Goal: Task Accomplishment & Management: Manage account settings

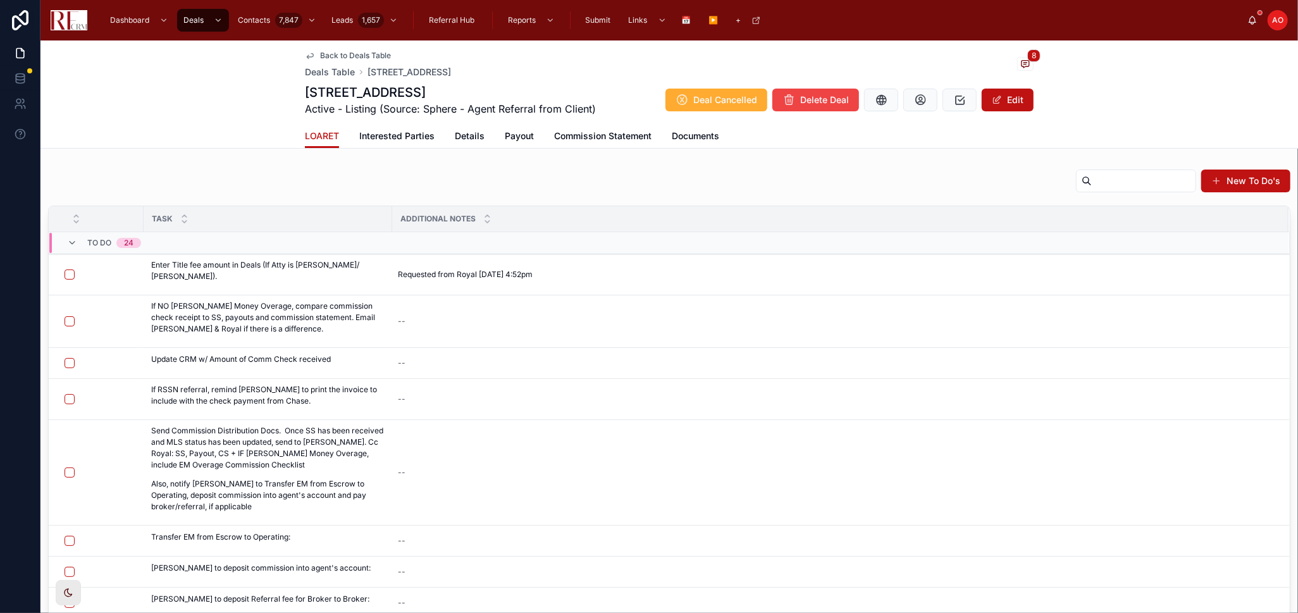
click at [336, 54] on span "Back to Deals Table" at bounding box center [355, 56] width 71 height 10
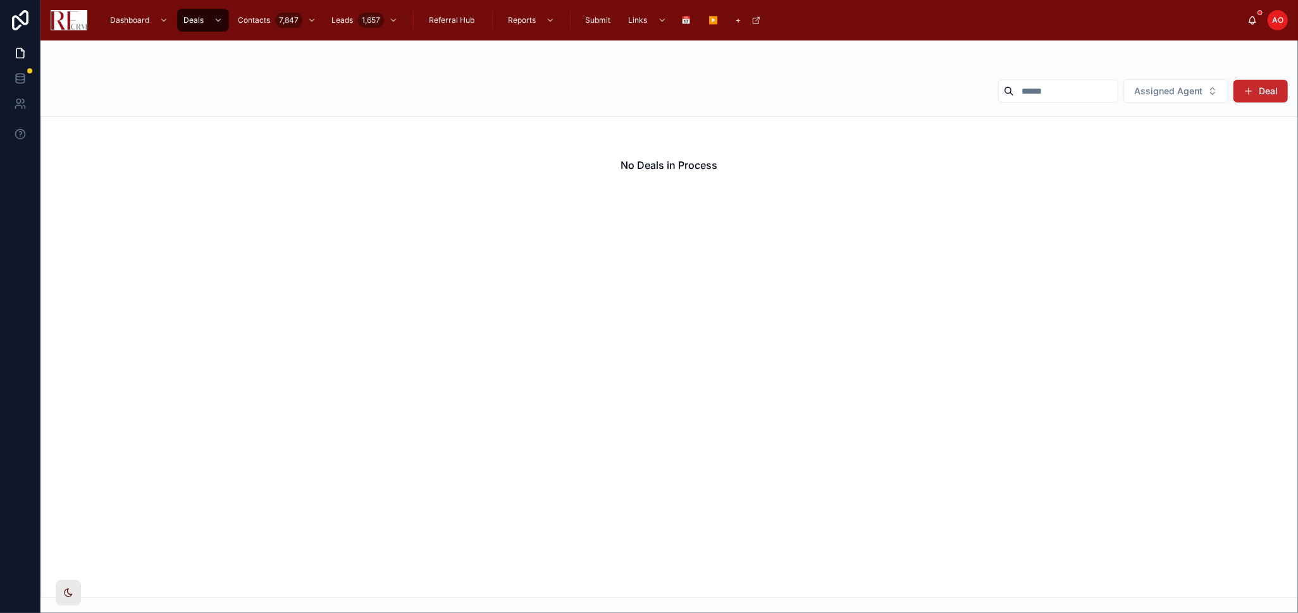
click at [1250, 89] on span at bounding box center [1248, 91] width 10 height 10
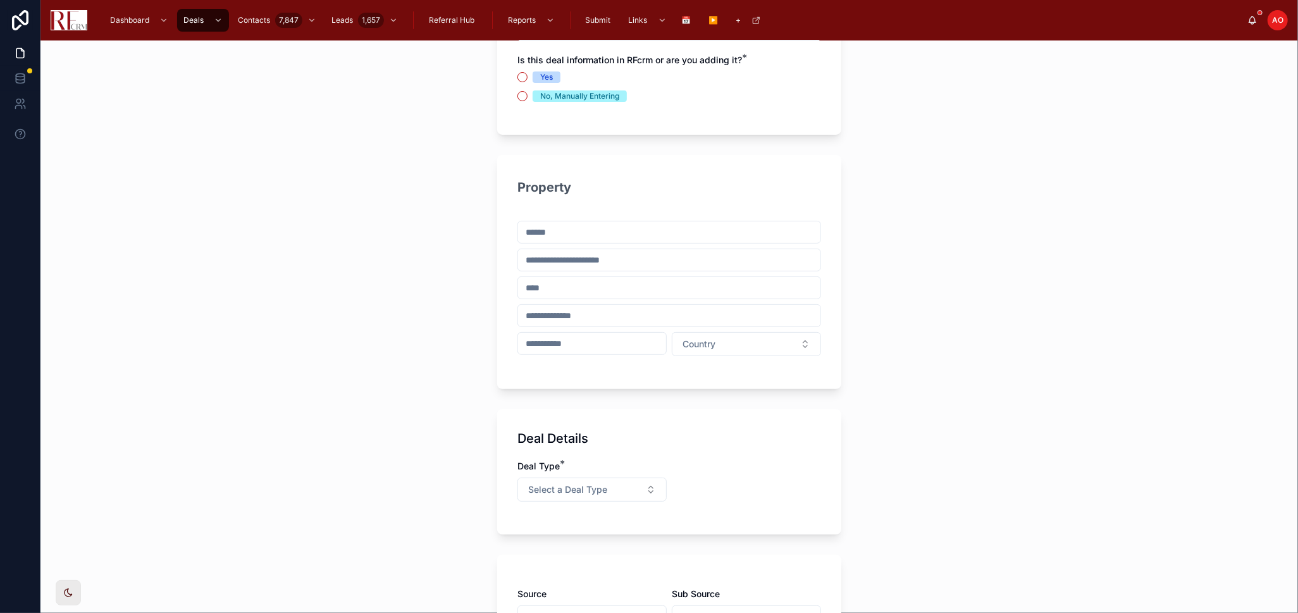
scroll to position [281, 0]
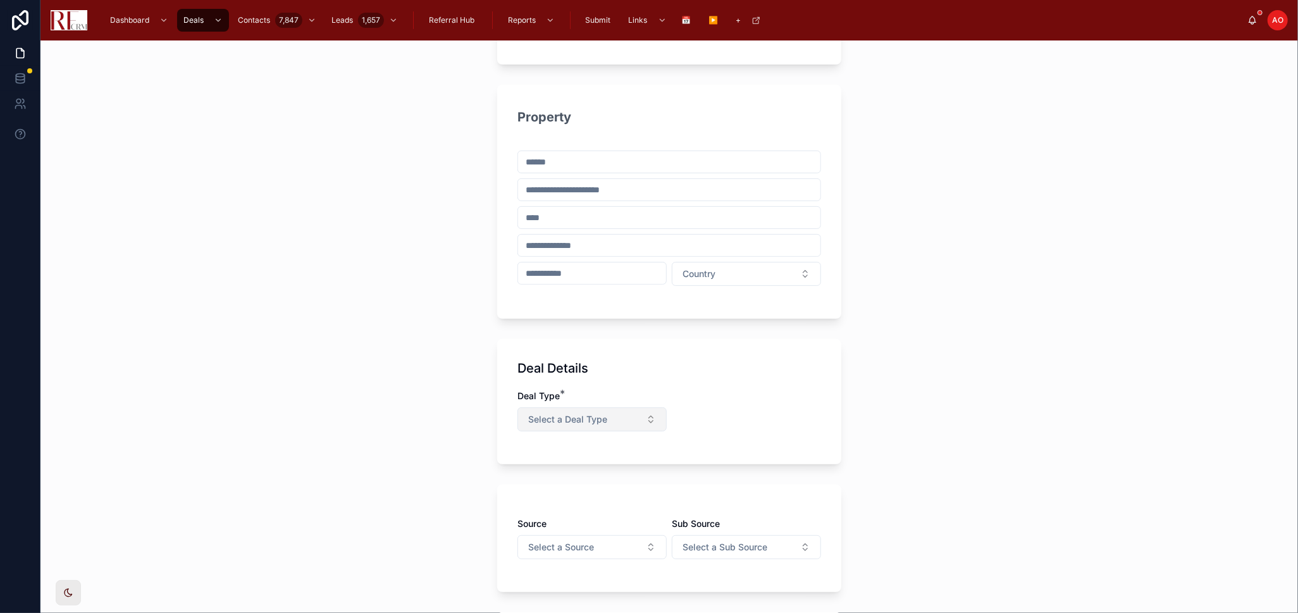
click at [625, 418] on button "Select a Deal Type" at bounding box center [591, 419] width 149 height 24
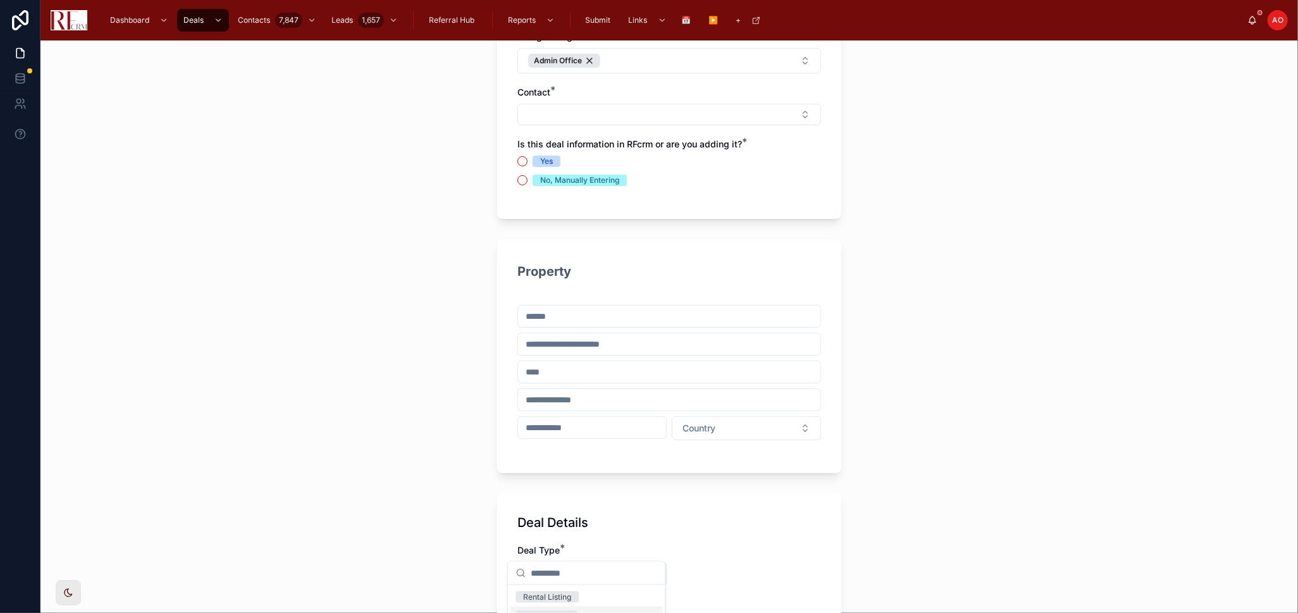
scroll to position [0, 0]
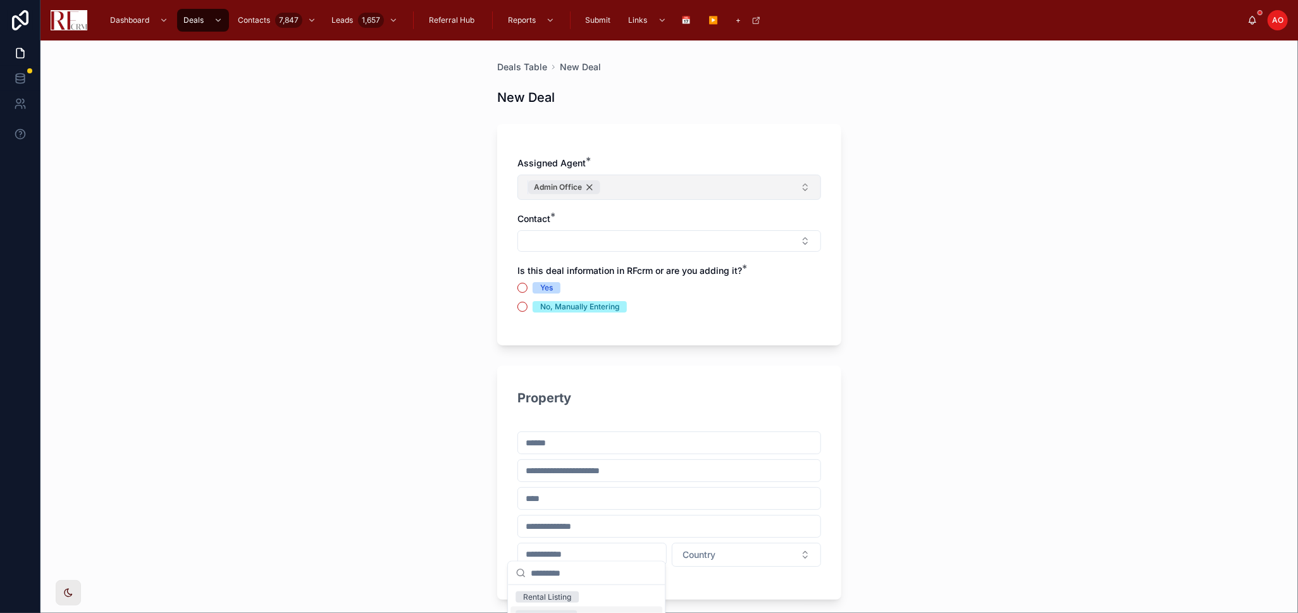
click at [582, 188] on div "Admin Office" at bounding box center [564, 187] width 72 height 14
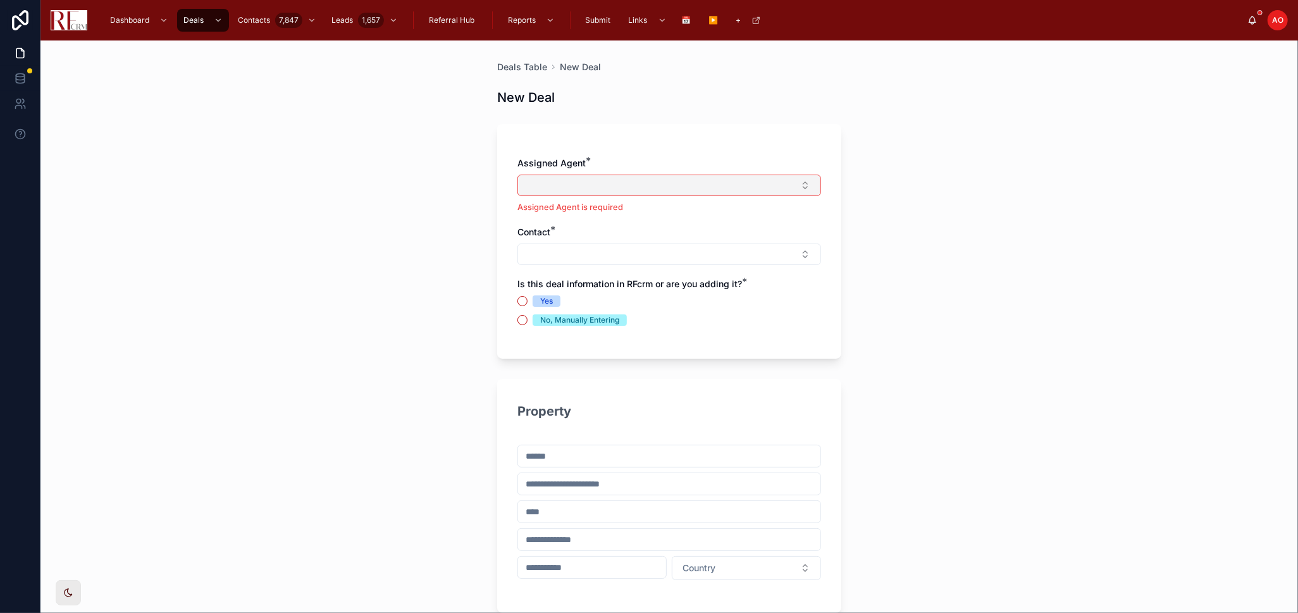
click at [582, 188] on button "Select Button" at bounding box center [669, 186] width 304 height 22
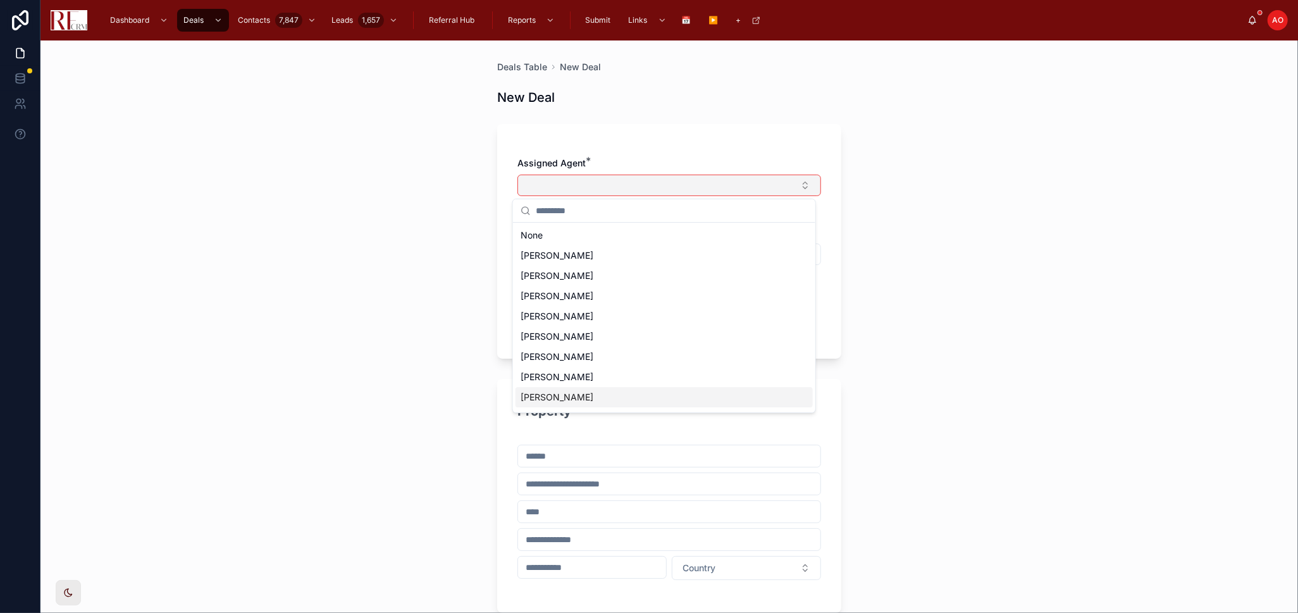
scroll to position [58, 0]
click at [615, 360] on div "[PERSON_NAME]" at bounding box center [663, 360] width 297 height 20
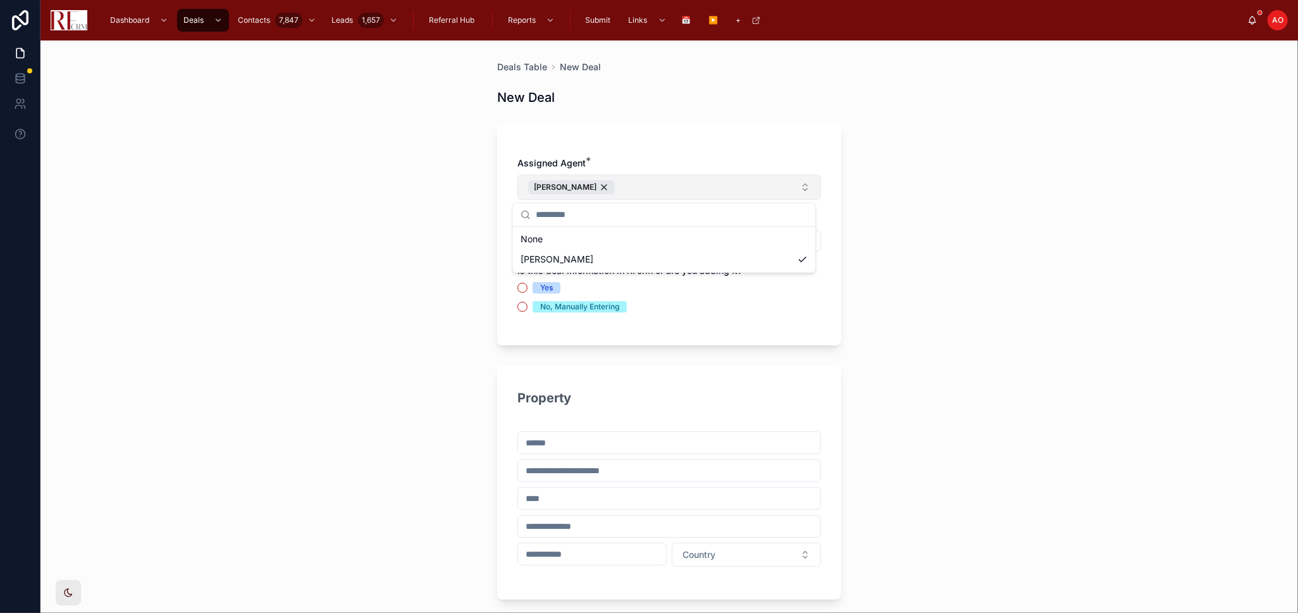
click at [765, 151] on div "Assigned Agent * [PERSON_NAME] Contact * Is this deal information in RFcrm or a…" at bounding box center [669, 234] width 344 height 221
click at [518, 286] on button "Yes" at bounding box center [522, 288] width 10 height 10
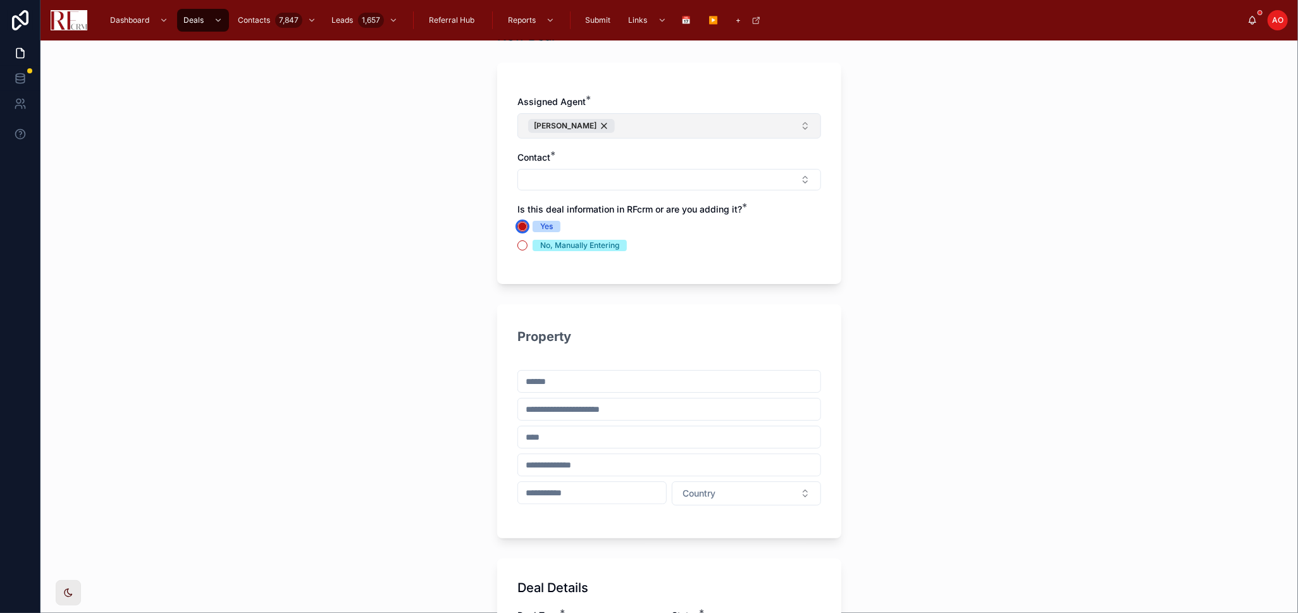
scroll to position [140, 0]
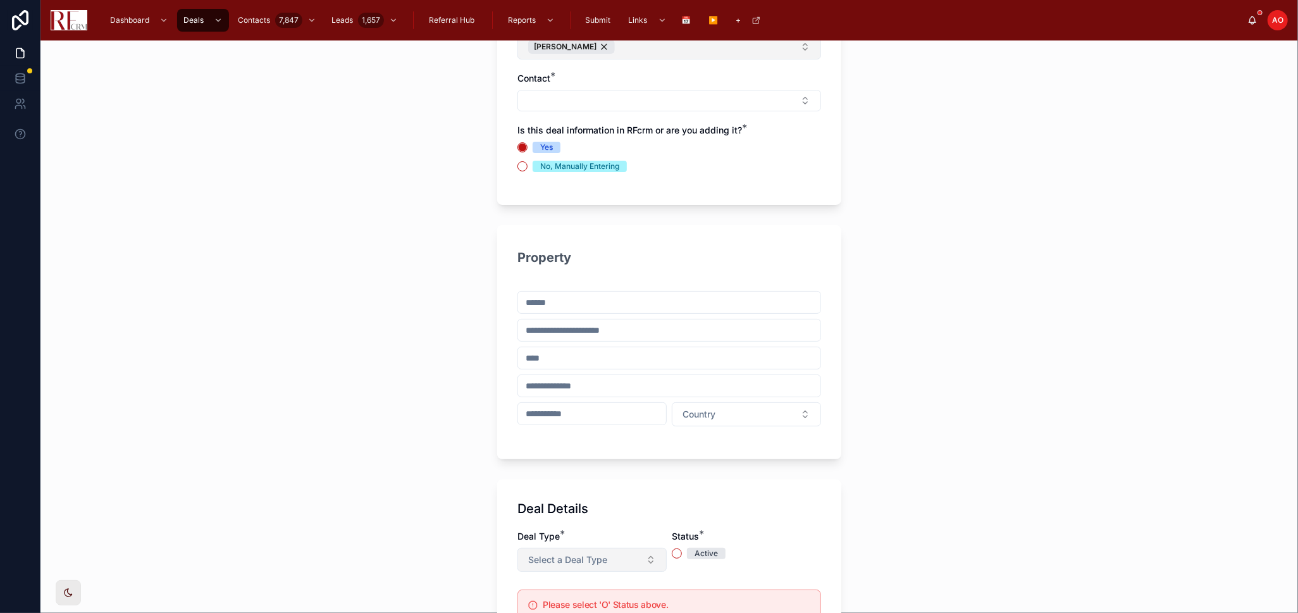
click at [646, 557] on button "Select a Deal Type" at bounding box center [591, 560] width 149 height 24
click at [582, 487] on div "Listing" at bounding box center [586, 494] width 152 height 19
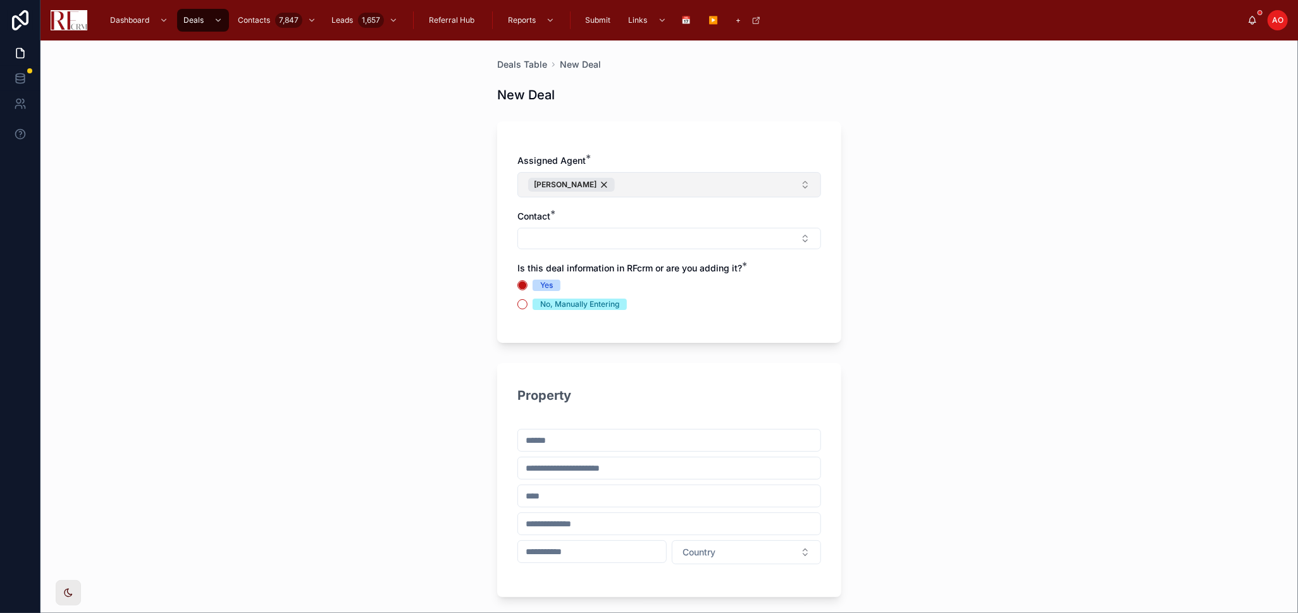
scroll to position [0, 0]
click at [797, 246] on button "Select Button" at bounding box center [669, 241] width 304 height 22
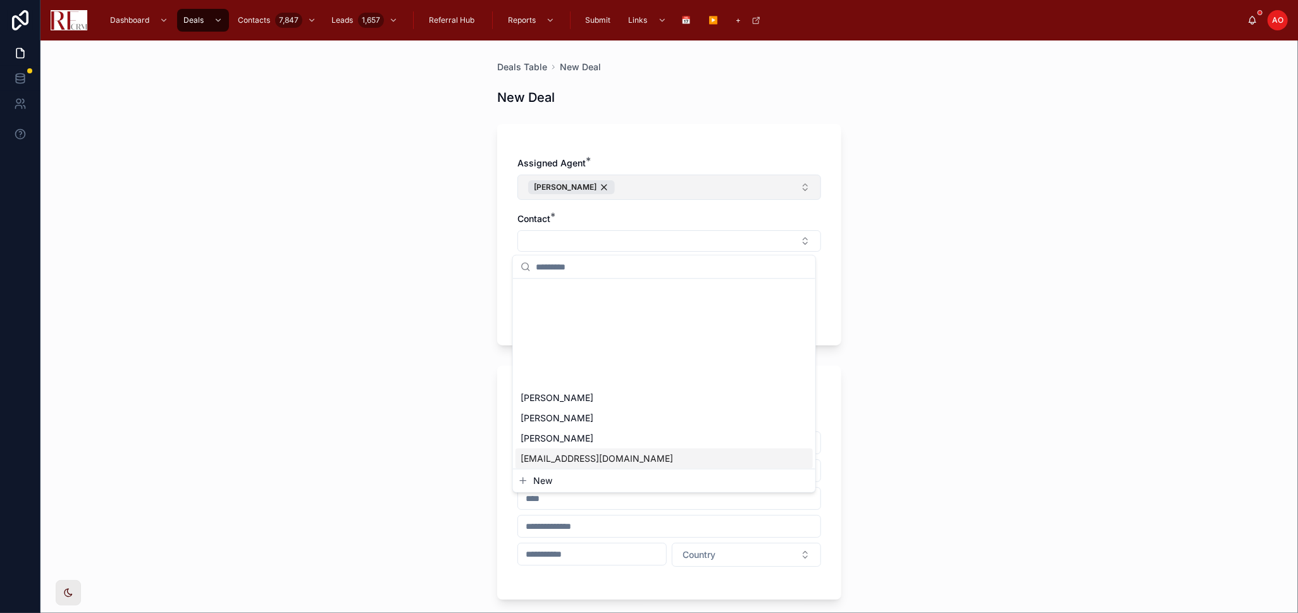
click at [526, 481] on icon "button" at bounding box center [523, 481] width 10 height 10
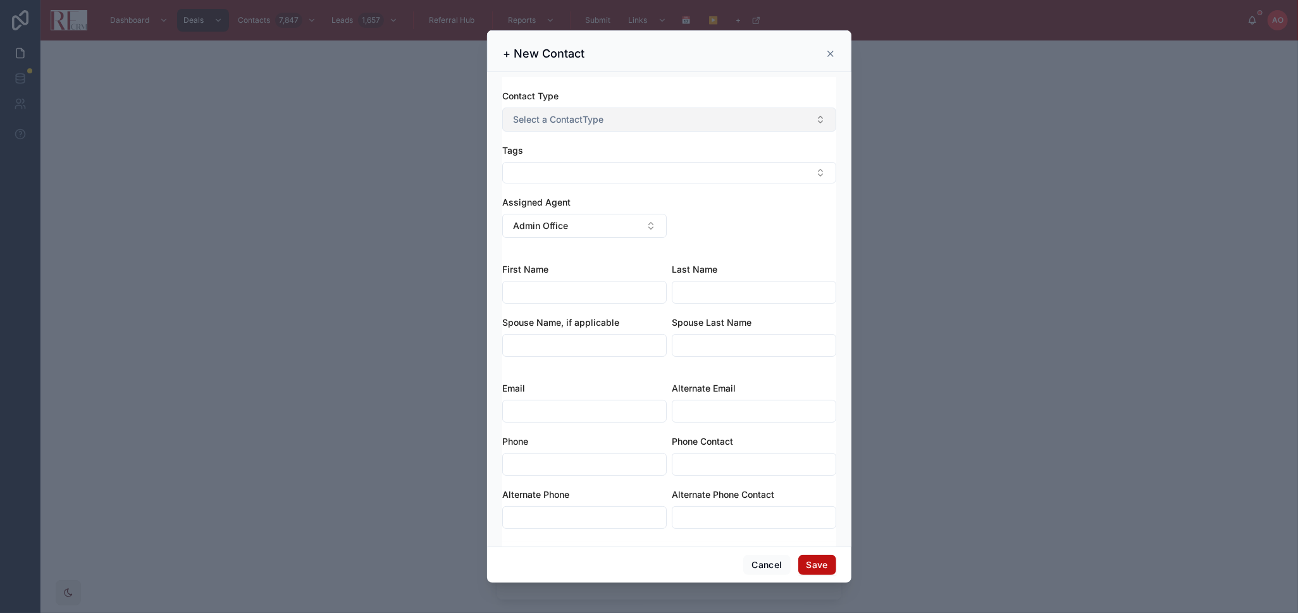
click at [617, 121] on button "Select a ContactType" at bounding box center [669, 120] width 334 height 24
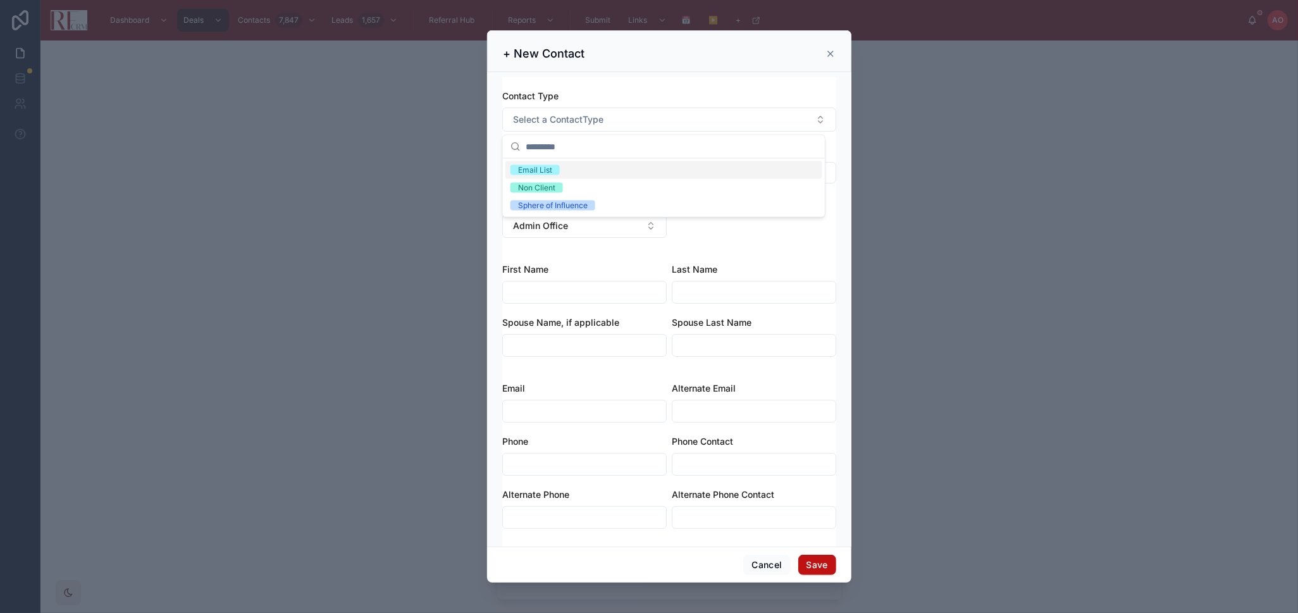
click at [614, 173] on div "Email List" at bounding box center [663, 170] width 317 height 18
click at [614, 173] on button "Select Button" at bounding box center [669, 173] width 334 height 22
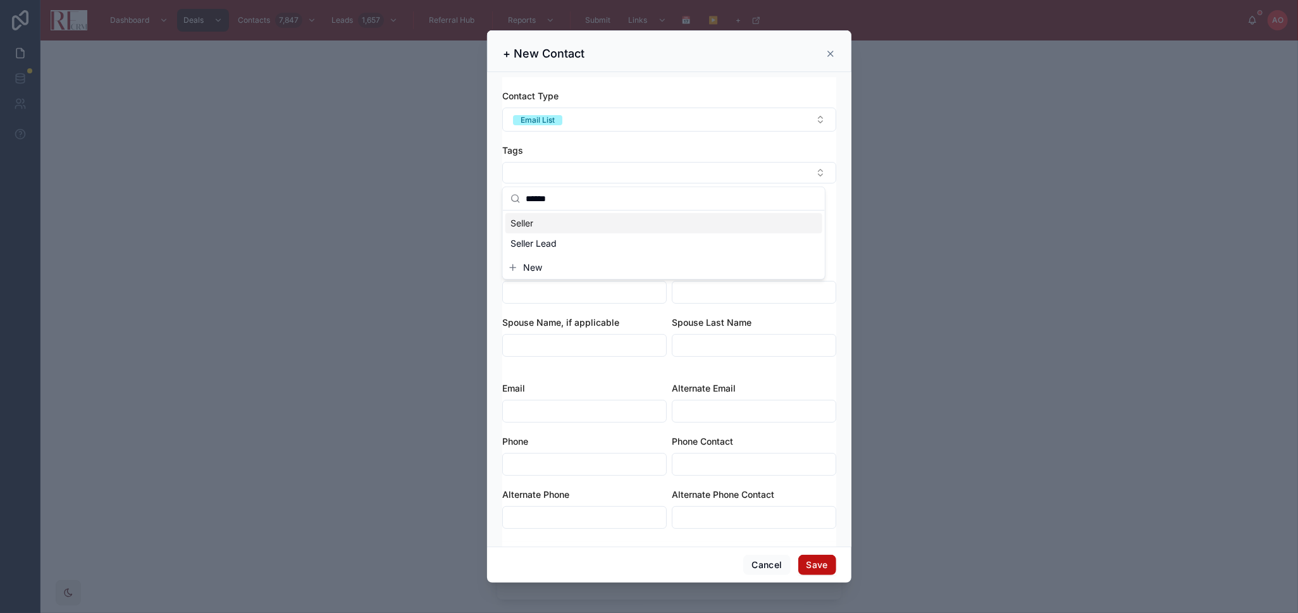
type input "******"
click at [576, 225] on div "Seller" at bounding box center [663, 223] width 317 height 20
click at [596, 124] on button "Email List" at bounding box center [669, 120] width 334 height 24
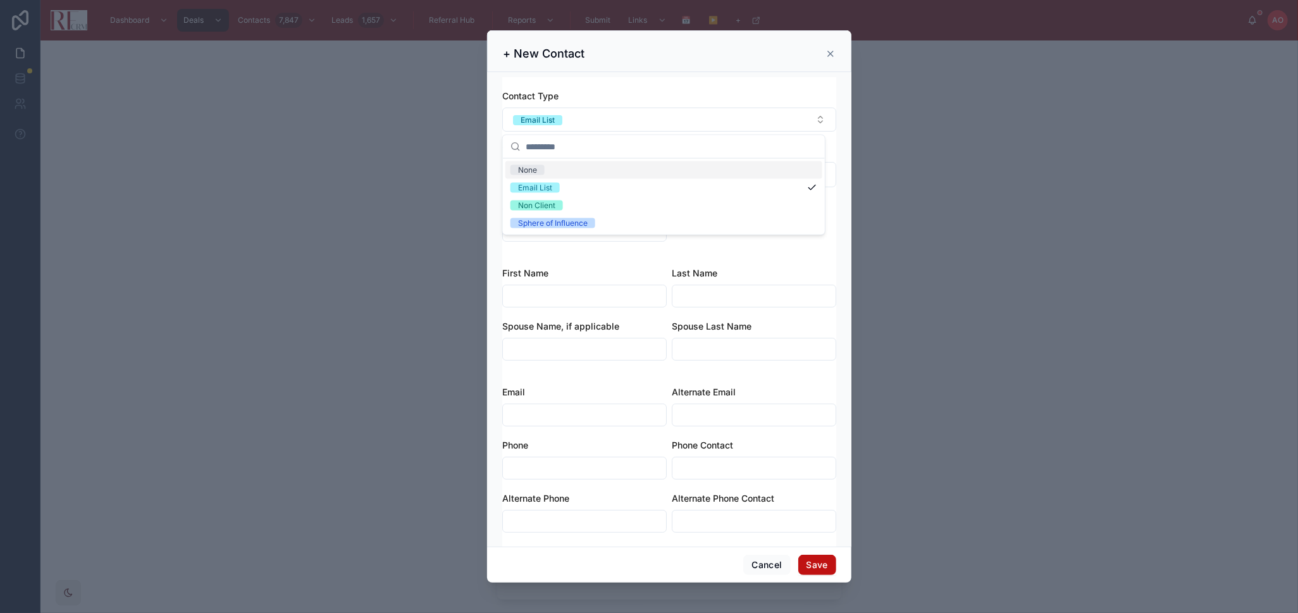
click at [627, 94] on div "Contact Type" at bounding box center [669, 96] width 334 height 13
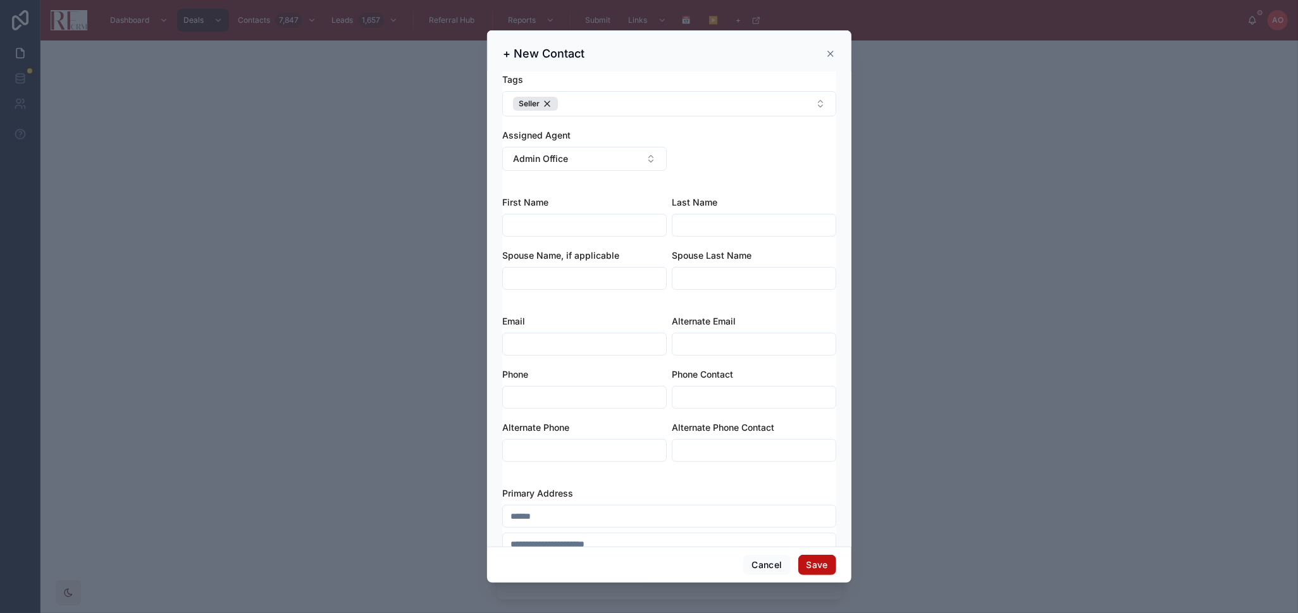
scroll to position [140, 0]
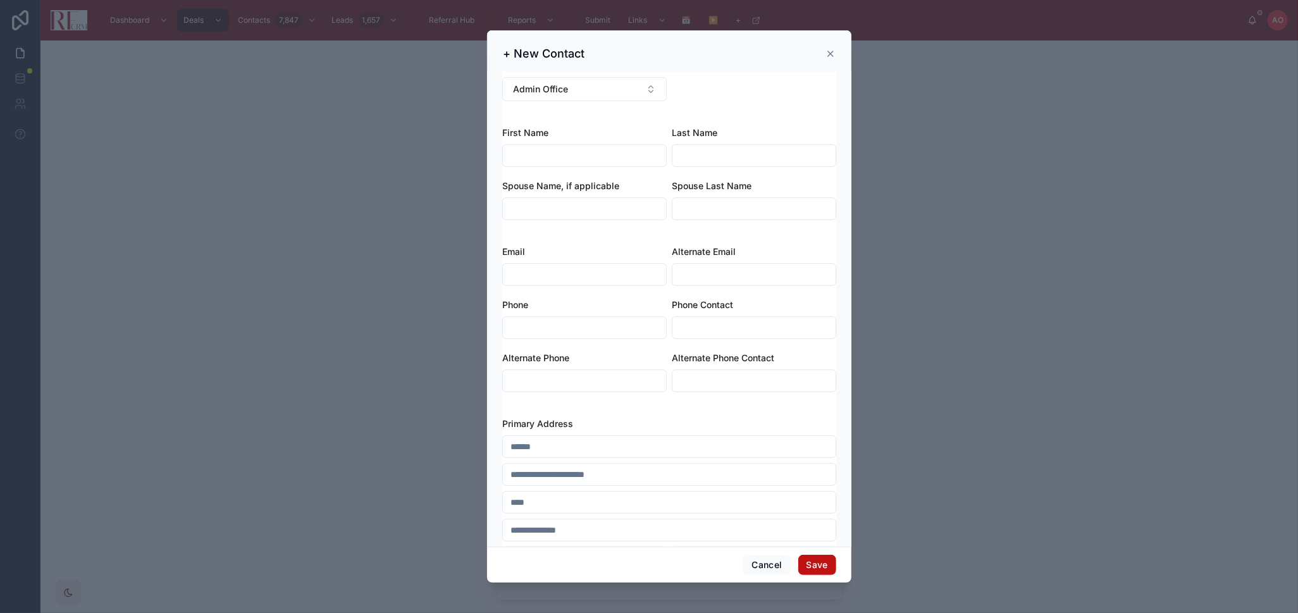
click at [596, 450] on input "text" at bounding box center [669, 447] width 333 height 18
click at [526, 159] on input "text" at bounding box center [584, 156] width 163 height 18
type input "**********"
click at [589, 452] on input "text" at bounding box center [669, 447] width 333 height 18
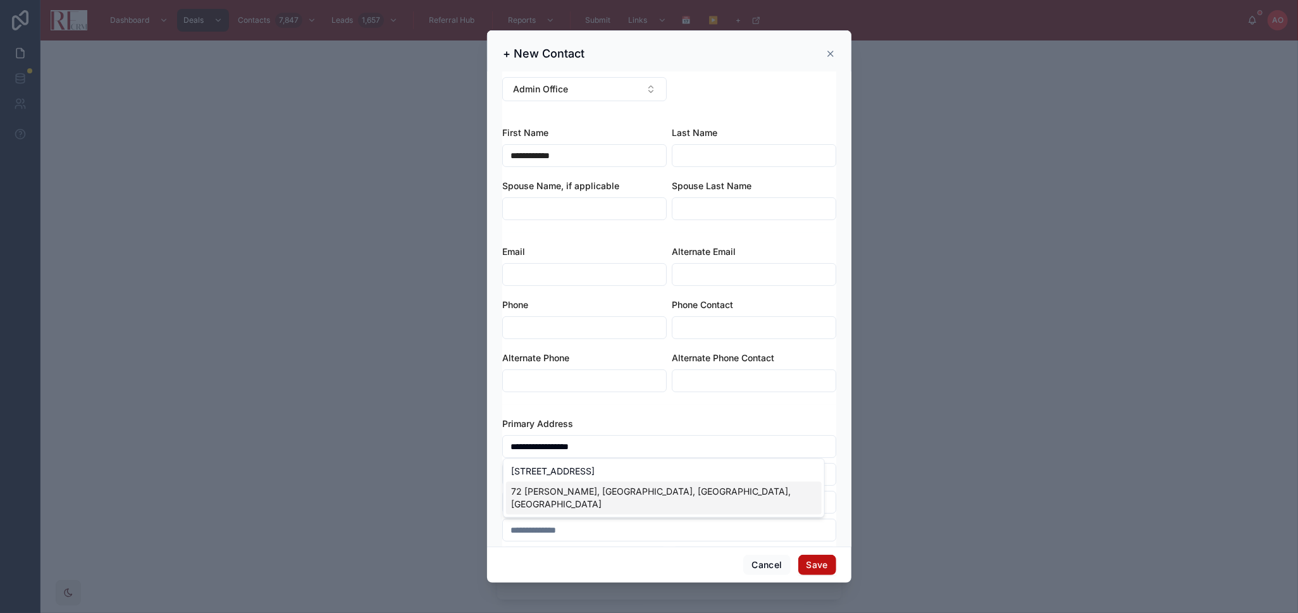
click at [591, 491] on div "72 Dante Ct, Schaumburg, IL, USA" at bounding box center [664, 497] width 316 height 33
type input "**********"
type input "********"
type input "*****"
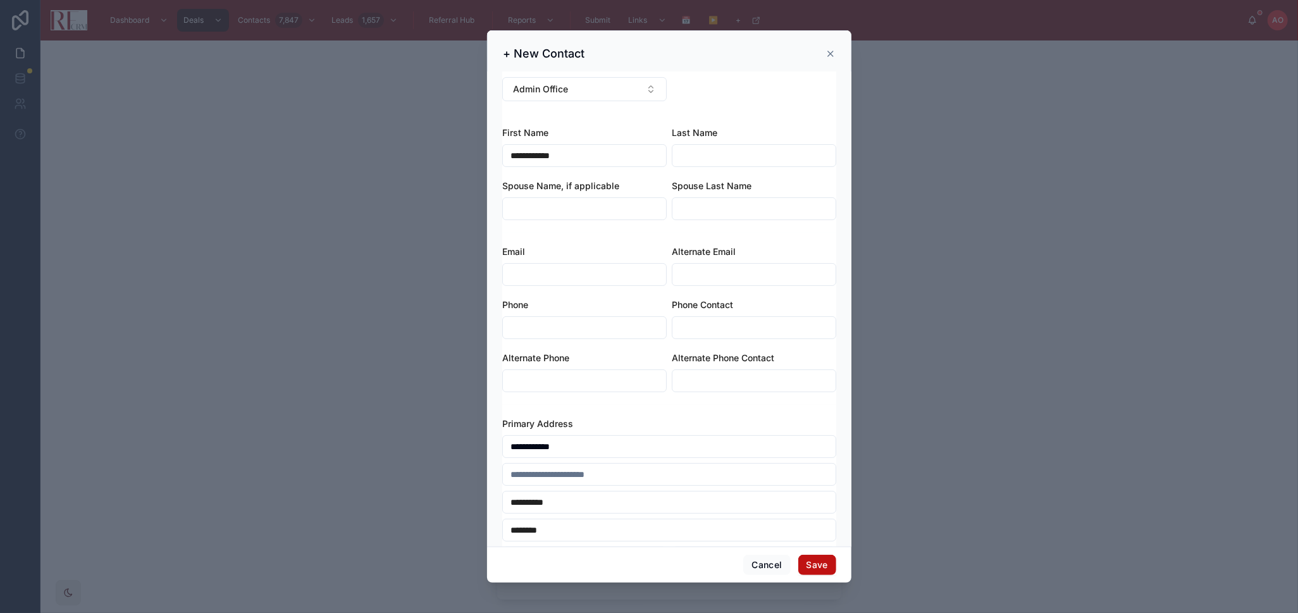
click at [513, 444] on input "**********" at bounding box center [669, 447] width 333 height 18
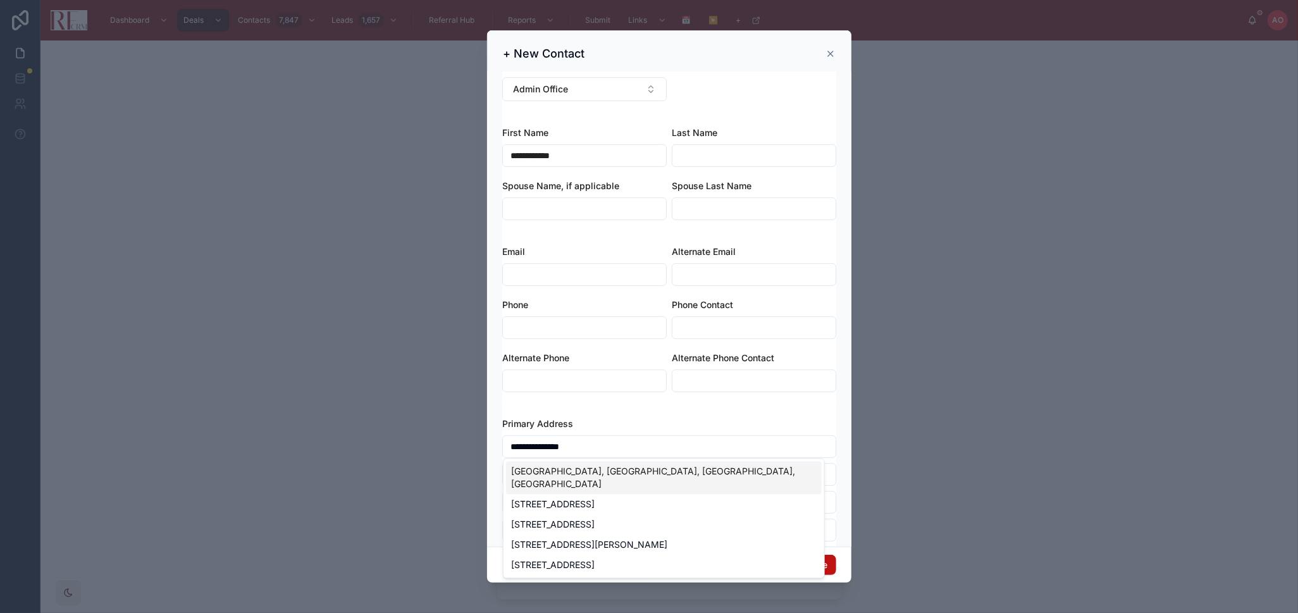
click at [568, 469] on div "712 Dante Court, Schaumburg, IL, USA" at bounding box center [664, 477] width 316 height 33
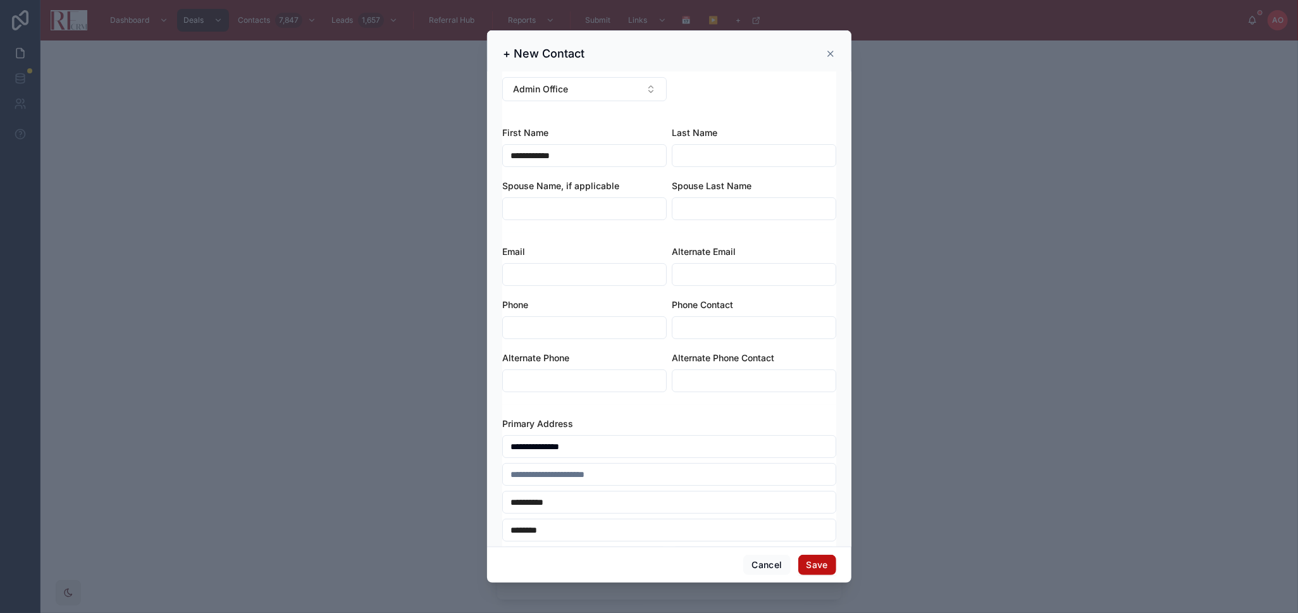
type input "**********"
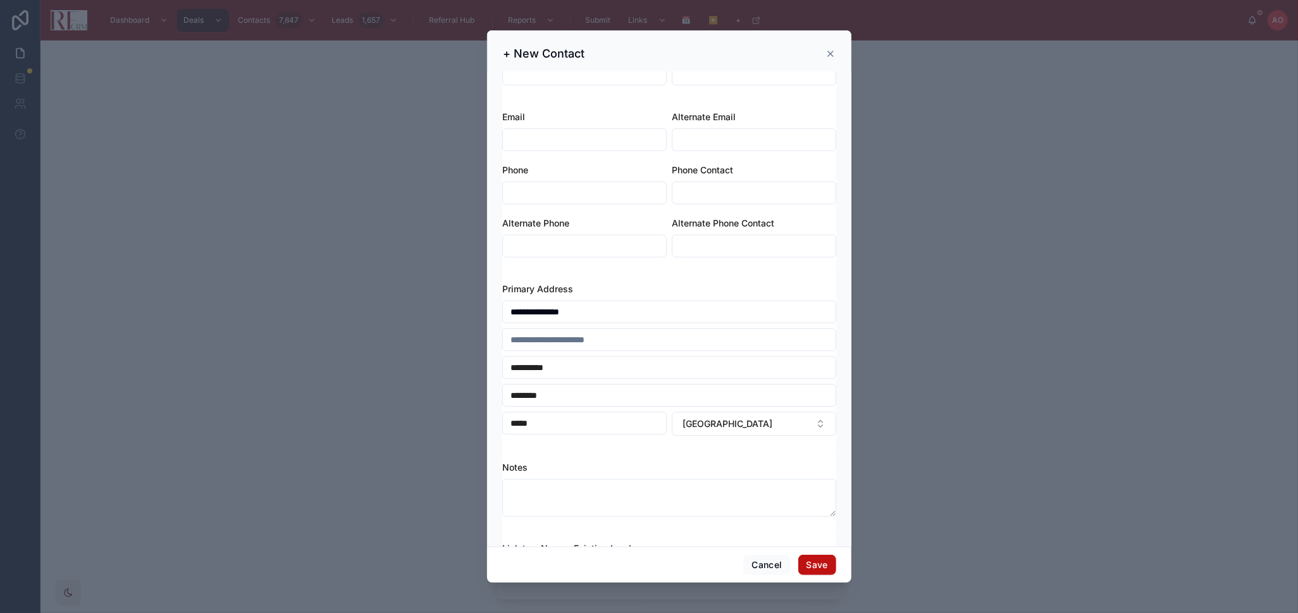
scroll to position [281, 0]
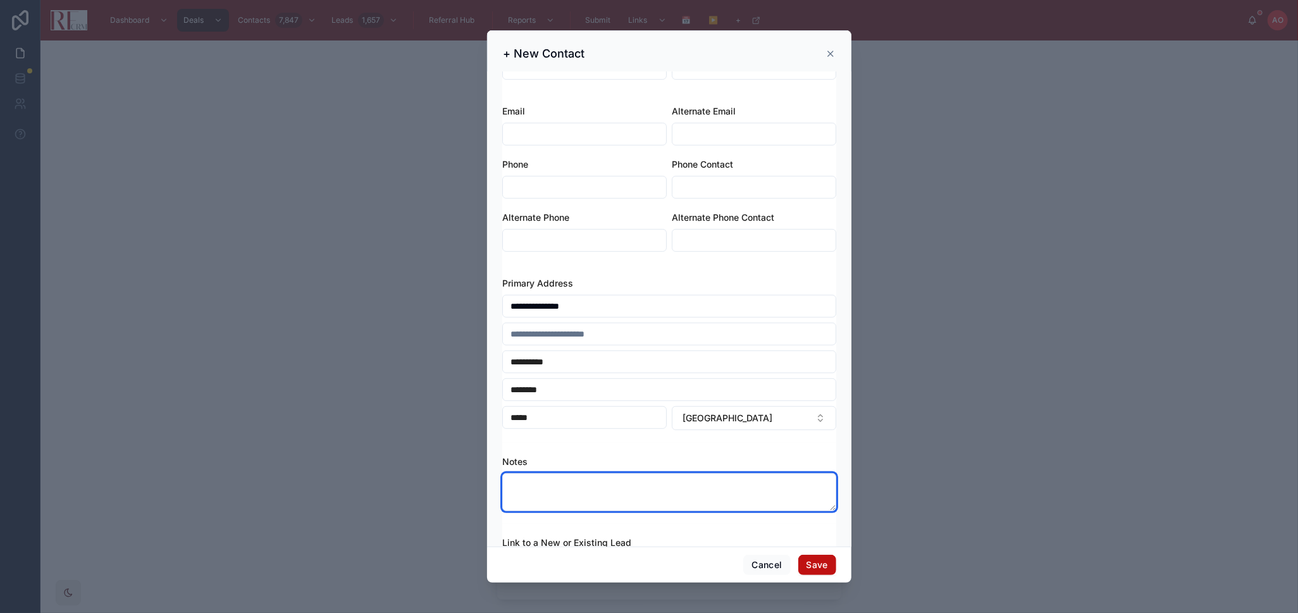
click at [658, 487] on textarea at bounding box center [669, 492] width 334 height 38
type textarea "*"
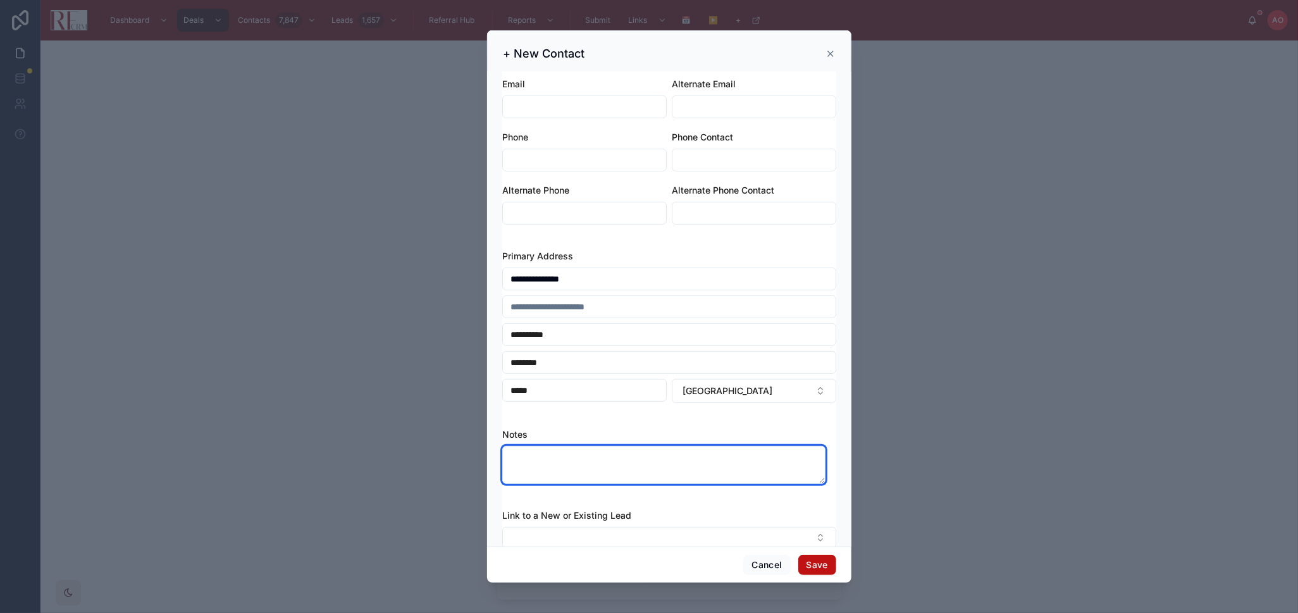
scroll to position [333, 0]
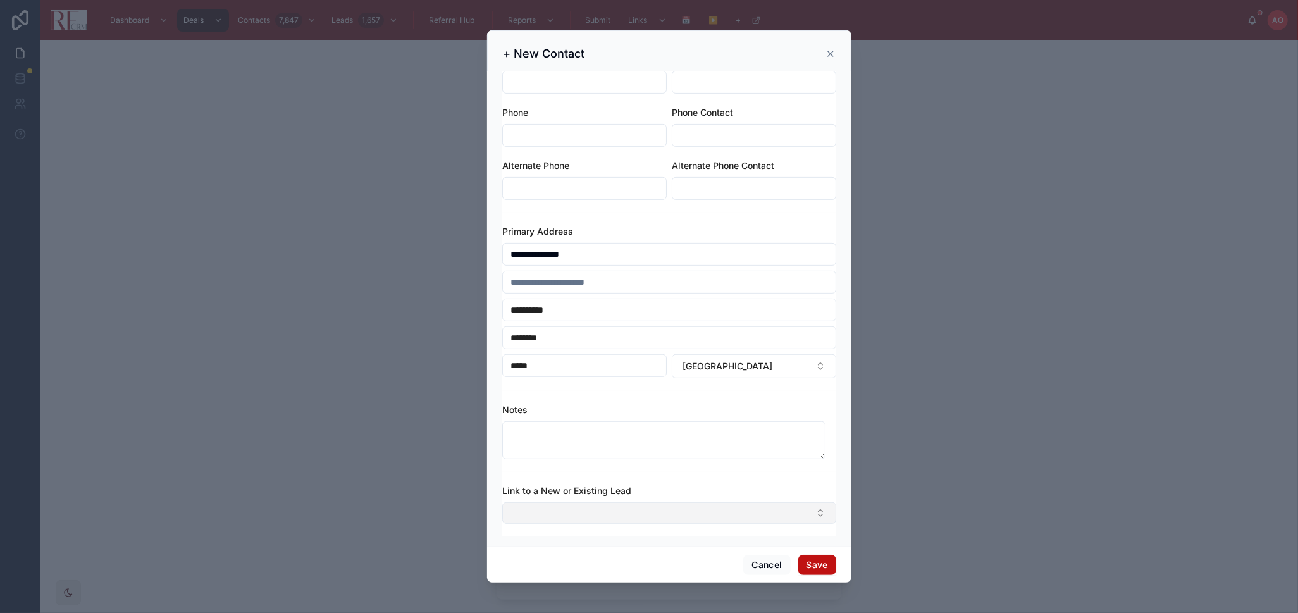
click at [631, 512] on button "Select Button" at bounding box center [669, 513] width 334 height 22
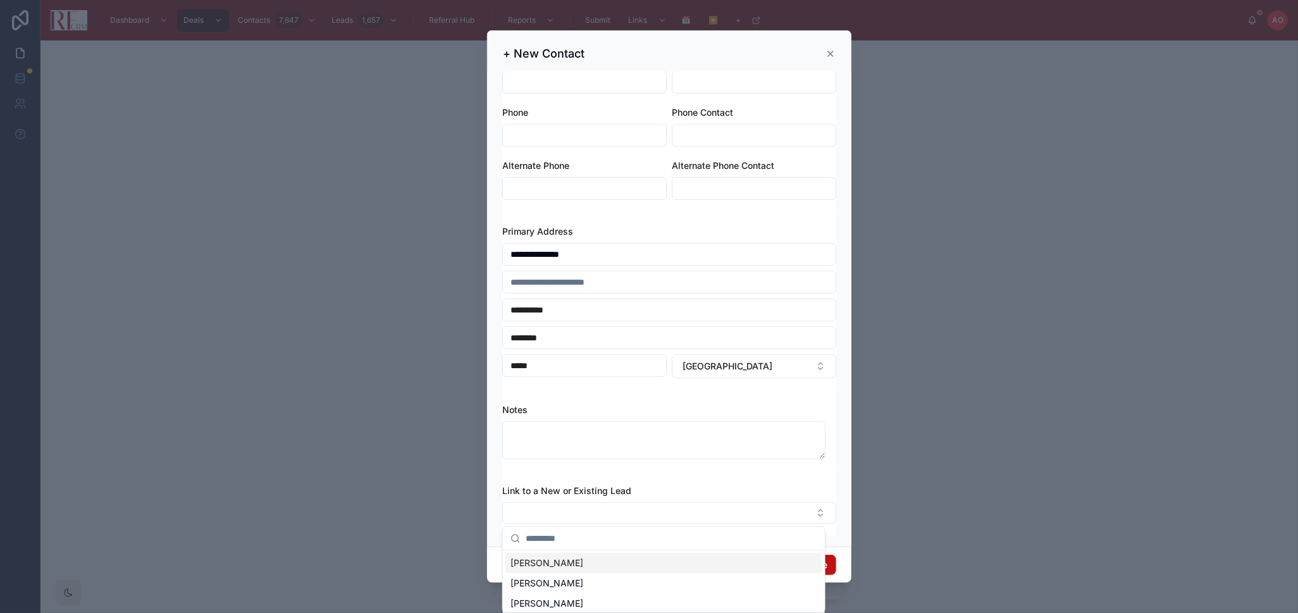
click at [621, 464] on div "Notes" at bounding box center [669, 437] width 334 height 68
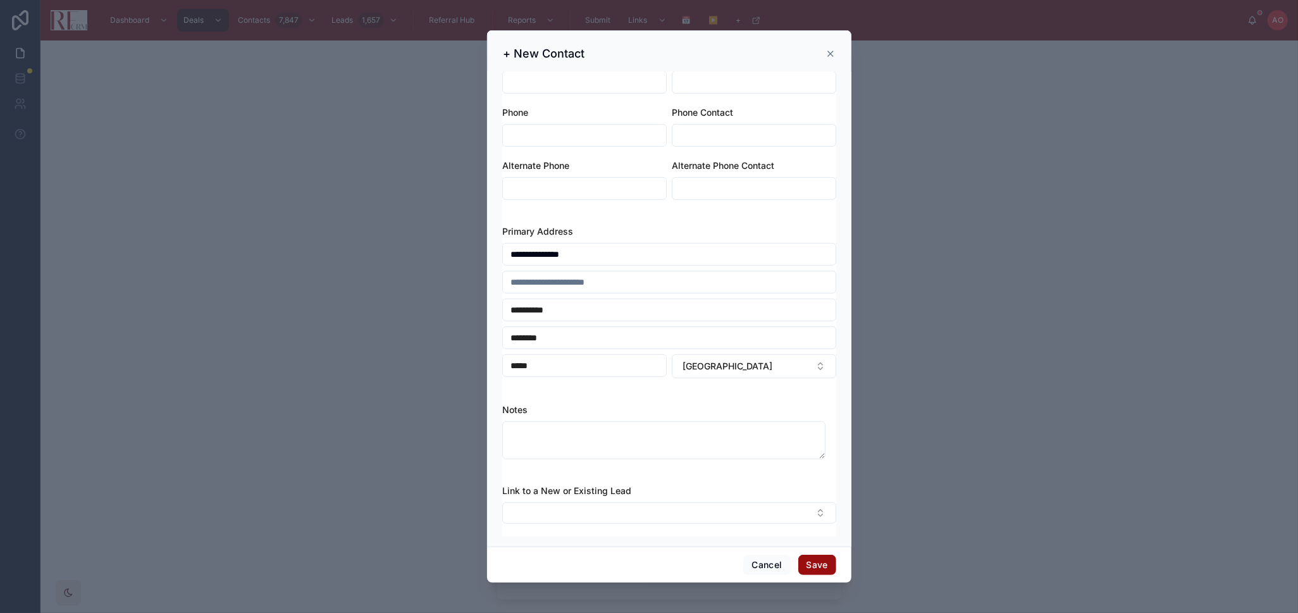
click at [822, 560] on button "Save" at bounding box center [817, 565] width 38 height 20
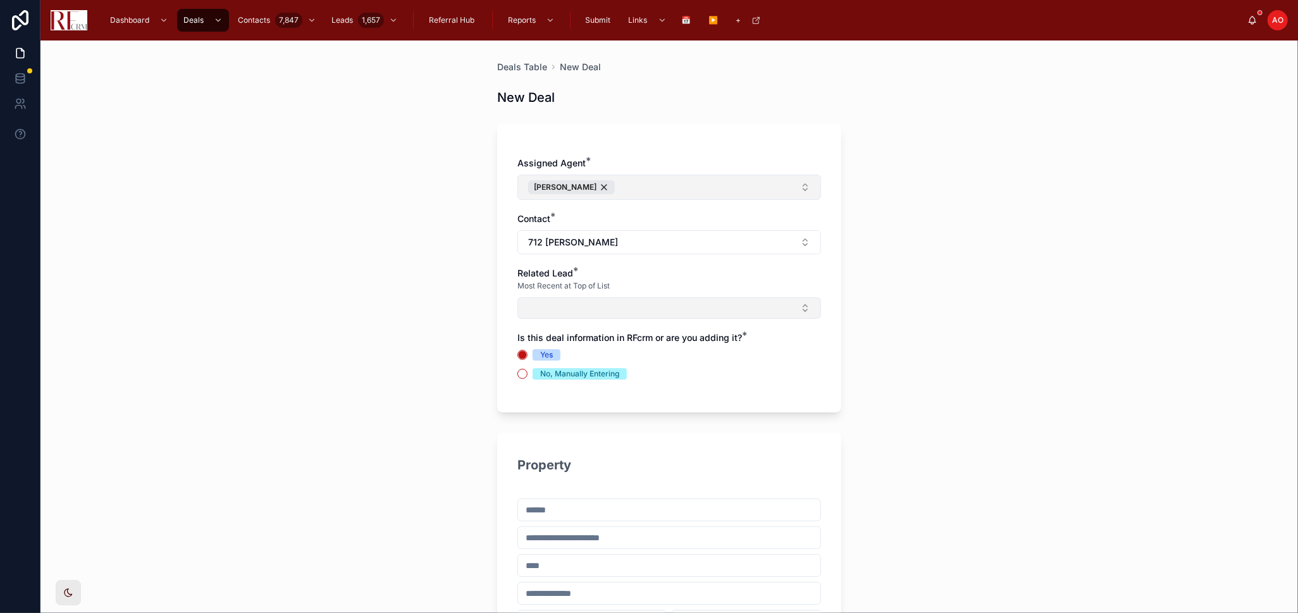
click at [767, 311] on button "Select Button" at bounding box center [669, 308] width 304 height 22
click at [555, 357] on button "New" at bounding box center [664, 358] width 292 height 13
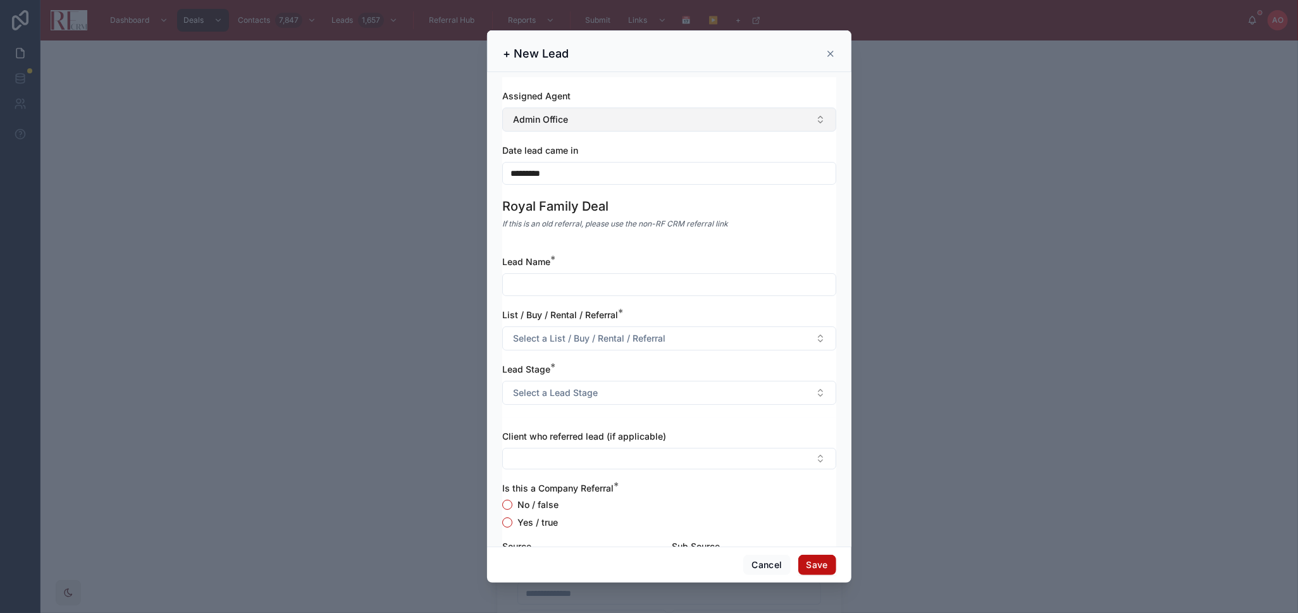
click at [580, 121] on button "Admin Office" at bounding box center [669, 120] width 334 height 24
click at [758, 552] on div "Cancel Save" at bounding box center [669, 564] width 364 height 36
click at [765, 561] on button "Cancel" at bounding box center [766, 565] width 47 height 20
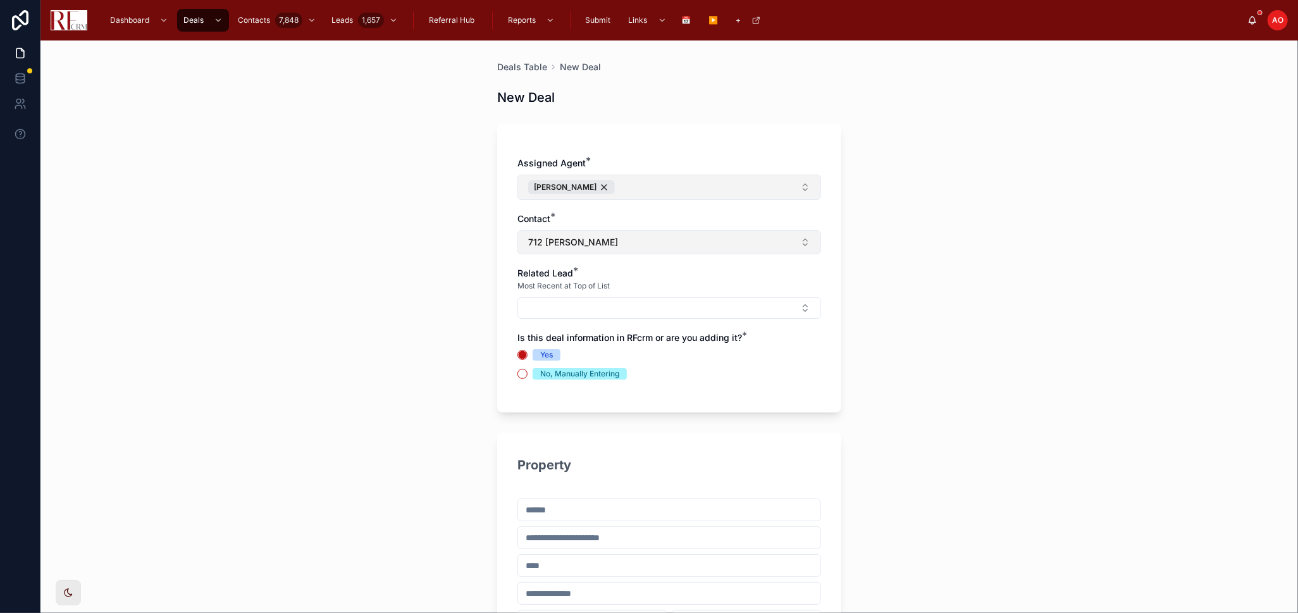
click at [586, 237] on button "712 [PERSON_NAME]" at bounding box center [669, 242] width 304 height 24
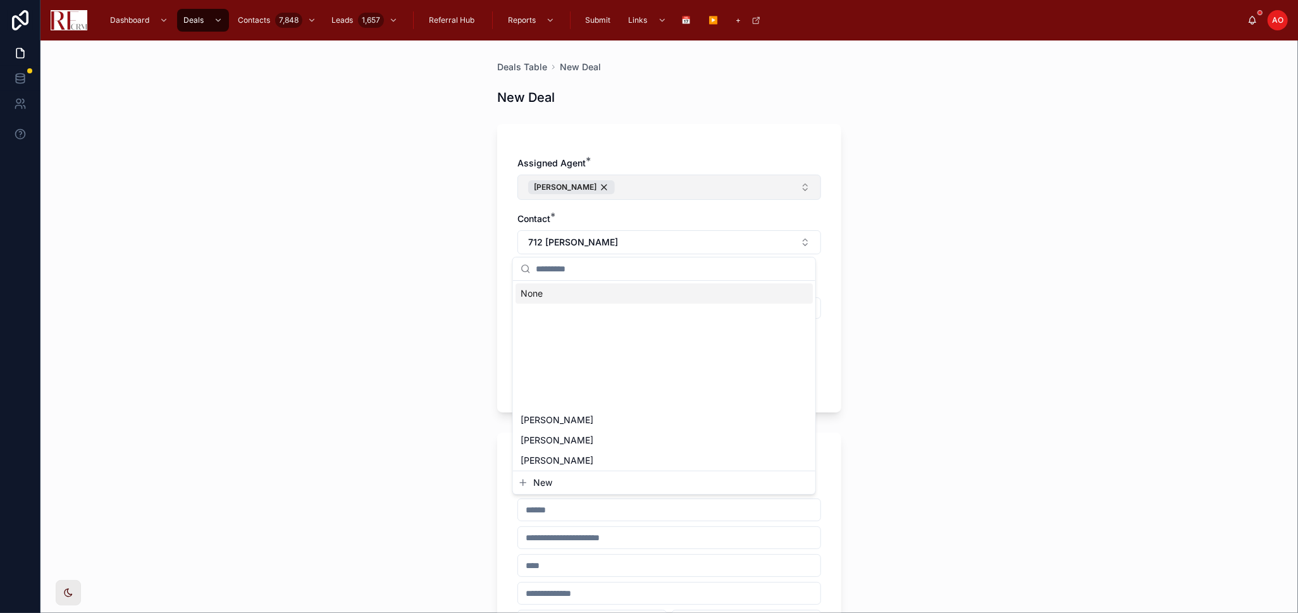
click at [697, 154] on div "Assigned Agent * Pradeep Singh Contact * 712 Dante Ct Related Lead * Most Recen…" at bounding box center [669, 268] width 344 height 288
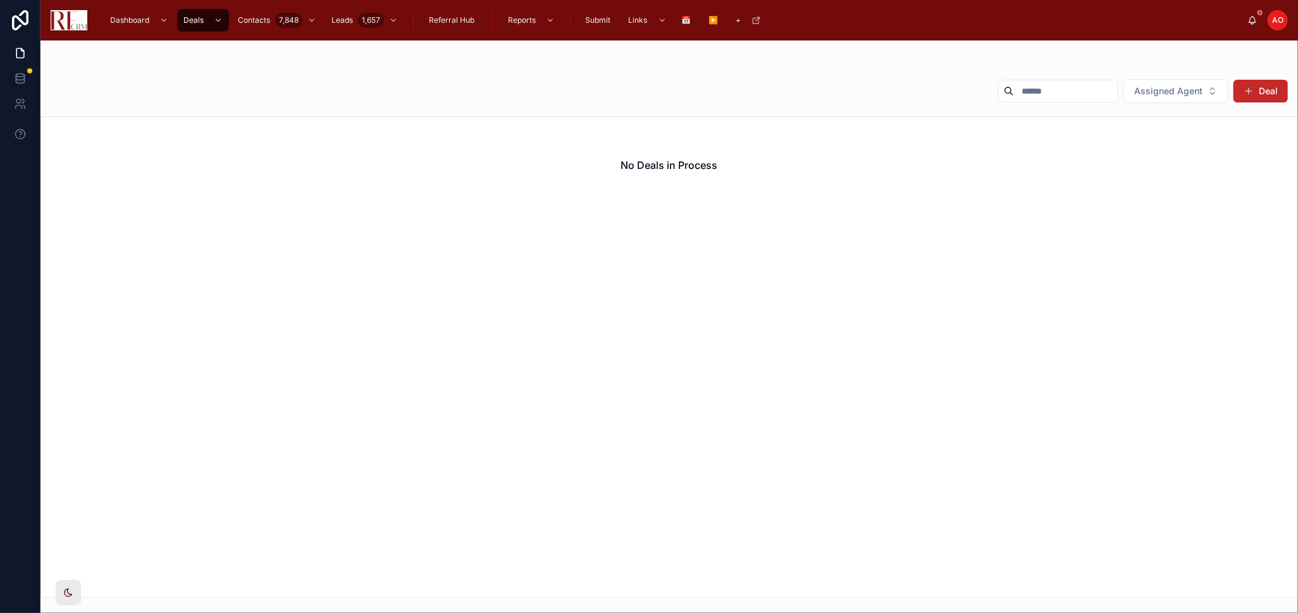
click at [1243, 89] on span at bounding box center [1248, 91] width 10 height 10
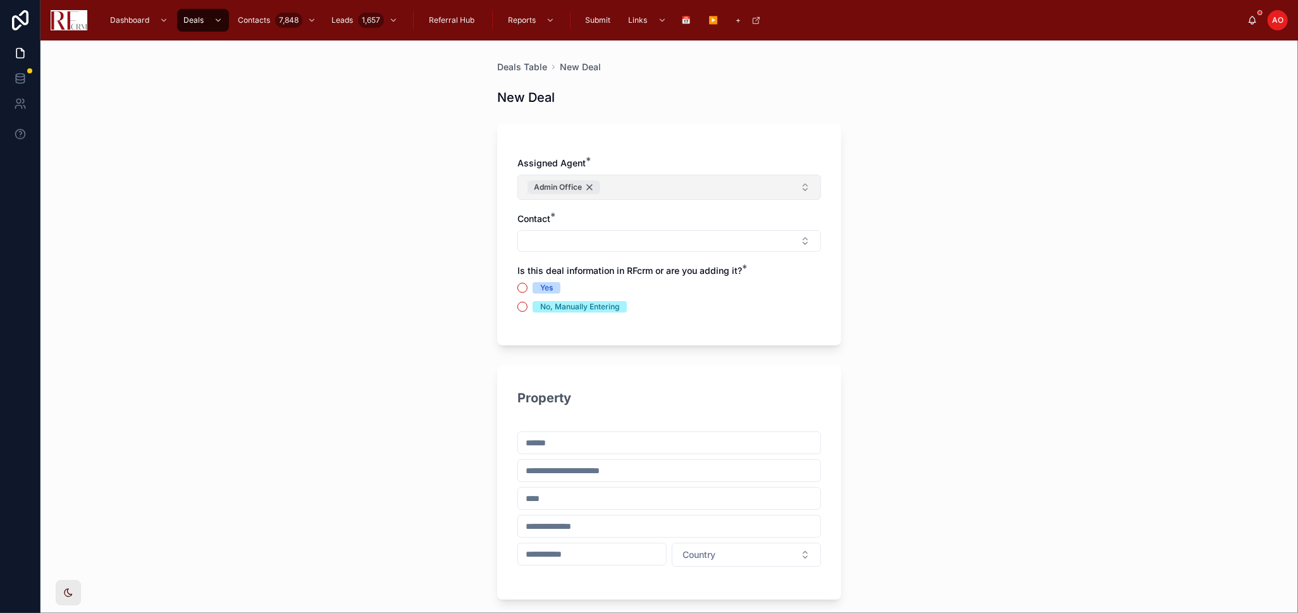
click at [582, 189] on div "Admin Office" at bounding box center [564, 187] width 72 height 14
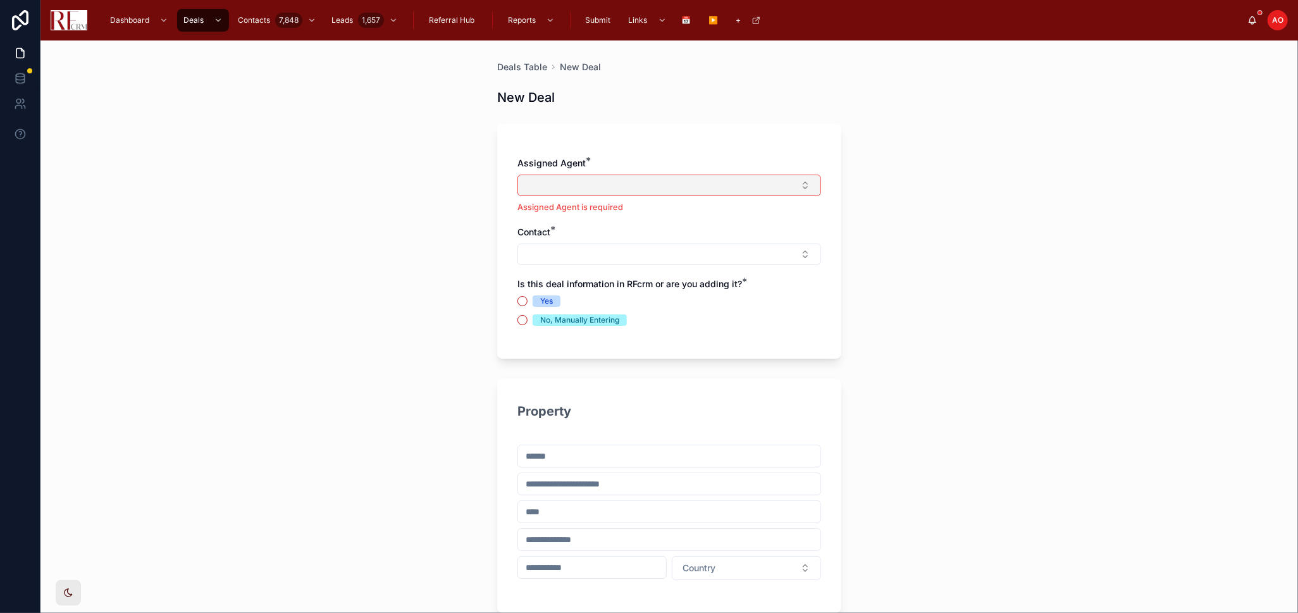
click at [582, 189] on button "Select Button" at bounding box center [669, 186] width 304 height 22
type input "****"
click at [596, 236] on div "[PERSON_NAME]" at bounding box center [663, 235] width 297 height 20
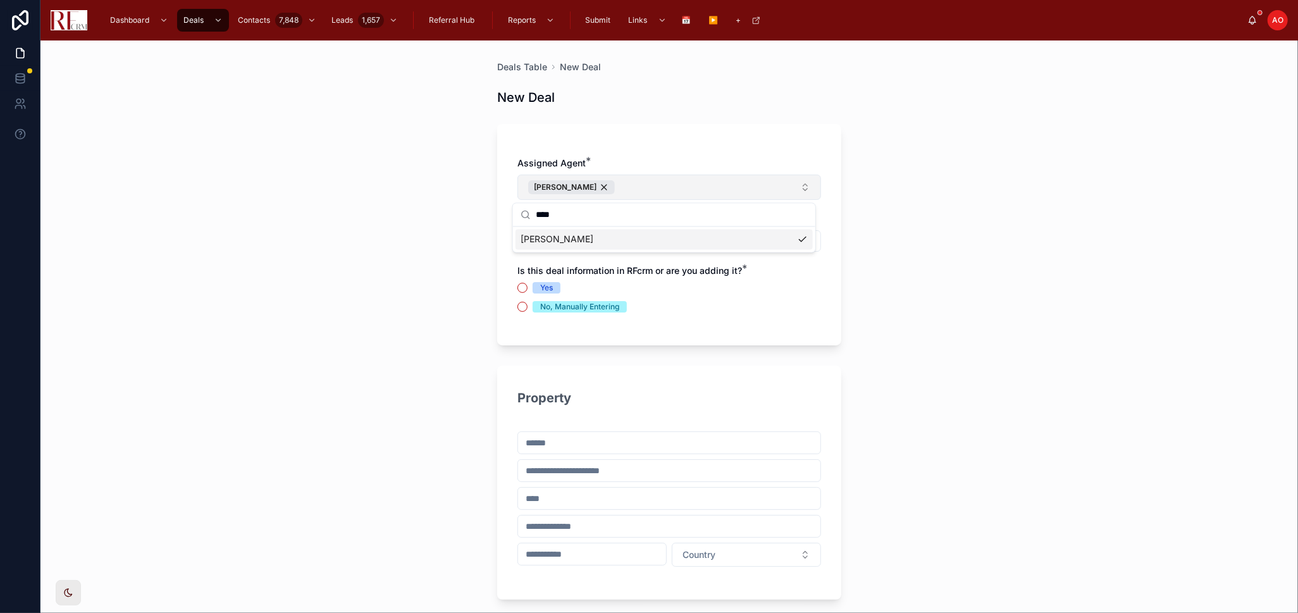
click at [860, 220] on div "Deals Table New Deal New Deal Assigned Agent * Pradeep Singh Contact * Is this …" at bounding box center [668, 326] width 1257 height 572
click at [657, 236] on button "Select Button" at bounding box center [669, 241] width 304 height 22
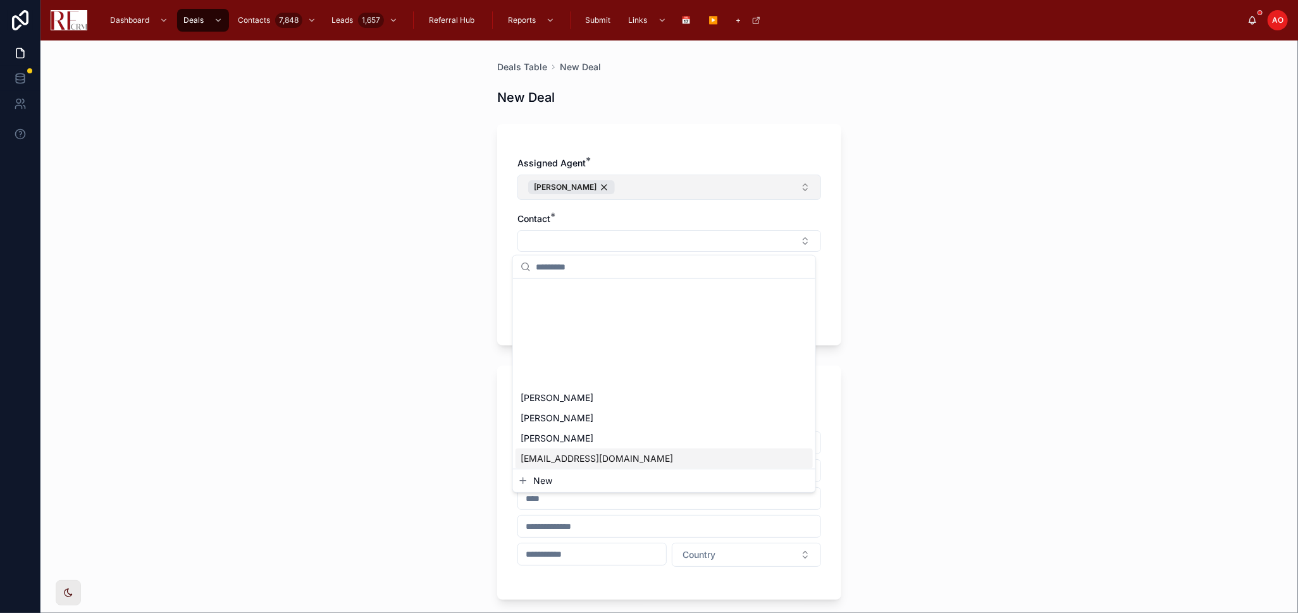
click at [539, 489] on div "New" at bounding box center [664, 480] width 302 height 23
click at [541, 480] on span "New" at bounding box center [542, 480] width 19 height 13
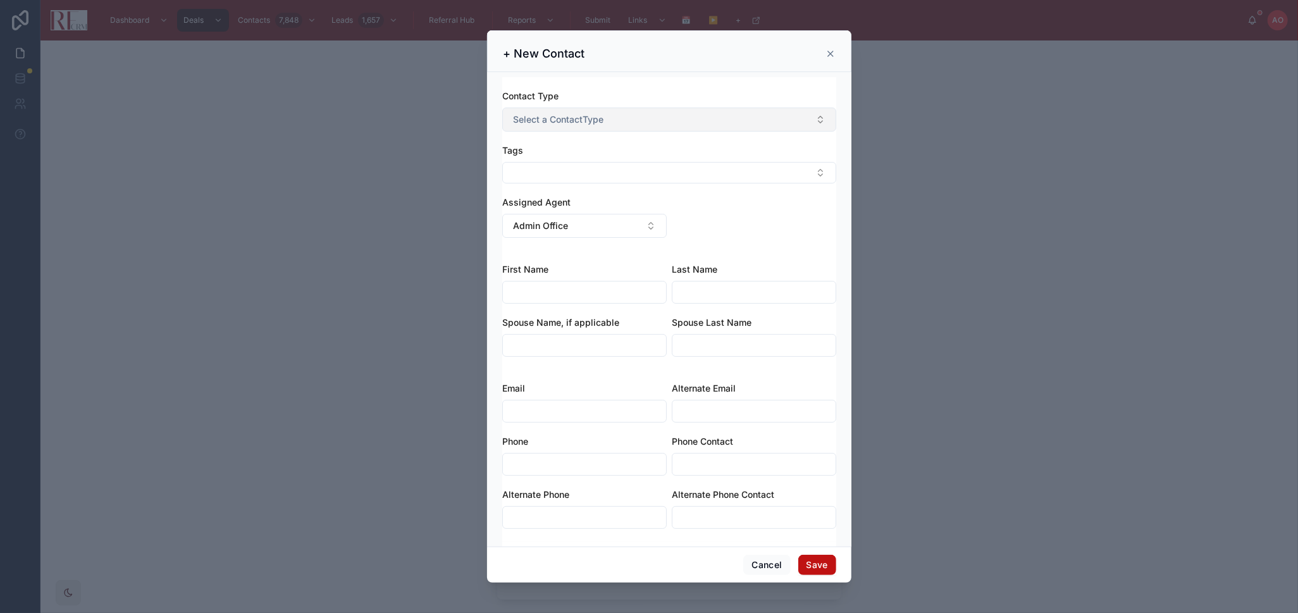
click at [563, 130] on button "Select a ContactType" at bounding box center [669, 120] width 334 height 24
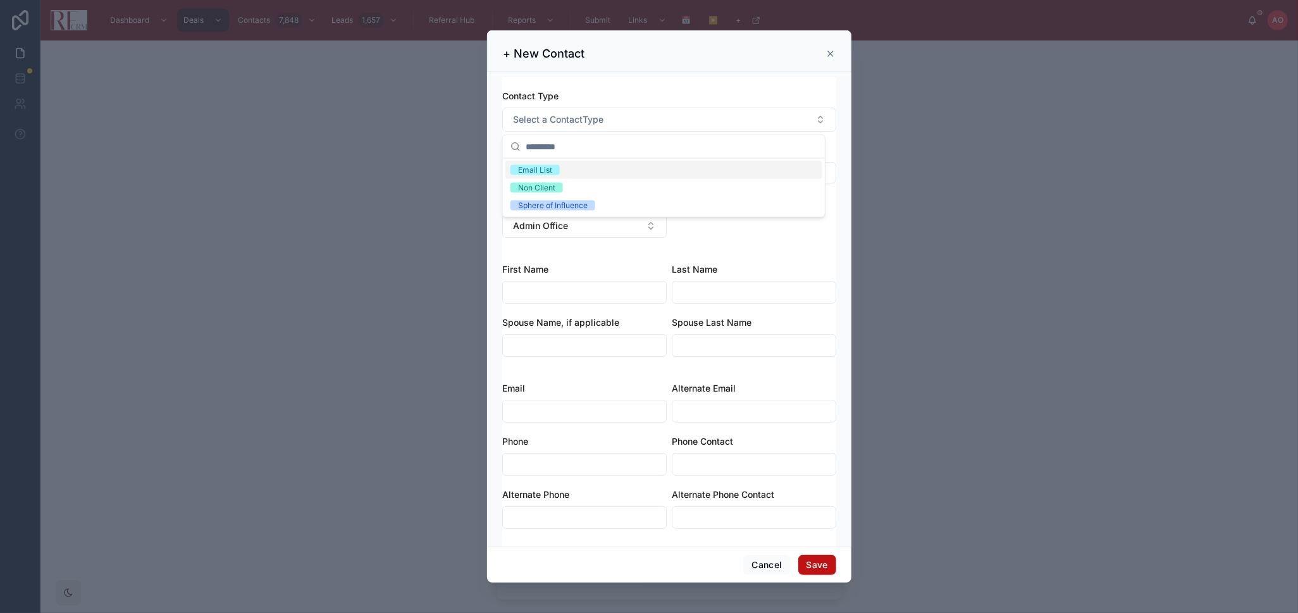
click at [567, 171] on div "Email List" at bounding box center [663, 170] width 317 height 18
click at [567, 171] on button "Select Button" at bounding box center [669, 173] width 334 height 22
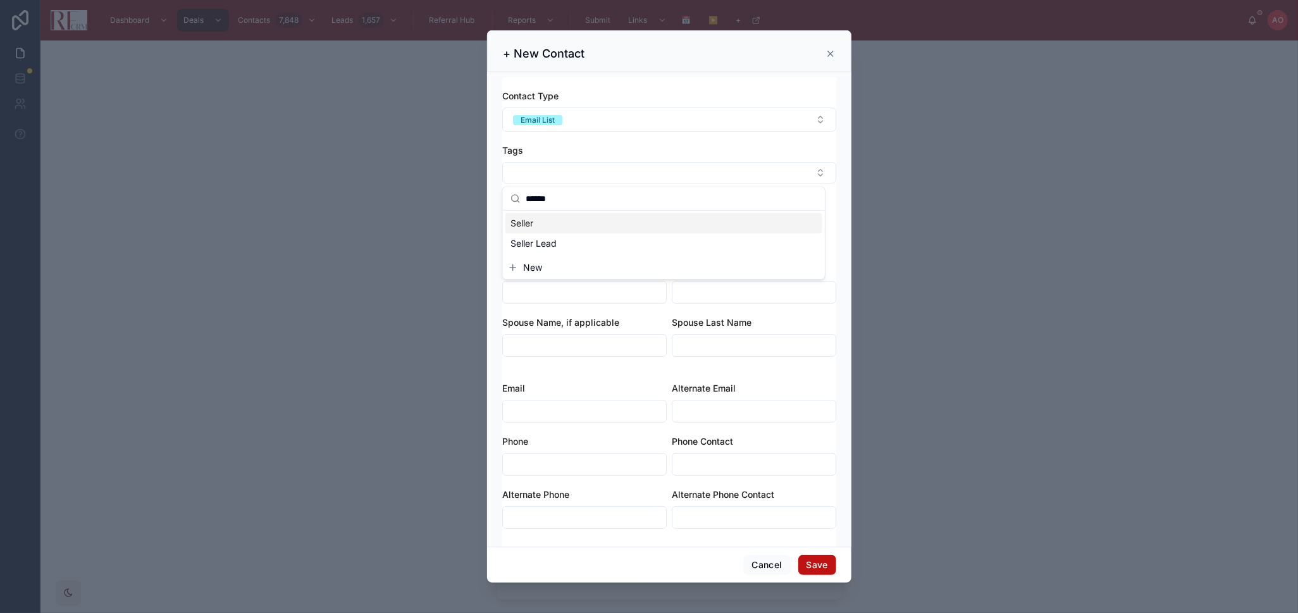
type input "******"
click at [584, 218] on div "Seller" at bounding box center [663, 223] width 317 height 20
click at [627, 148] on div "Tags" at bounding box center [669, 150] width 334 height 13
click at [610, 236] on button "Admin Office" at bounding box center [584, 230] width 164 height 24
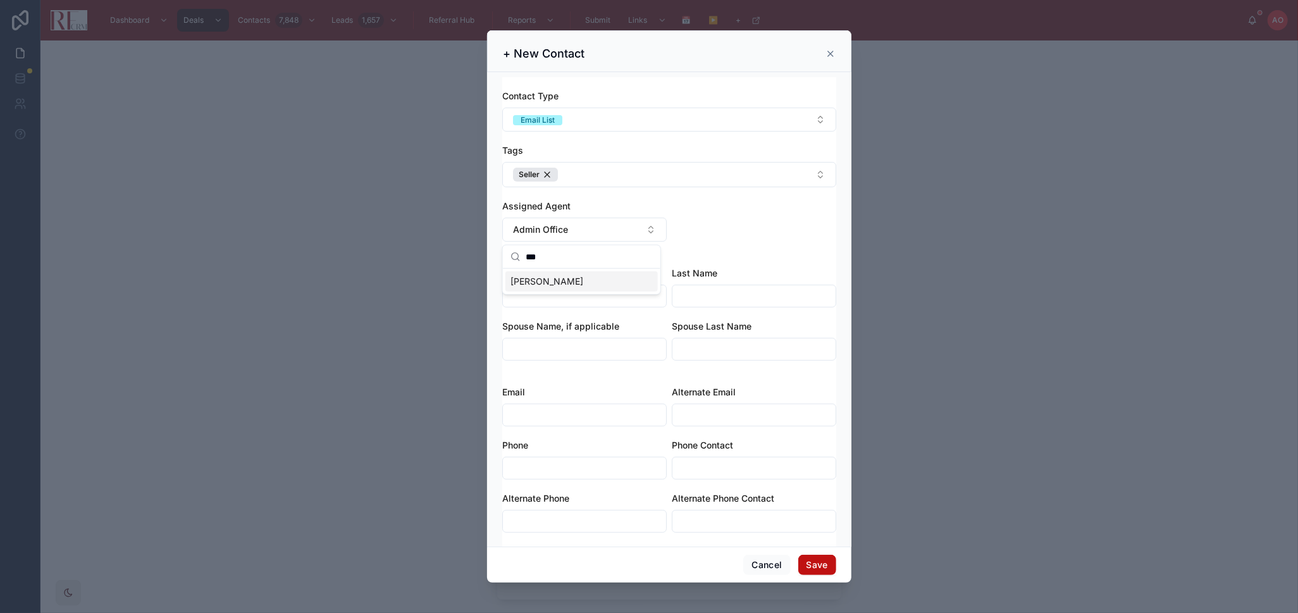
type input "***"
click at [592, 279] on div "[PERSON_NAME]" at bounding box center [581, 281] width 152 height 20
click at [577, 295] on input "text" at bounding box center [584, 296] width 163 height 18
type input "**********"
click at [586, 378] on div "Email Alternate Email Phone Phone Contact Alternate Phone Alternate Phone Conta…" at bounding box center [669, 459] width 334 height 172
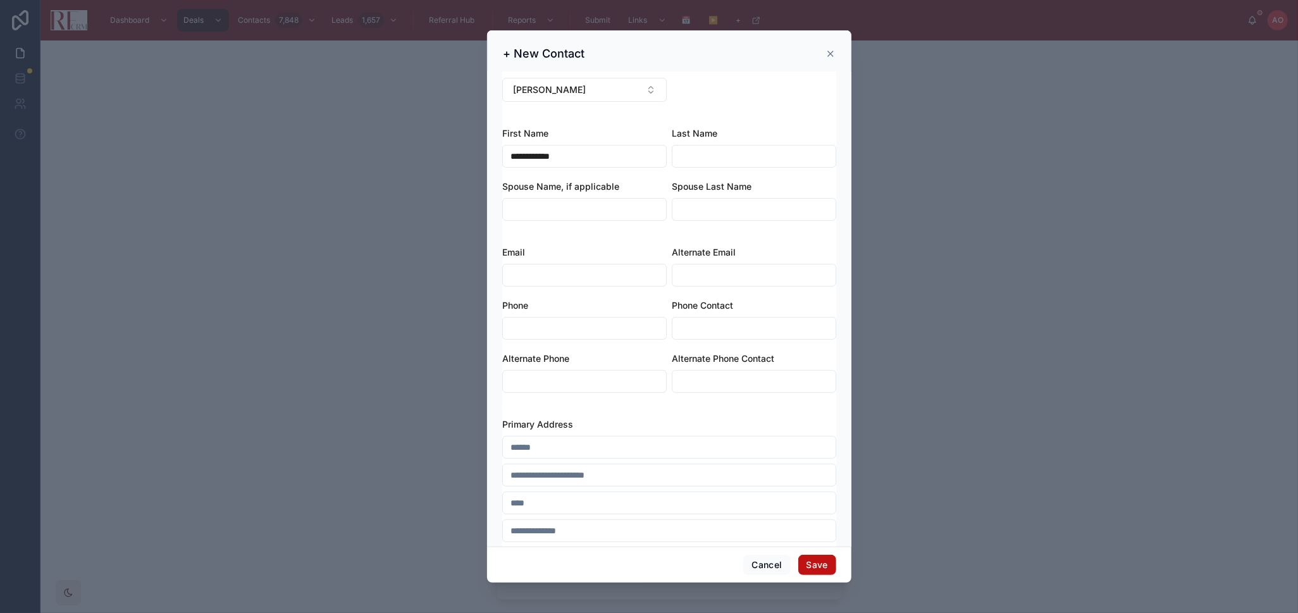
scroll to position [211, 0]
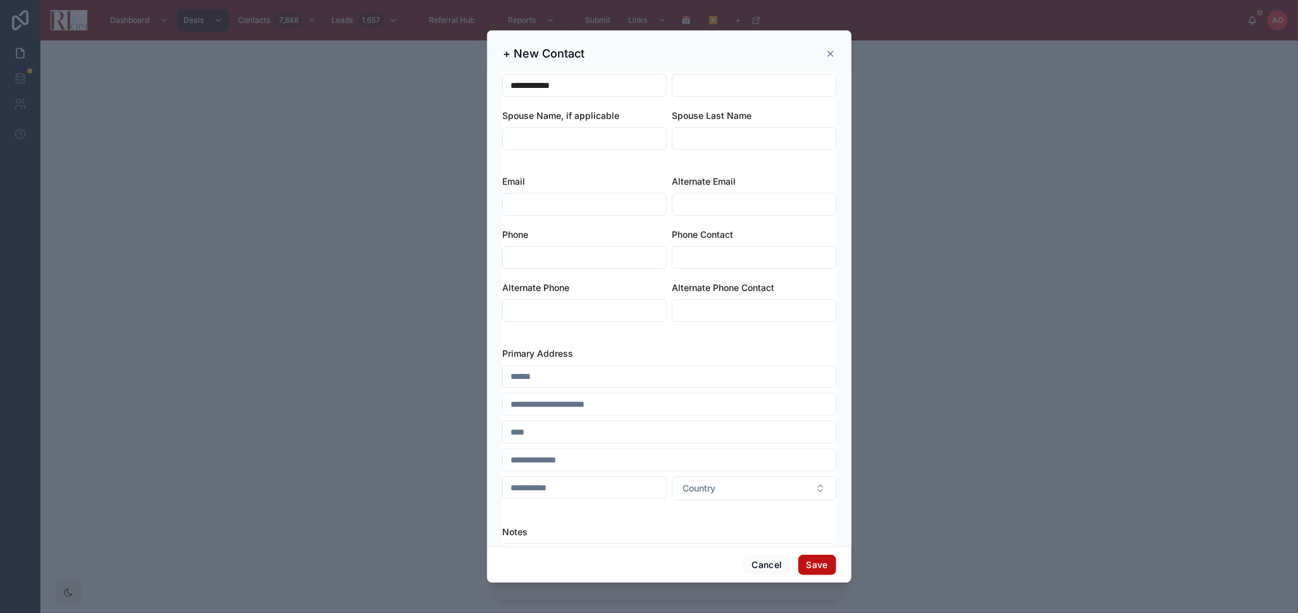
click at [551, 368] on div at bounding box center [669, 376] width 334 height 23
click at [550, 373] on input "text" at bounding box center [669, 376] width 333 height 18
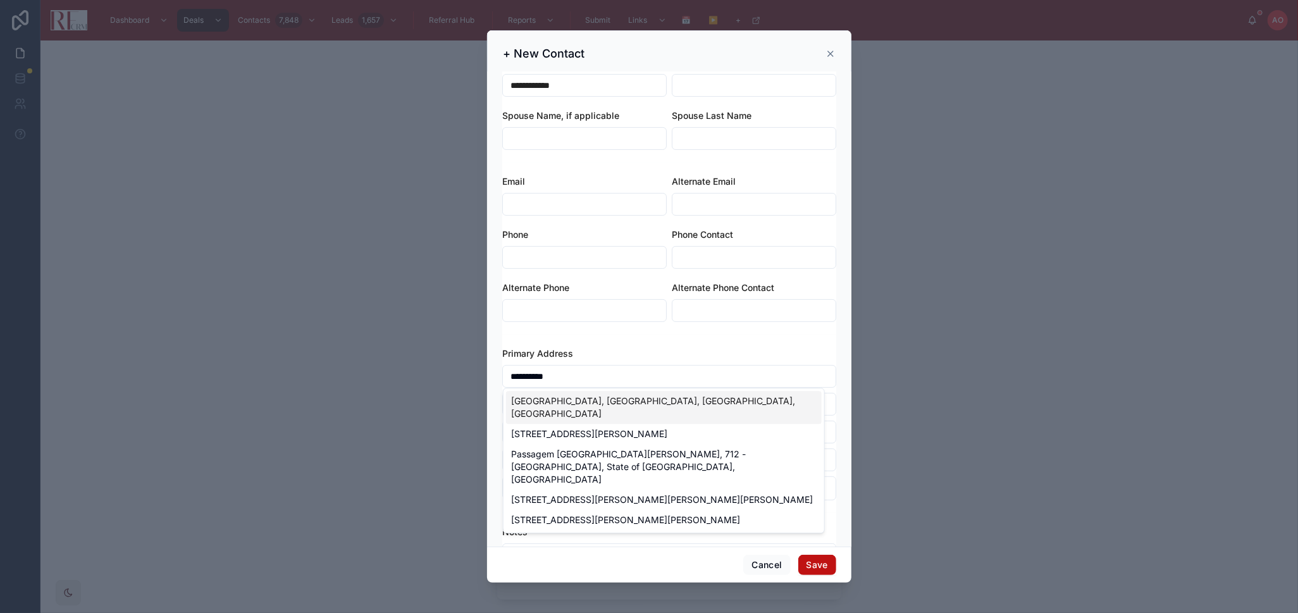
click at [595, 402] on div "712 Dante Court, Schaumburg, IL, USA" at bounding box center [664, 407] width 316 height 33
type input "**********"
type input "********"
type input "*****"
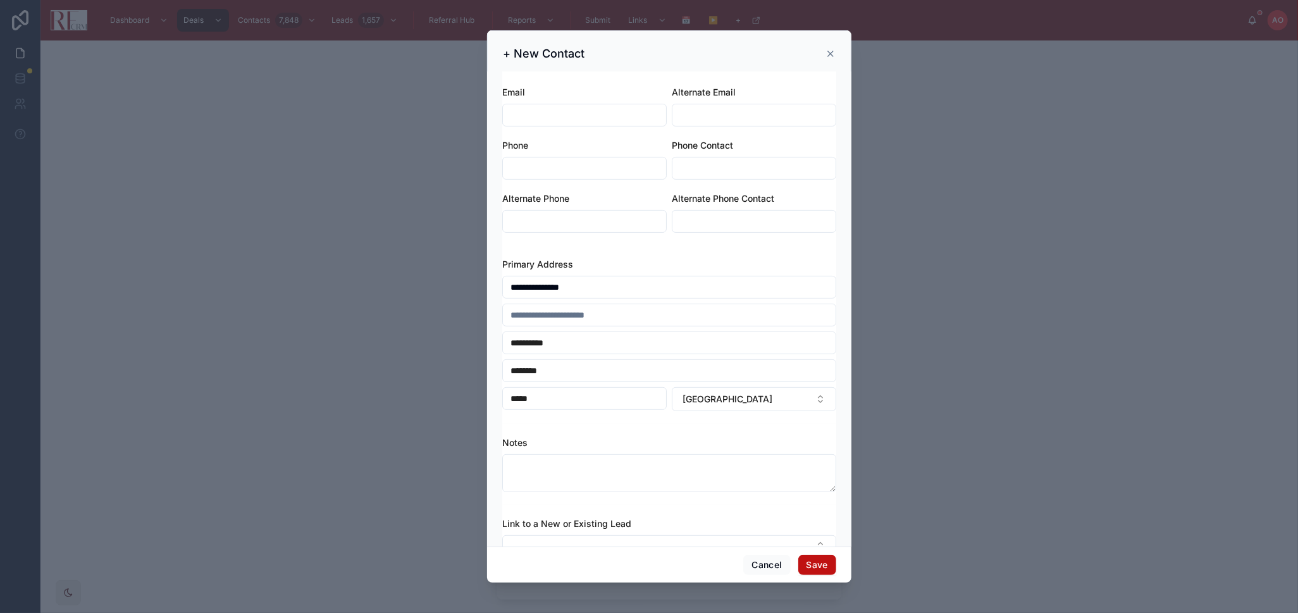
scroll to position [333, 0]
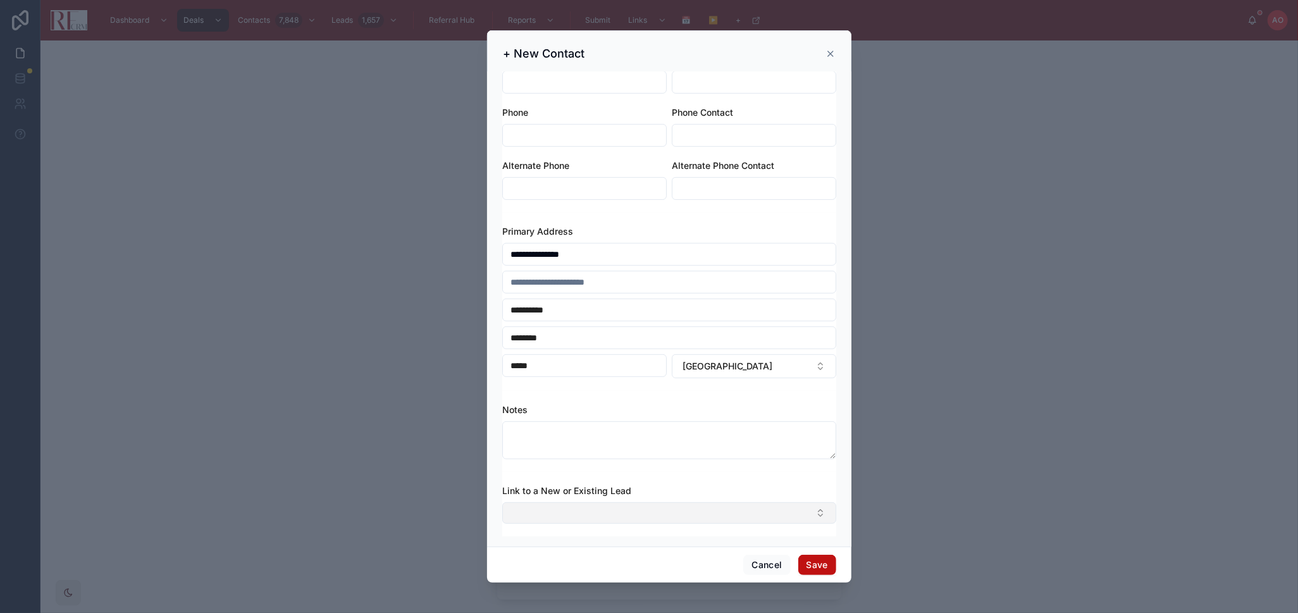
type input "**********"
click at [605, 505] on button "Select Button" at bounding box center [669, 513] width 334 height 22
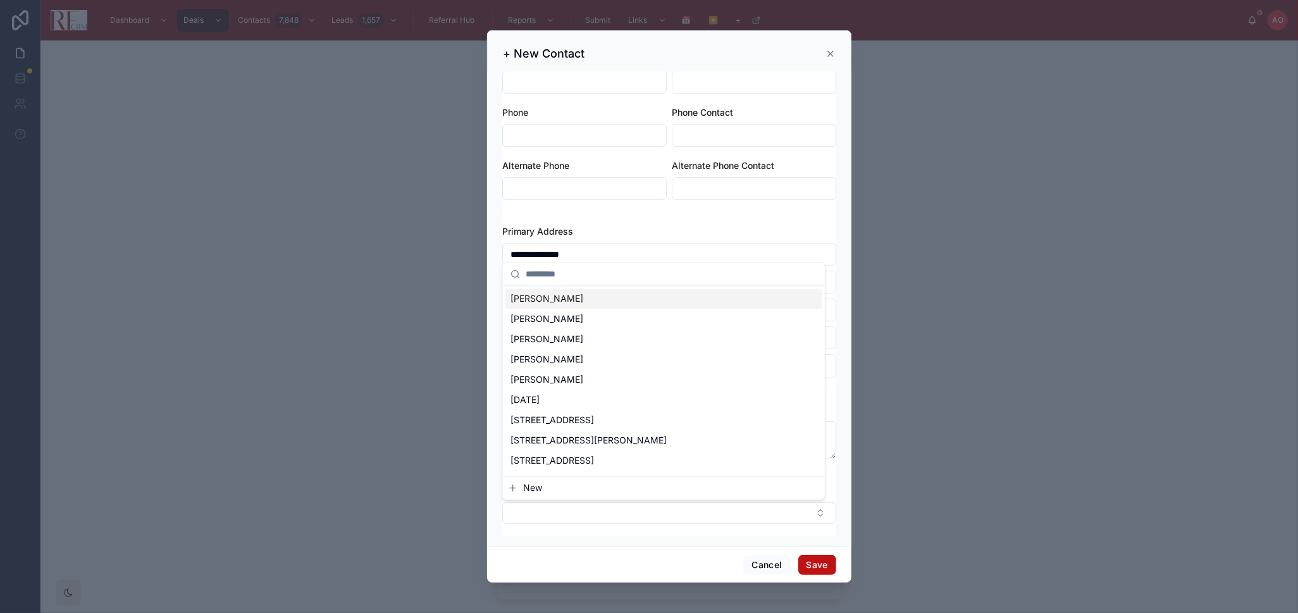
click at [534, 493] on span "New" at bounding box center [532, 488] width 19 height 13
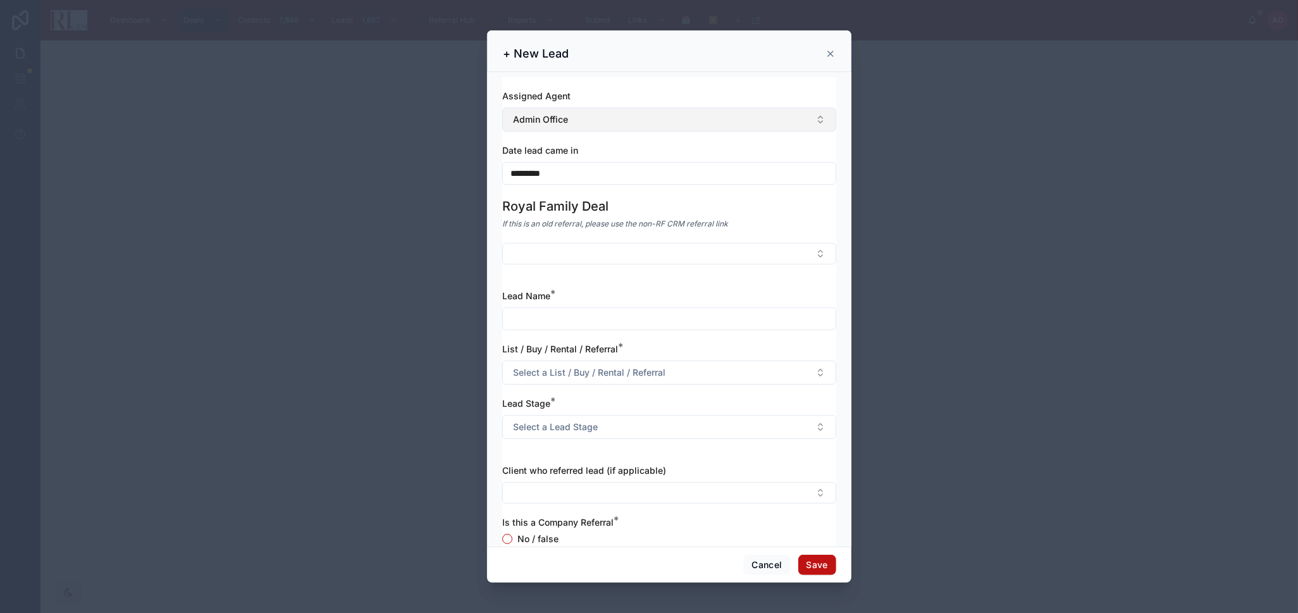
click at [565, 120] on span "Admin Office" at bounding box center [540, 119] width 55 height 13
type input "******"
click at [568, 169] on span "[PERSON_NAME]" at bounding box center [546, 171] width 73 height 13
click at [568, 169] on input "*********" at bounding box center [669, 173] width 333 height 18
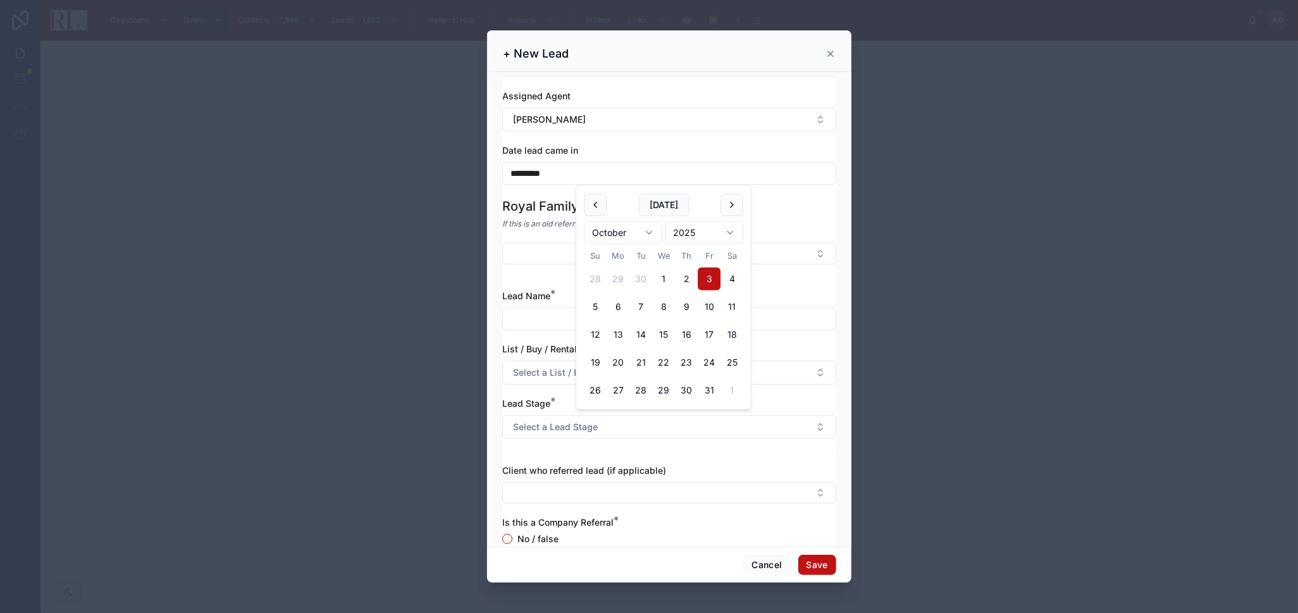
click at [686, 279] on button "2" at bounding box center [686, 279] width 23 height 23
type input "*********"
click at [550, 284] on div "Lead Name * List / Buy / Rental / Referral * Select a List / Buy / Rental / Ref…" at bounding box center [669, 364] width 334 height 175
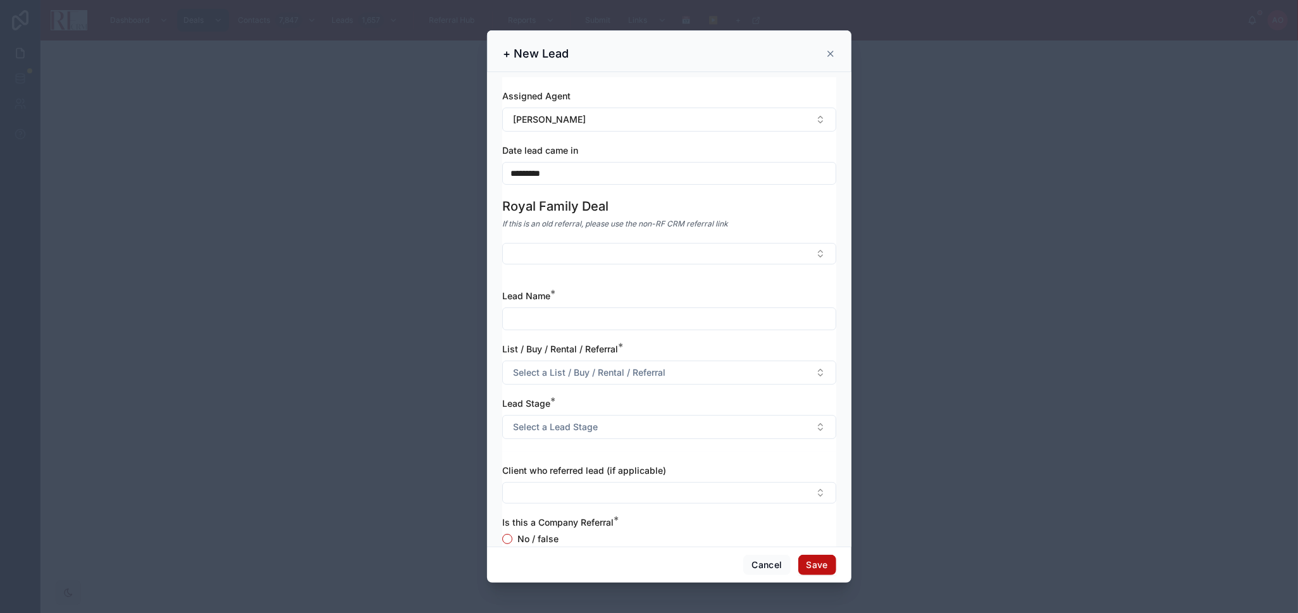
click at [564, 319] on input "text" at bounding box center [669, 319] width 333 height 18
type input "**********"
click at [610, 374] on span "Select a List / Buy / Rental / Referral" at bounding box center [589, 372] width 152 height 13
click at [585, 418] on div "Listing" at bounding box center [663, 423] width 317 height 19
click at [582, 422] on span "Select a Lead Stage" at bounding box center [555, 427] width 85 height 13
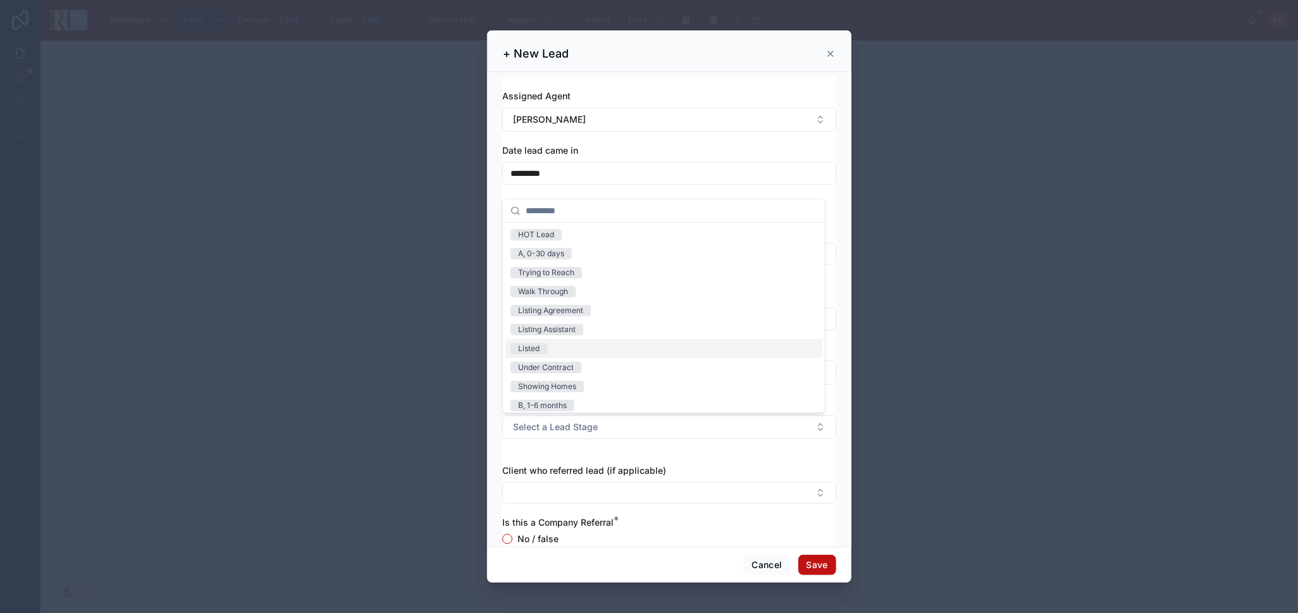
click at [556, 346] on div "Listed" at bounding box center [663, 348] width 317 height 19
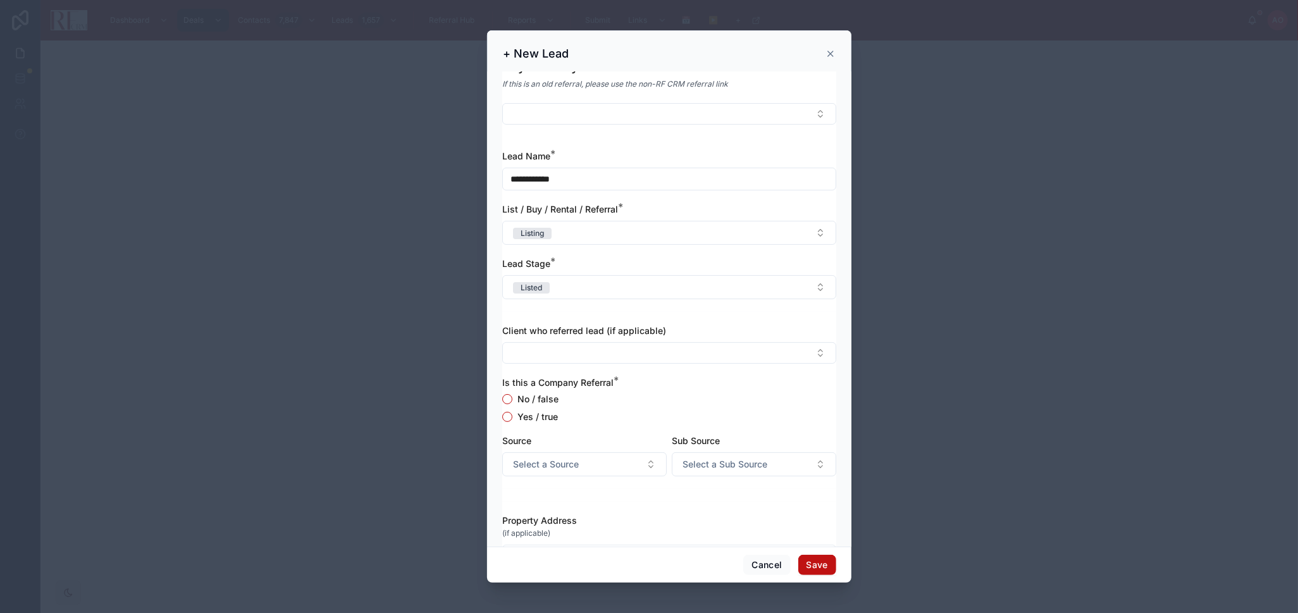
scroll to position [140, 0]
click at [531, 398] on label "No / false" at bounding box center [537, 398] width 41 height 9
click at [512, 398] on button "No / false" at bounding box center [507, 398] width 10 height 10
click at [689, 407] on div "No / false Yes / true" at bounding box center [669, 407] width 334 height 28
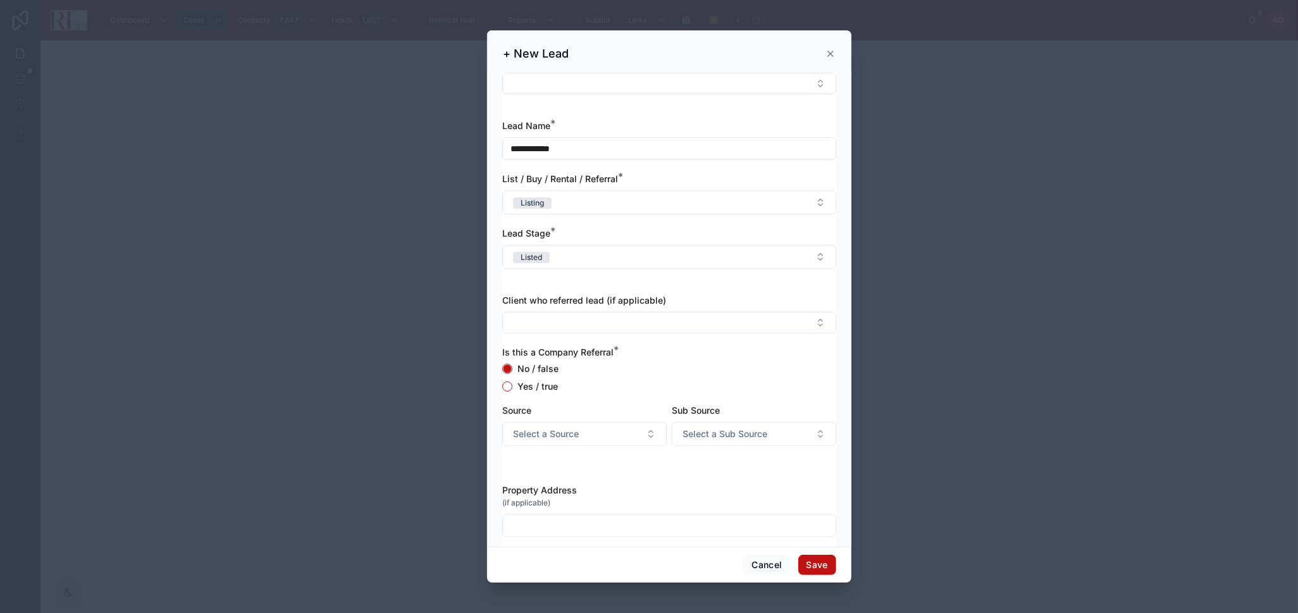
scroll to position [183, 0]
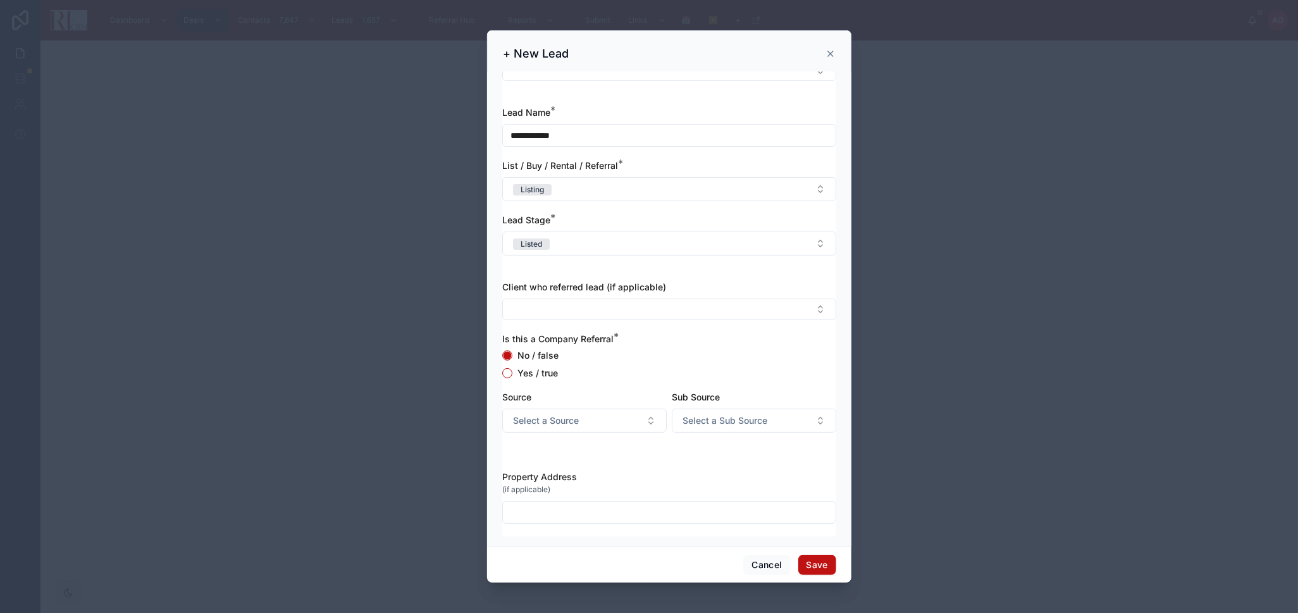
click at [550, 510] on input "text" at bounding box center [669, 512] width 333 height 18
click at [651, 511] on input "**********" at bounding box center [669, 512] width 333 height 18
type input "**********"
click at [564, 414] on button "Select a Source" at bounding box center [584, 421] width 164 height 24
type input "******"
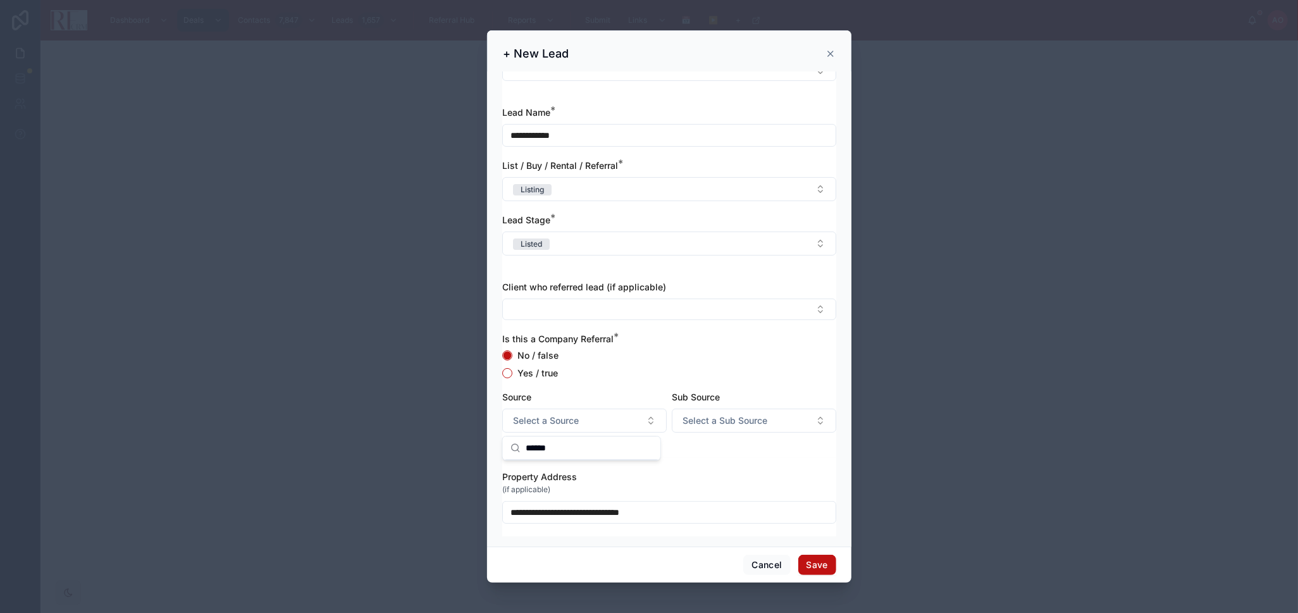
click at [694, 460] on div "**********" at bounding box center [669, 497] width 334 height 78
click at [629, 424] on button "Select a Source" at bounding box center [584, 421] width 164 height 24
click at [605, 470] on div "Sphere - Agent" at bounding box center [581, 472] width 152 height 20
click at [804, 563] on button "Save" at bounding box center [817, 565] width 38 height 20
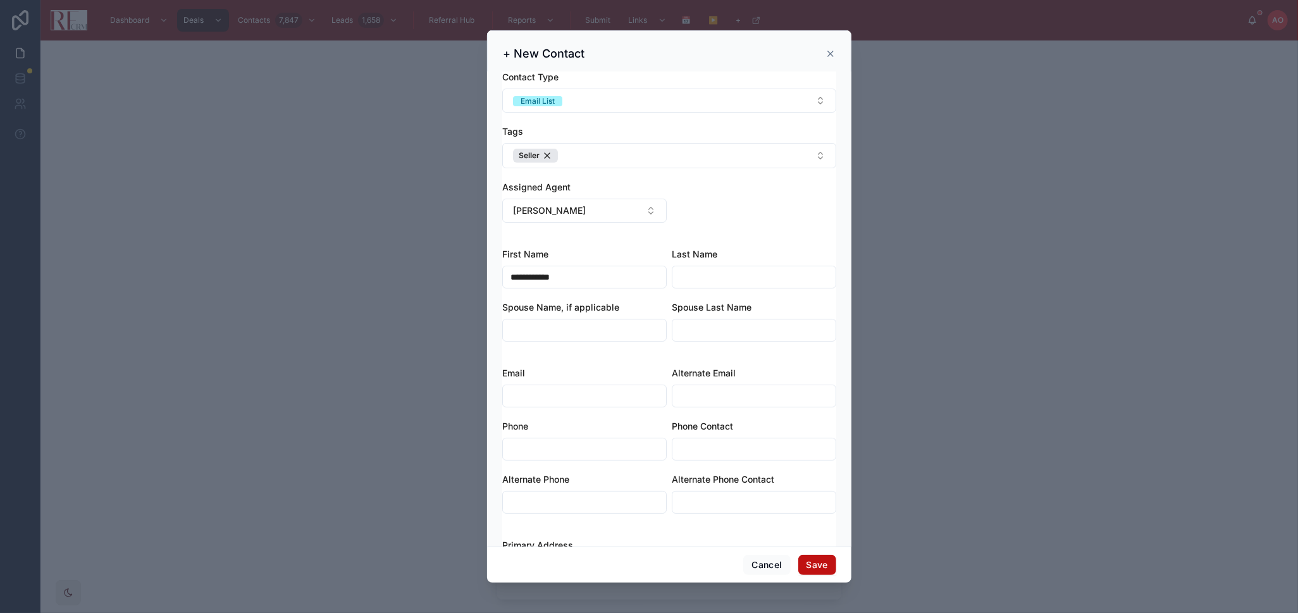
scroll to position [0, 0]
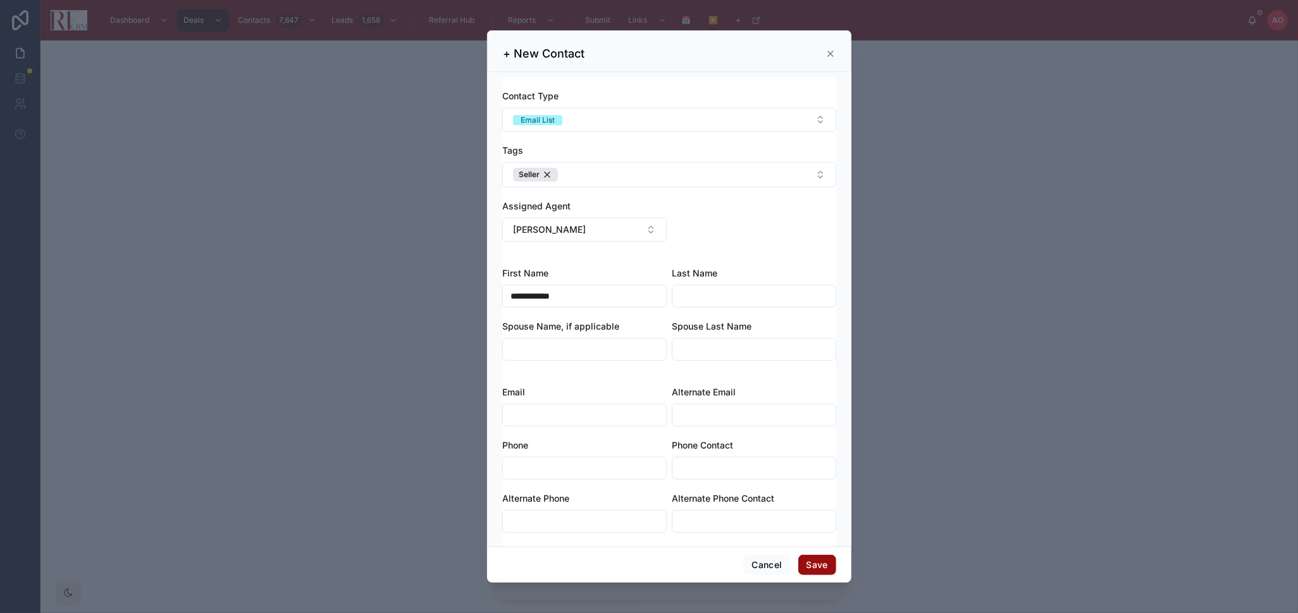
click at [823, 565] on button "Save" at bounding box center [817, 565] width 38 height 20
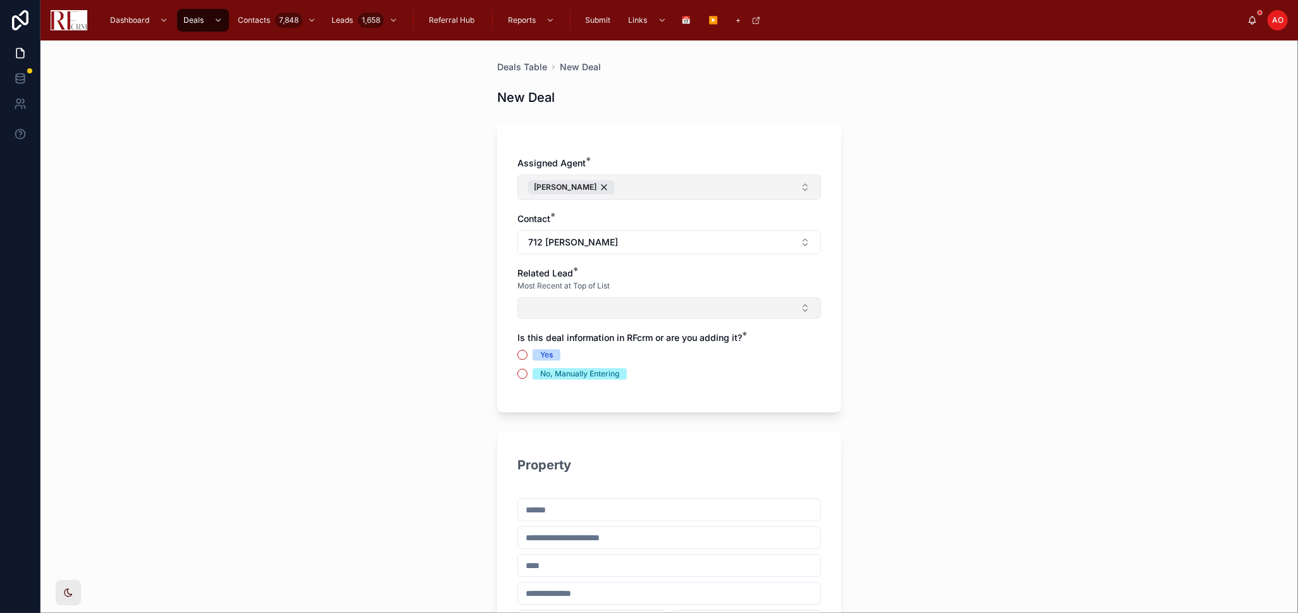
click at [712, 305] on button "Select Button" at bounding box center [669, 308] width 304 height 22
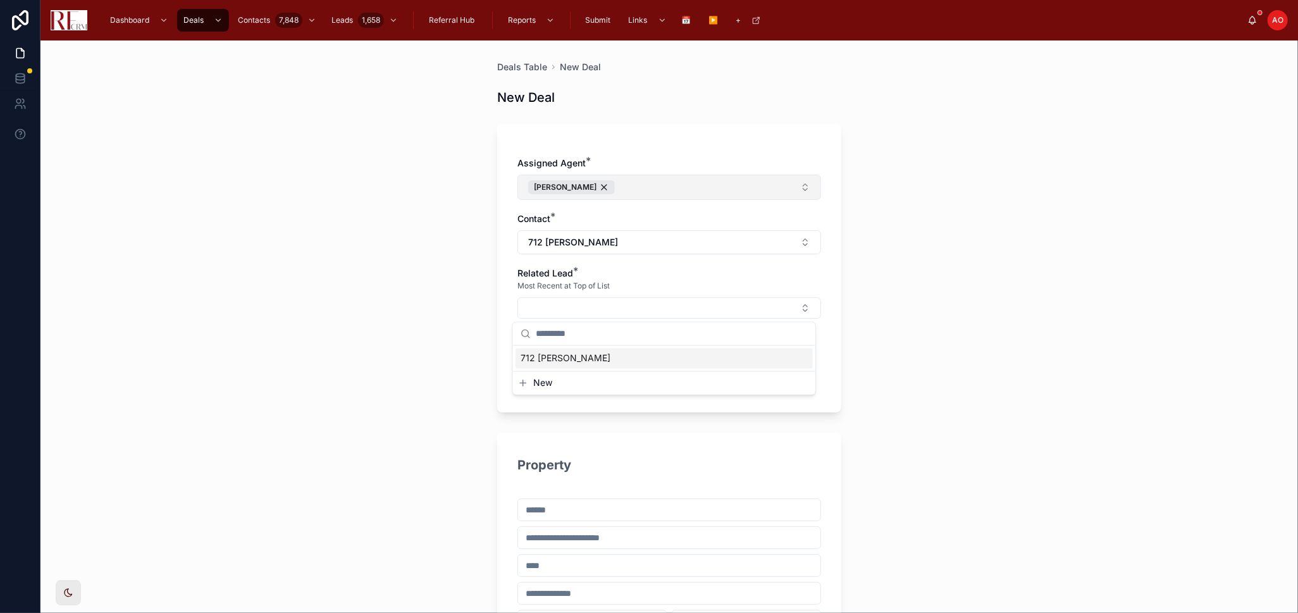
click at [606, 360] on div "712 [PERSON_NAME]" at bounding box center [663, 358] width 297 height 20
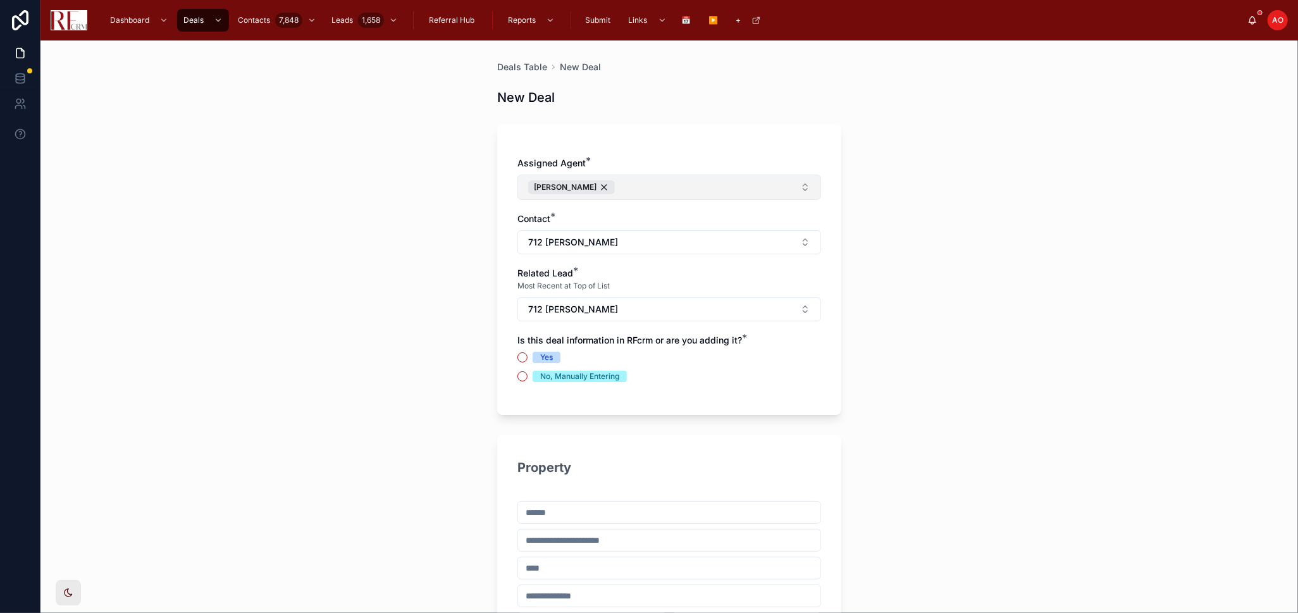
click at [548, 357] on span "Yes" at bounding box center [547, 357] width 28 height 11
click at [527, 357] on button "Yes" at bounding box center [522, 357] width 10 height 10
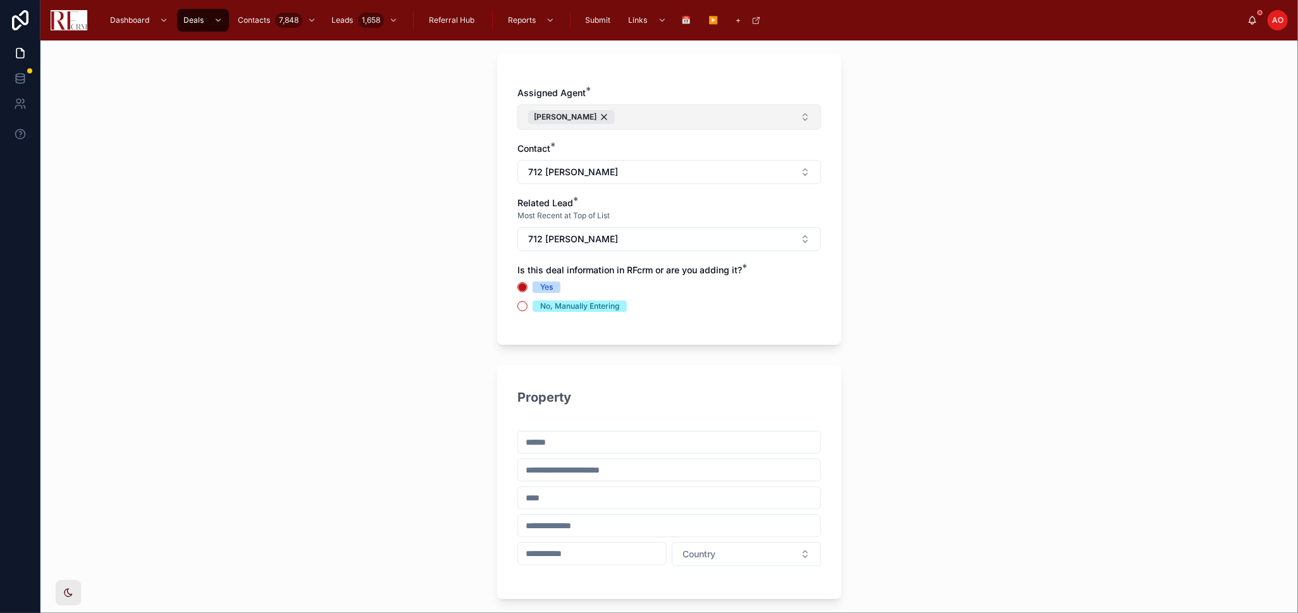
click at [621, 440] on input "text" at bounding box center [669, 442] width 302 height 18
click at [585, 445] on input "***" at bounding box center [669, 442] width 302 height 18
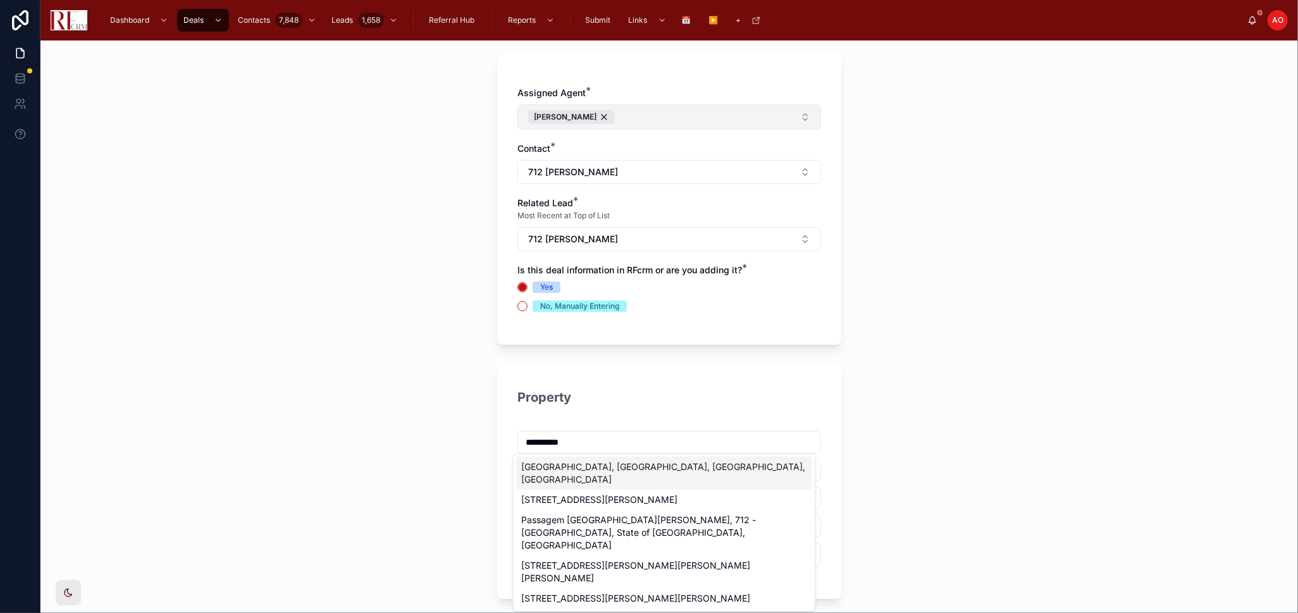
click at [578, 464] on div "712 Dante Court, Schaumburg, IL, USA" at bounding box center [664, 473] width 296 height 33
type input "**********"
type input "********"
type input "*****"
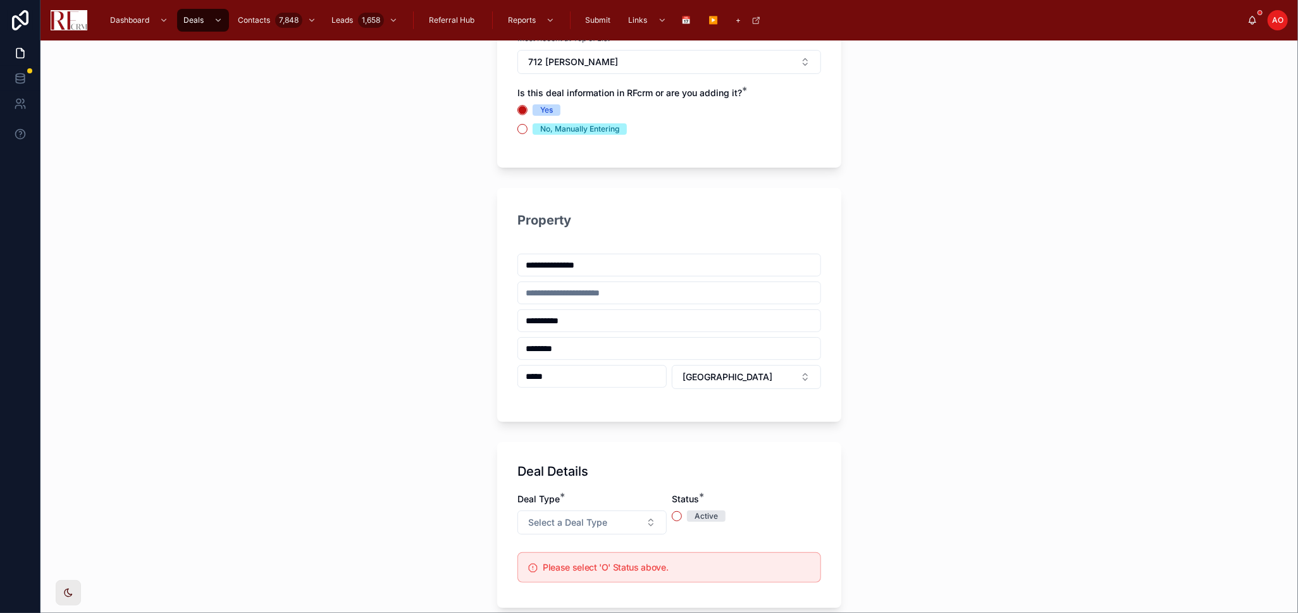
scroll to position [281, 0]
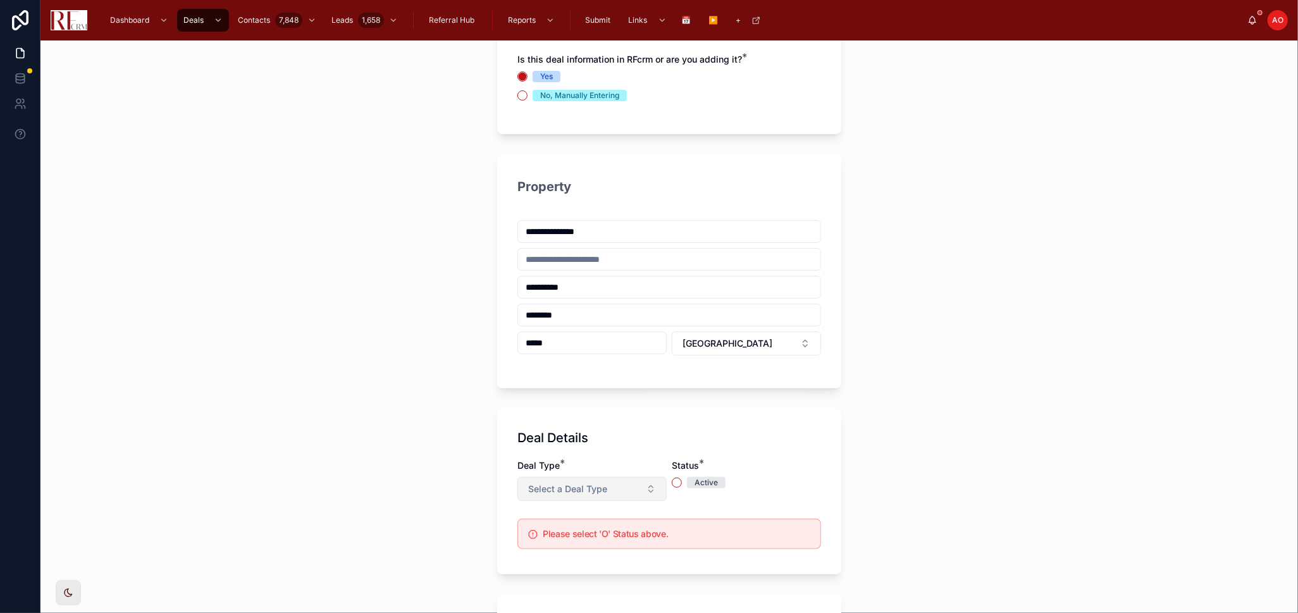
type input "**********"
click at [593, 493] on span "Select a Deal Type" at bounding box center [567, 489] width 79 height 13
click at [541, 425] on div "Listing" at bounding box center [534, 422] width 23 height 11
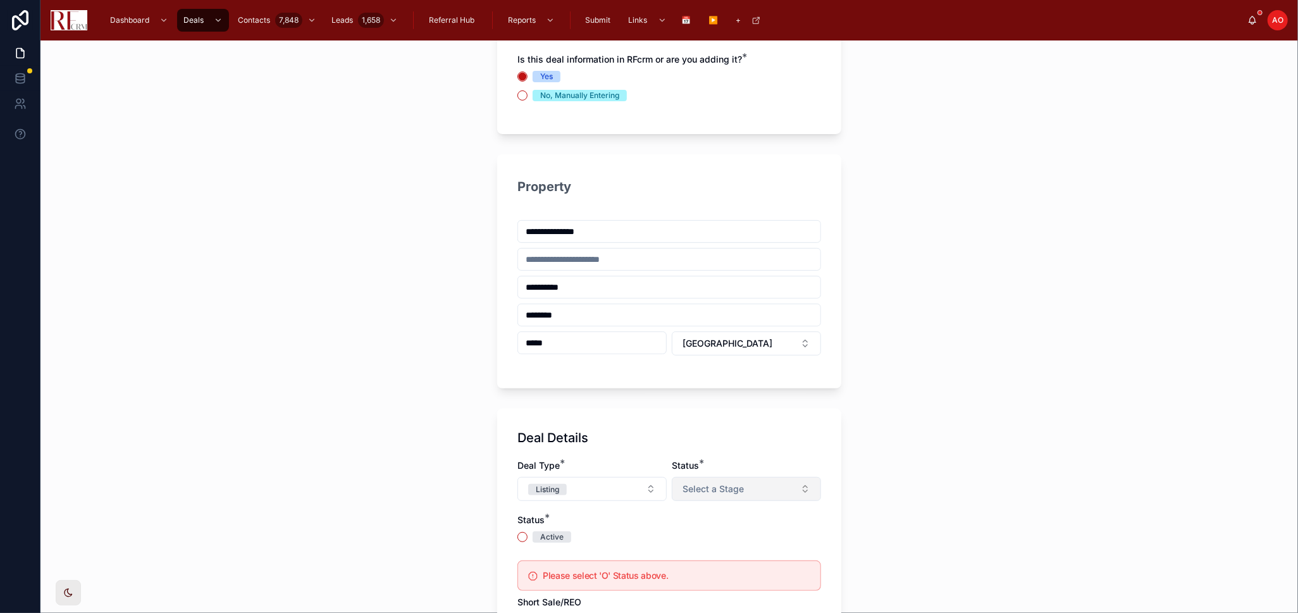
click at [710, 495] on span "Select a Stage" at bounding box center [712, 489] width 61 height 13
click at [717, 555] on div "Listed" at bounding box center [741, 558] width 152 height 19
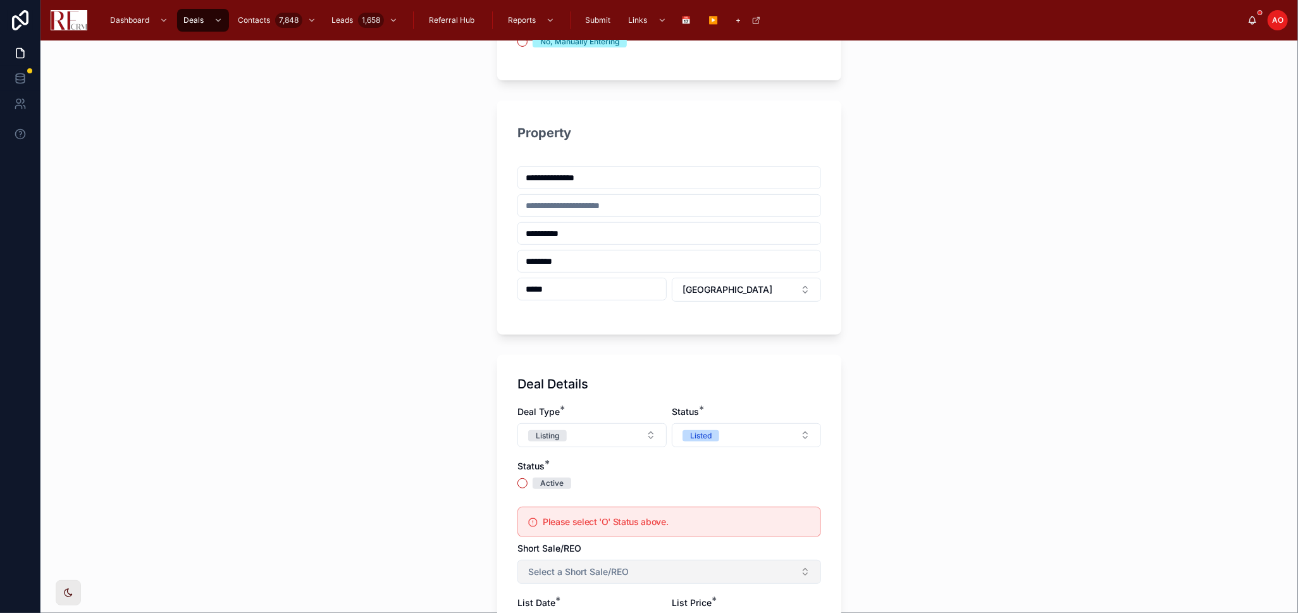
scroll to position [421, 0]
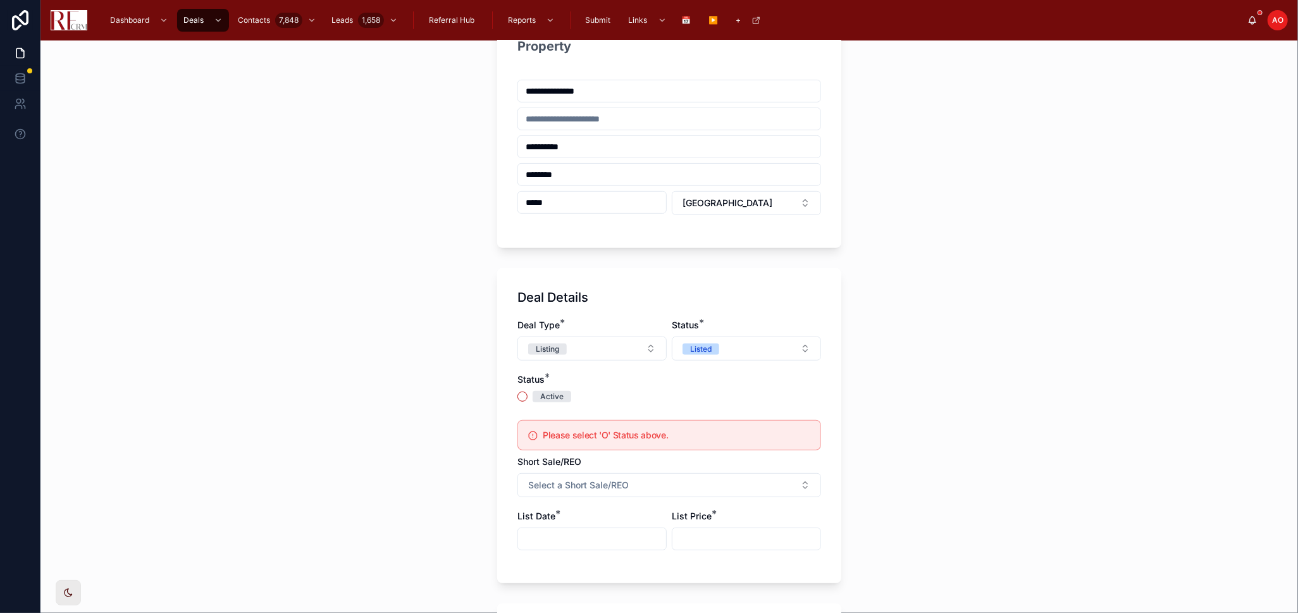
click at [533, 392] on span "Active" at bounding box center [552, 396] width 39 height 11
click at [527, 392] on button "Active" at bounding box center [522, 396] width 10 height 10
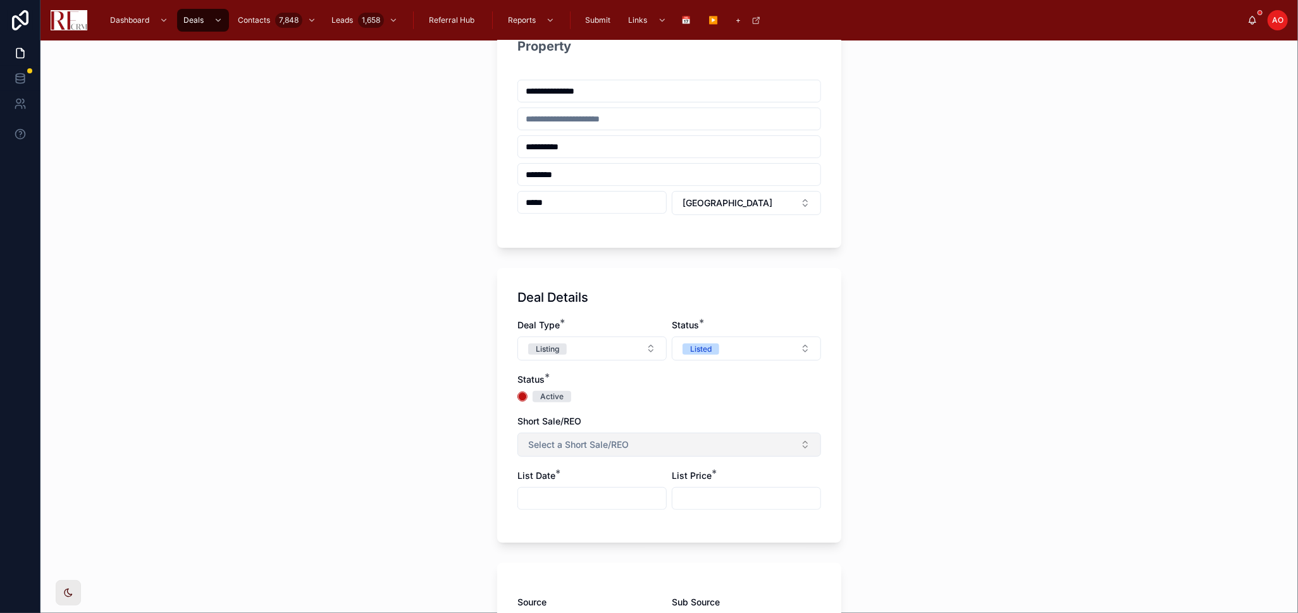
click at [596, 445] on span "Select a Short Sale/REO" at bounding box center [578, 444] width 101 height 13
click at [629, 402] on div "Deal Type * Listing Status * Listed Status * Active Short Sale/REO Select a Sho…" at bounding box center [669, 421] width 304 height 204
click at [577, 491] on input "text" at bounding box center [592, 499] width 148 height 18
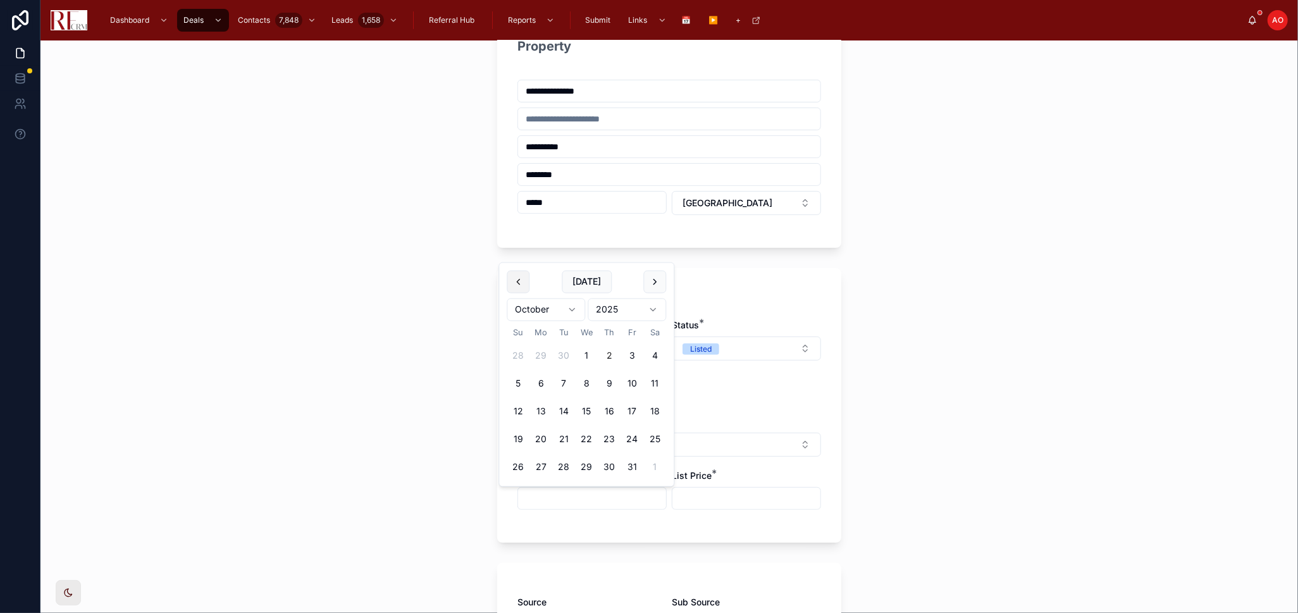
click at [517, 284] on button at bounding box center [518, 282] width 23 height 23
click at [510, 257] on button at bounding box center [518, 254] width 23 height 23
click at [540, 379] on button "7" at bounding box center [540, 384] width 23 height 23
type input "********"
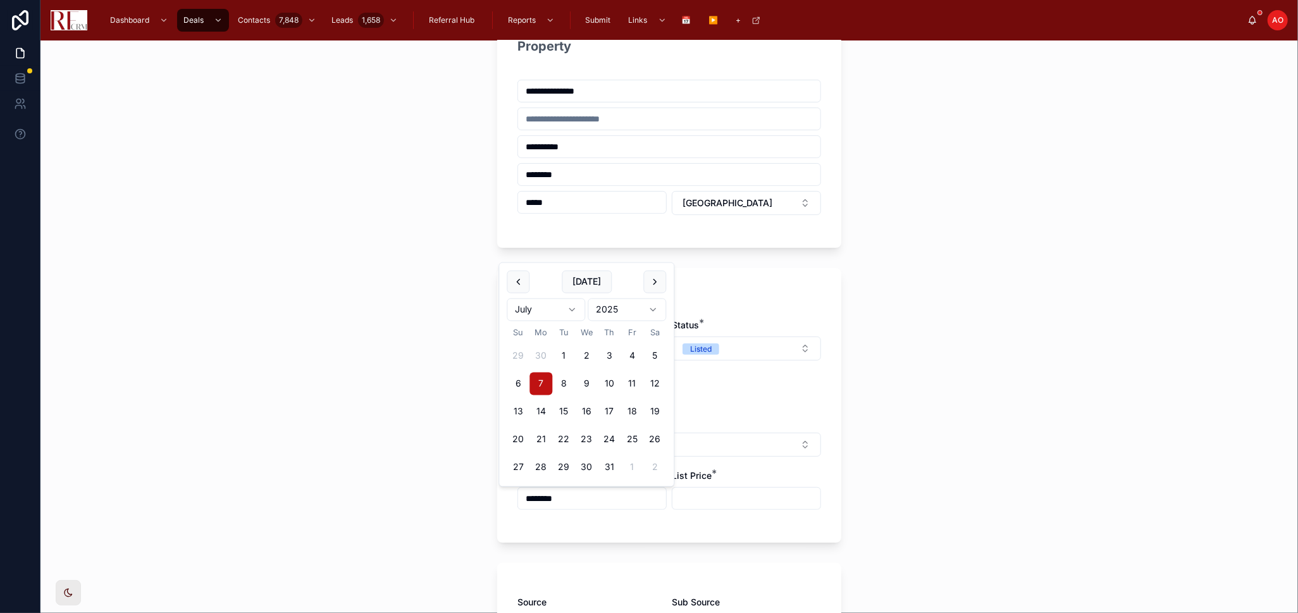
click at [737, 503] on input "text" at bounding box center [746, 499] width 148 height 18
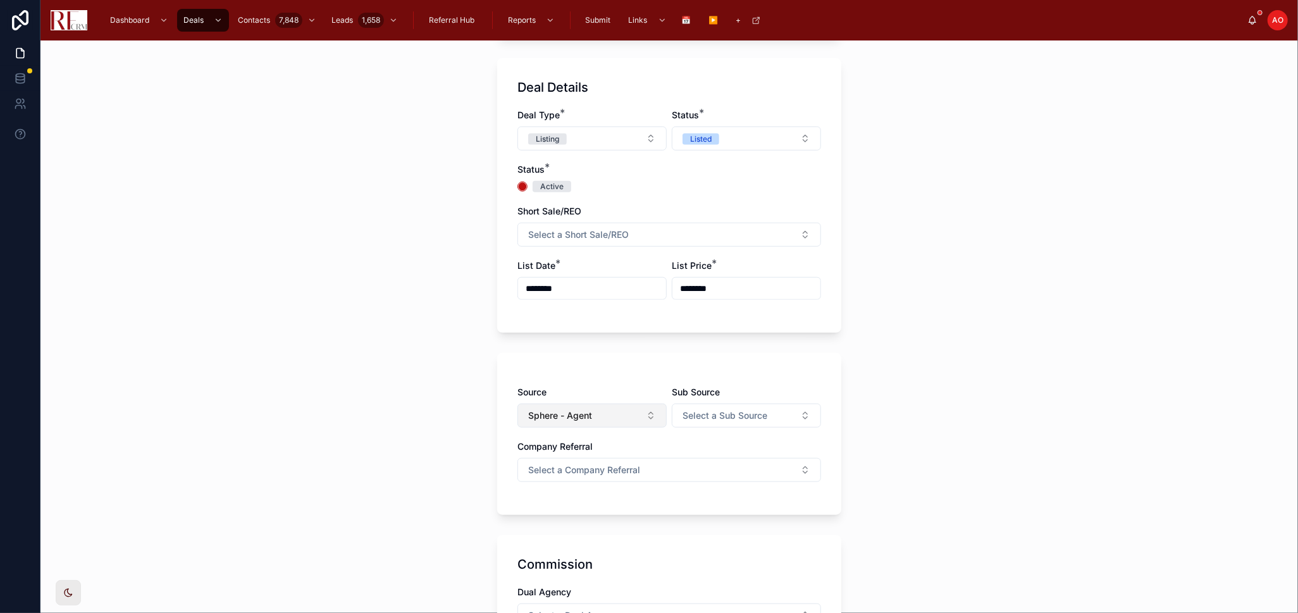
scroll to position [632, 0]
type input "********"
click at [639, 469] on button "Select a Company Referral" at bounding box center [669, 469] width 304 height 24
click at [617, 534] on div "No" at bounding box center [663, 538] width 297 height 19
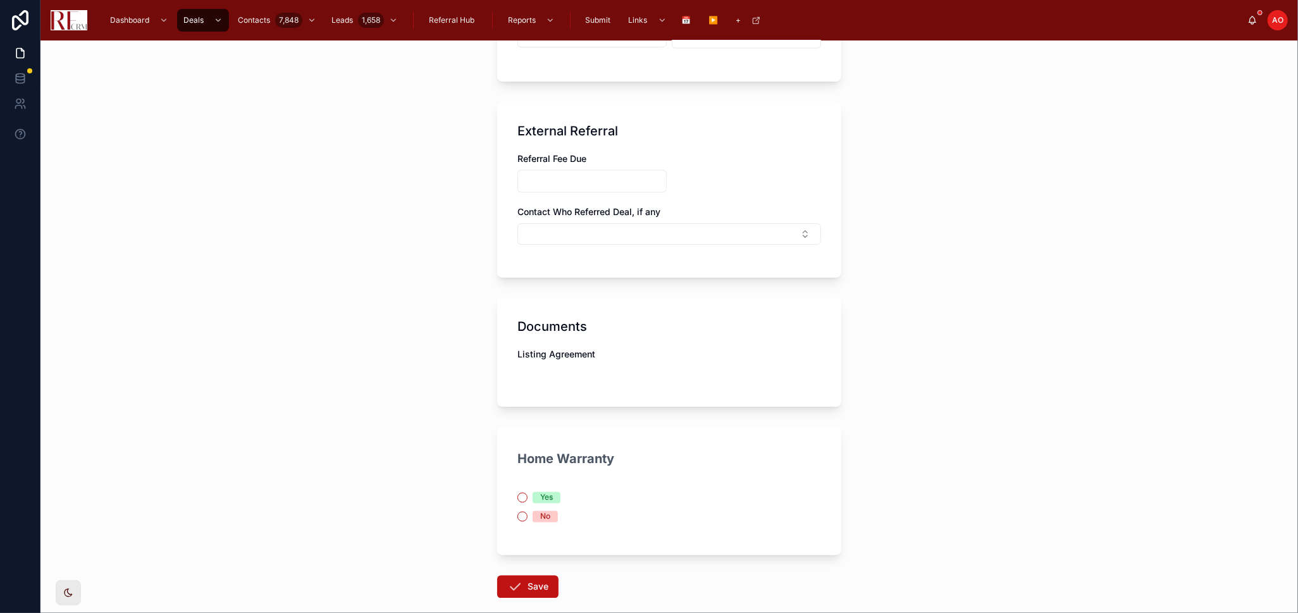
scroll to position [1633, 0]
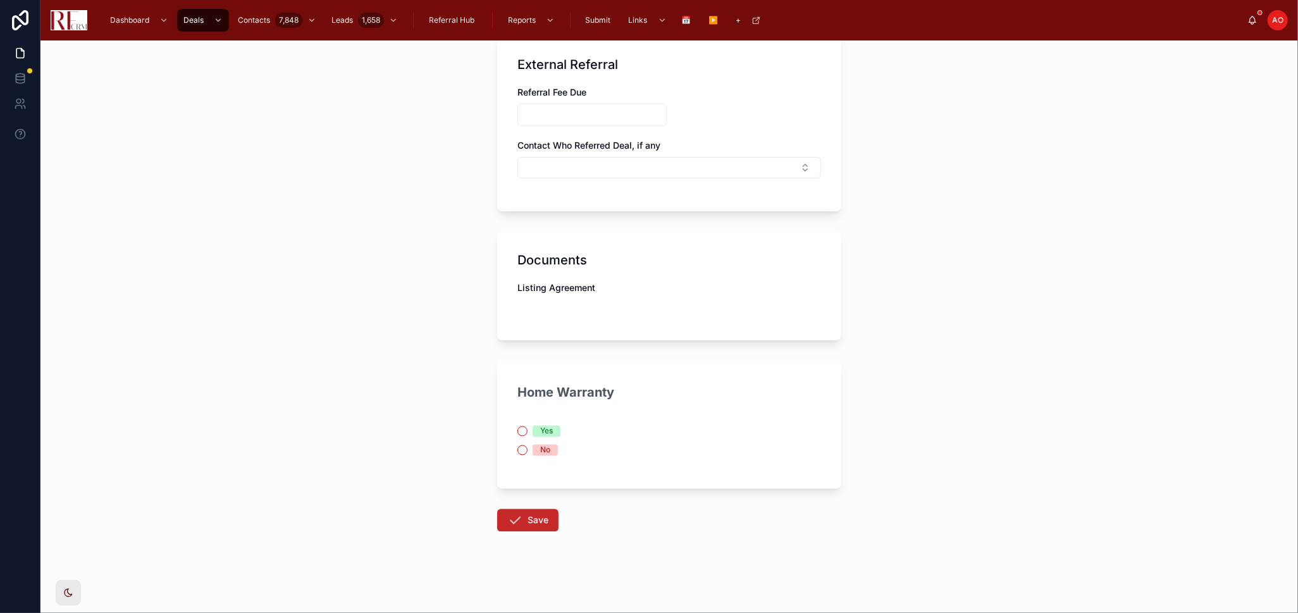
click at [544, 514] on button "Save" at bounding box center [527, 520] width 61 height 23
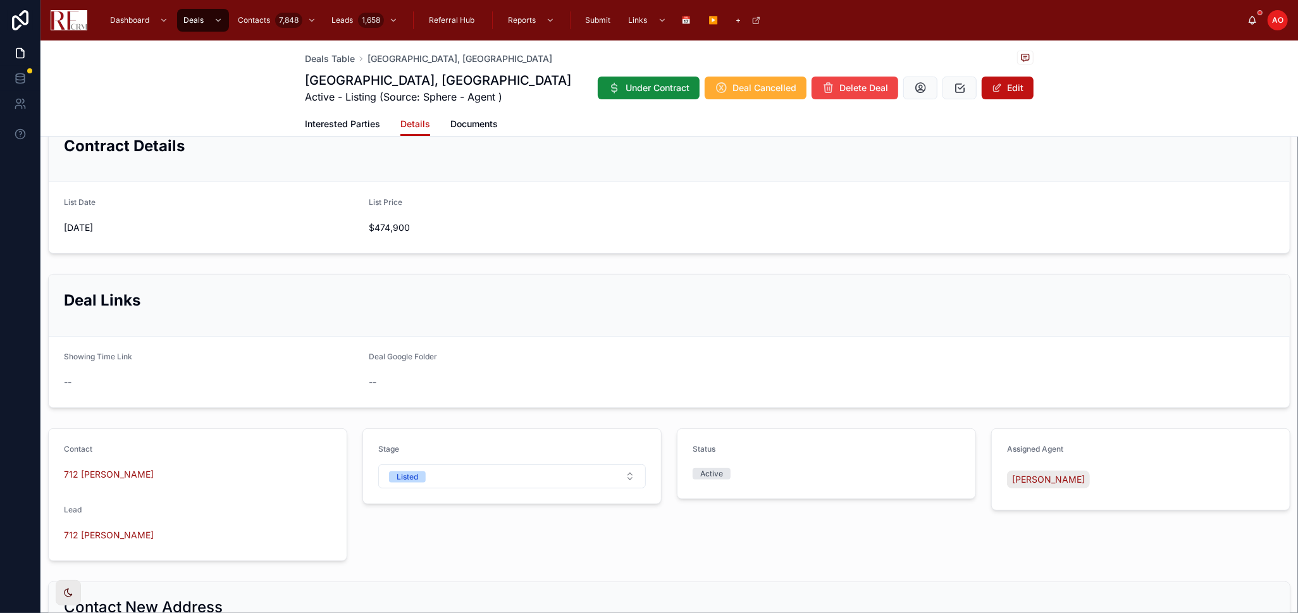
scroll to position [140, 0]
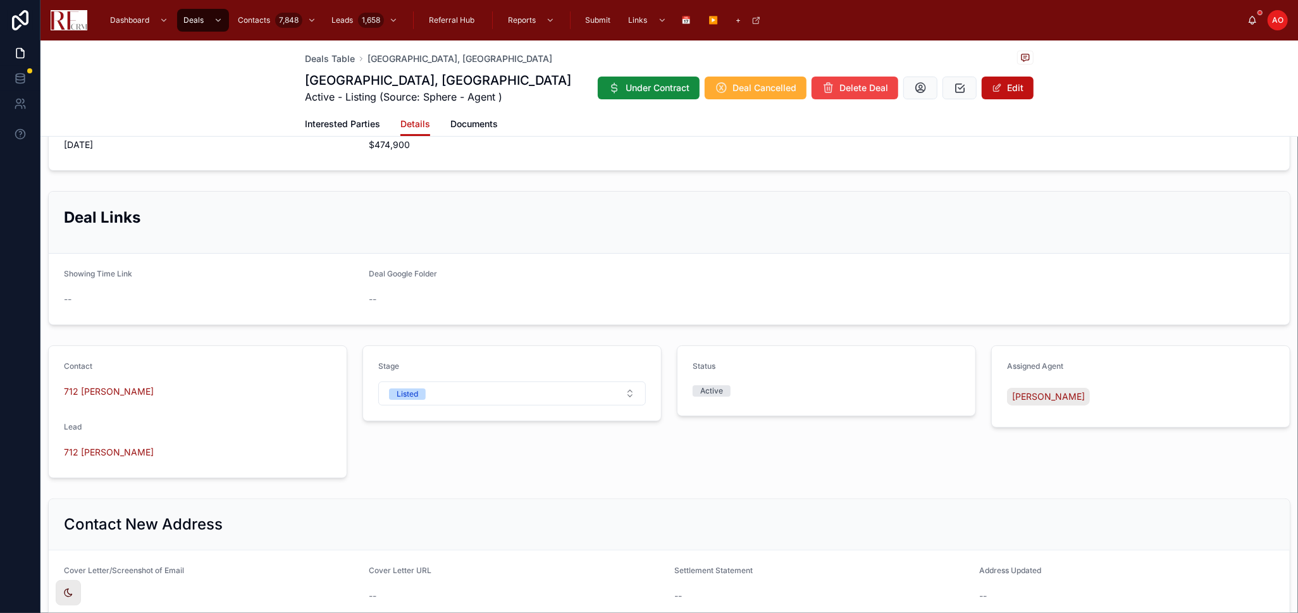
click at [746, 486] on div "Contract Details List Date 7/7/2025 List Price $474,900 Deal Links Showing Time…" at bounding box center [668, 365] width 1257 height 708
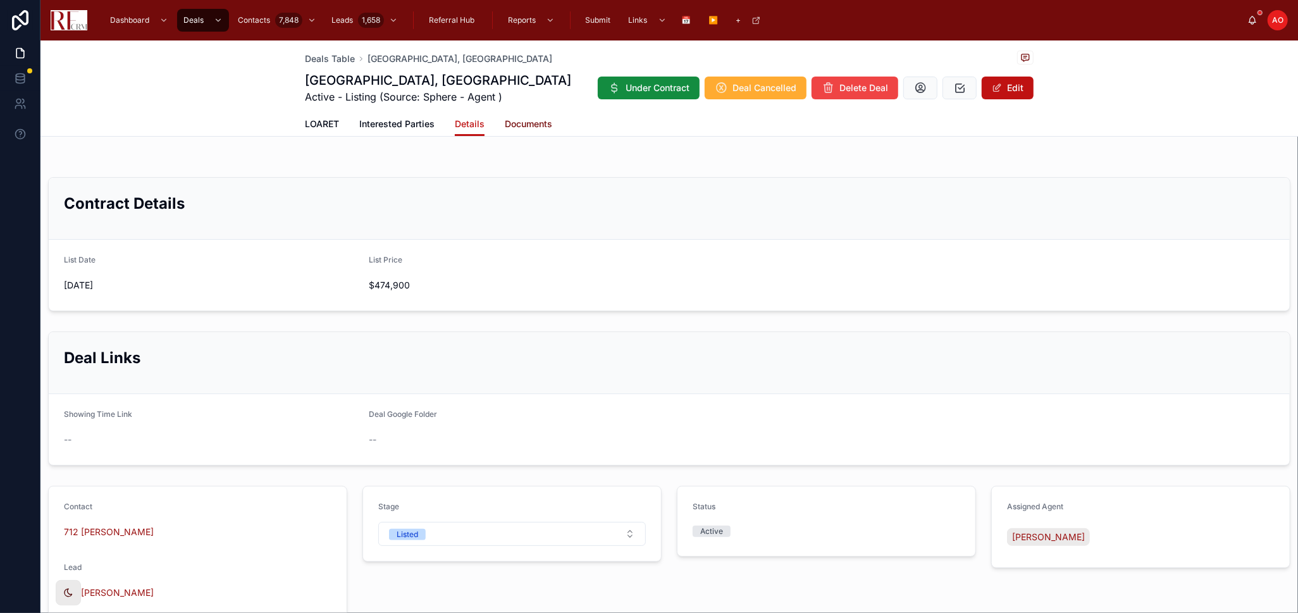
click at [522, 128] on span "Documents" at bounding box center [528, 124] width 47 height 13
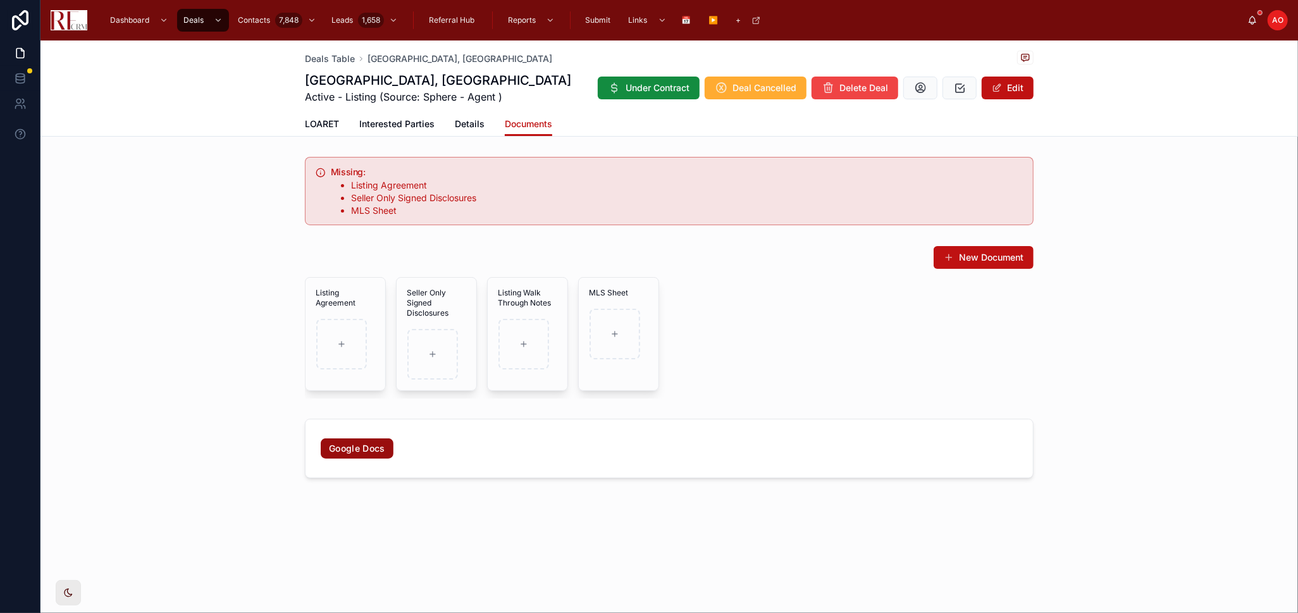
click at [348, 441] on link "Google Docs" at bounding box center [357, 448] width 73 height 20
click at [312, 127] on span "LOARET" at bounding box center [322, 124] width 34 height 13
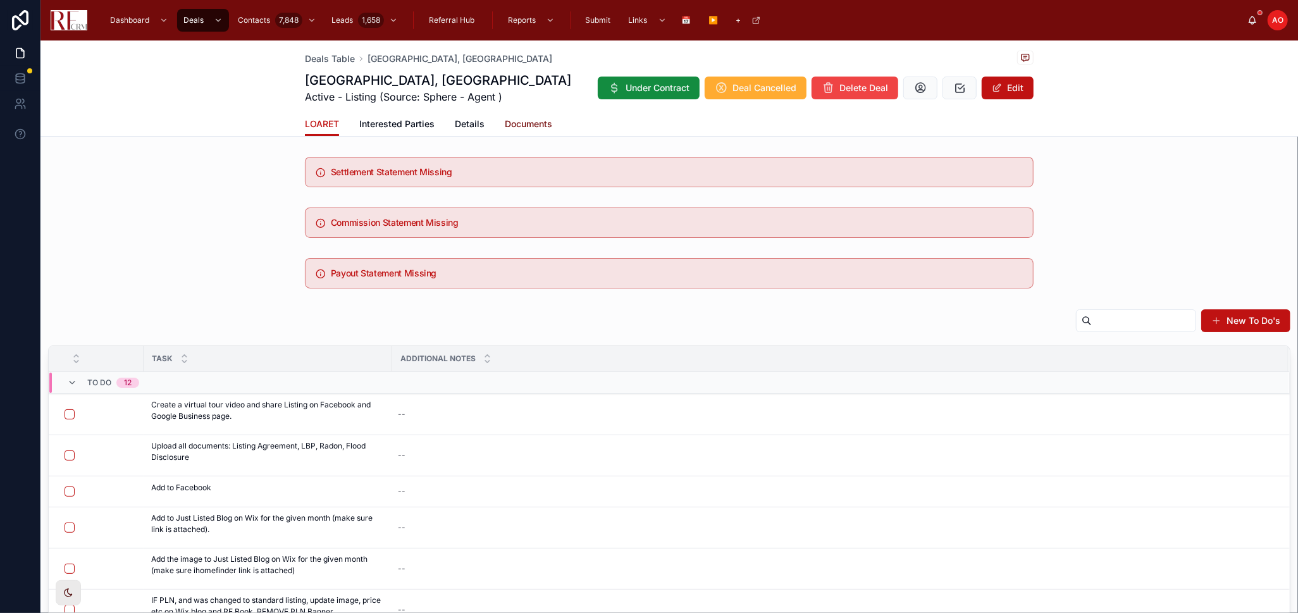
click at [519, 125] on span "Documents" at bounding box center [528, 124] width 47 height 13
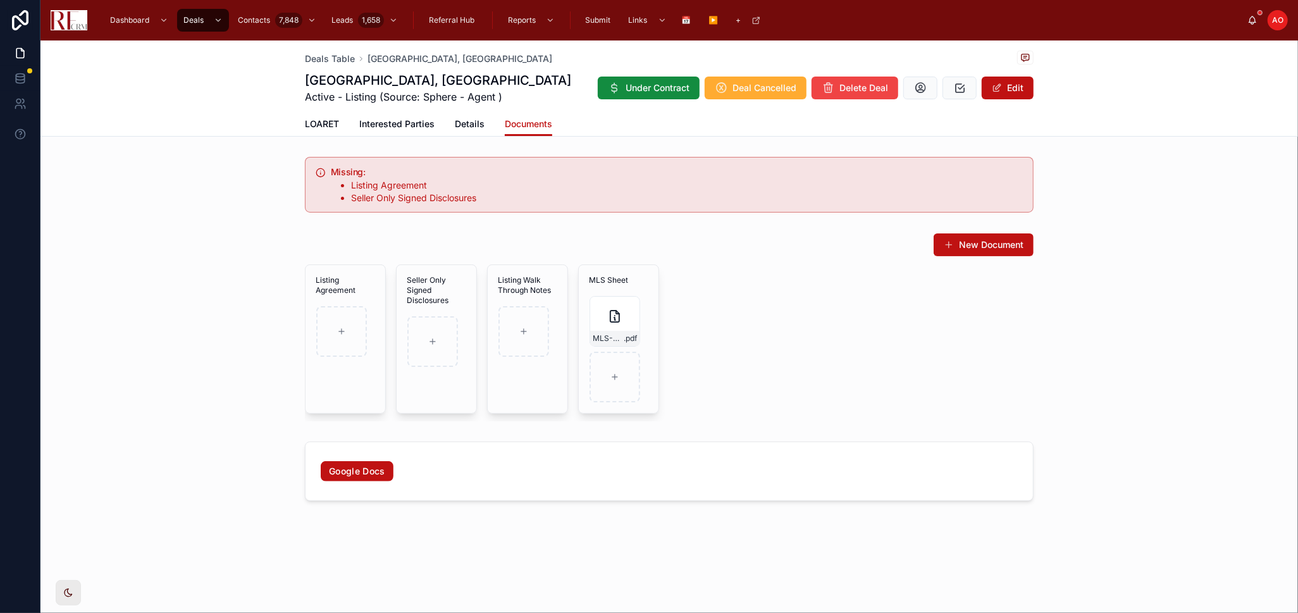
click at [464, 545] on div "Deals Table 712 Dante Court, Schaumburg 712 Dante Court, Schaumburg Active - Li…" at bounding box center [668, 313] width 1257 height 546
click at [314, 54] on span "Deals Table" at bounding box center [330, 58] width 50 height 13
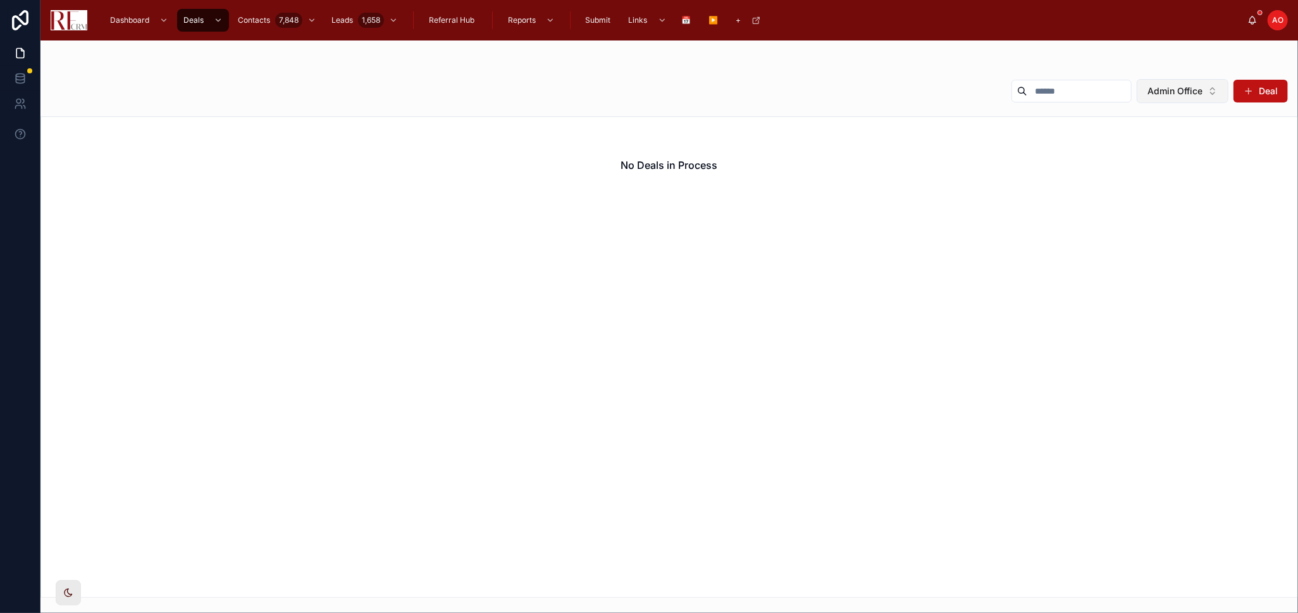
click at [1175, 89] on span "Admin Office" at bounding box center [1174, 91] width 55 height 13
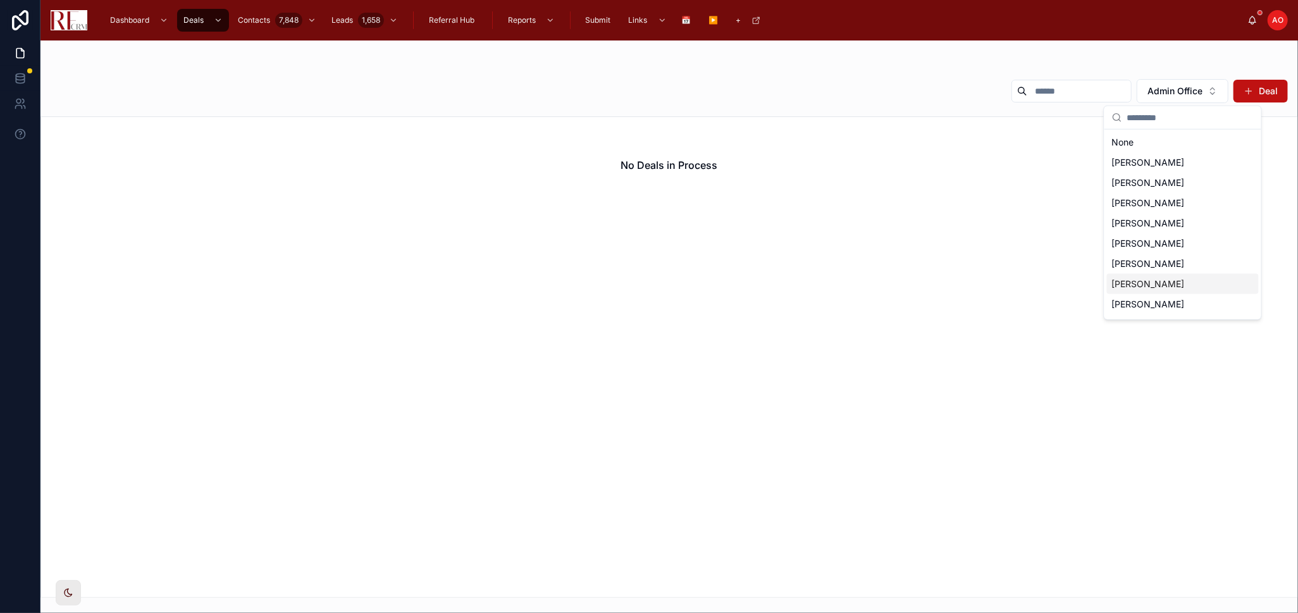
scroll to position [78, 0]
click at [1155, 243] on span "[PERSON_NAME]" at bounding box center [1148, 246] width 73 height 13
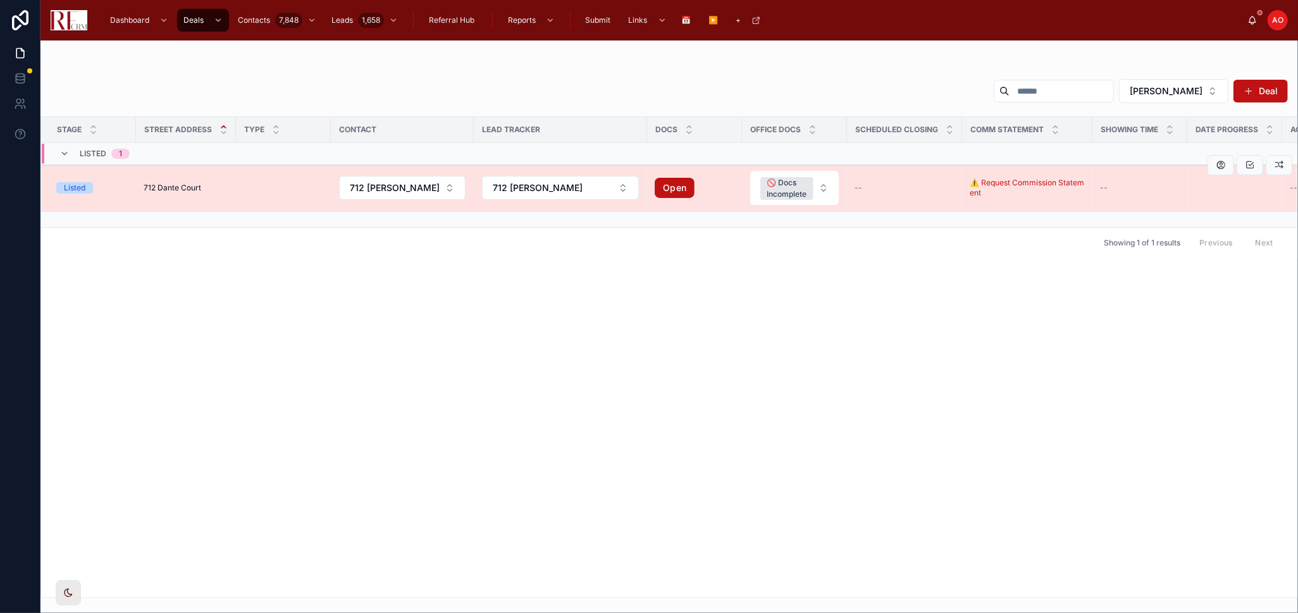
click at [281, 193] on td at bounding box center [283, 188] width 95 height 46
click at [158, 183] on span "712 Dante Court" at bounding box center [173, 188] width 58 height 10
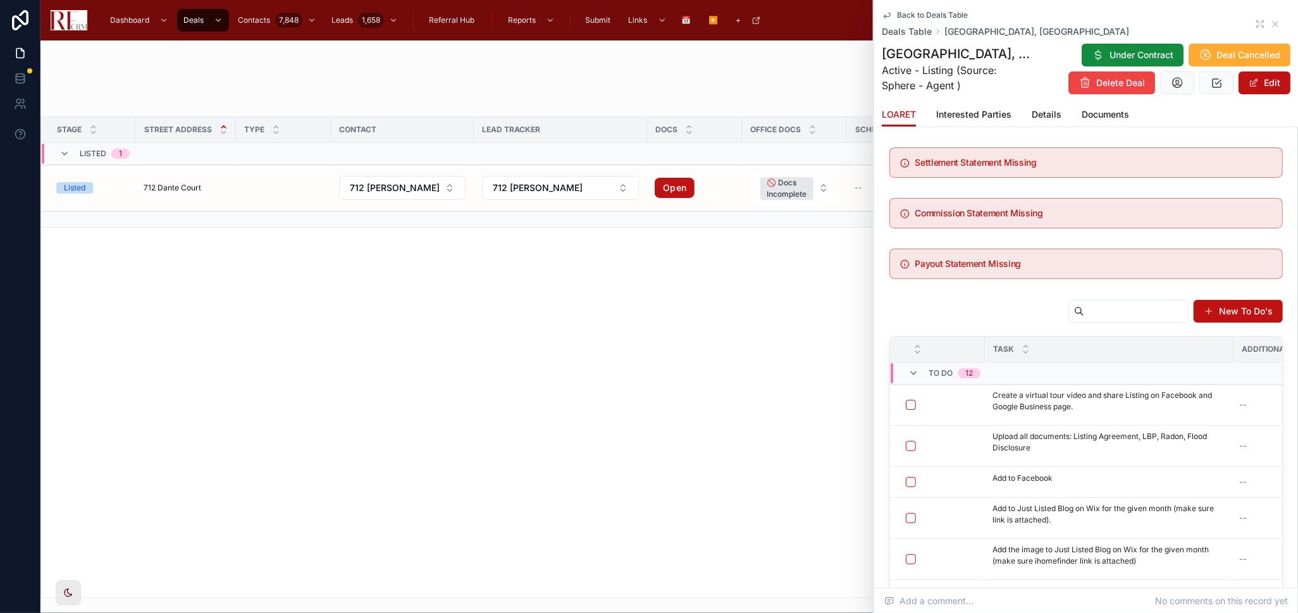
click at [1241, 25] on div "Back to Deals Table Deals Table 712 Dante Court, Schaumburg" at bounding box center [1086, 24] width 409 height 28
click at [1257, 25] on icon at bounding box center [1258, 26] width 3 height 3
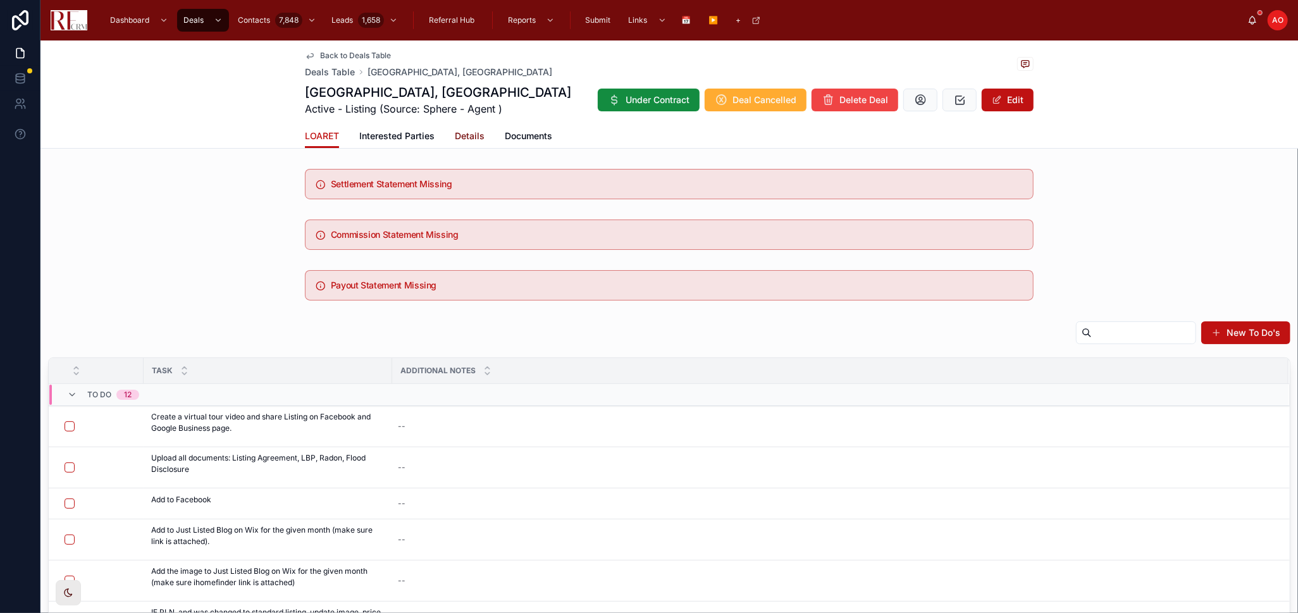
click at [455, 133] on span "Details" at bounding box center [470, 136] width 30 height 13
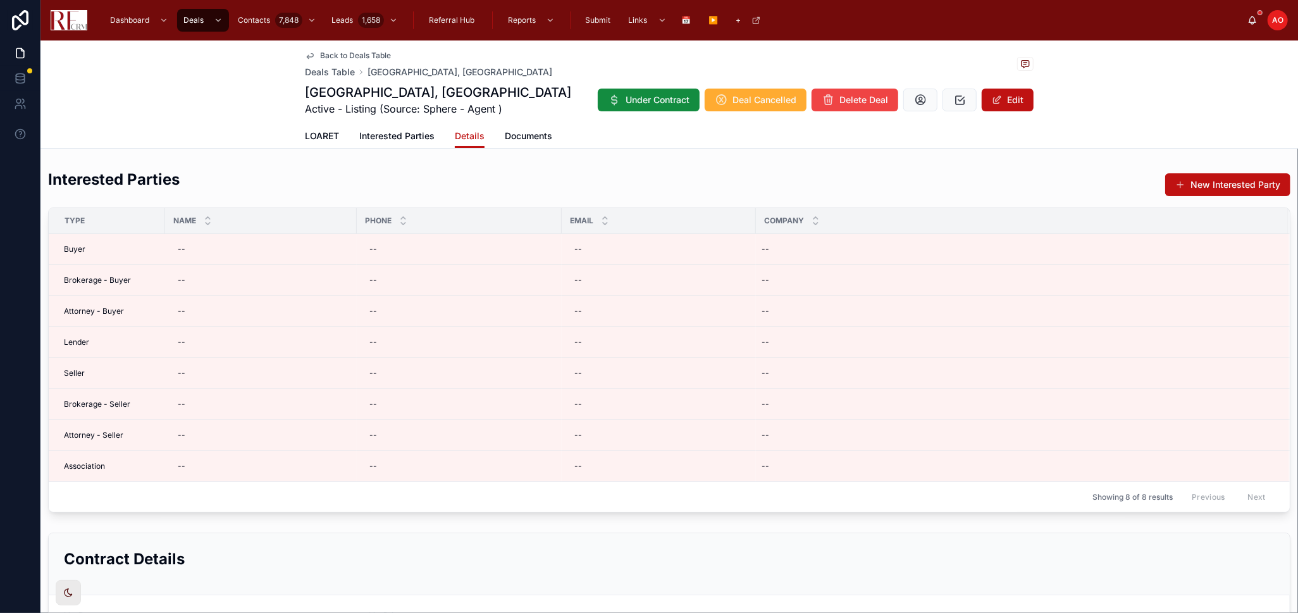
click at [354, 55] on span "Back to Deals Table" at bounding box center [355, 56] width 71 height 10
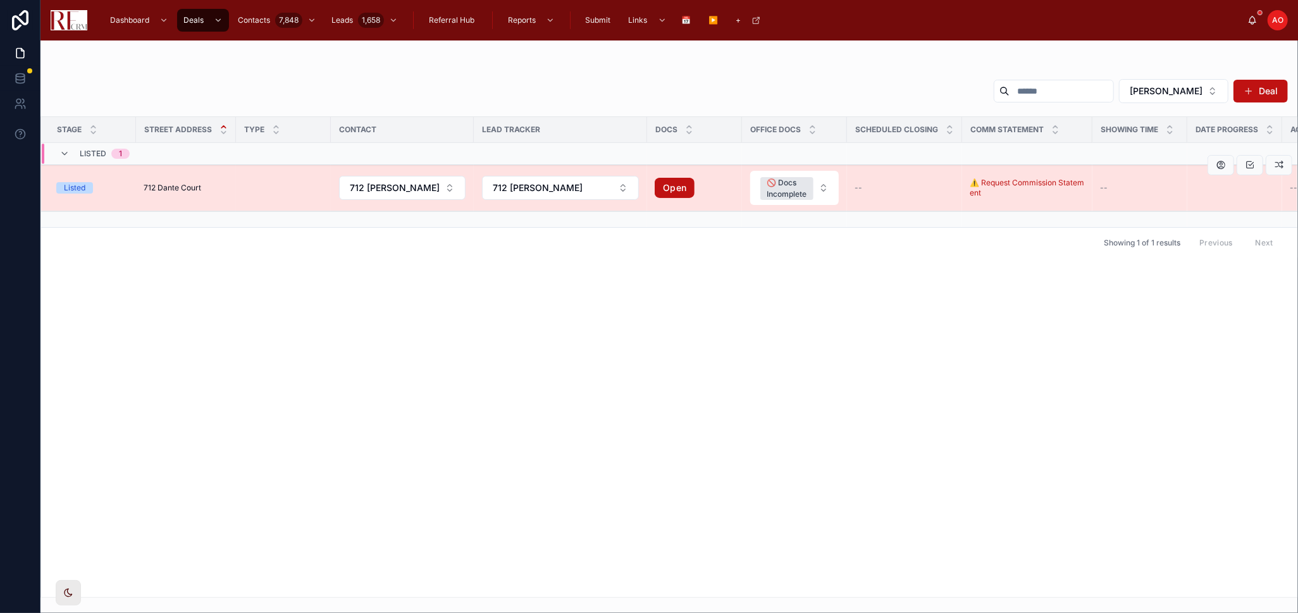
click at [271, 190] on td at bounding box center [283, 188] width 95 height 46
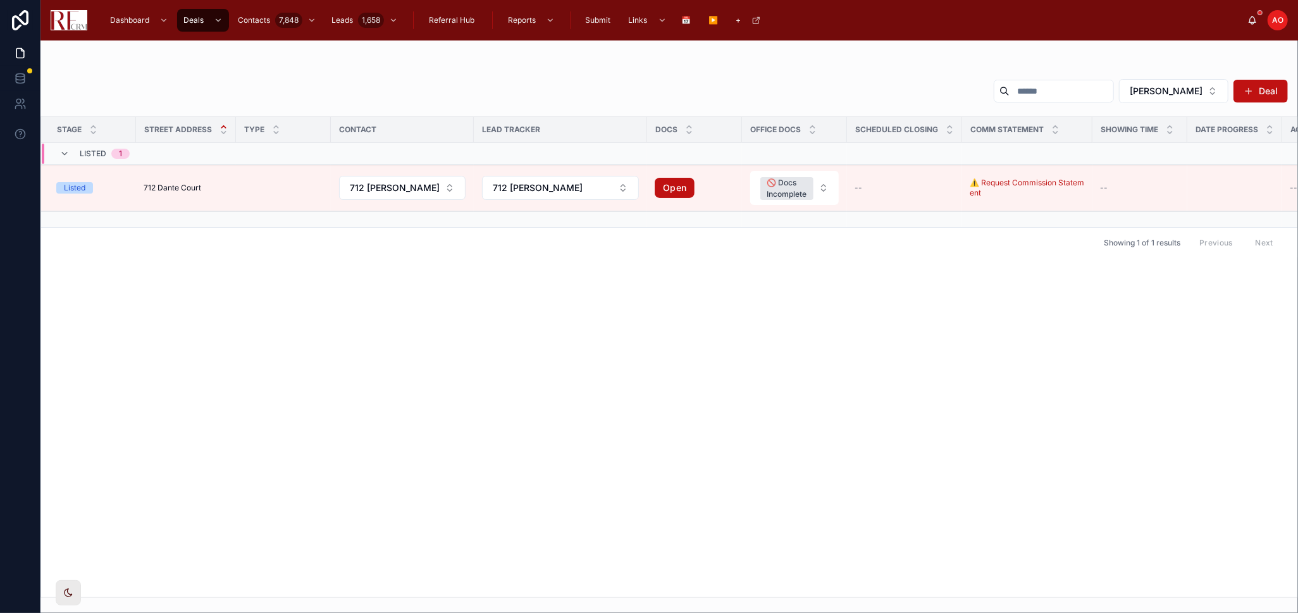
click at [271, 190] on td at bounding box center [283, 188] width 95 height 46
click at [1205, 87] on button "[PERSON_NAME]" at bounding box center [1173, 91] width 109 height 24
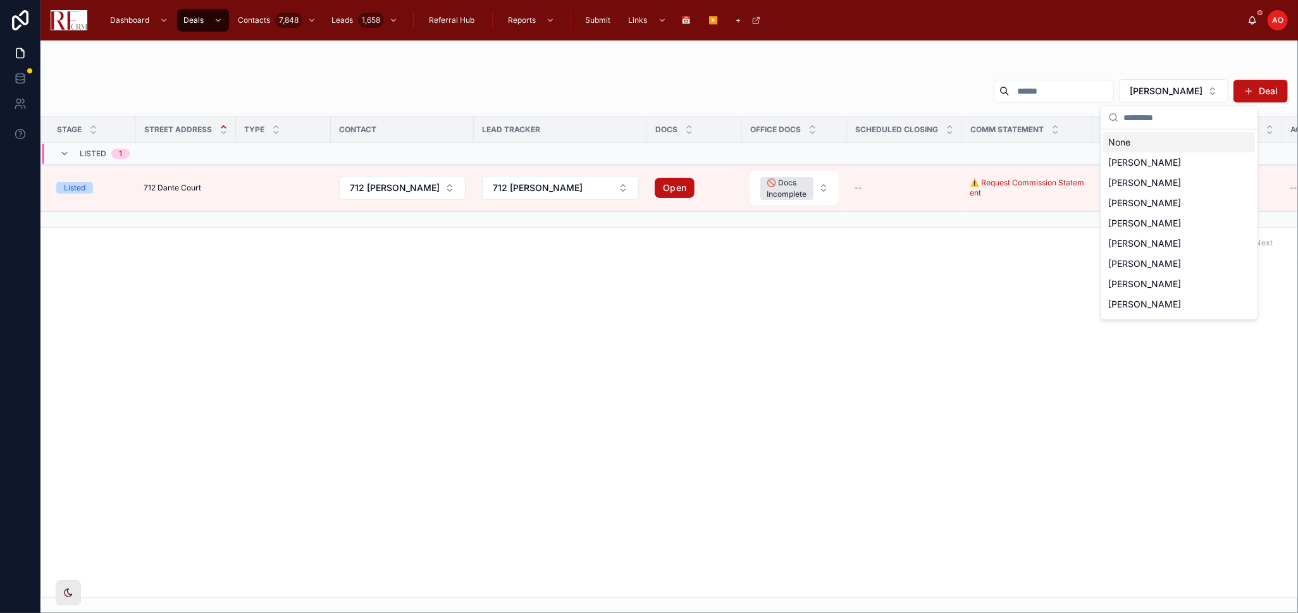
click at [1186, 139] on div "None" at bounding box center [1179, 142] width 152 height 20
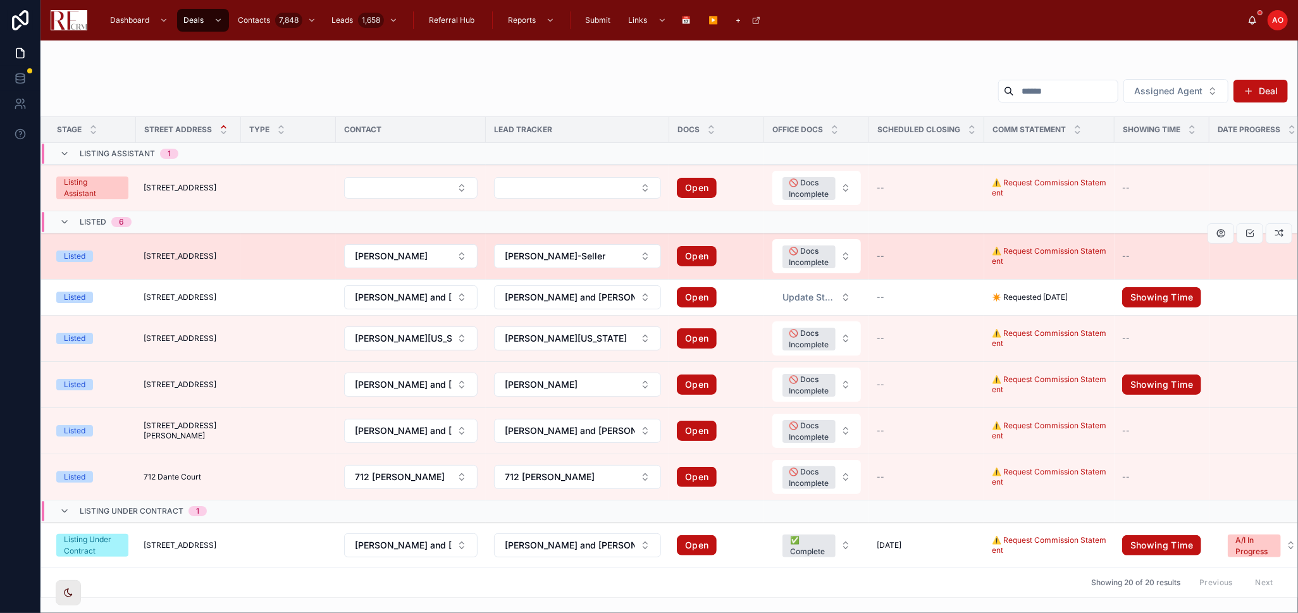
click at [281, 256] on td at bounding box center [288, 256] width 95 height 46
click at [311, 254] on td at bounding box center [288, 256] width 95 height 46
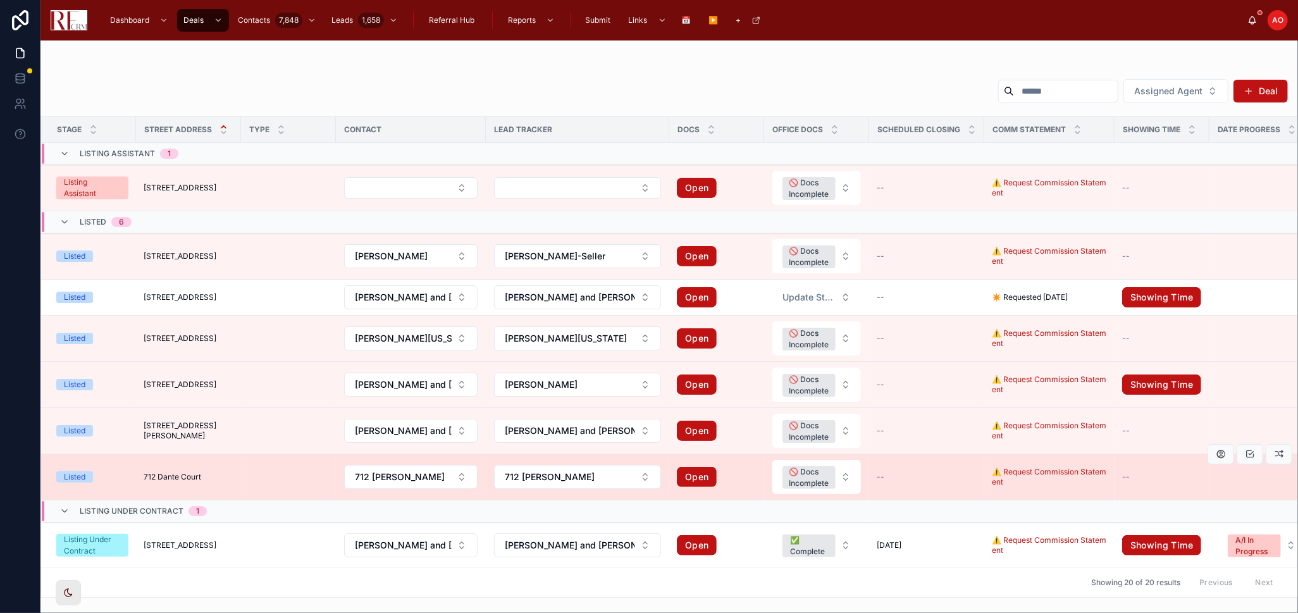
click at [199, 471] on td "712 Dante Court 712 Dante Court" at bounding box center [188, 477] width 105 height 46
click at [179, 474] on span "712 Dante Court" at bounding box center [173, 477] width 58 height 10
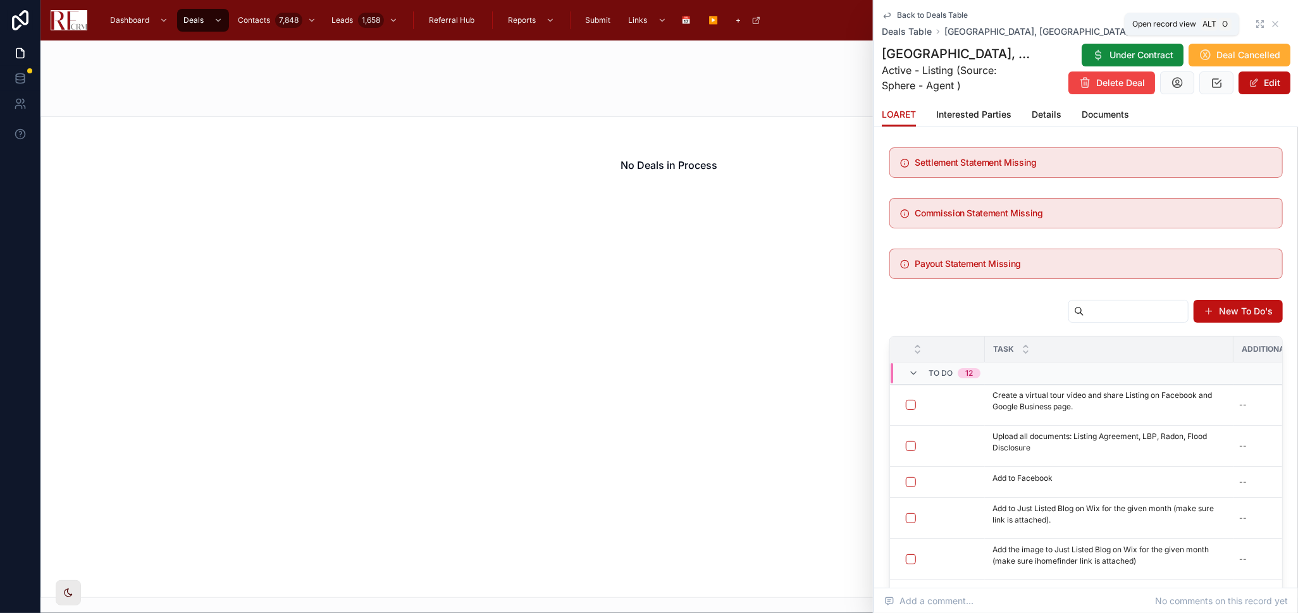
click at [1255, 20] on icon at bounding box center [1260, 24] width 10 height 10
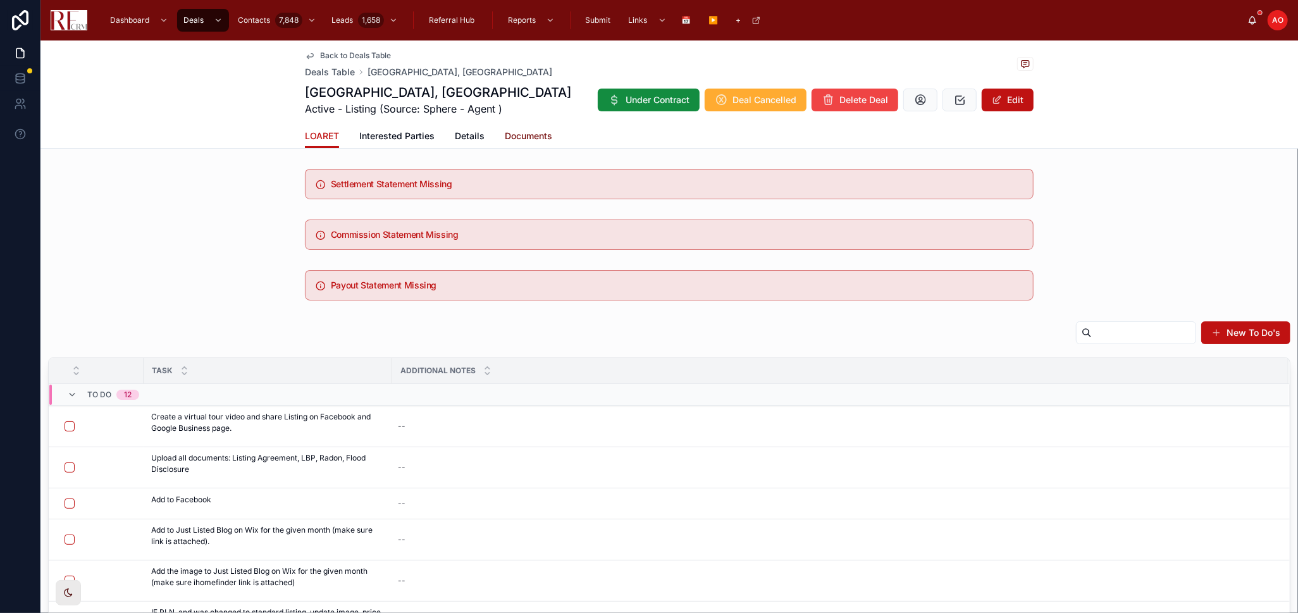
click at [529, 135] on span "Documents" at bounding box center [528, 136] width 47 height 13
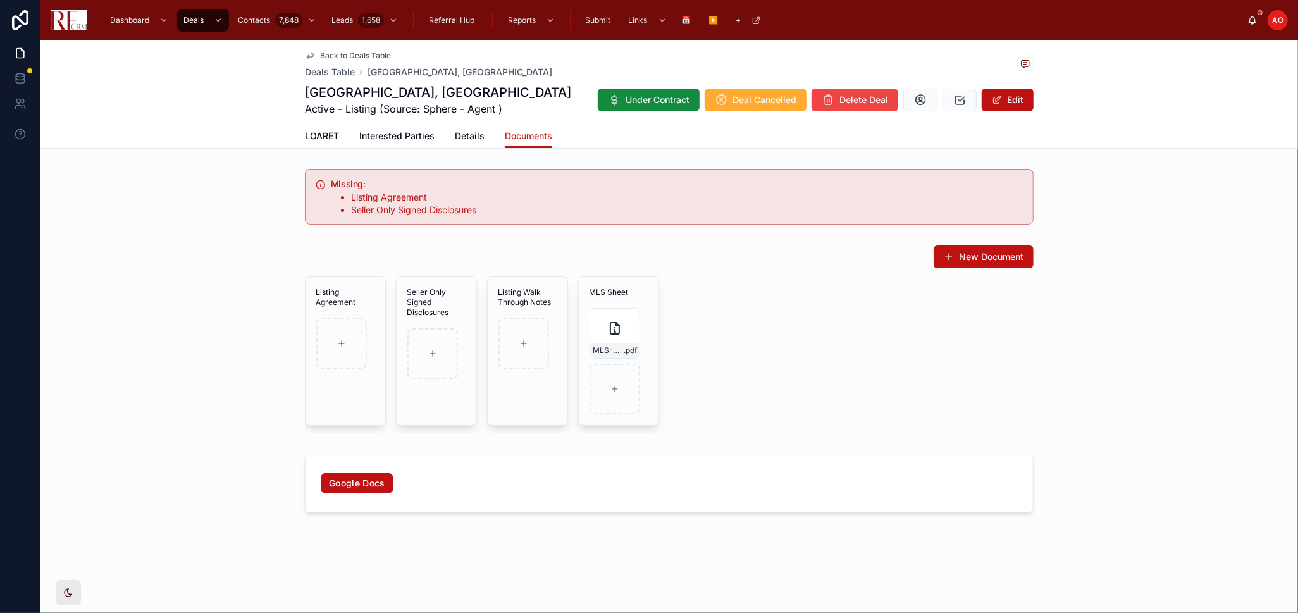
click at [739, 373] on div "Listing Agreement Seller Only Signed Disclosures Listing Walk Through Notes MLS…" at bounding box center [669, 354] width 729 height 157
click at [744, 376] on div "Listing Agreement Seller Only Signed Disclosures Listing Walk Through Notes MLS…" at bounding box center [669, 354] width 729 height 157
click at [331, 142] on link "LOARET" at bounding box center [322, 137] width 34 height 25
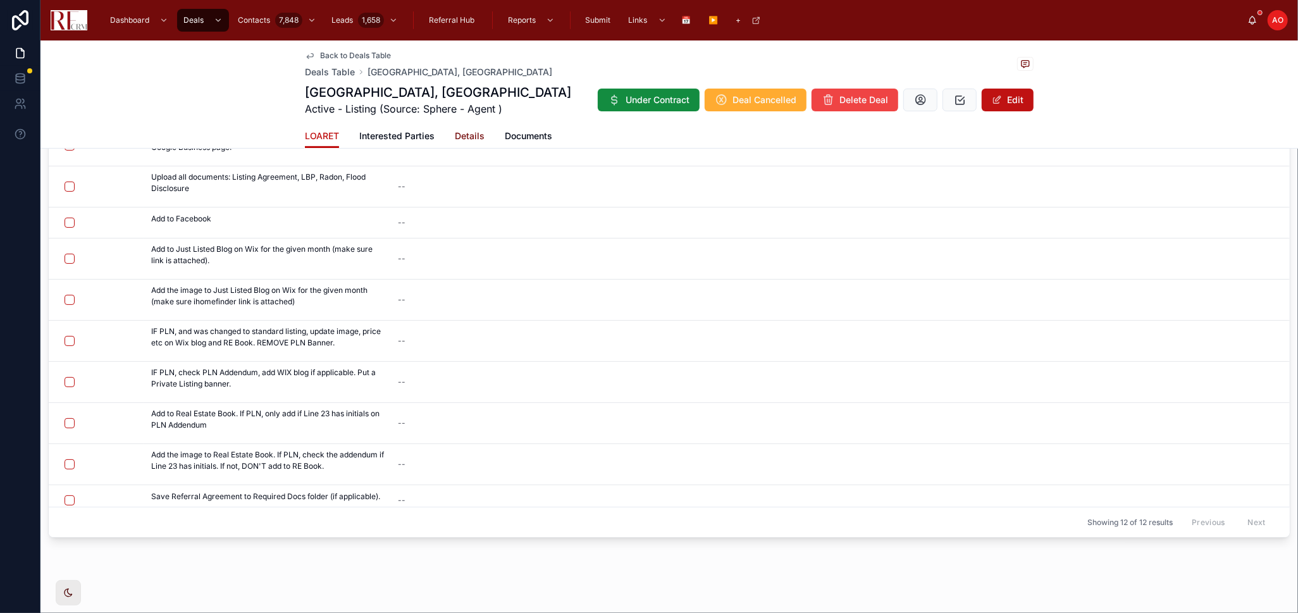
click at [459, 132] on span "Details" at bounding box center [470, 136] width 30 height 13
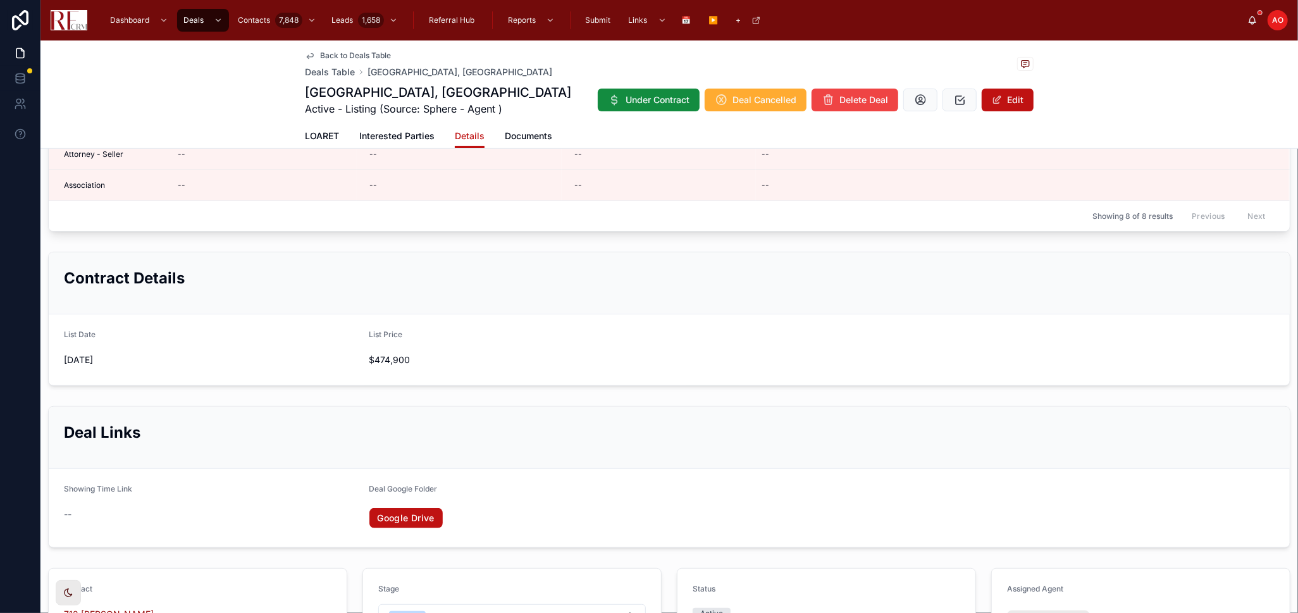
click at [372, 504] on div "Google Drive" at bounding box center [516, 518] width 295 height 28
click at [385, 515] on link "Google Drive" at bounding box center [405, 518] width 73 height 20
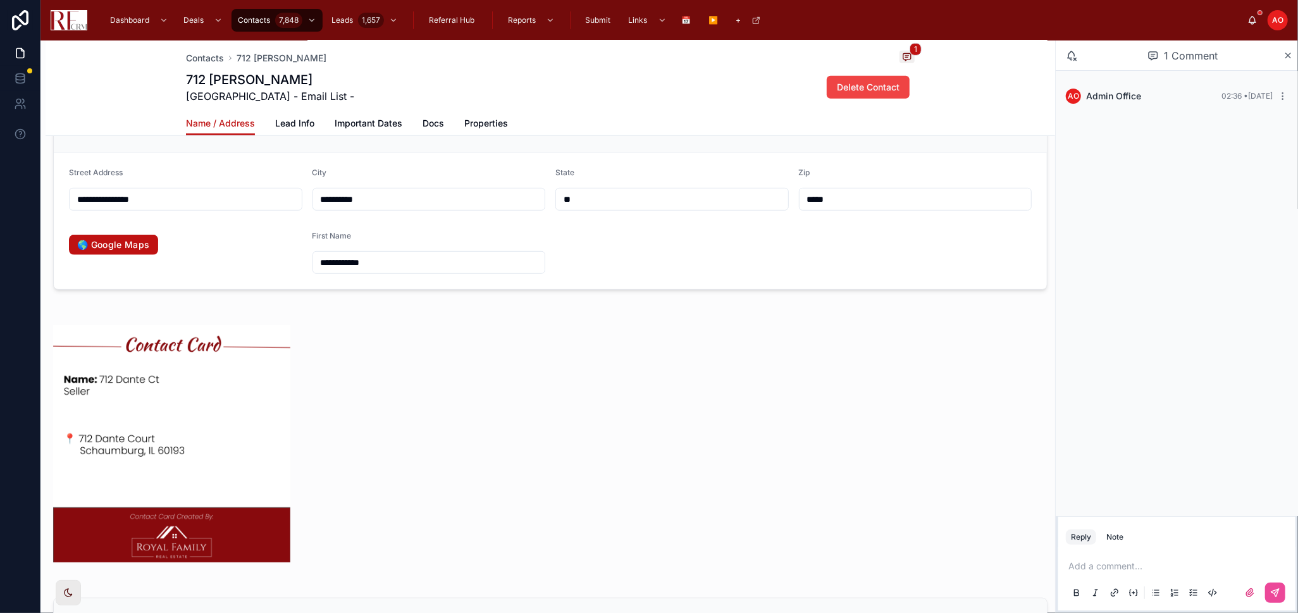
scroll to position [756, 0]
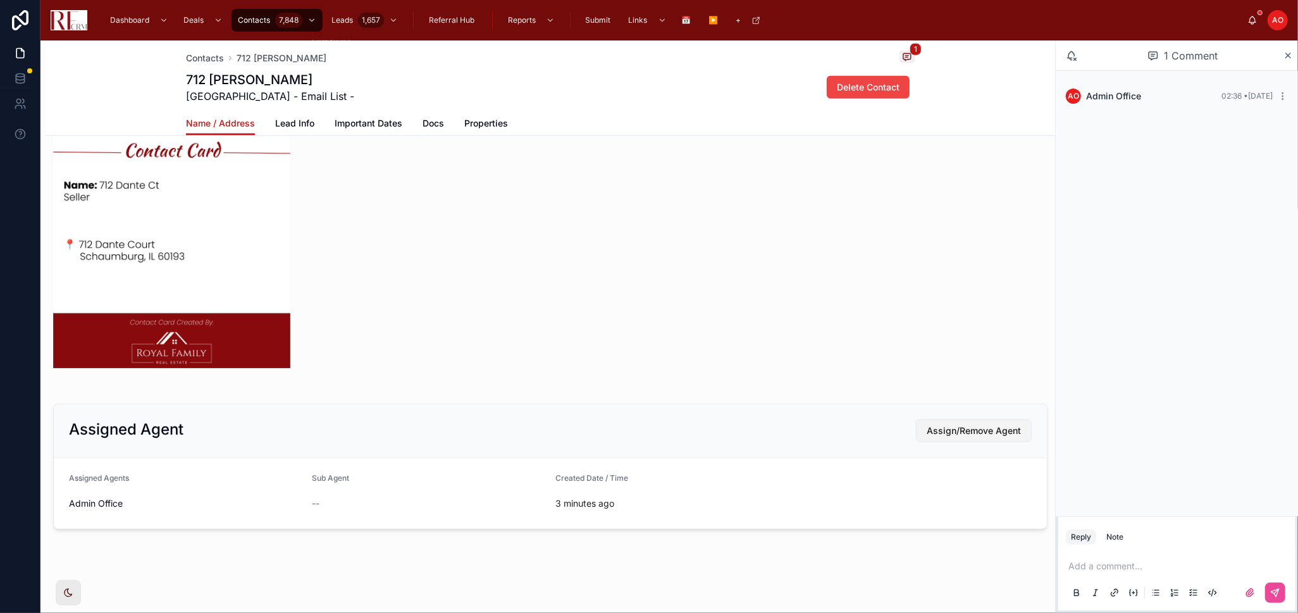
click at [950, 431] on span "Assign/Remove Agent" at bounding box center [974, 430] width 94 height 13
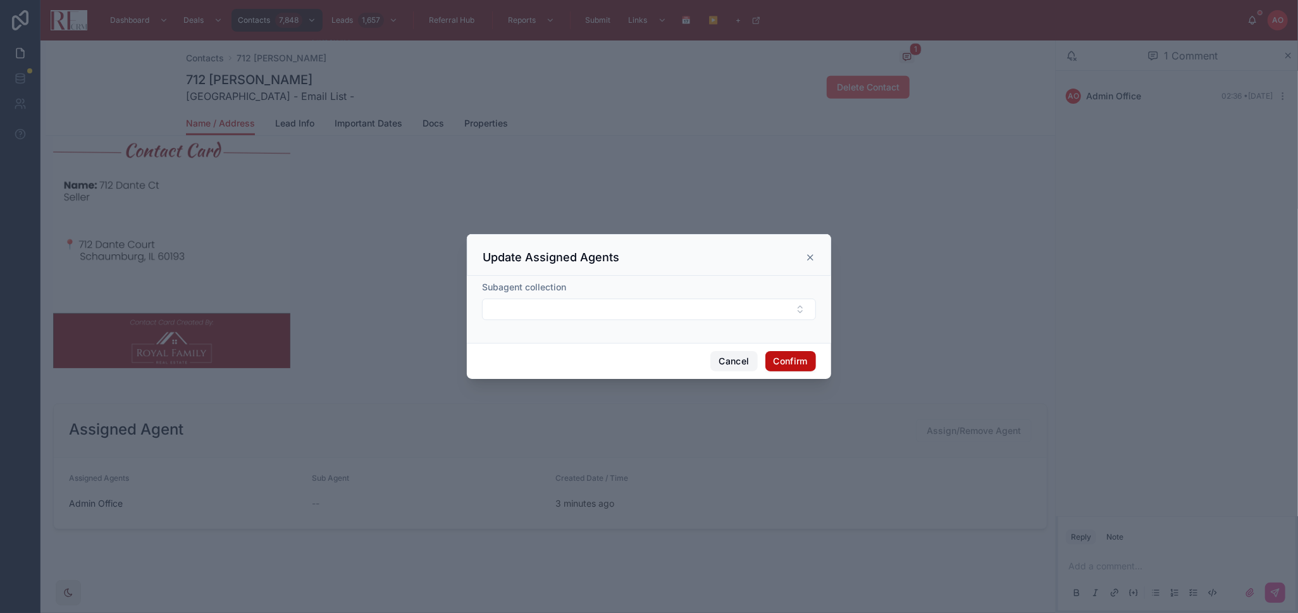
click at [729, 357] on button "Cancel" at bounding box center [733, 361] width 47 height 20
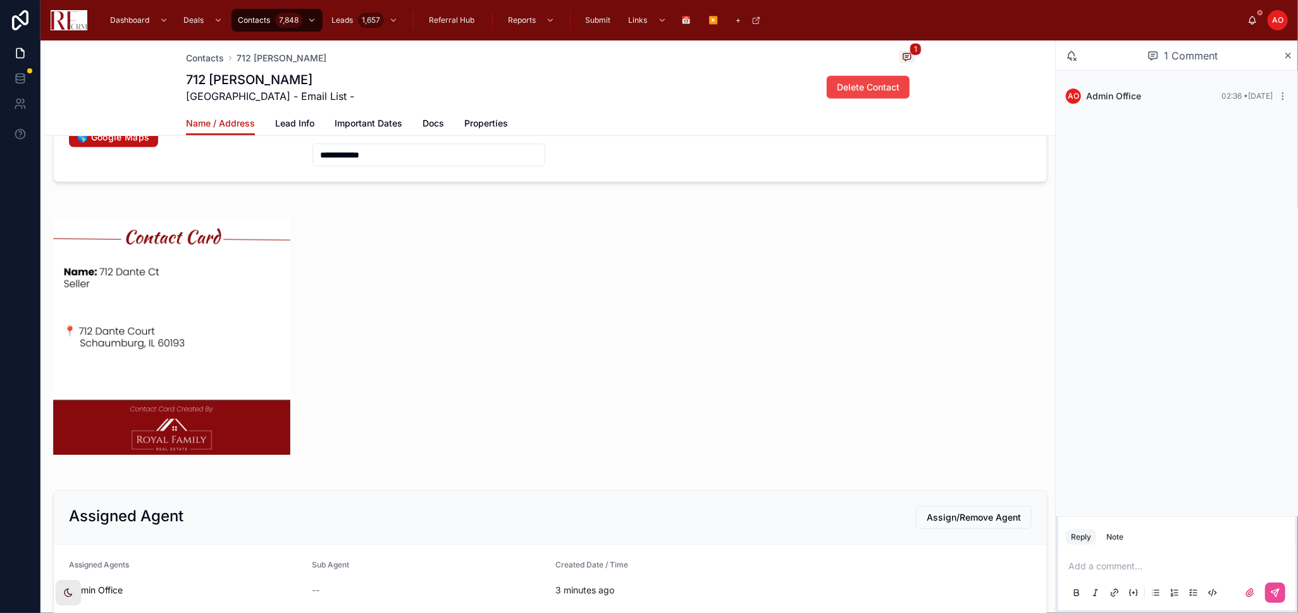
scroll to position [475, 0]
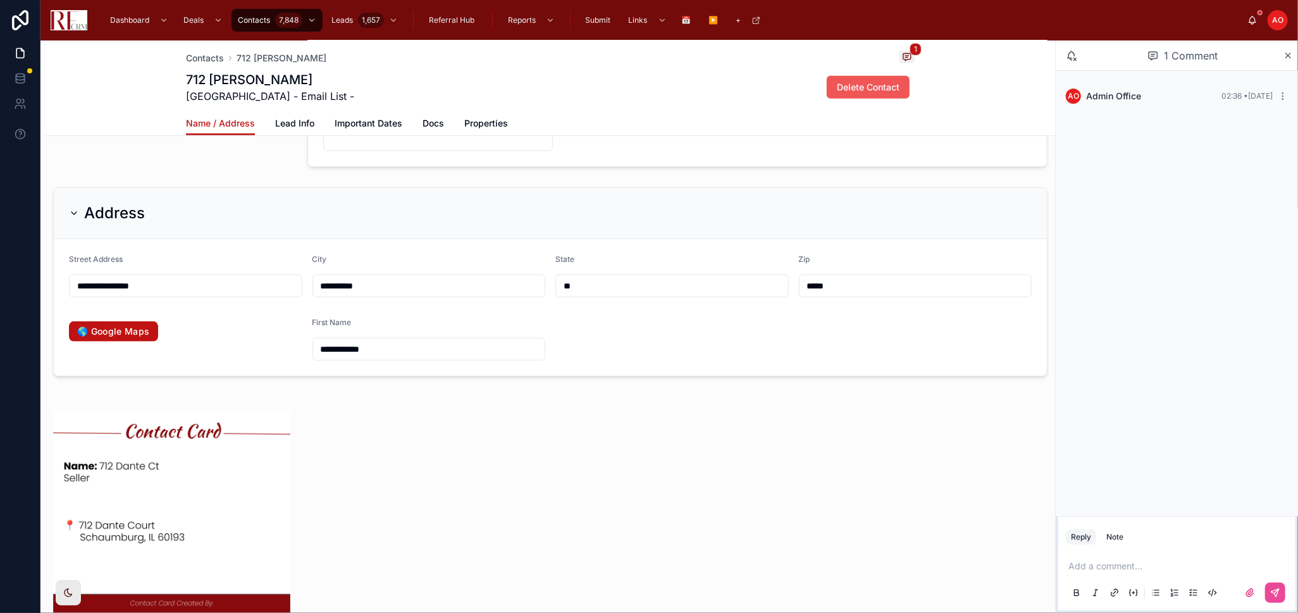
click at [863, 88] on span "Delete Contact" at bounding box center [868, 87] width 63 height 13
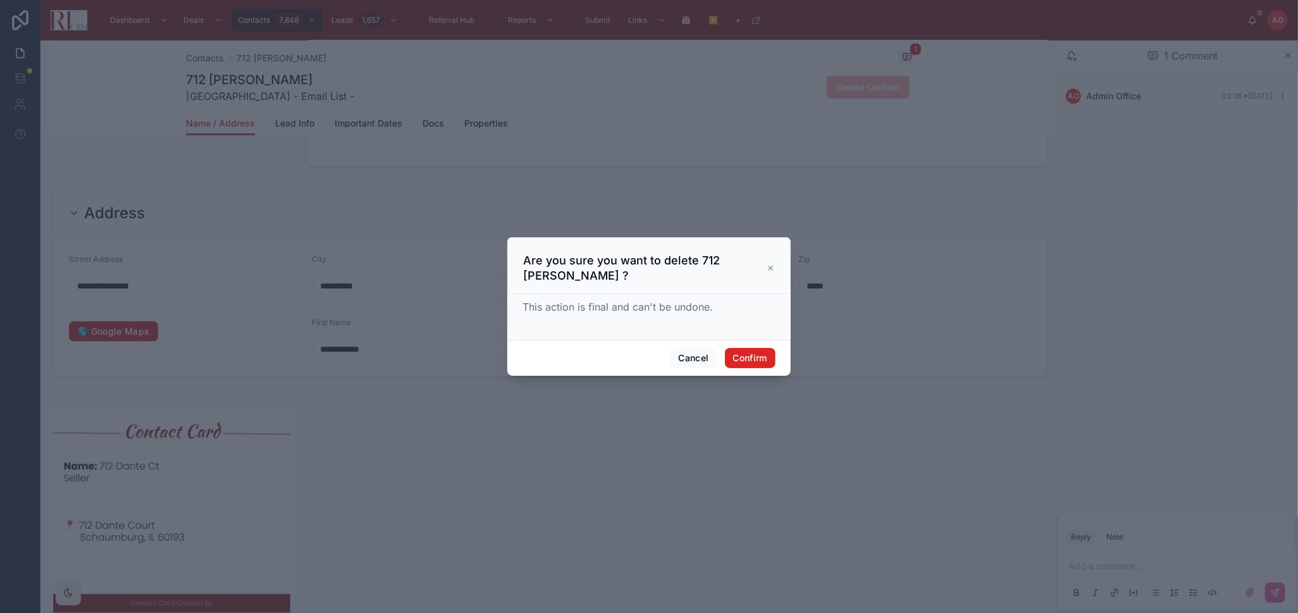
click at [745, 362] on button "Confirm" at bounding box center [750, 358] width 51 height 20
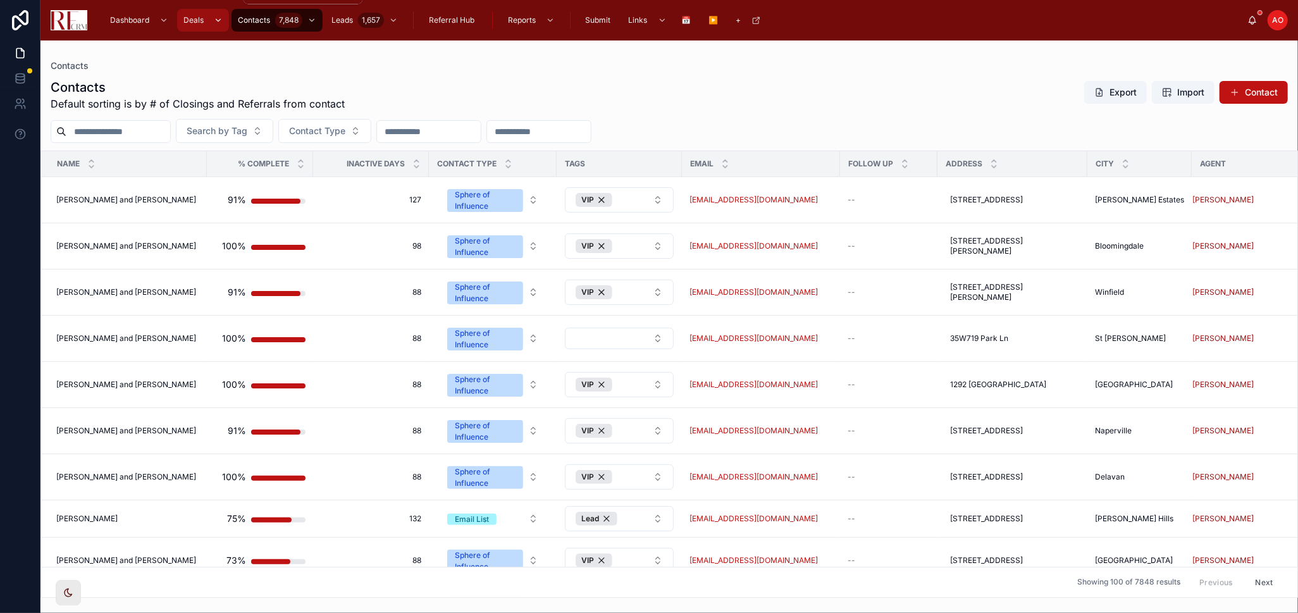
click at [195, 24] on span "Deals" at bounding box center [193, 20] width 20 height 10
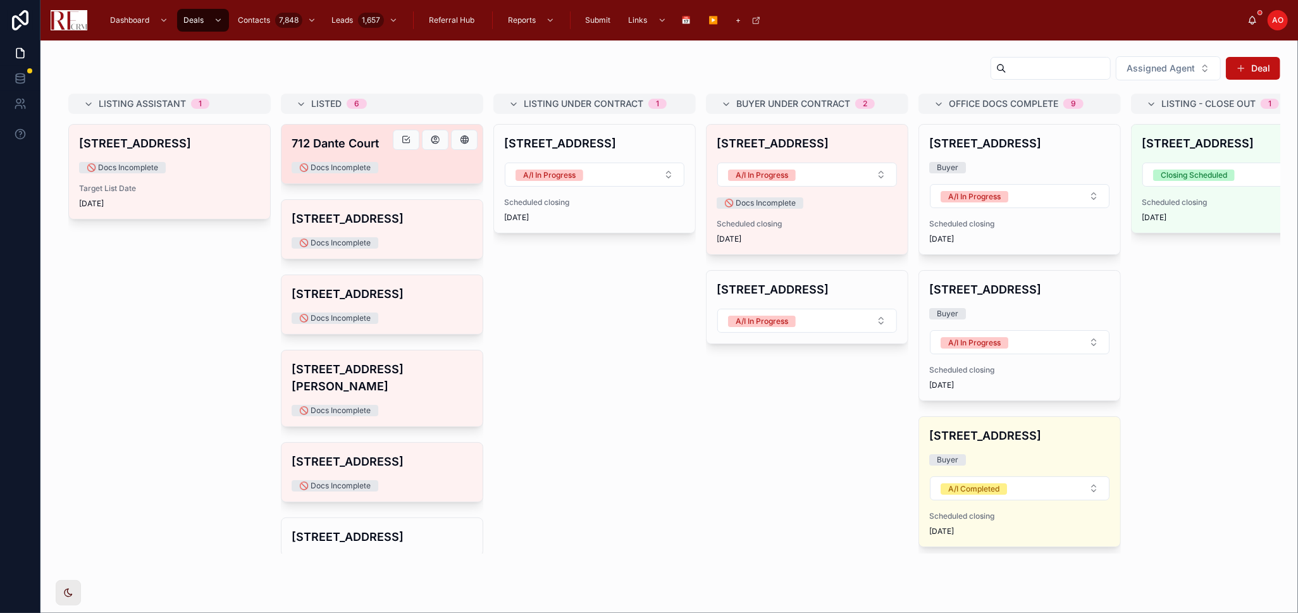
click at [417, 171] on div "🚫 Docs Incomplete" at bounding box center [382, 167] width 181 height 11
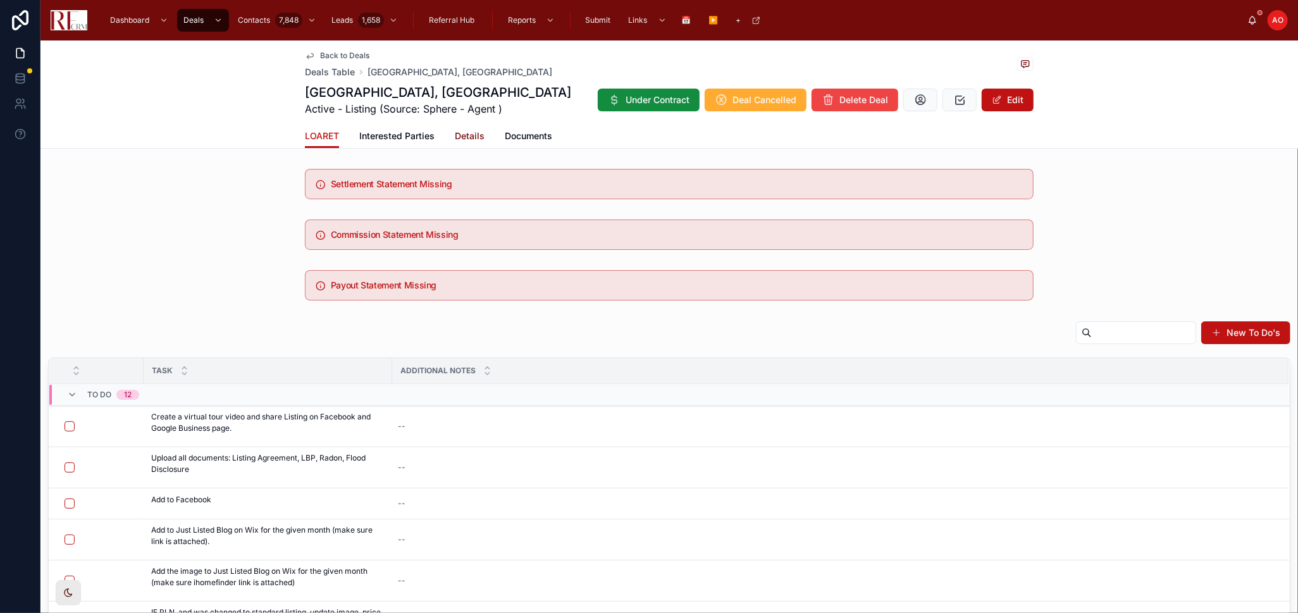
click at [465, 138] on span "Details" at bounding box center [470, 136] width 30 height 13
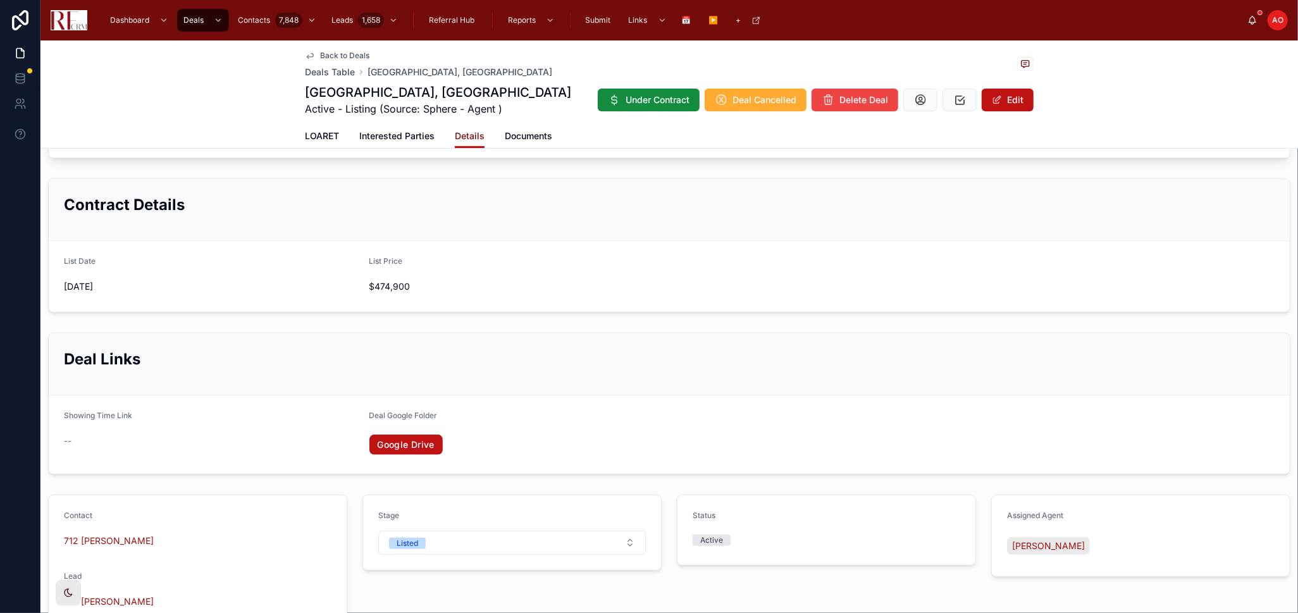
scroll to position [421, 0]
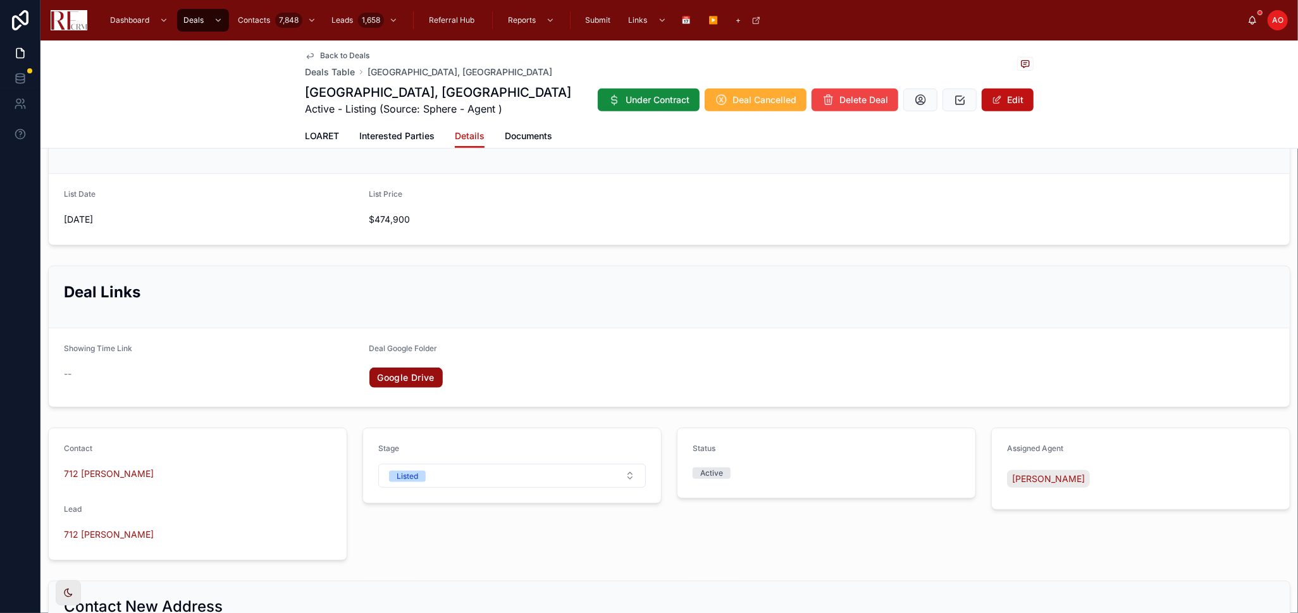
click at [429, 380] on link "Google Drive" at bounding box center [405, 377] width 73 height 20
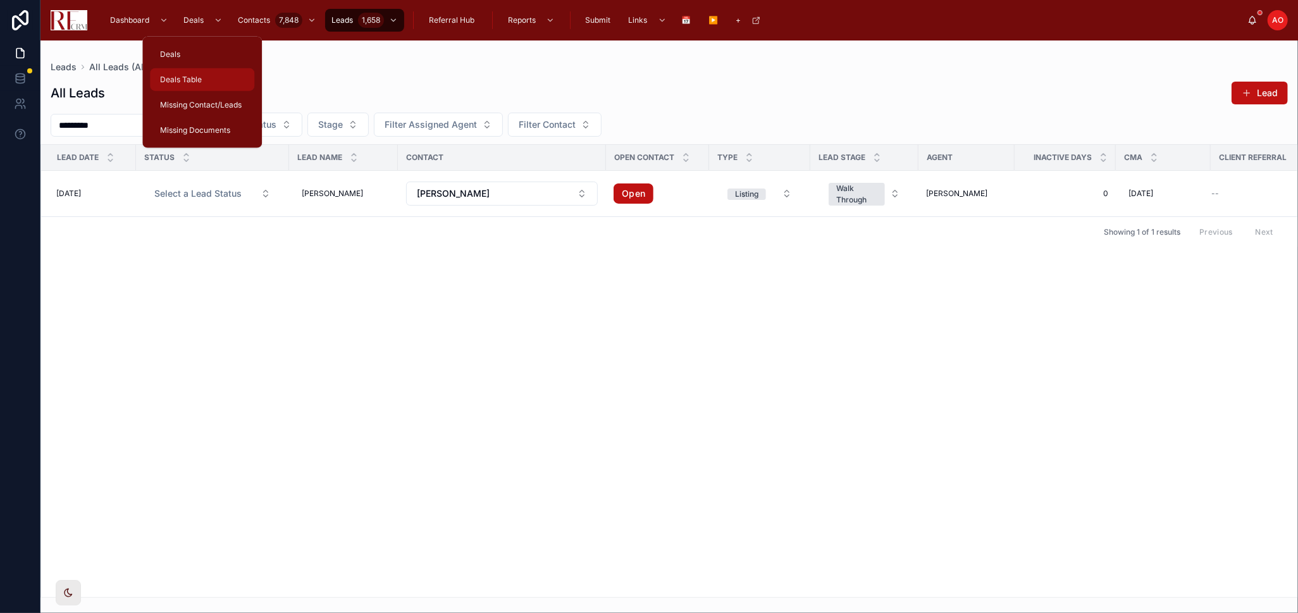
click at [192, 82] on span "Deals Table" at bounding box center [181, 80] width 42 height 10
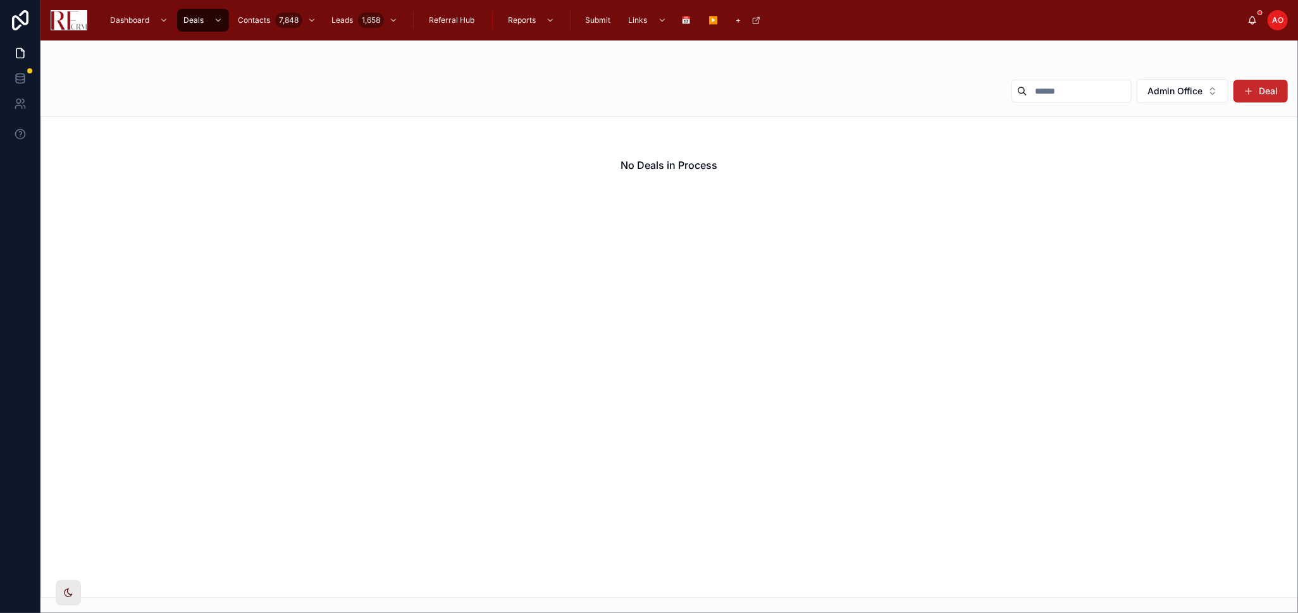
click at [1245, 95] on span at bounding box center [1248, 91] width 10 height 10
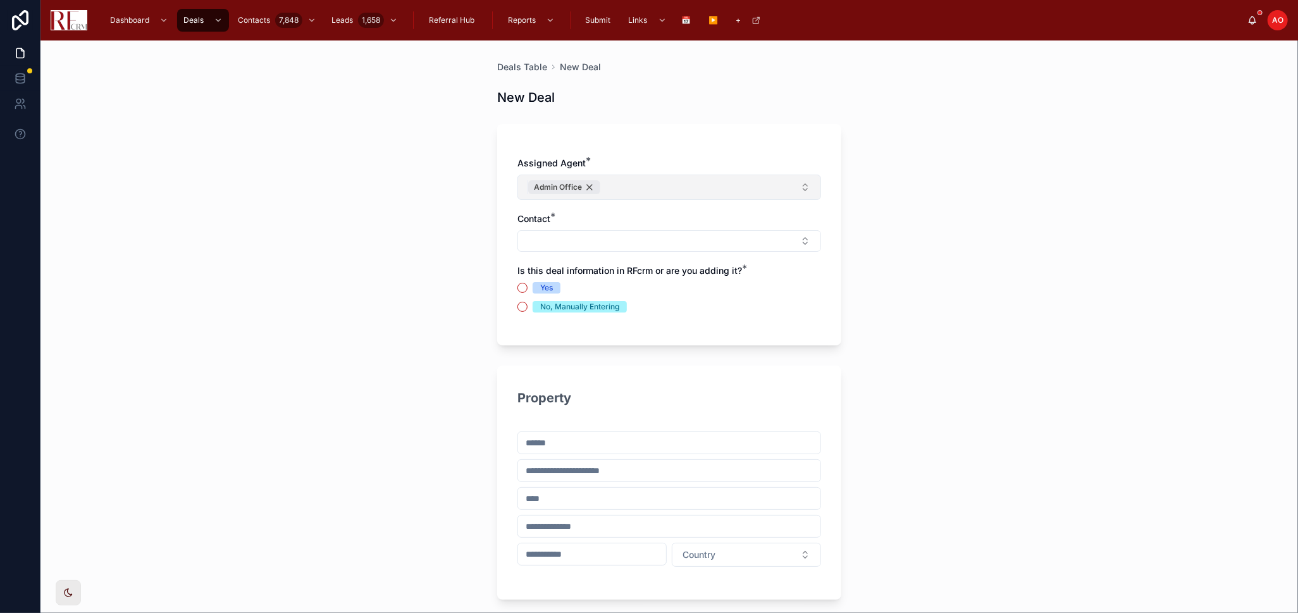
click at [587, 185] on div "Admin Office" at bounding box center [564, 187] width 72 height 14
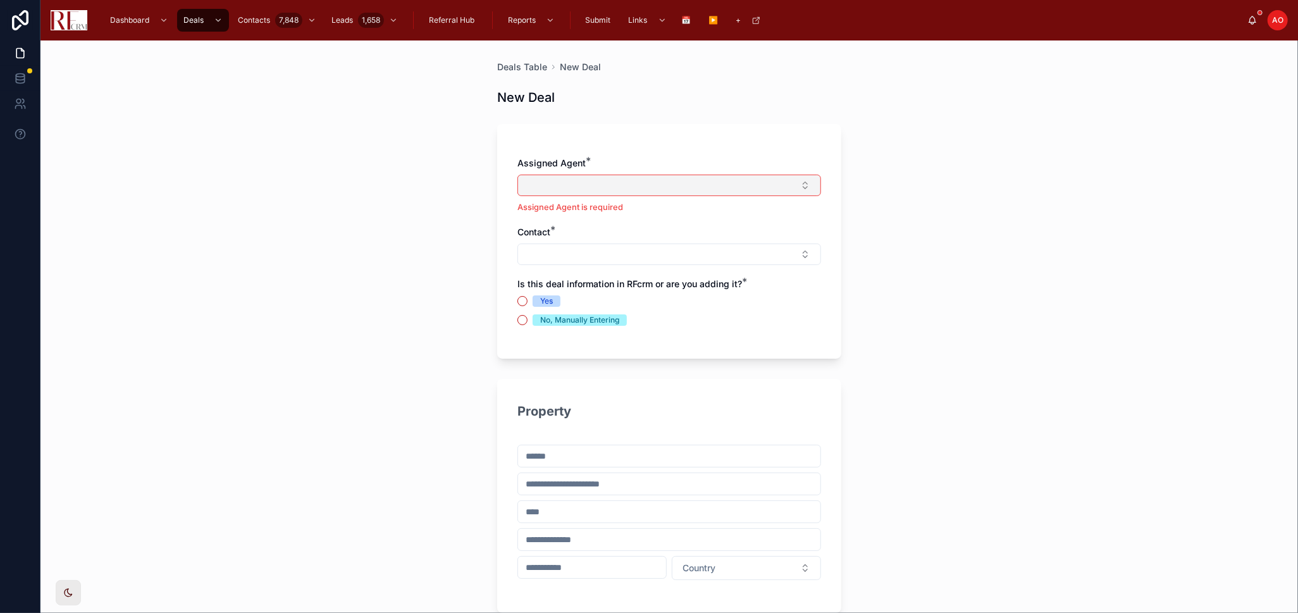
click at [589, 184] on button "Select Button" at bounding box center [669, 186] width 304 height 22
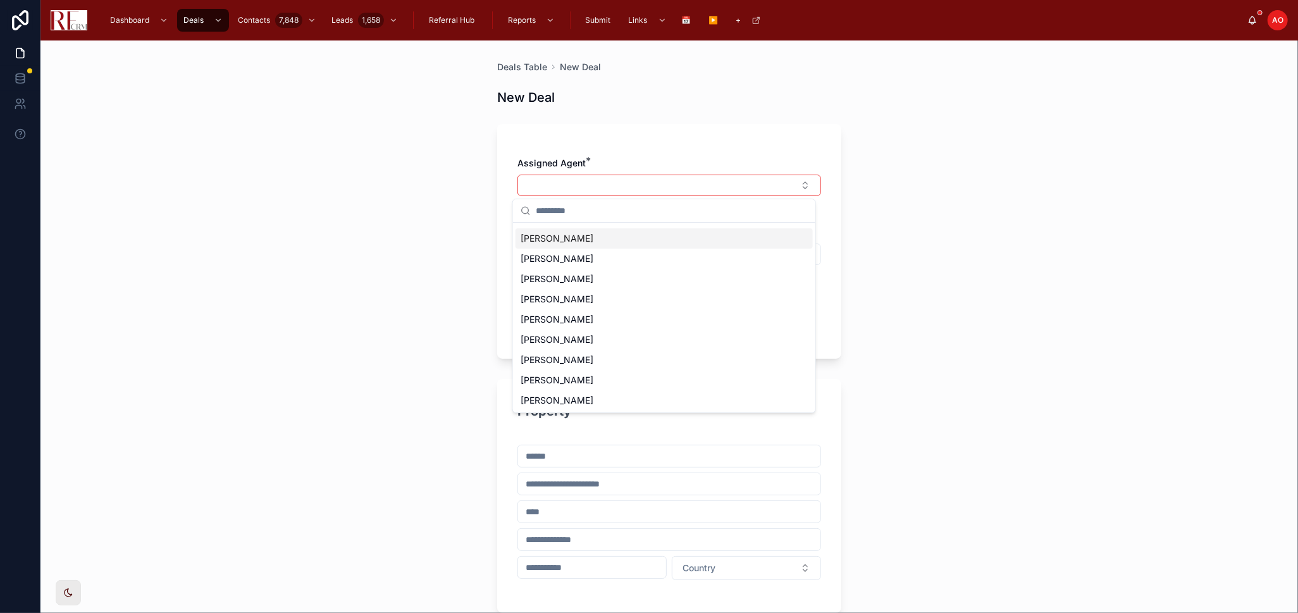
scroll to position [58, 0]
click at [603, 352] on div "[PERSON_NAME]" at bounding box center [663, 360] width 297 height 20
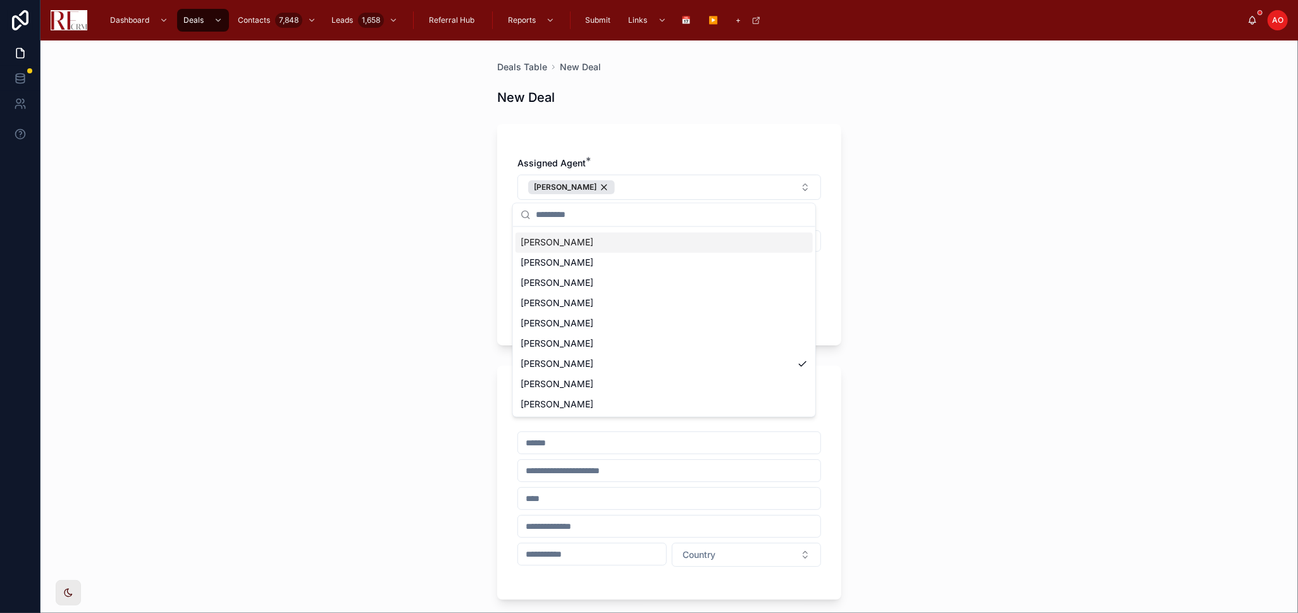
click at [732, 151] on div "Assigned Agent * [PERSON_NAME] Contact * Is this deal information in RFcrm or a…" at bounding box center [669, 234] width 344 height 221
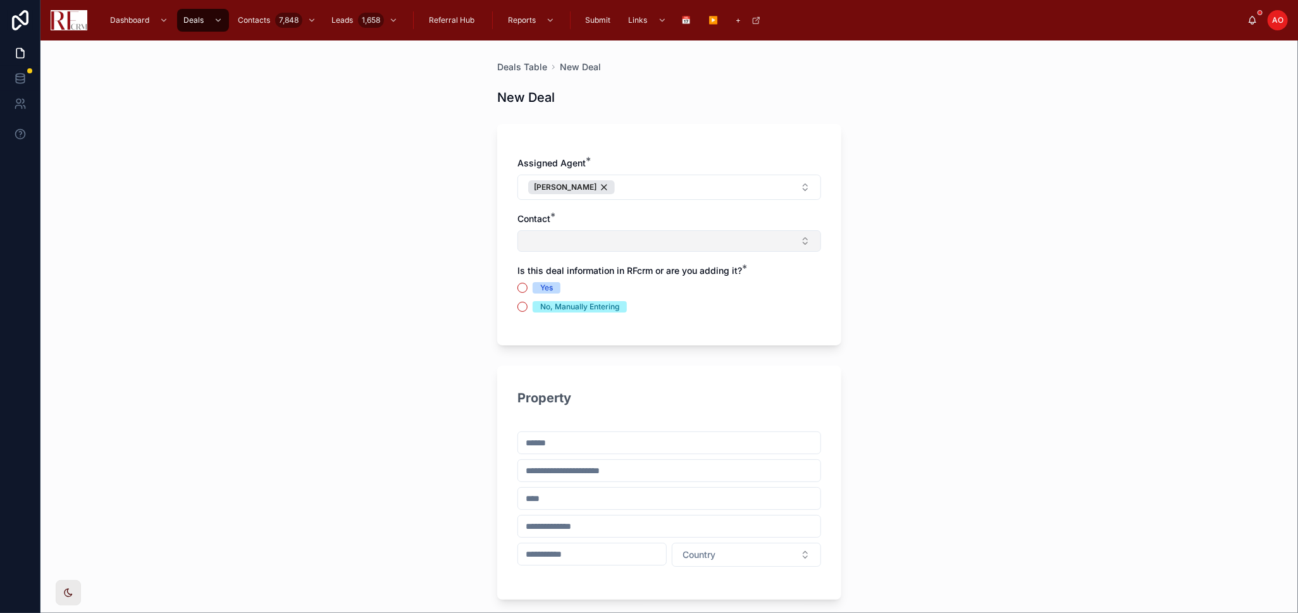
click at [634, 244] on button "Select Button" at bounding box center [669, 241] width 304 height 22
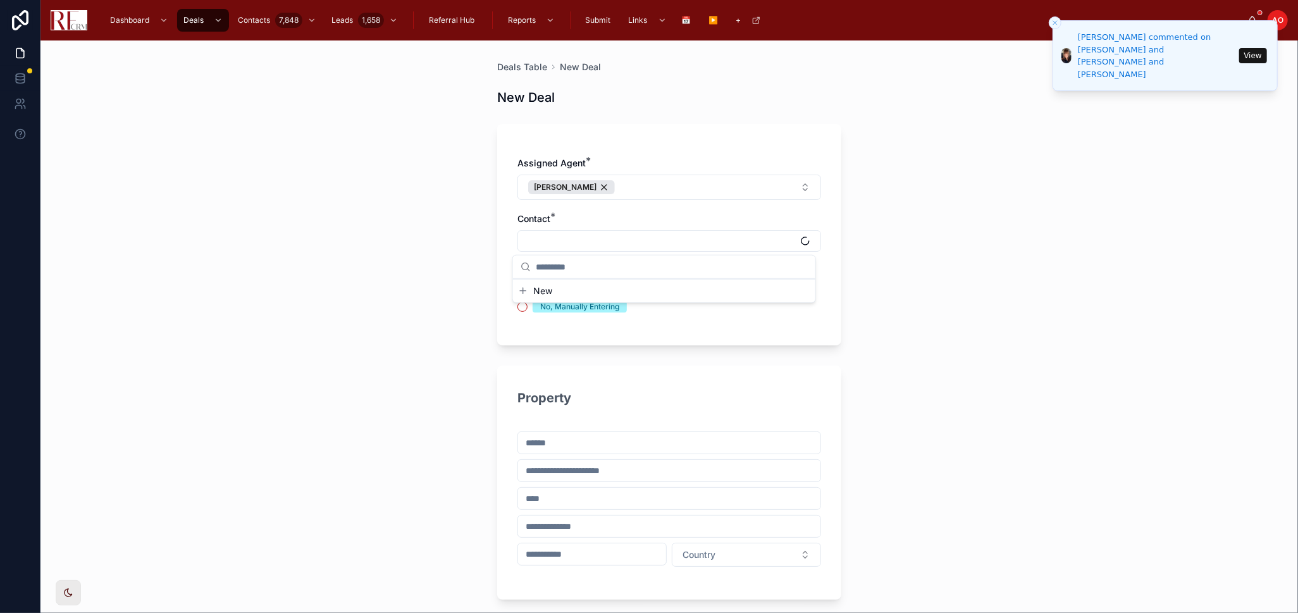
click at [530, 288] on button "New" at bounding box center [664, 291] width 292 height 13
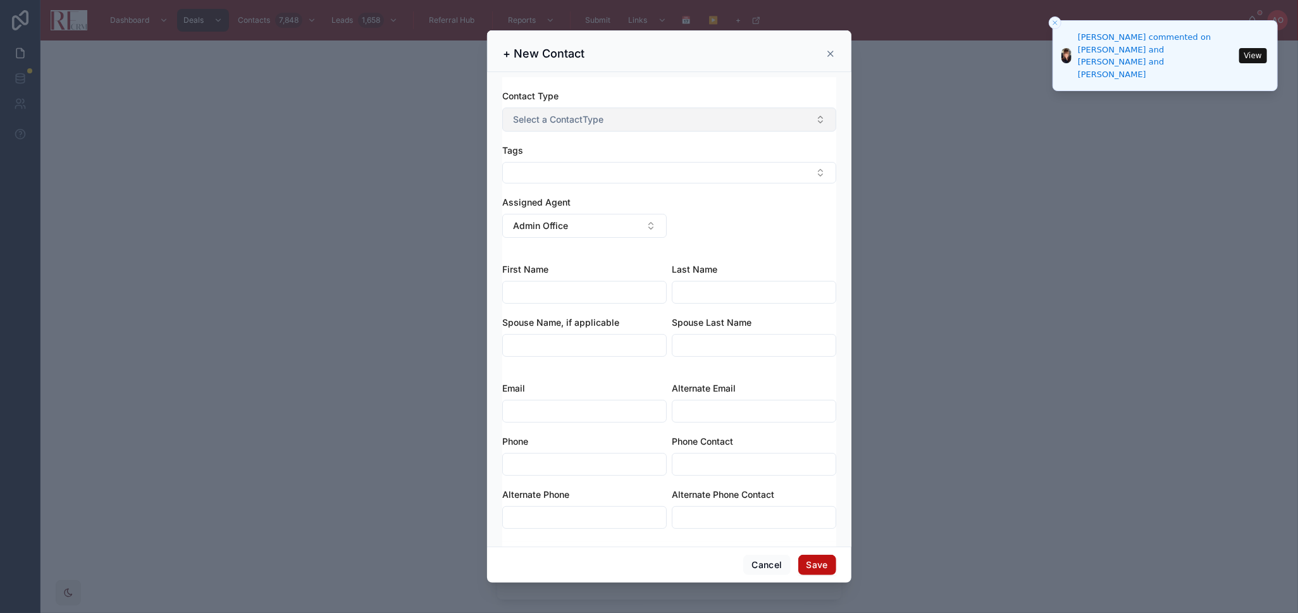
click at [594, 120] on span "Select a ContactType" at bounding box center [558, 119] width 90 height 13
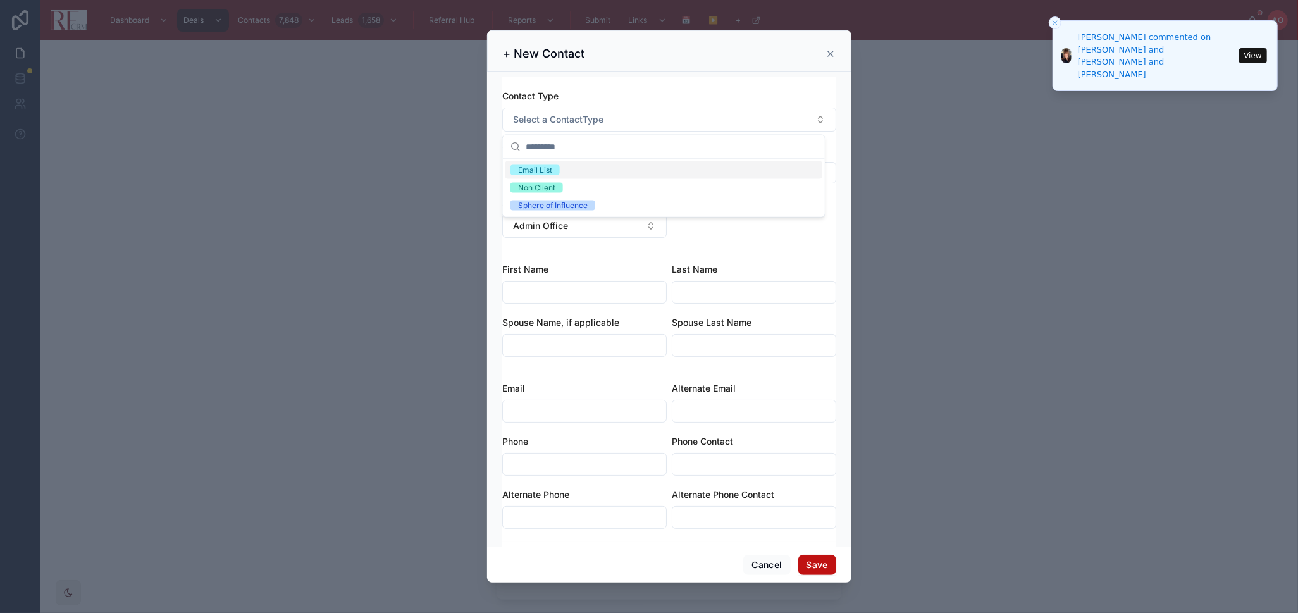
click at [593, 164] on div "Email List" at bounding box center [663, 170] width 317 height 18
click at [593, 164] on button "Select Button" at bounding box center [669, 173] width 334 height 22
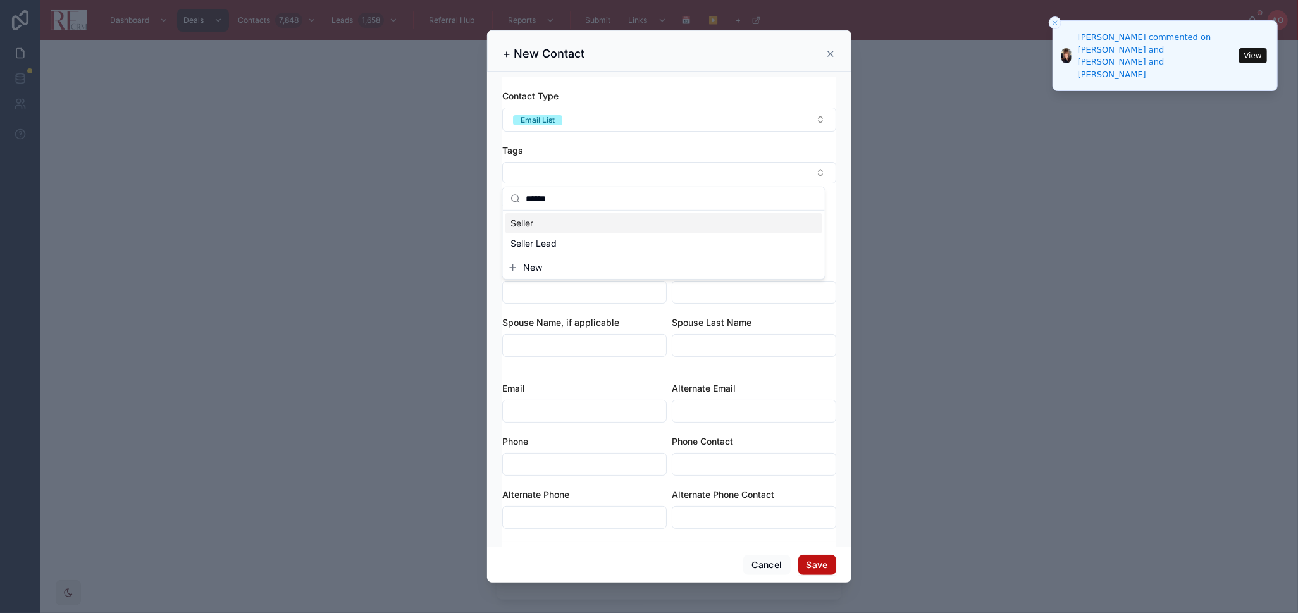
type input "******"
click at [550, 224] on div "Seller" at bounding box center [663, 223] width 317 height 20
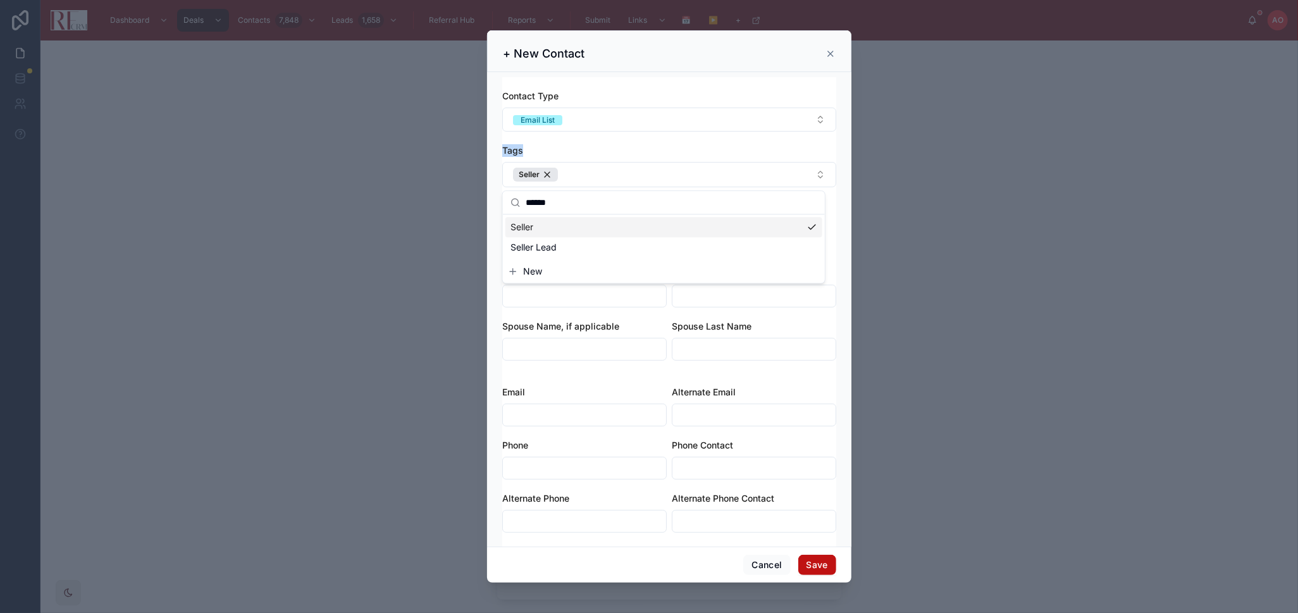
click at [634, 137] on div "Contact Type Email List Tags Seller Assigned Agent Admin Office" at bounding box center [669, 172] width 334 height 164
click at [600, 229] on button "Admin Office" at bounding box center [584, 230] width 164 height 24
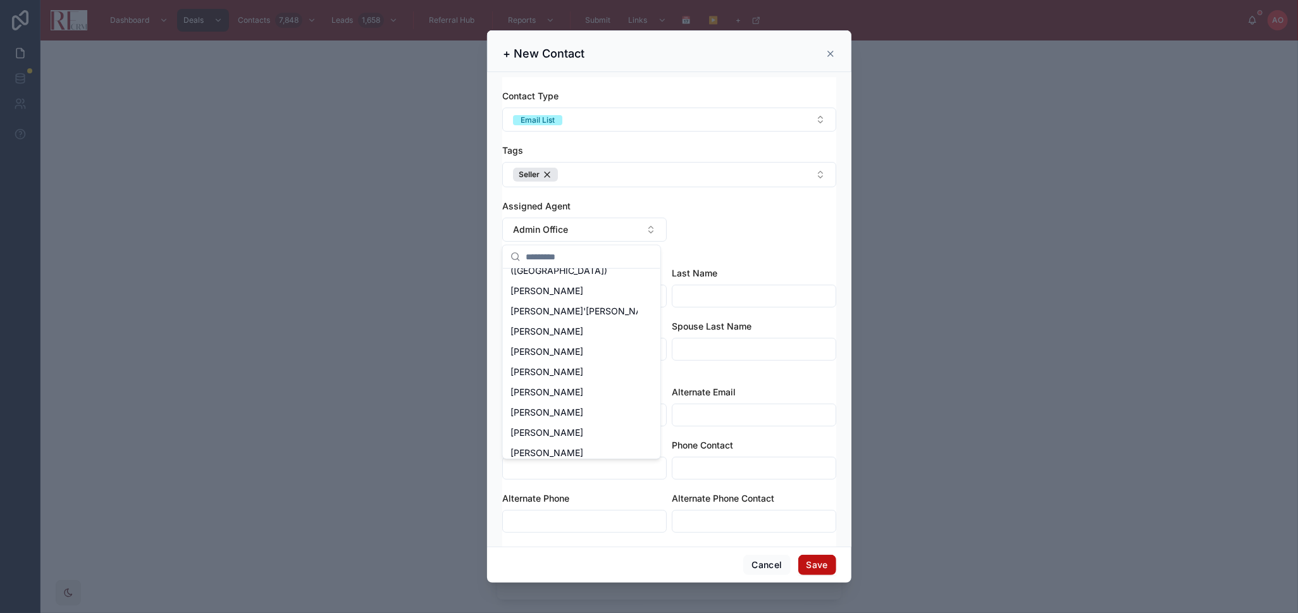
scroll to position [159, 0]
click at [585, 409] on div "[PERSON_NAME]" at bounding box center [581, 419] width 152 height 20
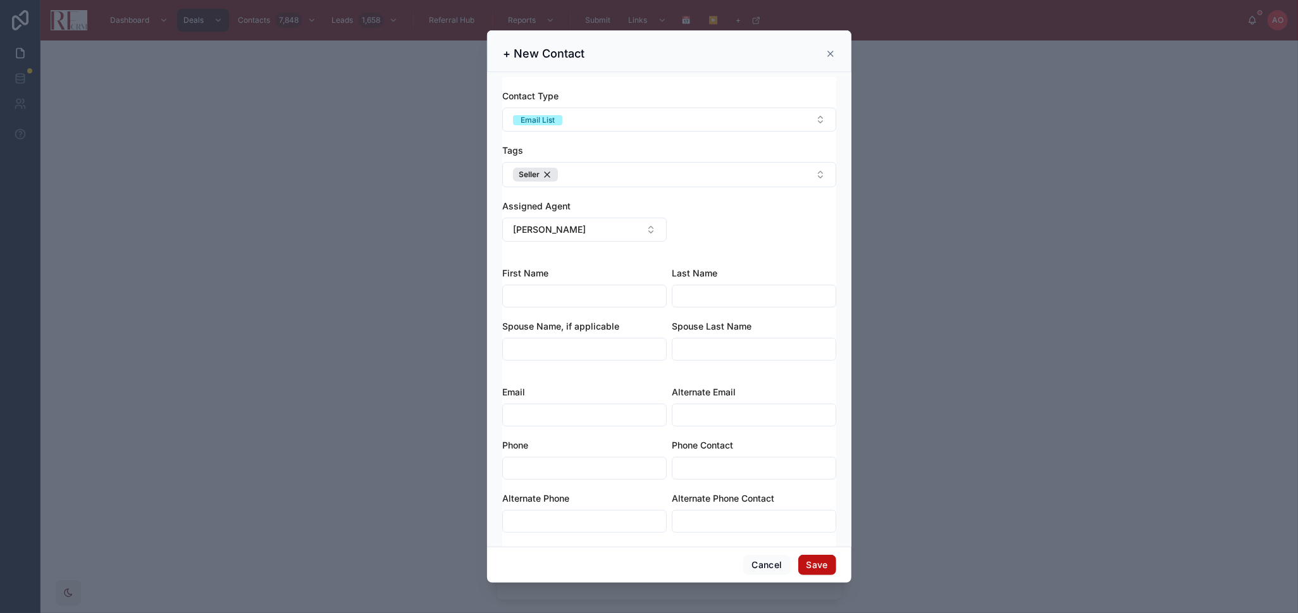
click at [603, 288] on input "text" at bounding box center [584, 296] width 163 height 18
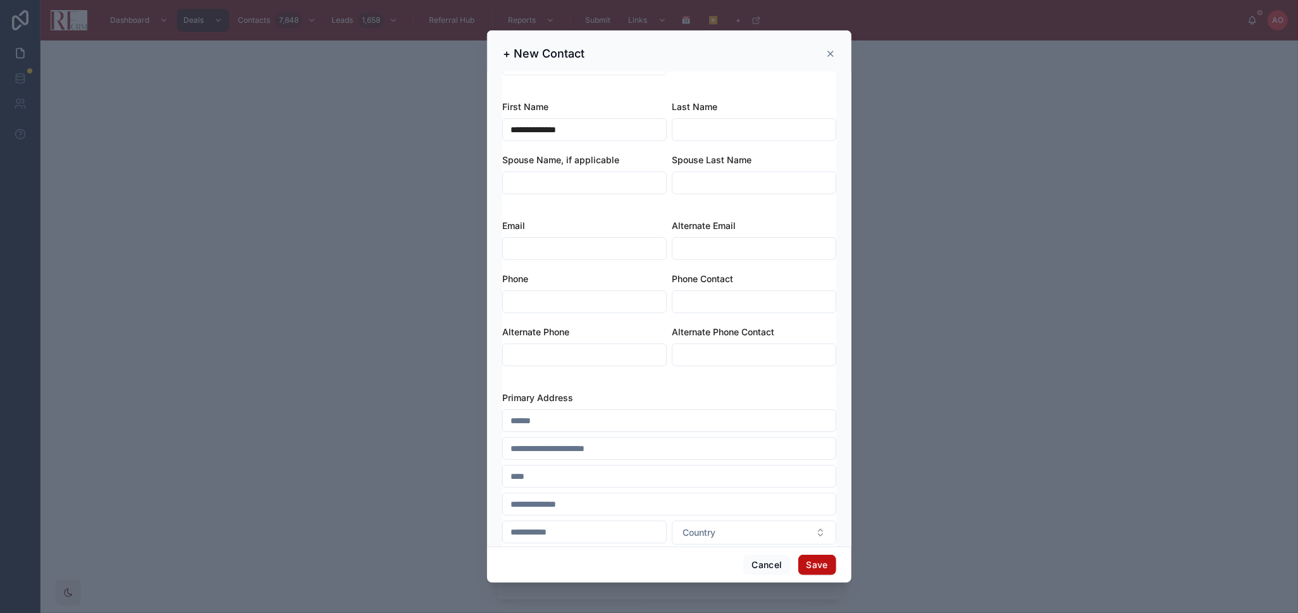
scroll to position [211, 0]
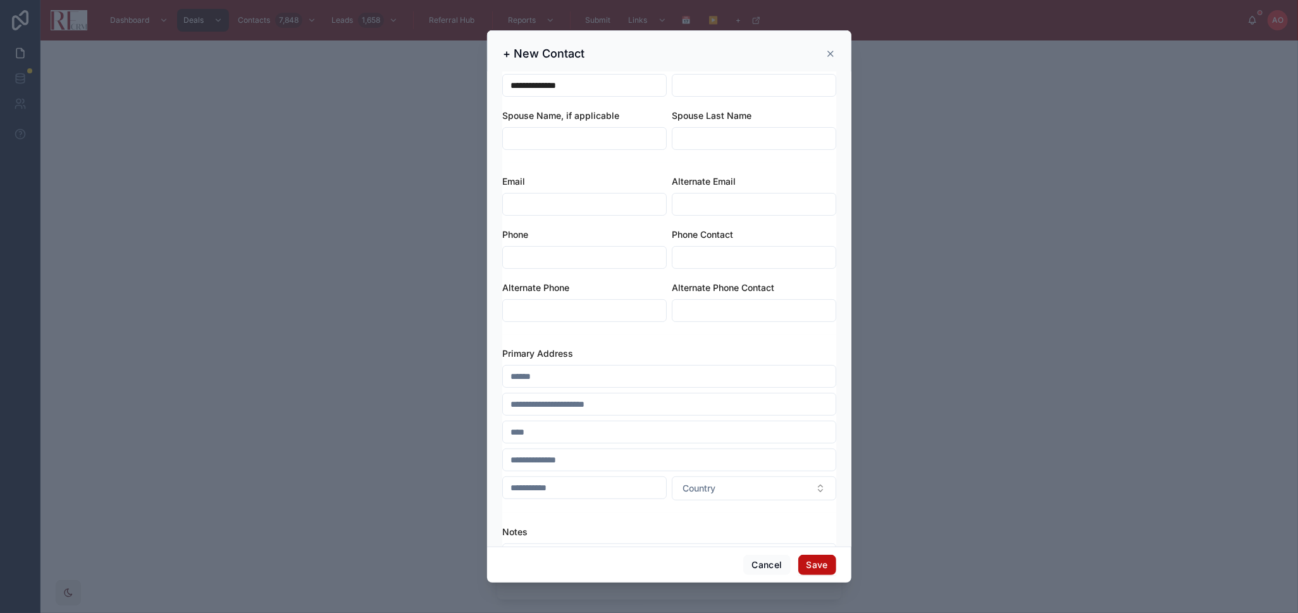
type input "**********"
click at [577, 378] on input "text" at bounding box center [669, 376] width 333 height 18
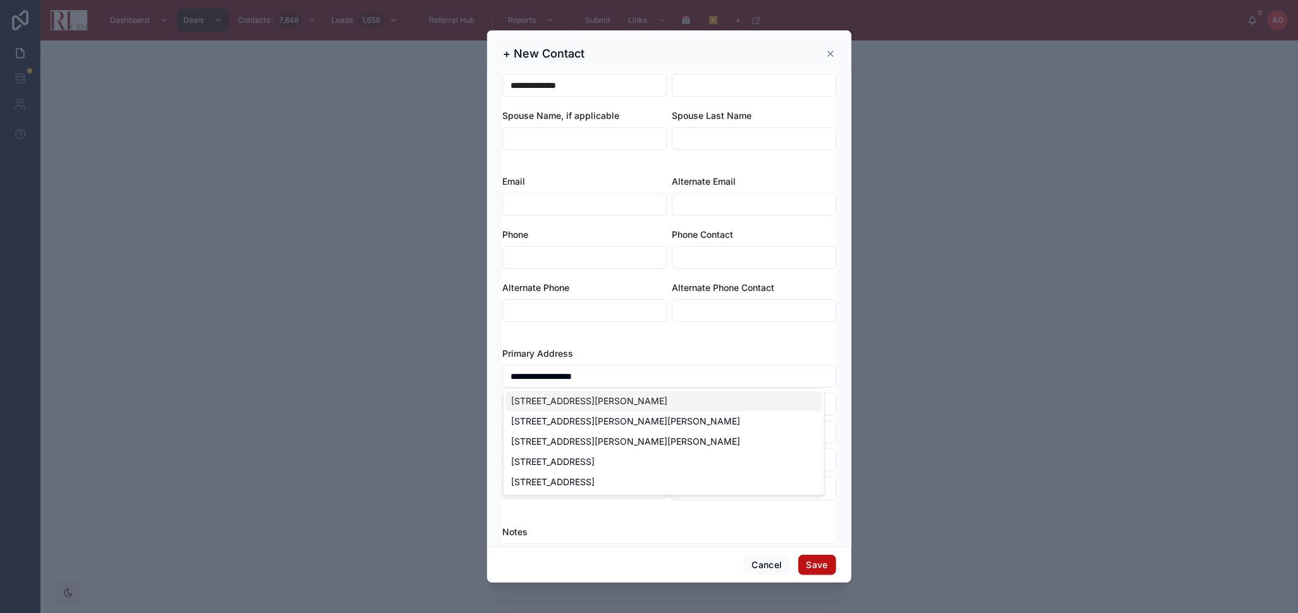
click at [655, 403] on div "1808 Powers Rd, Woodstock, IL, USA" at bounding box center [664, 401] width 316 height 20
type input "**********"
type input "*********"
type input "********"
type input "*****"
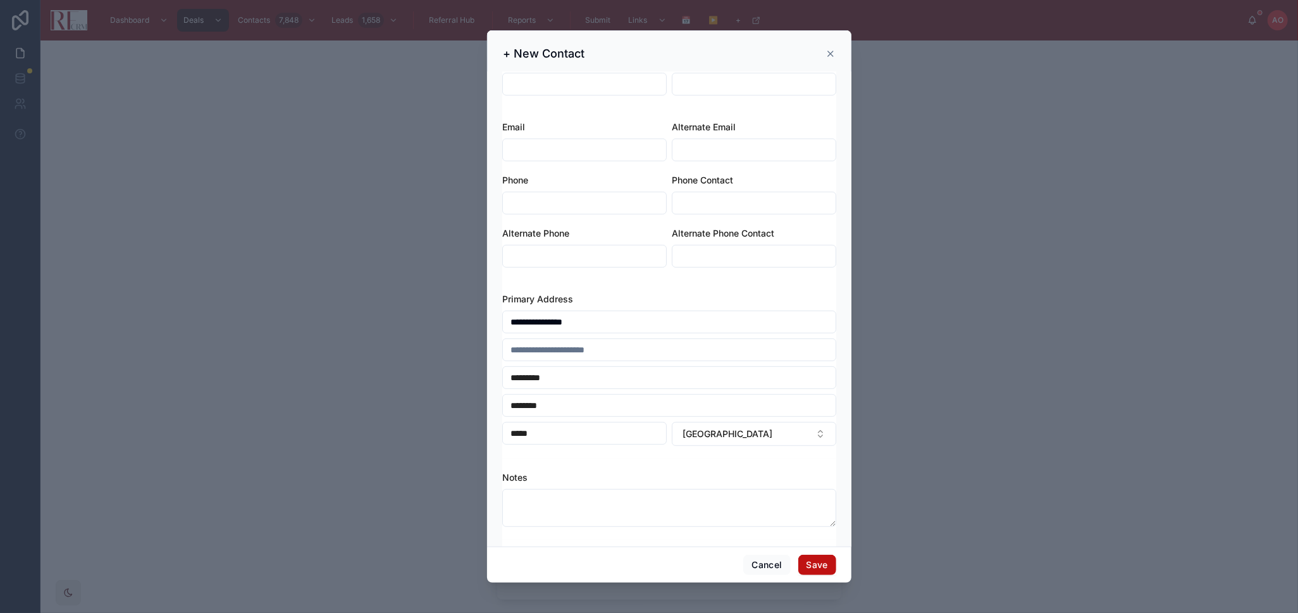
scroll to position [333, 0]
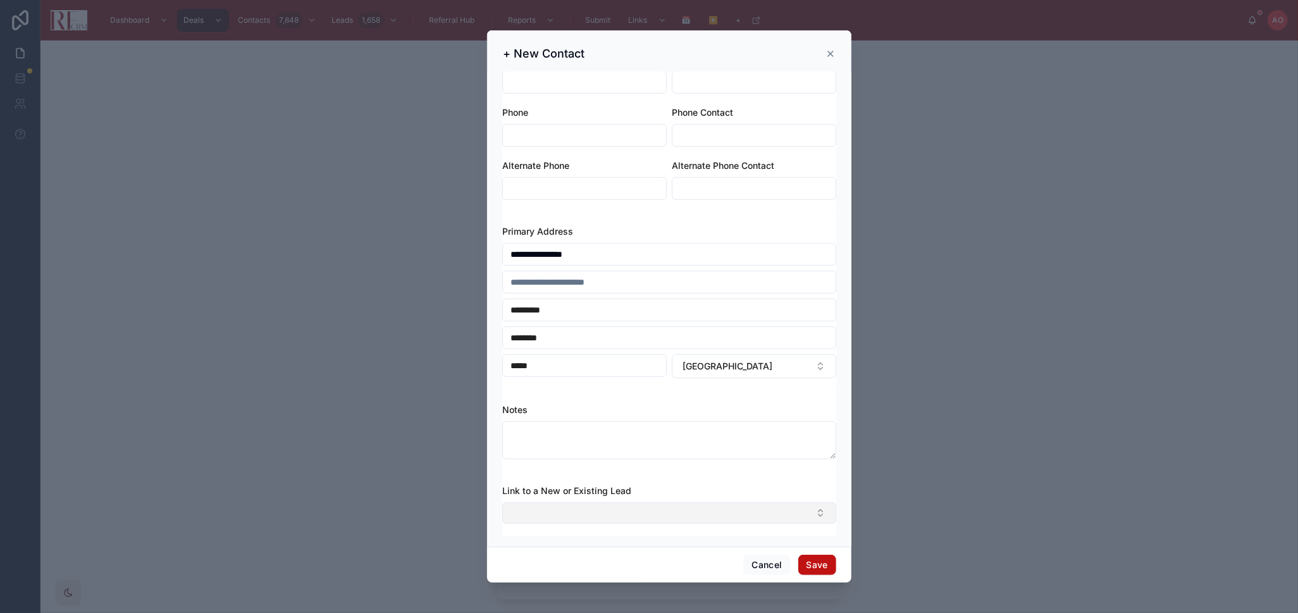
type input "**********"
click at [704, 511] on button "Select Button" at bounding box center [669, 513] width 334 height 22
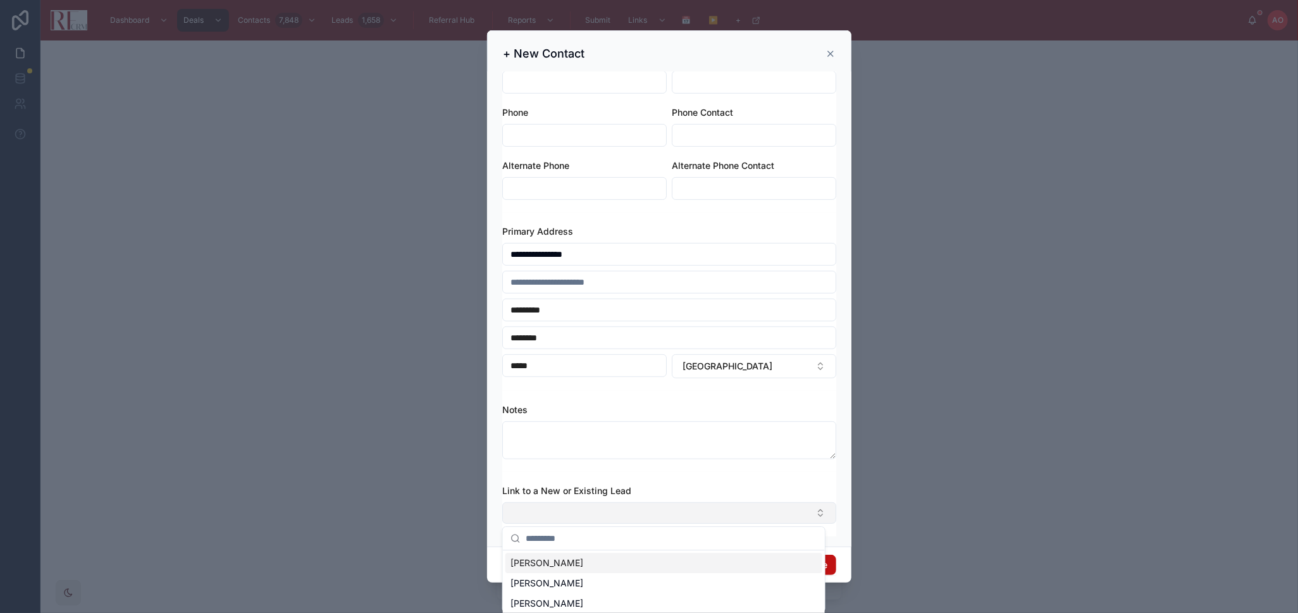
click at [675, 505] on button "Select Button" at bounding box center [669, 513] width 334 height 22
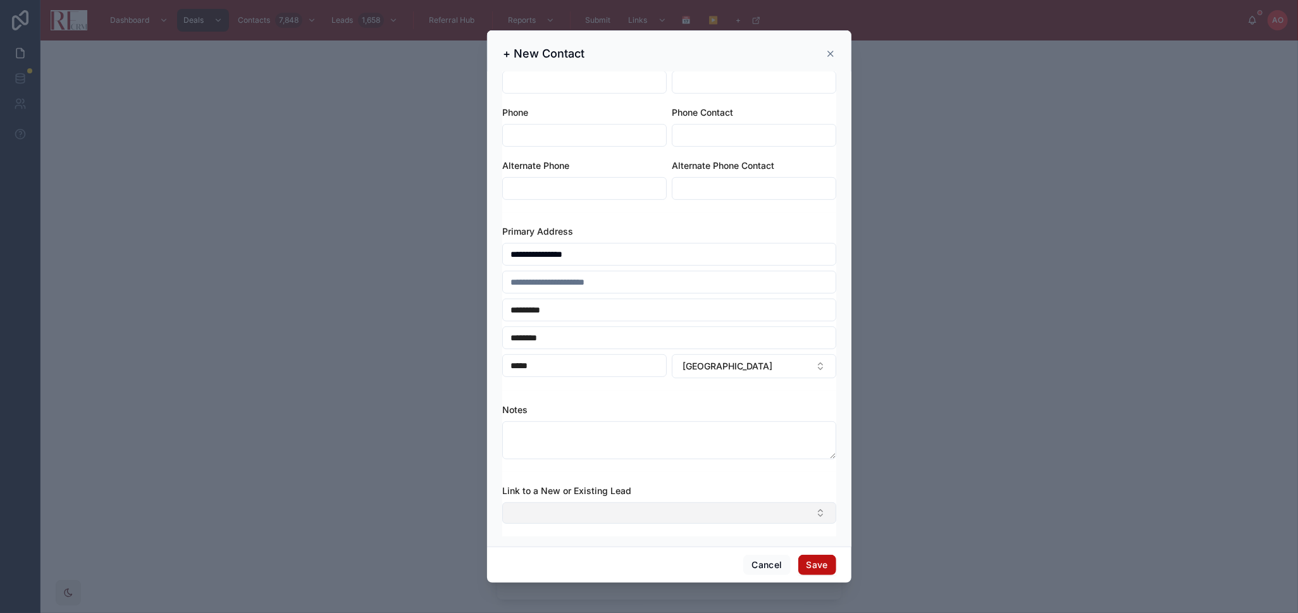
click at [675, 506] on button "Select Button" at bounding box center [669, 513] width 334 height 22
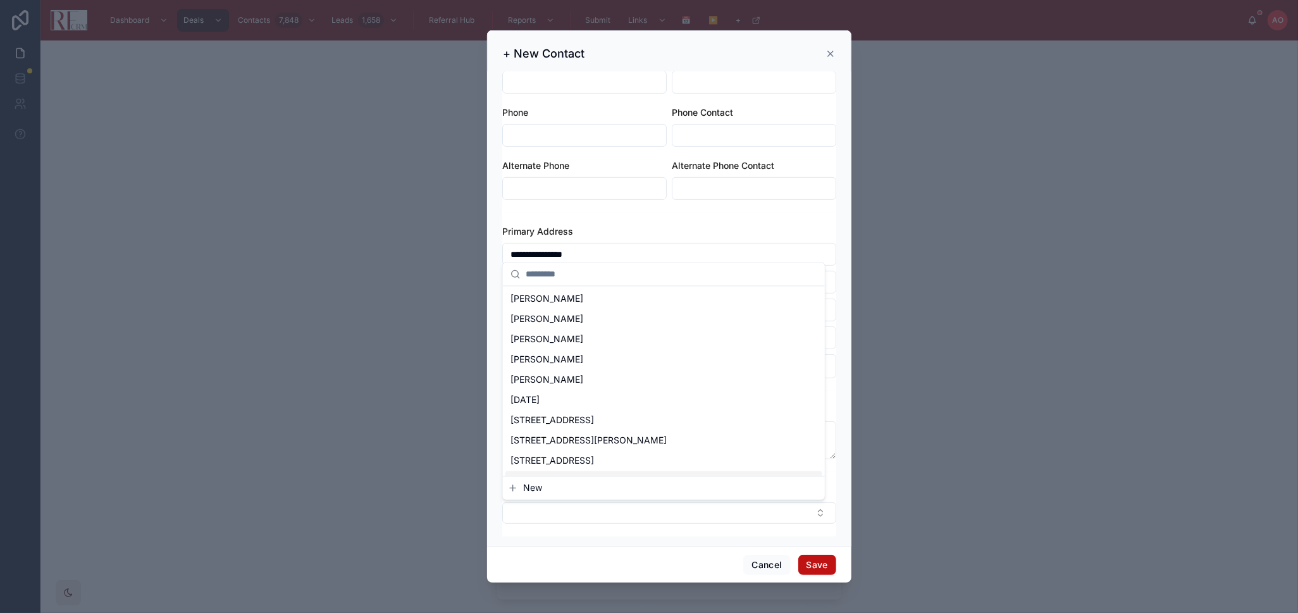
click at [536, 488] on span "New" at bounding box center [532, 488] width 19 height 13
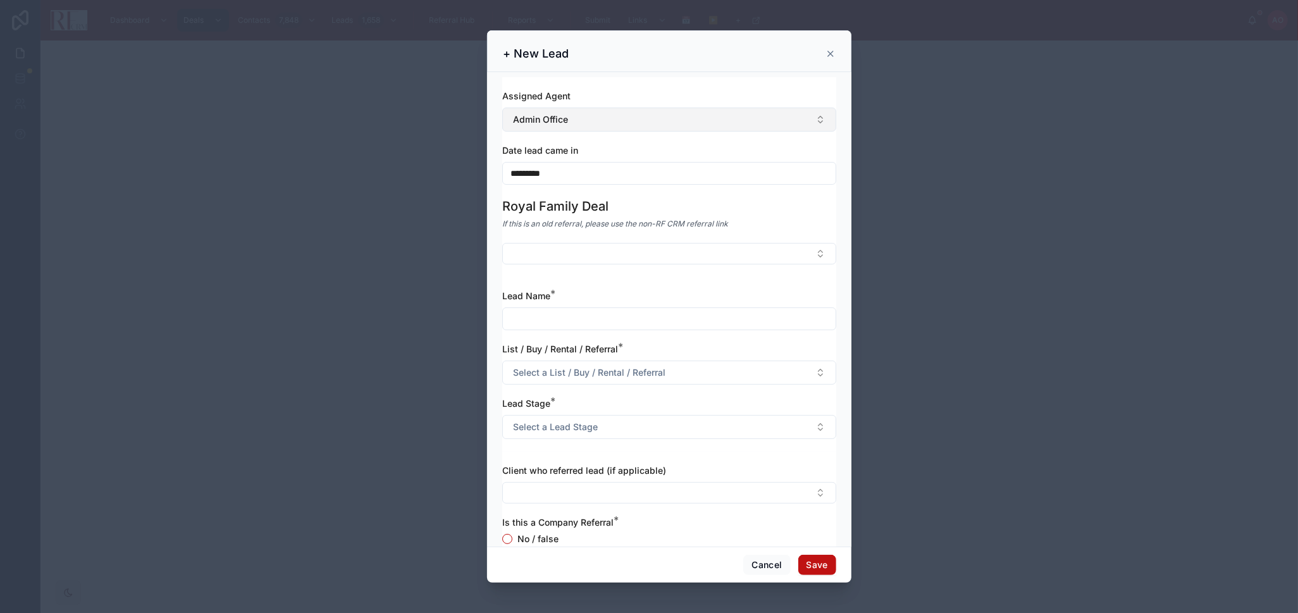
click at [579, 118] on button "Admin Office" at bounding box center [669, 120] width 334 height 24
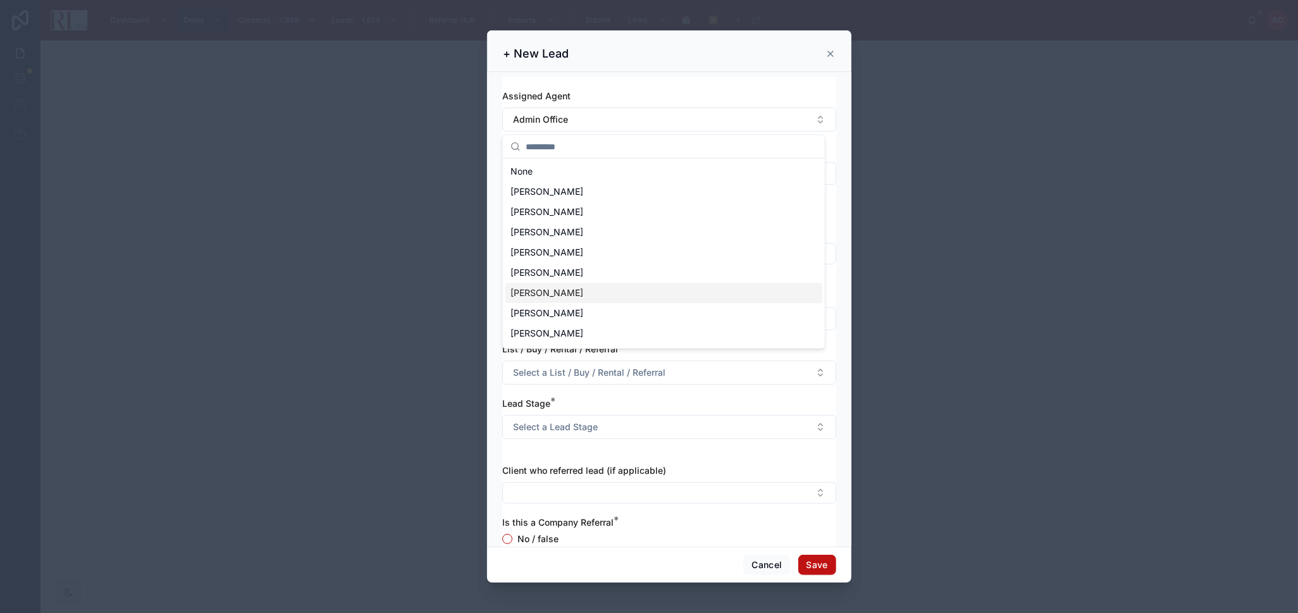
scroll to position [70, 0]
click at [606, 283] on div "[PERSON_NAME]" at bounding box center [663, 283] width 317 height 20
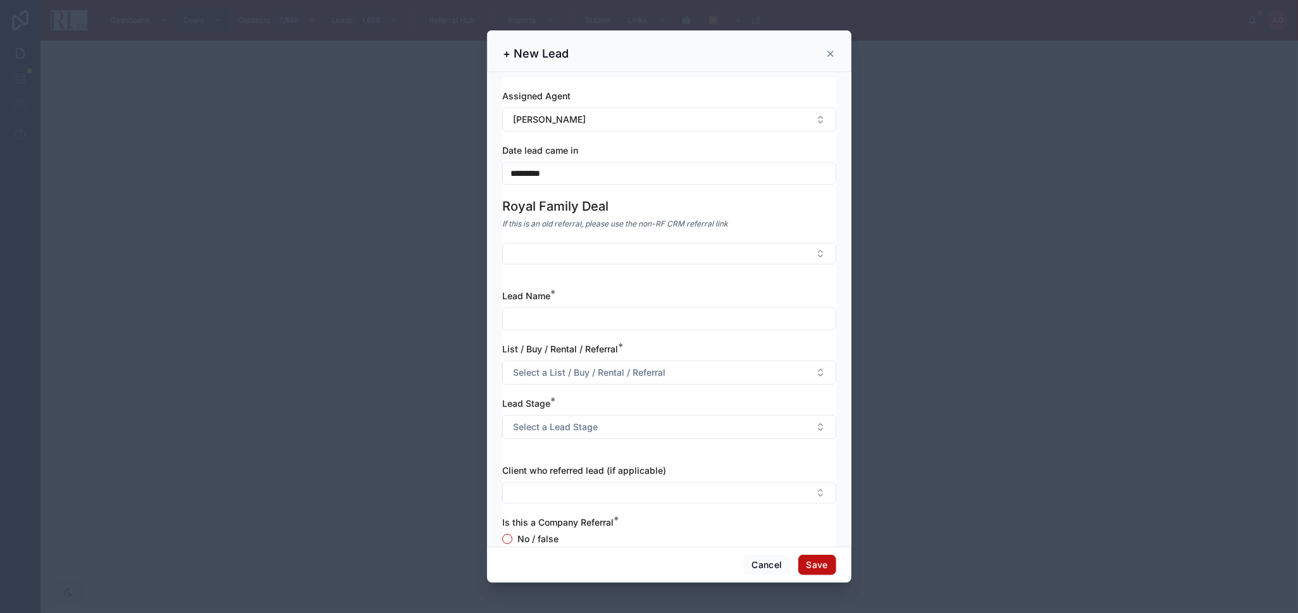
click at [592, 167] on input "*********" at bounding box center [669, 173] width 333 height 18
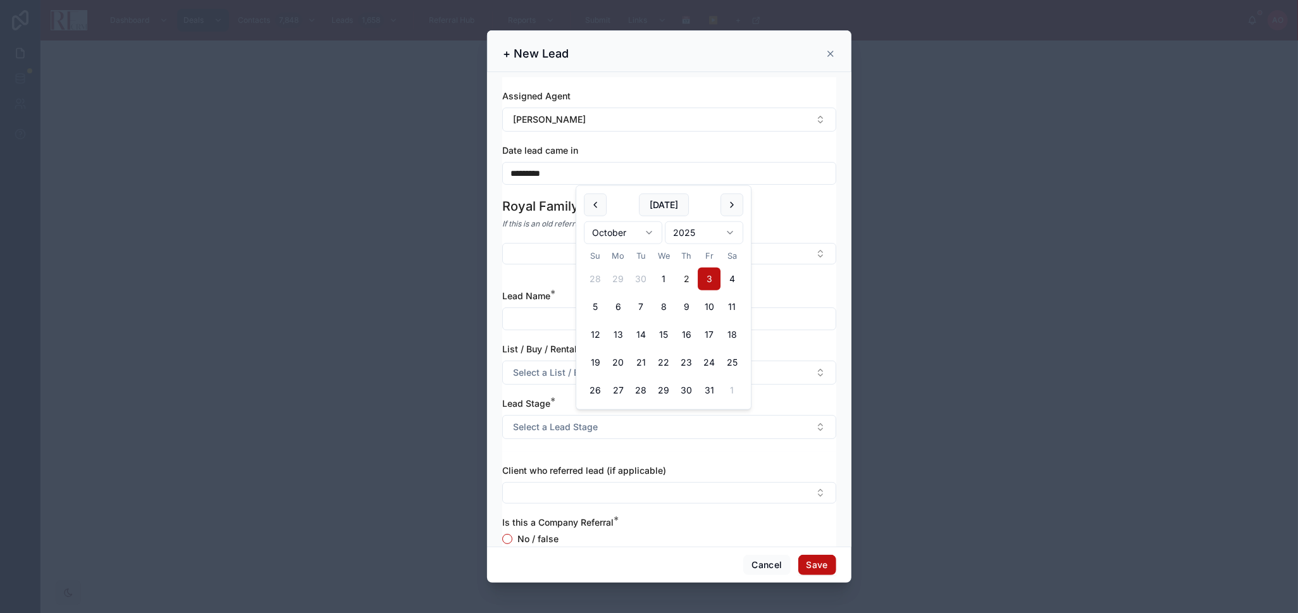
click at [681, 279] on button "2" at bounding box center [686, 279] width 23 height 23
type input "*********"
click at [541, 323] on input "text" at bounding box center [669, 319] width 333 height 18
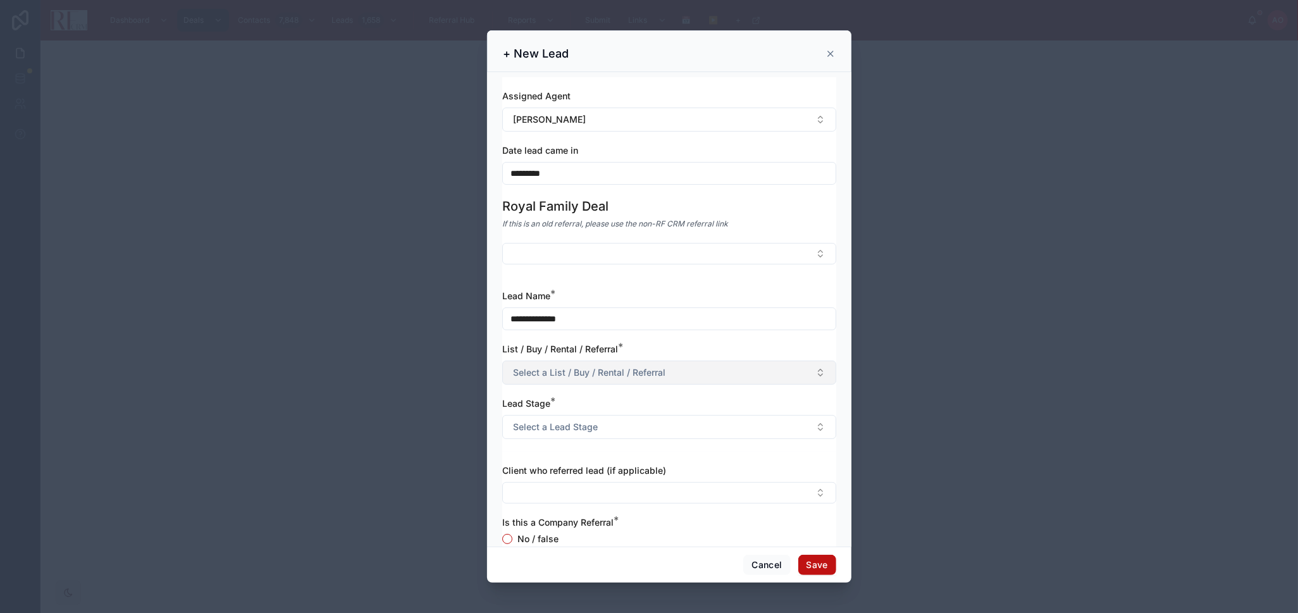
type input "**********"
click at [578, 371] on span "Select a List / Buy / Rental / Referral" at bounding box center [589, 372] width 152 height 13
click at [584, 421] on div "Listing" at bounding box center [663, 423] width 317 height 19
click at [584, 421] on span "Select a Lead Stage" at bounding box center [555, 427] width 85 height 13
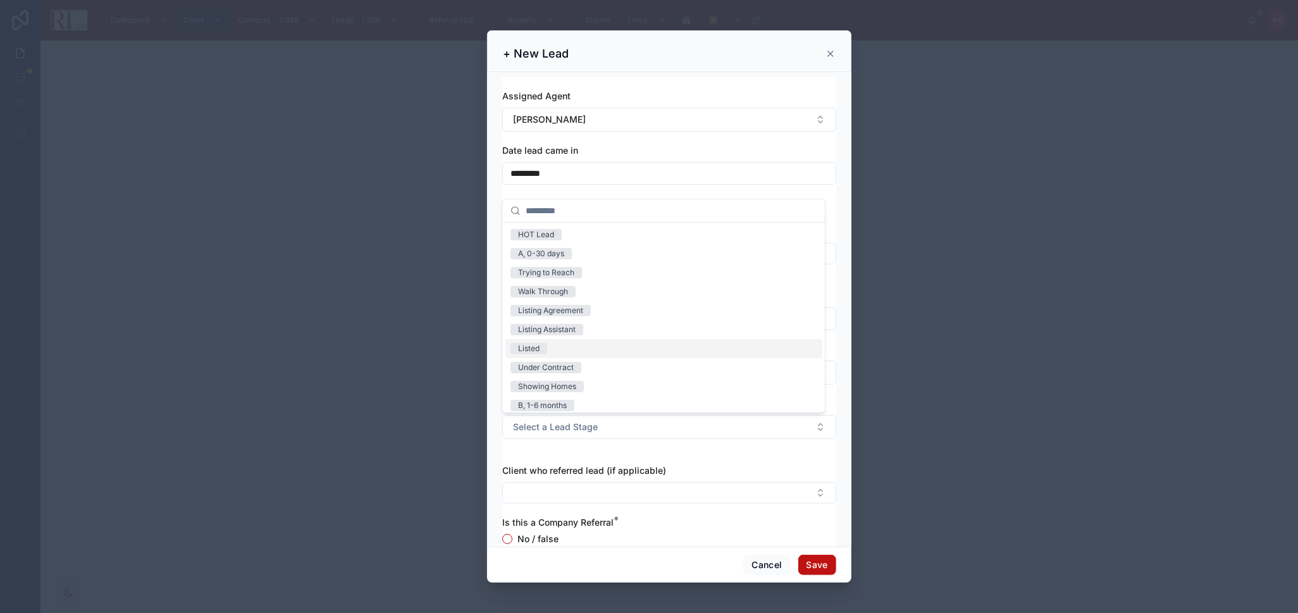
click at [553, 345] on div "Listed" at bounding box center [663, 348] width 317 height 19
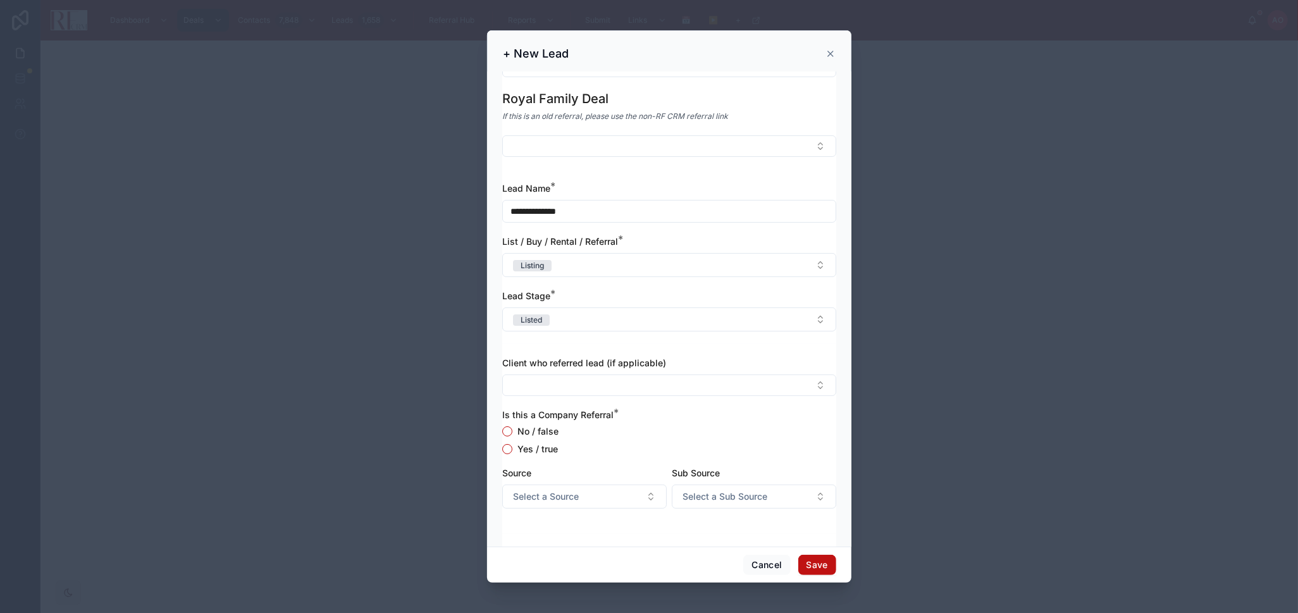
scroll to position [140, 0]
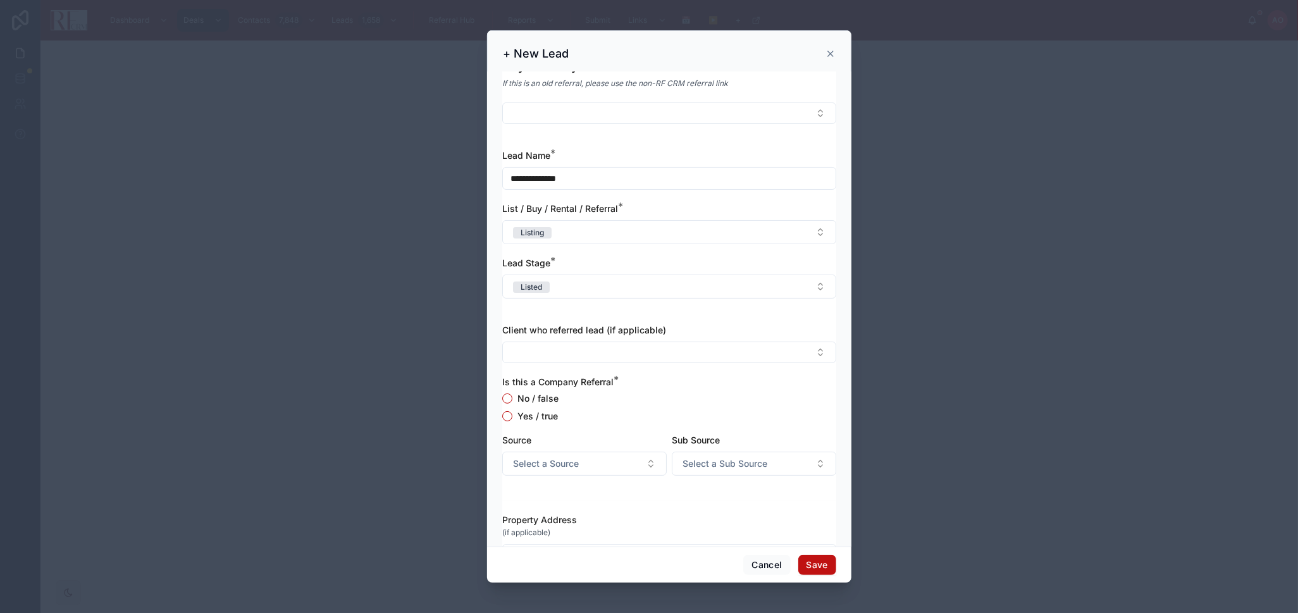
click at [538, 394] on label "No / false" at bounding box center [537, 398] width 41 height 9
click at [512, 394] on button "No / false" at bounding box center [507, 398] width 10 height 10
click at [579, 461] on button "Select a Source" at bounding box center [584, 464] width 164 height 24
type input "****"
click at [596, 513] on div "Sphere - Agent" at bounding box center [581, 515] width 152 height 20
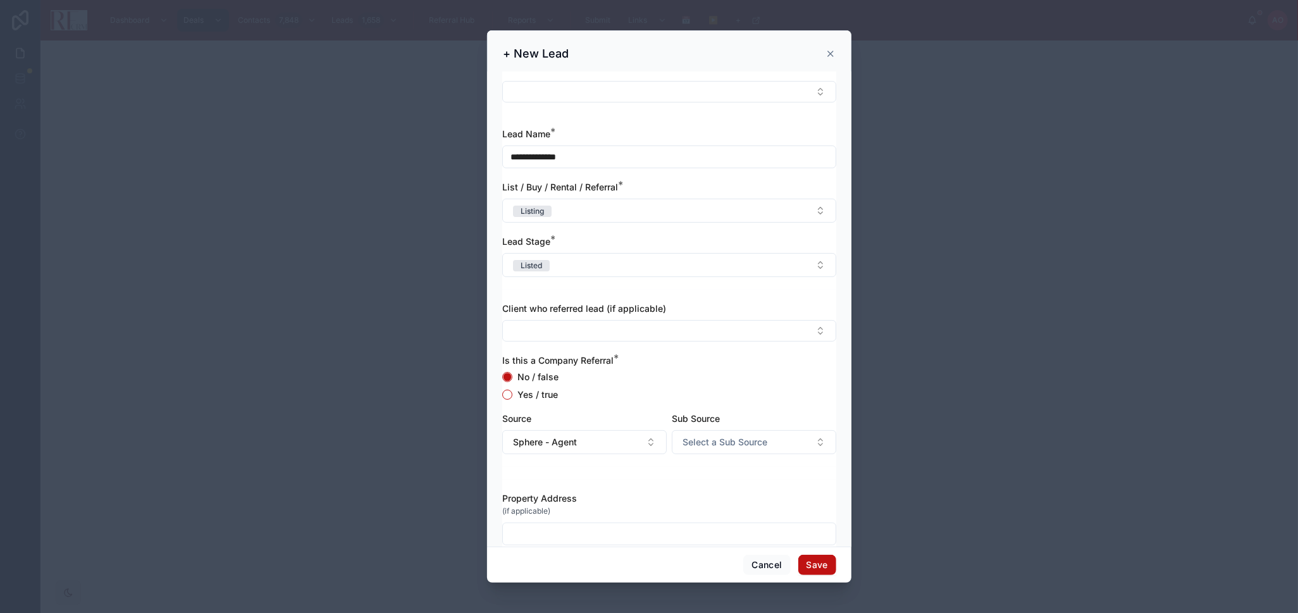
scroll to position [183, 0]
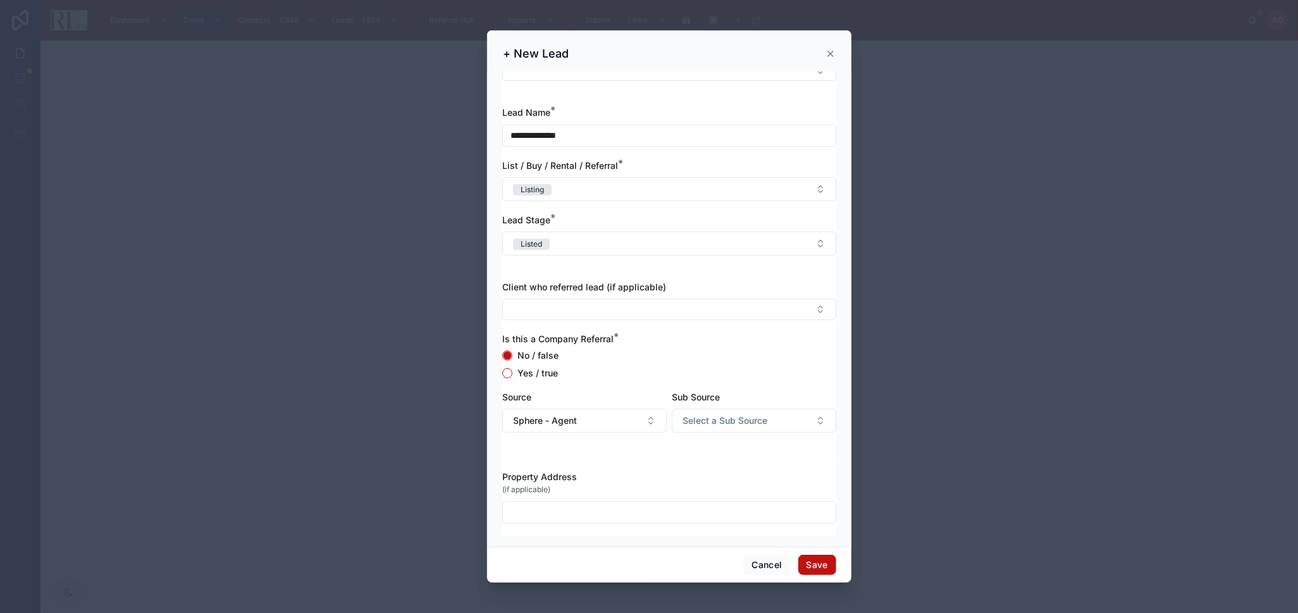
click at [667, 508] on input "text" at bounding box center [669, 512] width 333 height 18
click at [527, 510] on input "text" at bounding box center [669, 512] width 333 height 18
click at [606, 515] on input "**********" at bounding box center [669, 512] width 333 height 18
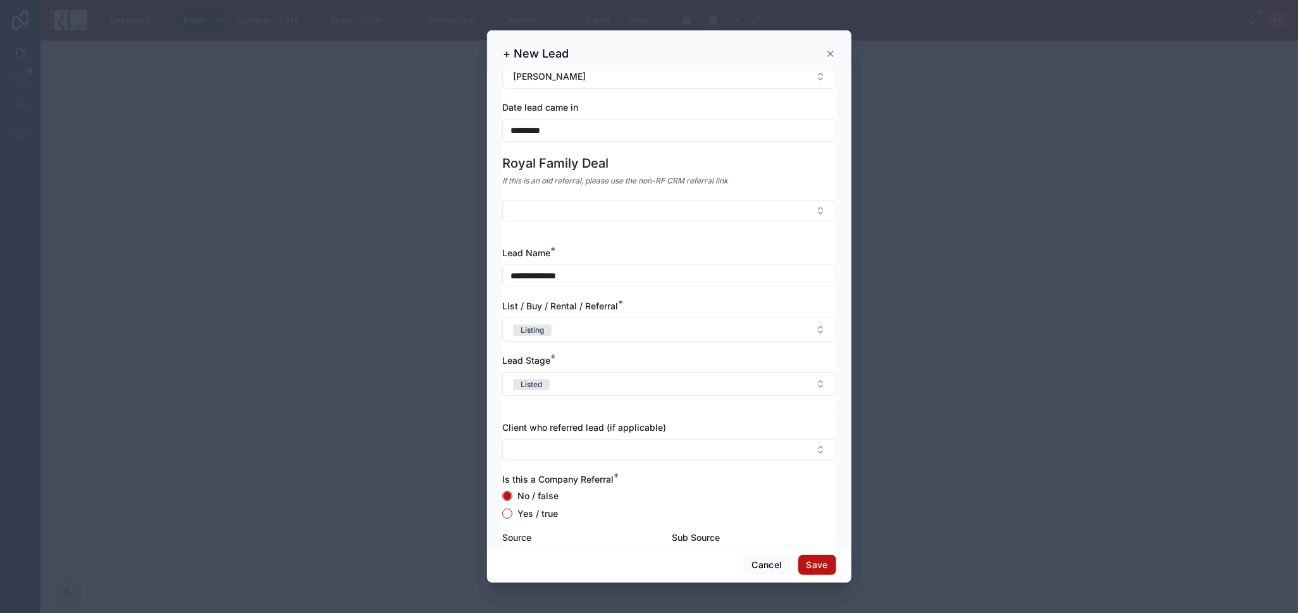
scroll to position [0, 0]
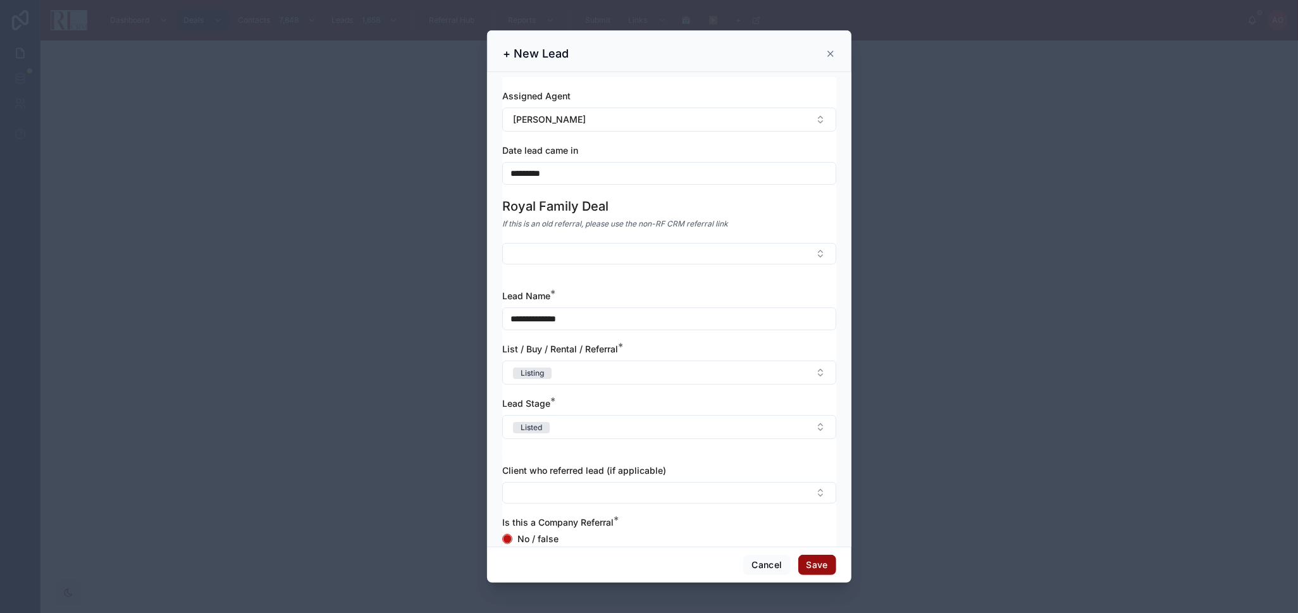
type input "**********"
click at [815, 558] on button "Save" at bounding box center [817, 565] width 38 height 20
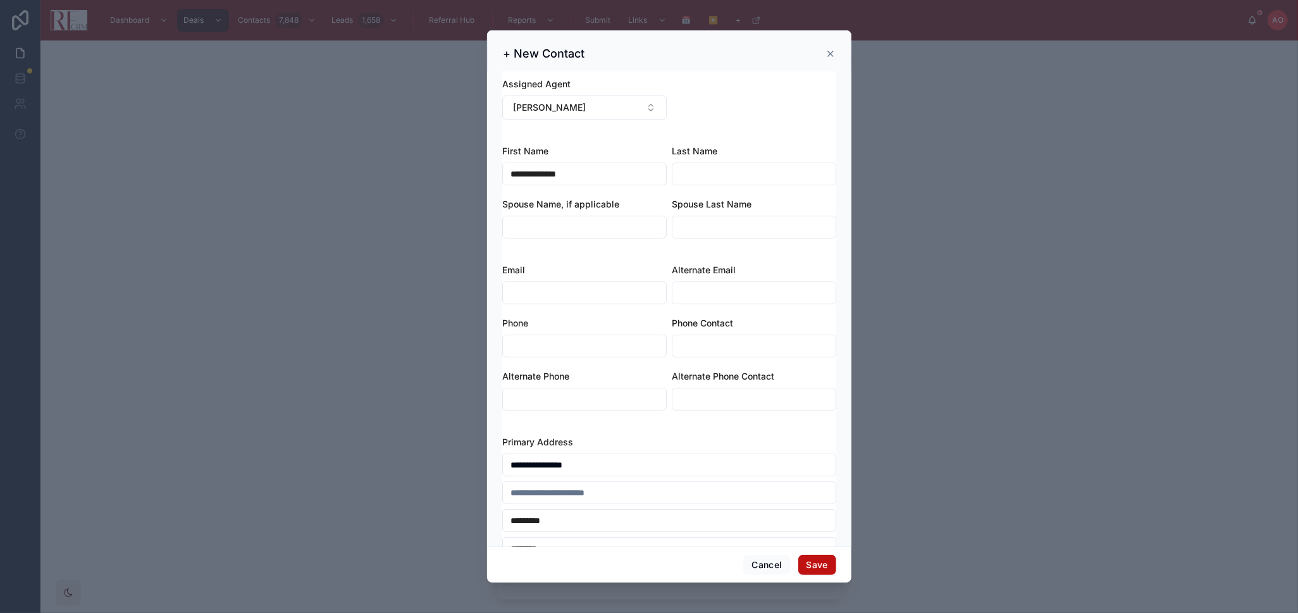
scroll to position [52, 0]
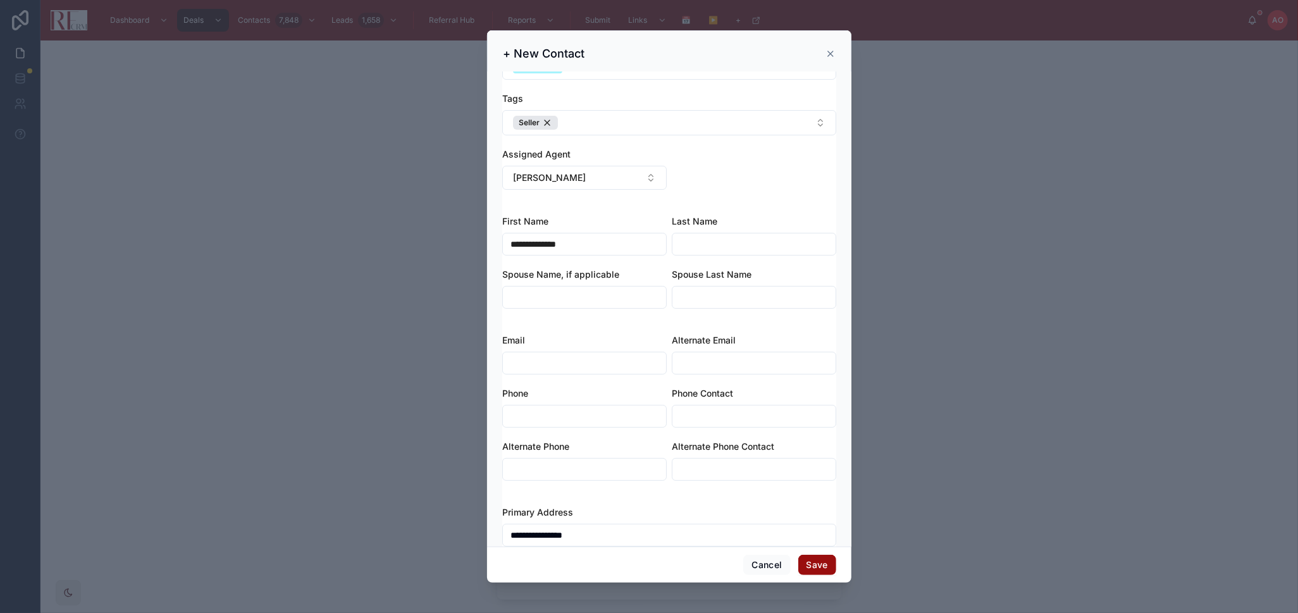
click at [823, 558] on button "Save" at bounding box center [817, 565] width 38 height 20
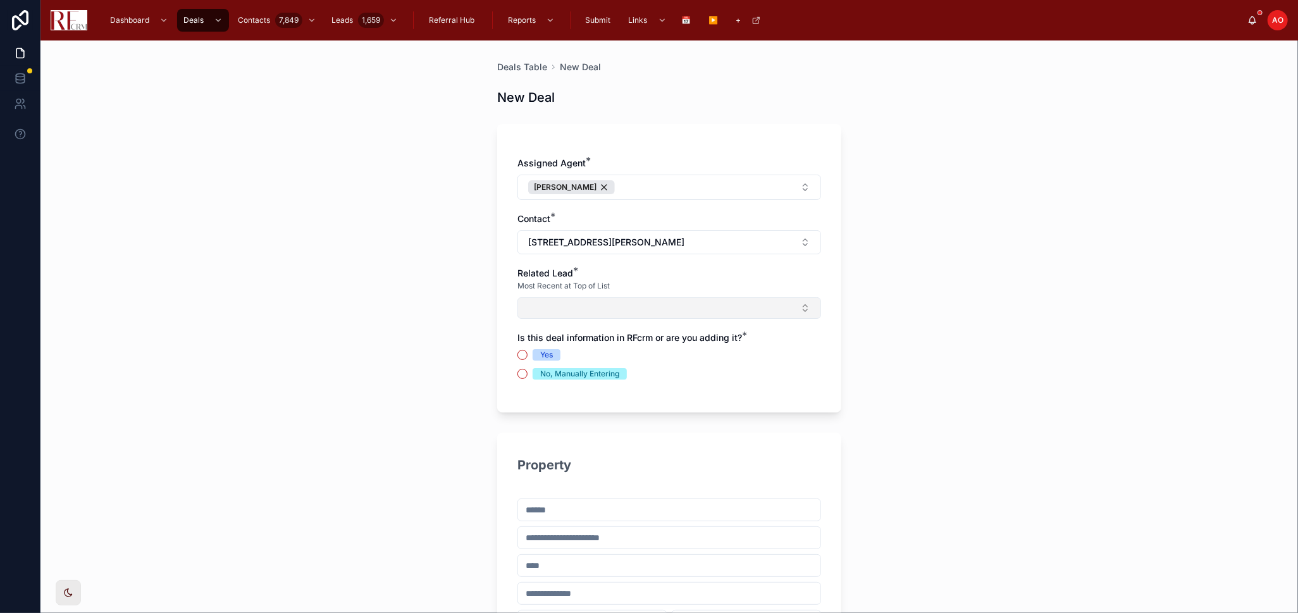
click at [611, 308] on button "Select Button" at bounding box center [669, 308] width 304 height 22
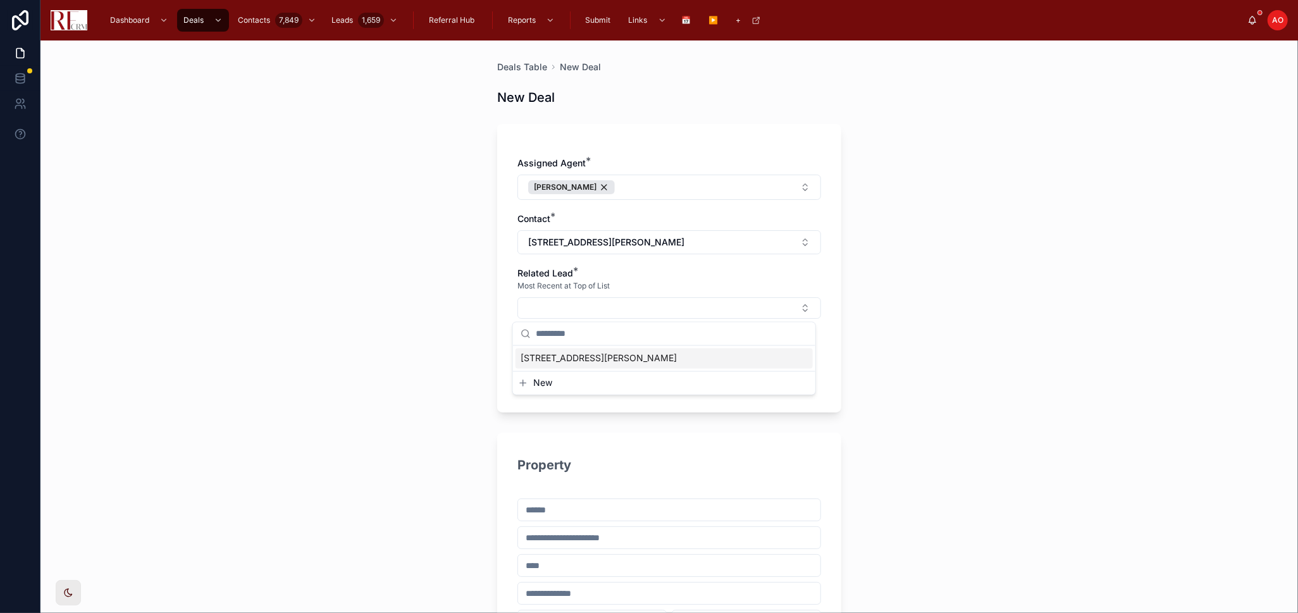
click at [587, 359] on span "[STREET_ADDRESS][PERSON_NAME]" at bounding box center [598, 358] width 156 height 13
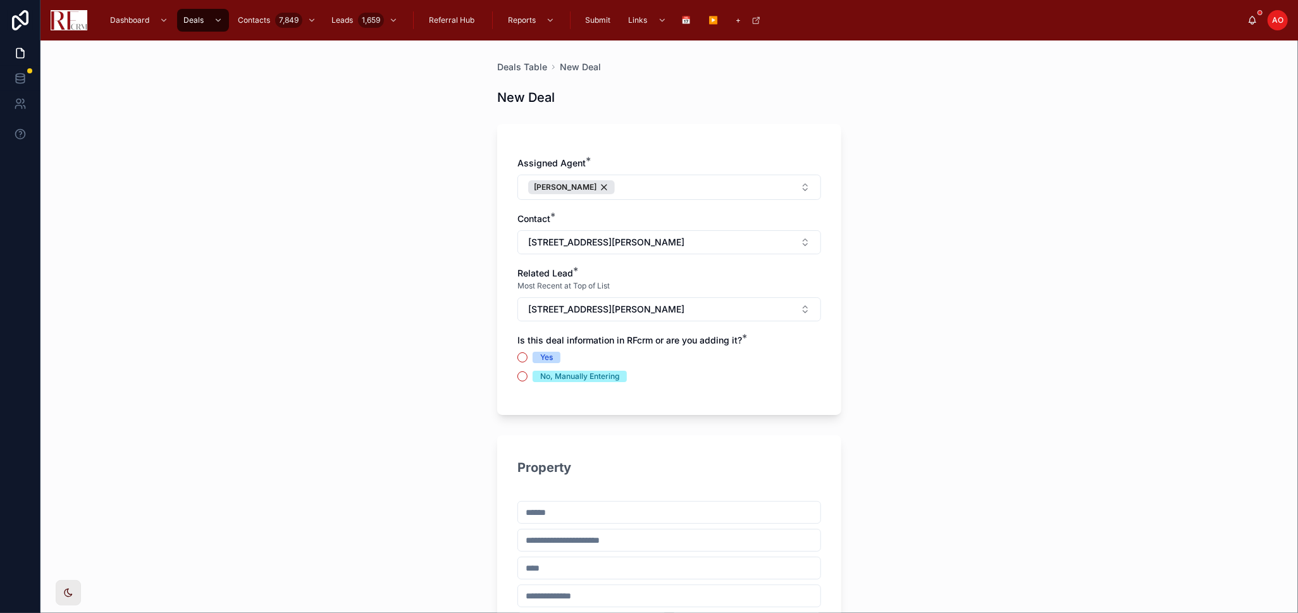
click at [555, 372] on div "No, Manually Entering" at bounding box center [579, 376] width 79 height 11
click at [527, 372] on button "No, Manually Entering" at bounding box center [522, 376] width 10 height 10
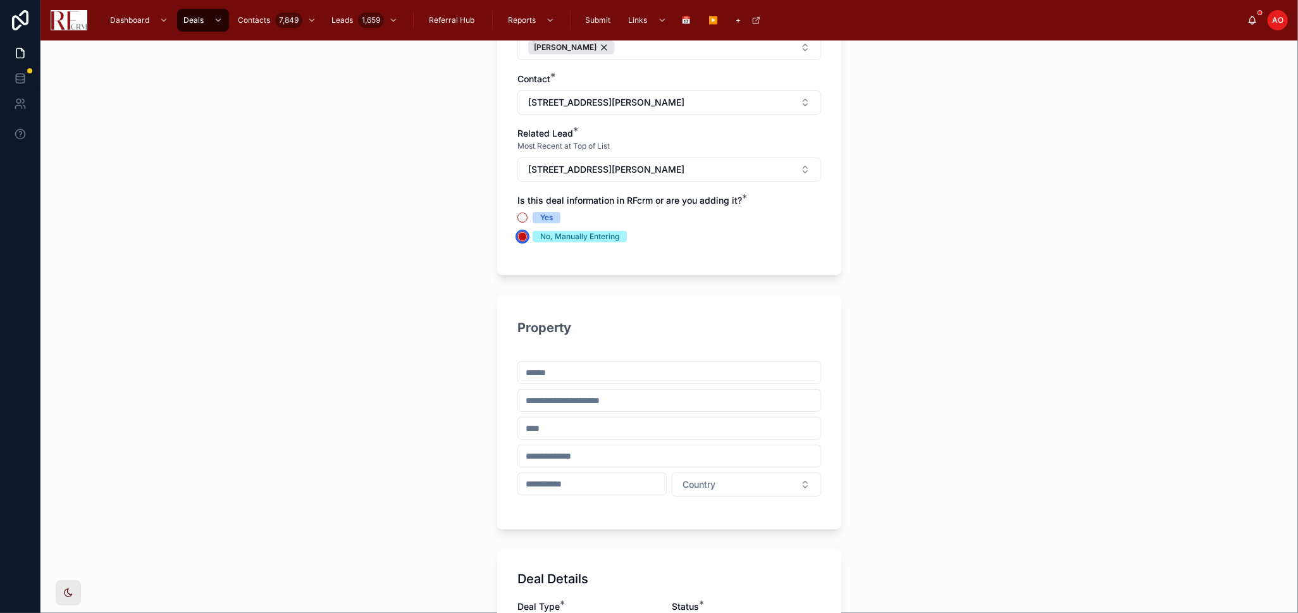
scroll to position [140, 0]
click at [738, 366] on input "text" at bounding box center [669, 372] width 302 height 18
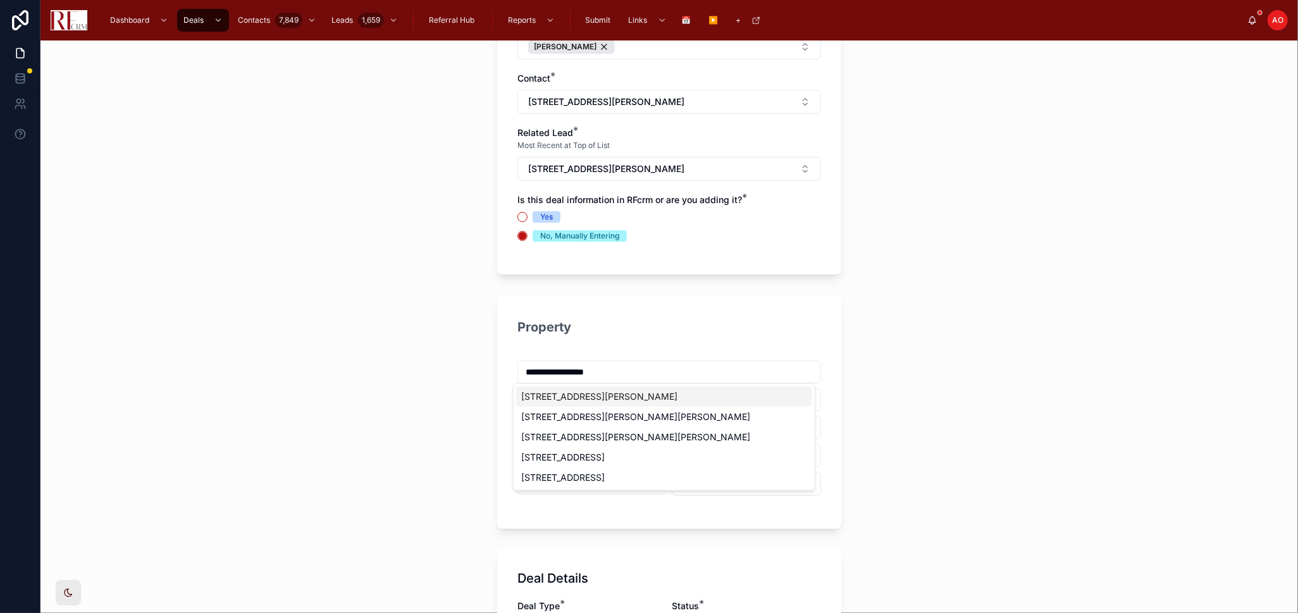
click at [705, 396] on div "1808 Powers Rd, Woodstock, IL, USA" at bounding box center [664, 396] width 296 height 20
type input "**********"
type input "*********"
type input "********"
type input "*****"
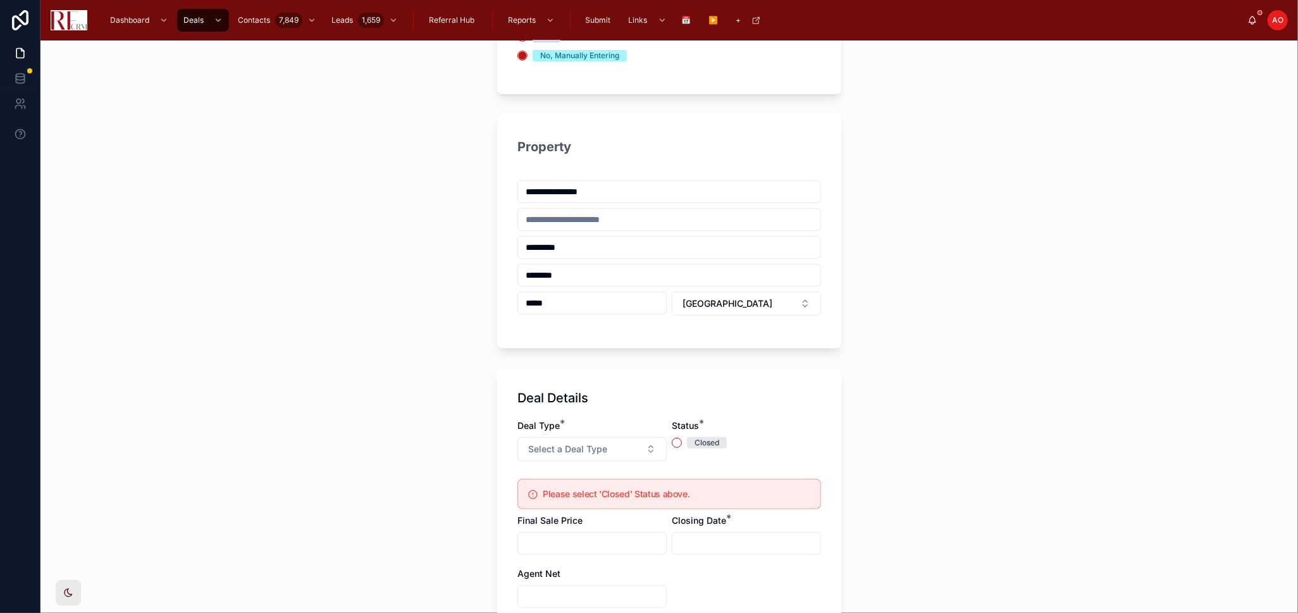
scroll to position [351, 0]
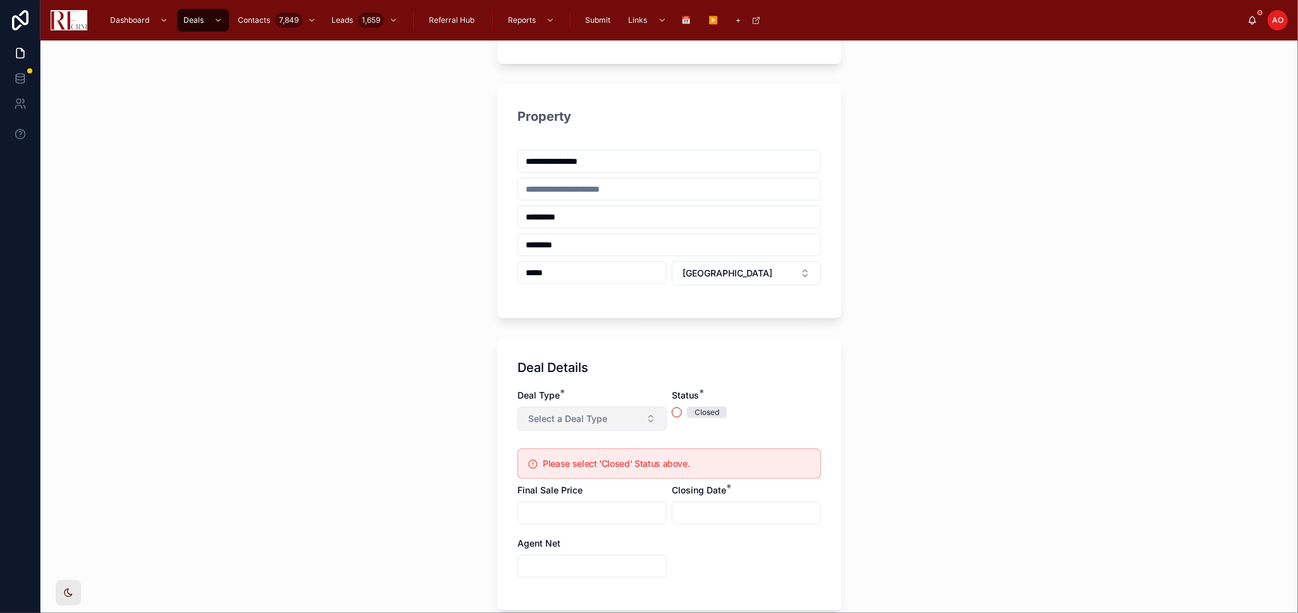
type input "**********"
click at [605, 422] on button "Select a Deal Type" at bounding box center [591, 419] width 149 height 24
click at [568, 505] on div "Listing" at bounding box center [586, 507] width 152 height 19
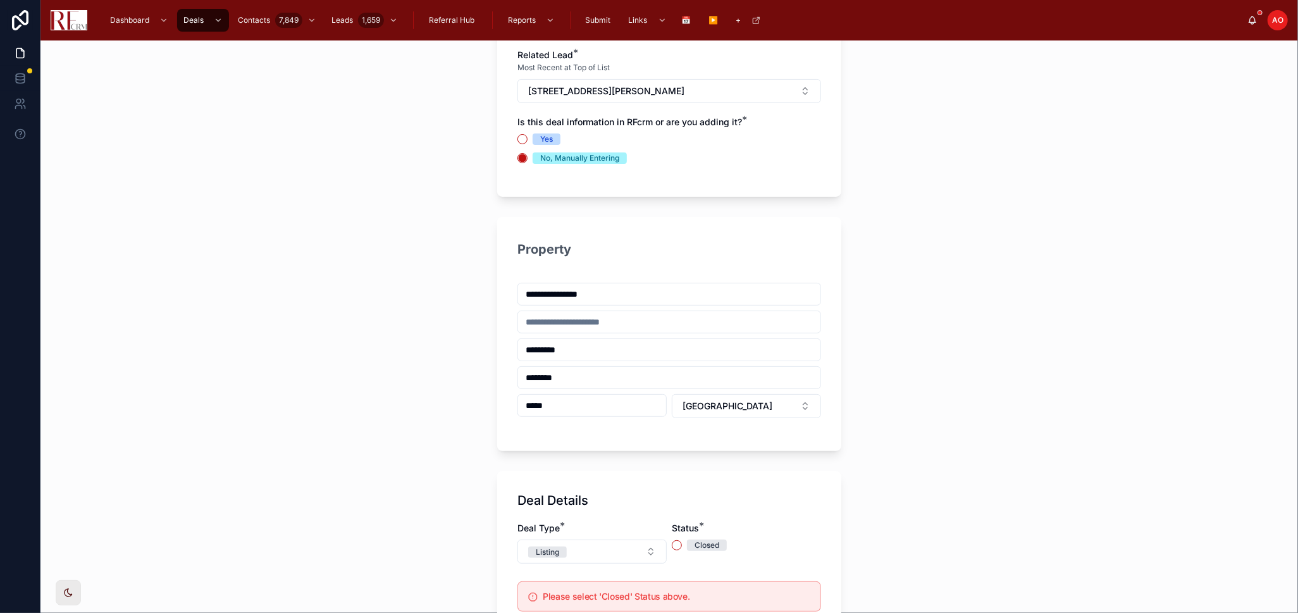
scroll to position [70, 0]
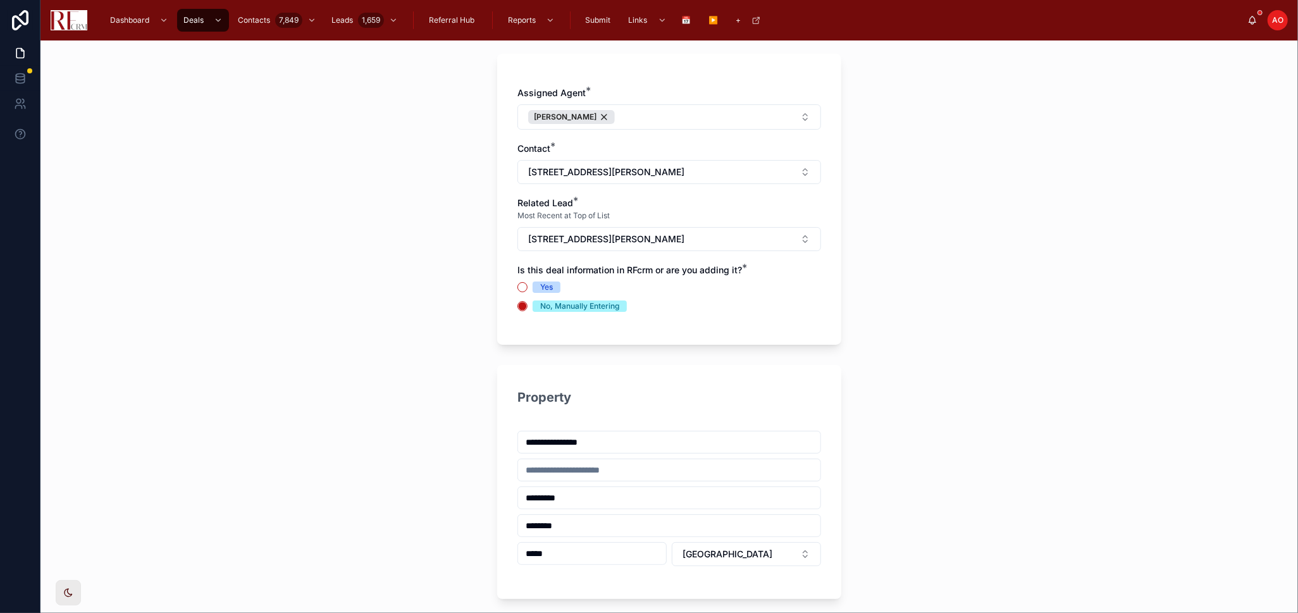
click at [536, 280] on div "Is this deal information in RFcrm or are you adding it? * Yes No, Manually Ente…" at bounding box center [669, 288] width 304 height 48
click at [540, 286] on div "Yes" at bounding box center [546, 286] width 13 height 11
click at [527, 286] on button "Yes" at bounding box center [522, 287] width 10 height 10
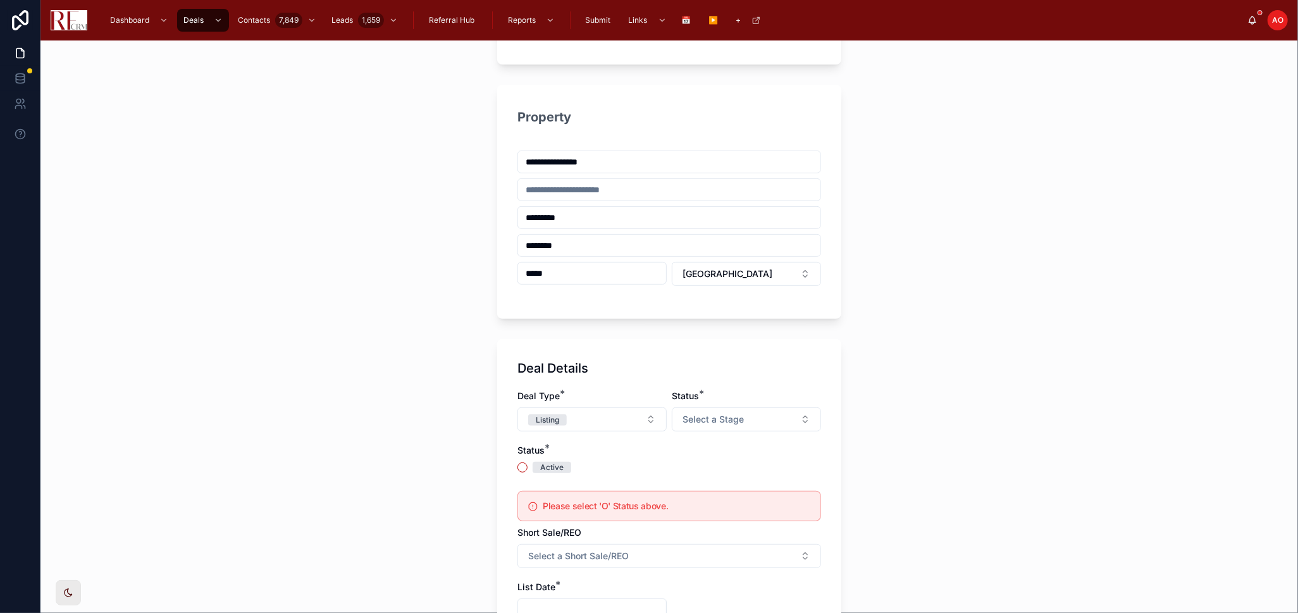
scroll to position [351, 0]
click at [722, 419] on span "Select a Stage" at bounding box center [712, 418] width 61 height 13
click at [716, 460] on div "Listing Assistant" at bounding box center [741, 469] width 152 height 19
click at [556, 465] on div "Active" at bounding box center [551, 466] width 23 height 11
click at [527, 465] on button "Active" at bounding box center [522, 467] width 10 height 10
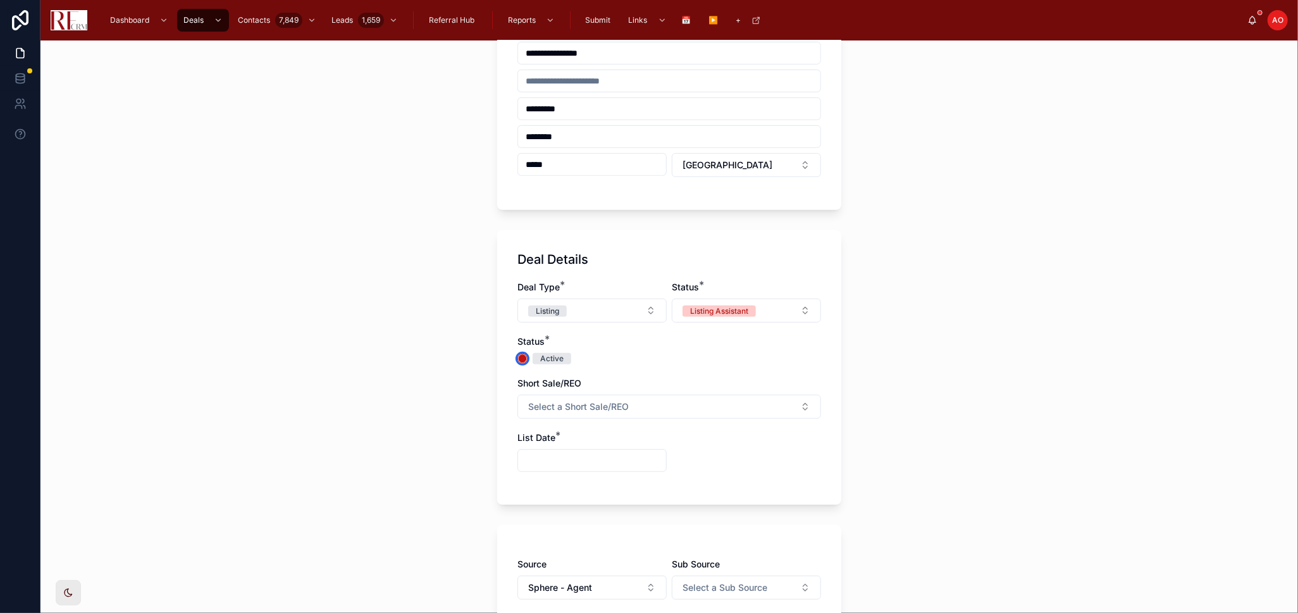
scroll to position [491, 0]
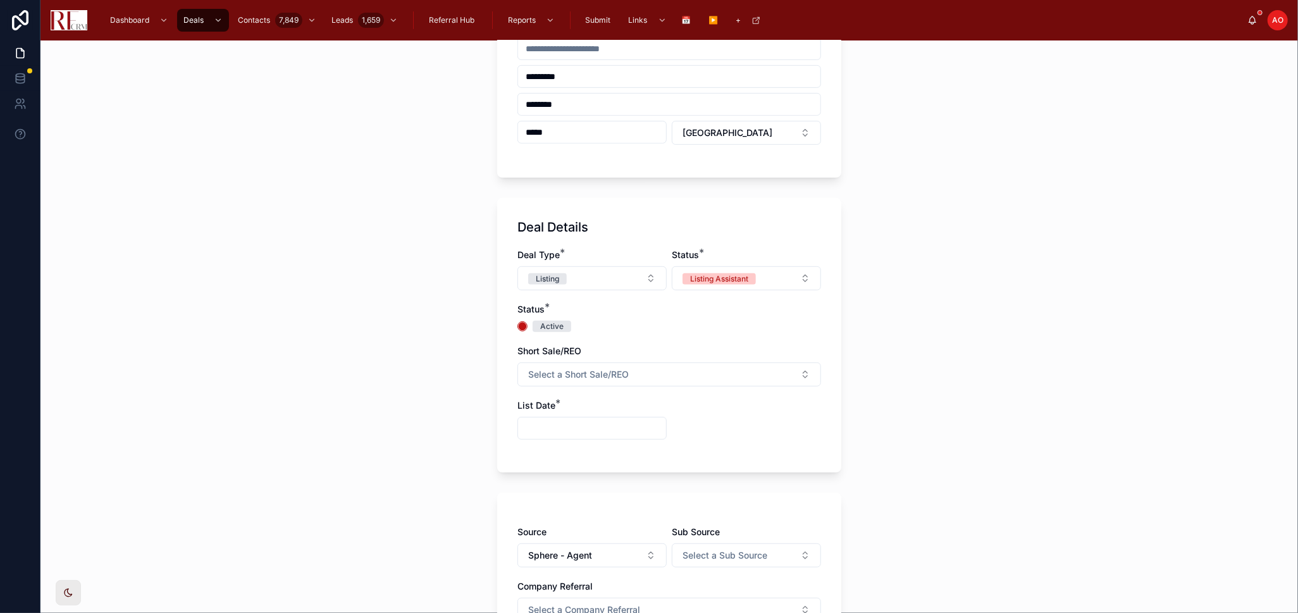
click at [605, 432] on input "text" at bounding box center [592, 428] width 148 height 18
click at [519, 214] on button at bounding box center [518, 211] width 23 height 23
click at [564, 340] on button "16" at bounding box center [563, 341] width 23 height 23
type input "*********"
click at [729, 336] on div "Deal Type * Listing Status * Listing Assistant Status * Active Short Sale/REO S…" at bounding box center [669, 351] width 304 height 204
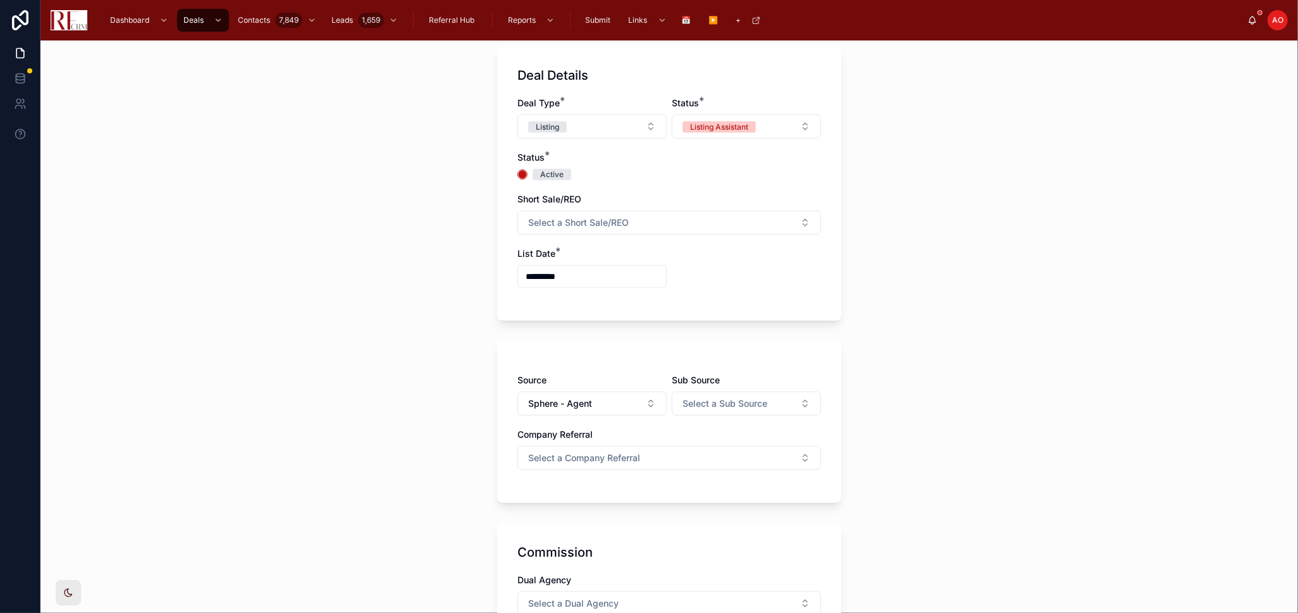
scroll to position [703, 0]
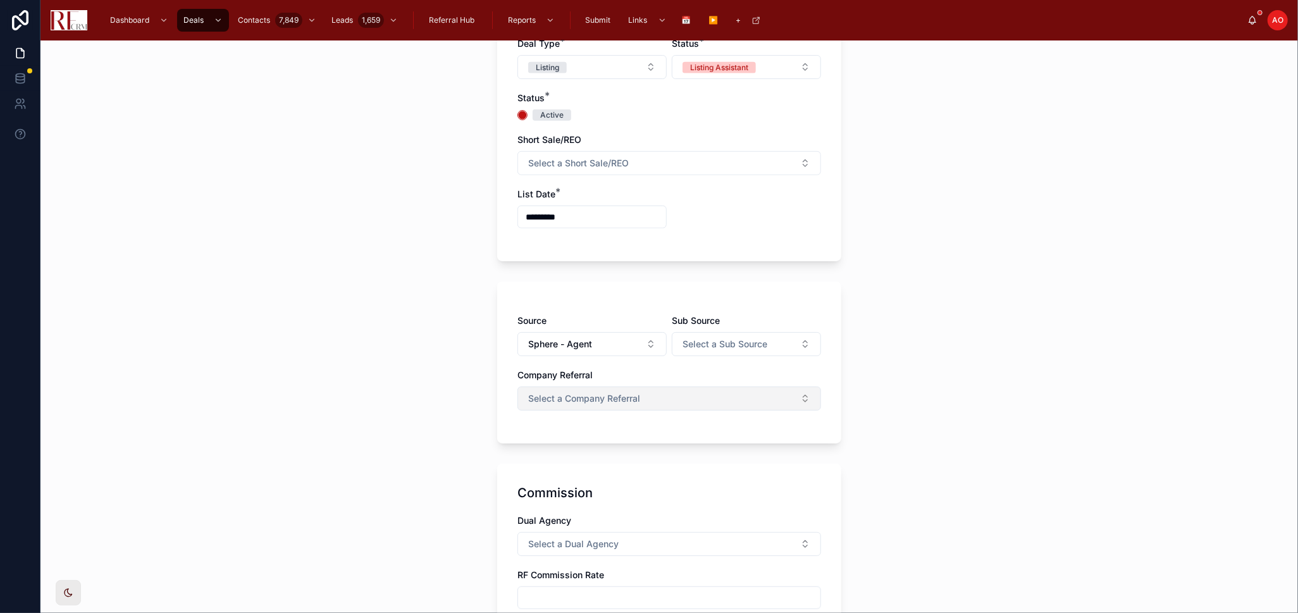
click at [725, 389] on button "Select a Company Referral" at bounding box center [669, 398] width 304 height 24
click at [627, 463] on div "No" at bounding box center [663, 468] width 297 height 19
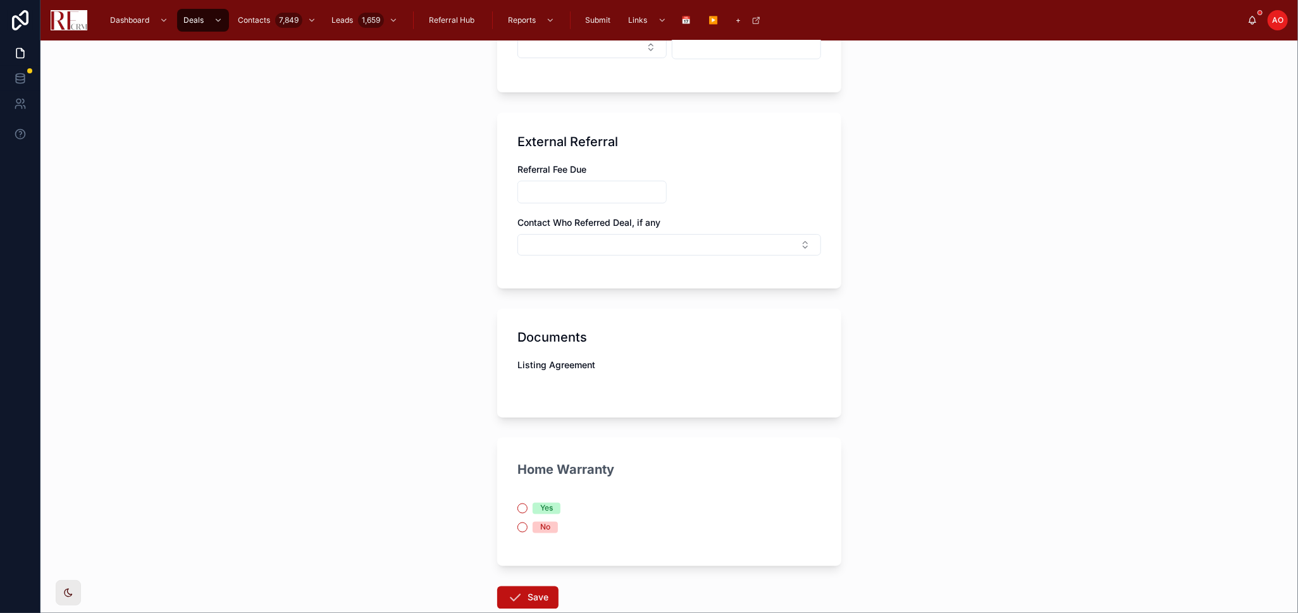
scroll to position [1633, 0]
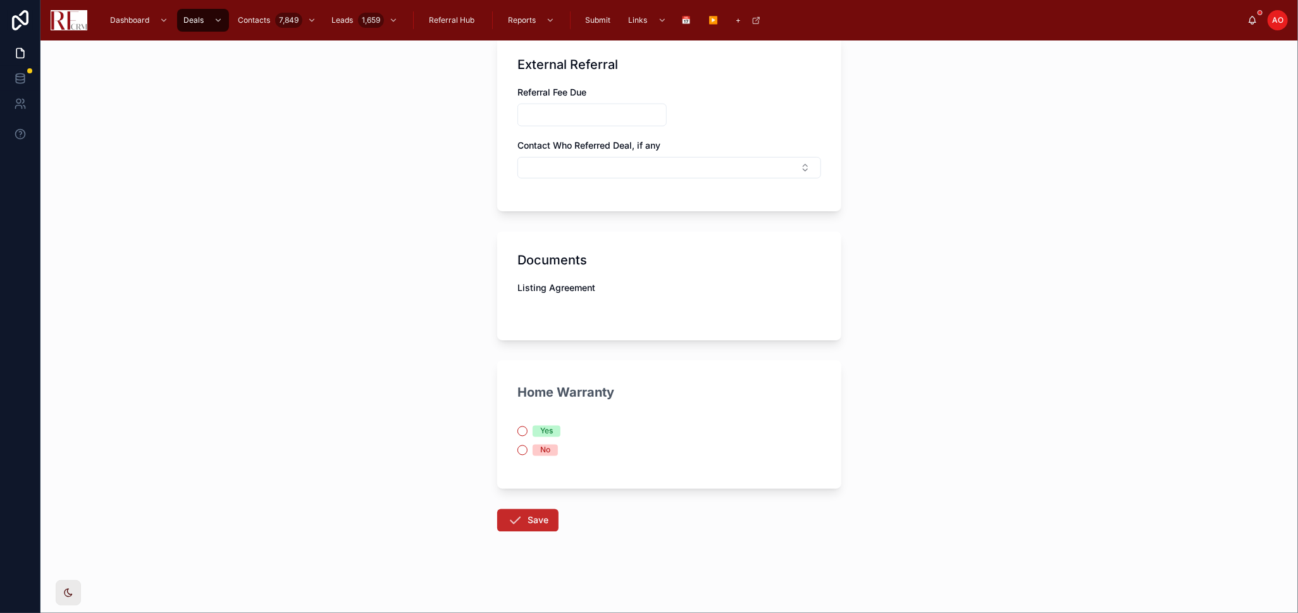
click at [531, 521] on button "Save" at bounding box center [527, 520] width 61 height 23
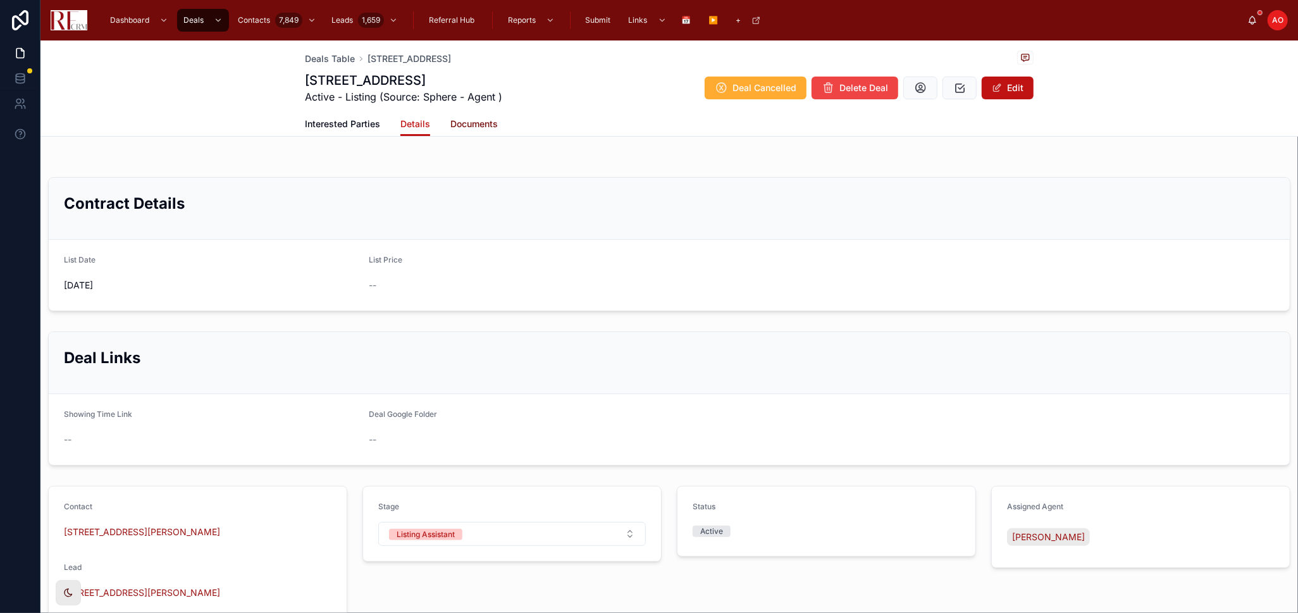
click at [472, 121] on span "Documents" at bounding box center [473, 124] width 47 height 13
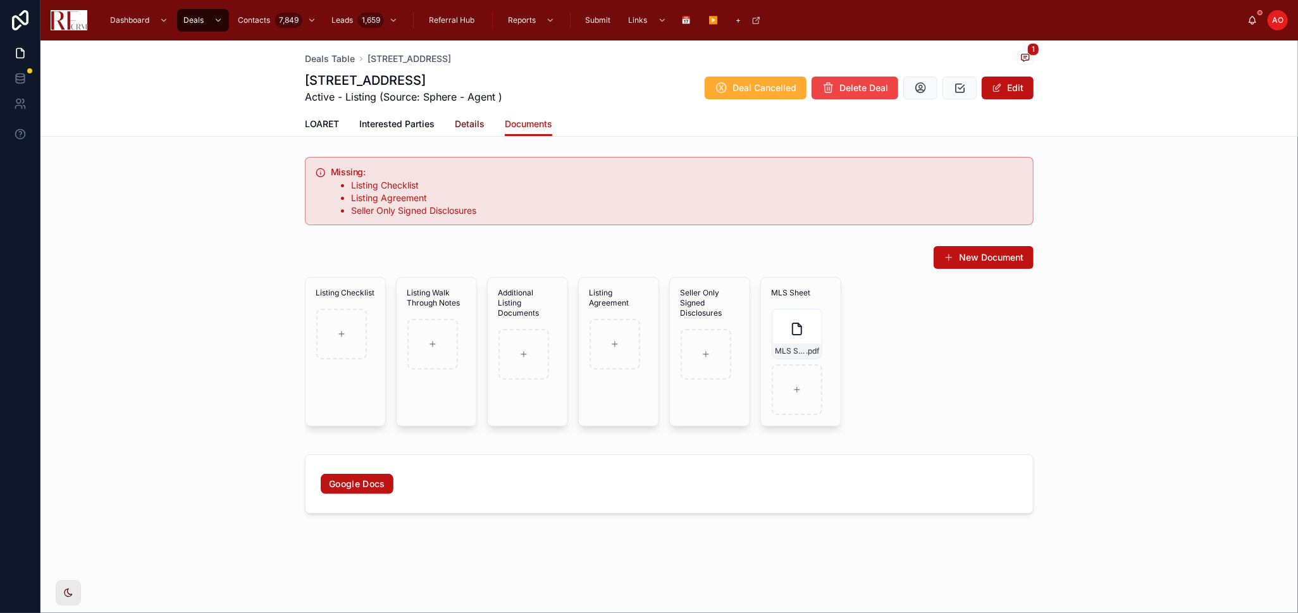
click at [469, 119] on span "Details" at bounding box center [470, 124] width 30 height 13
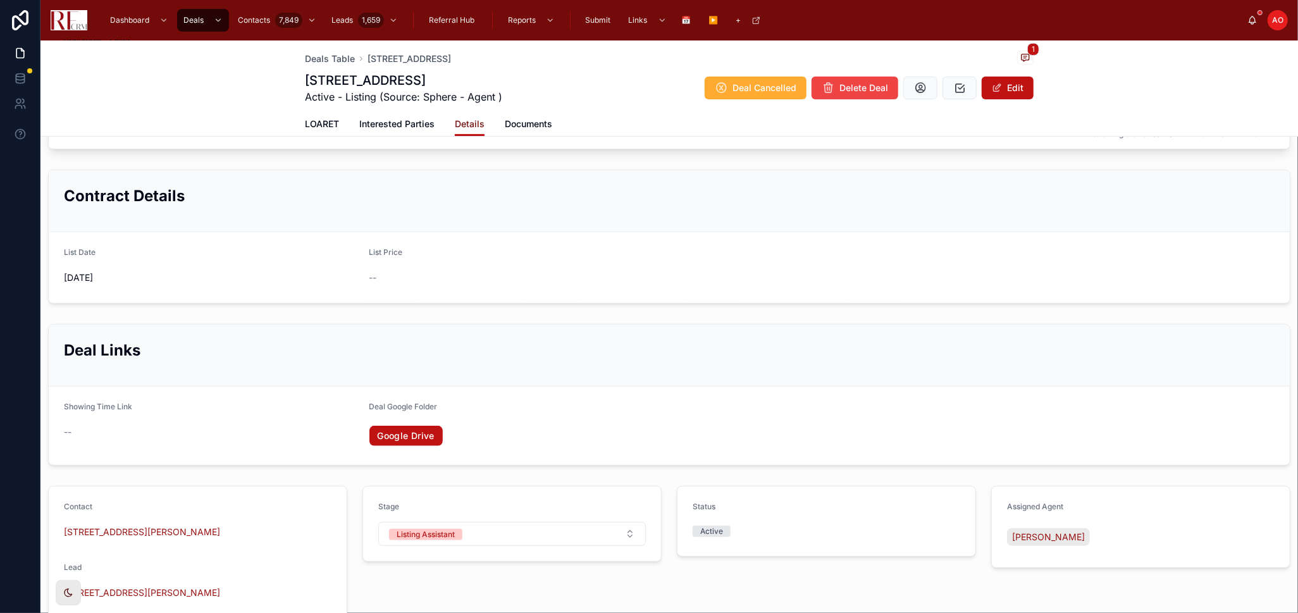
scroll to position [491, 0]
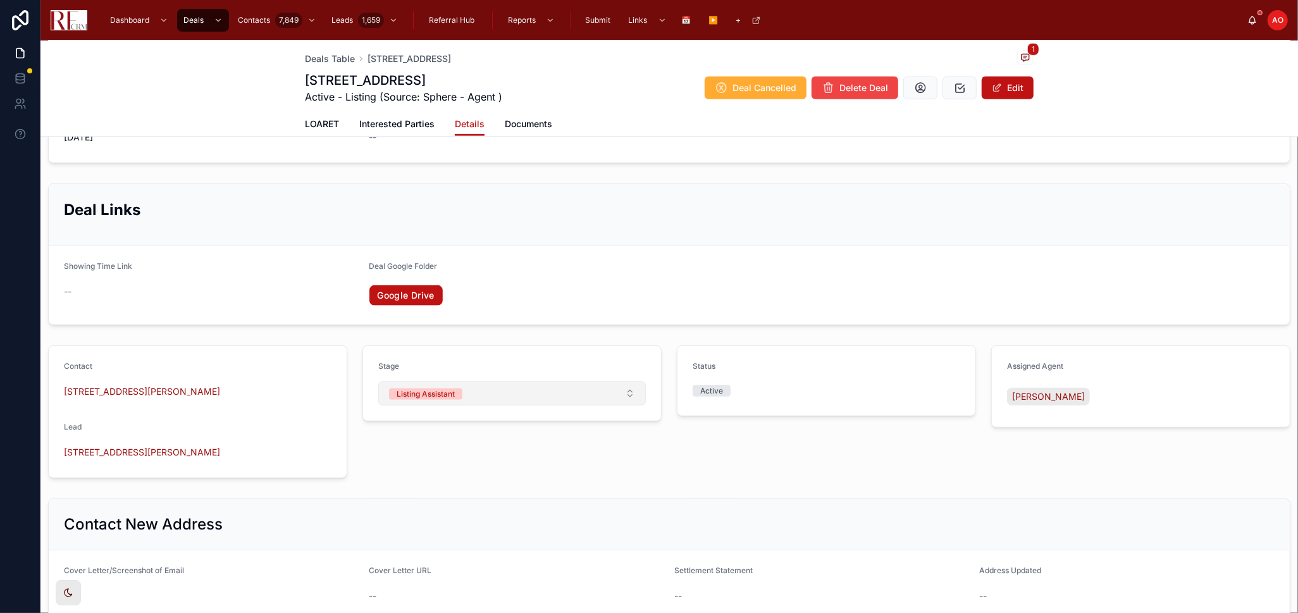
click at [580, 395] on button "Listing Assistant" at bounding box center [512, 393] width 268 height 24
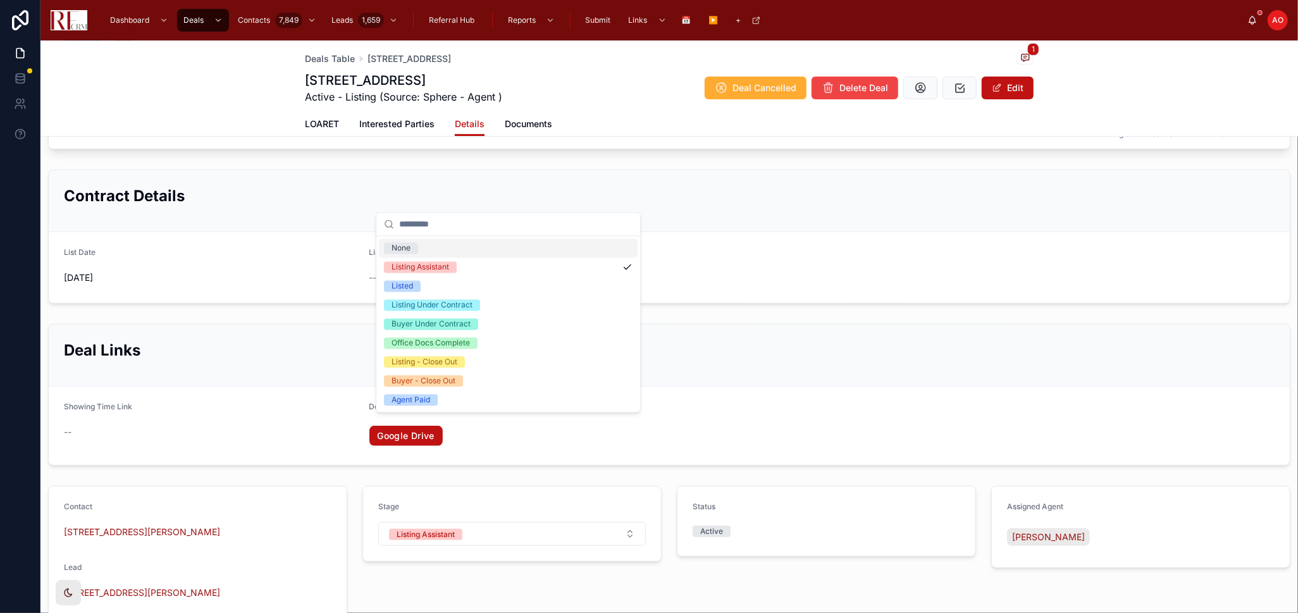
scroll to position [677, 0]
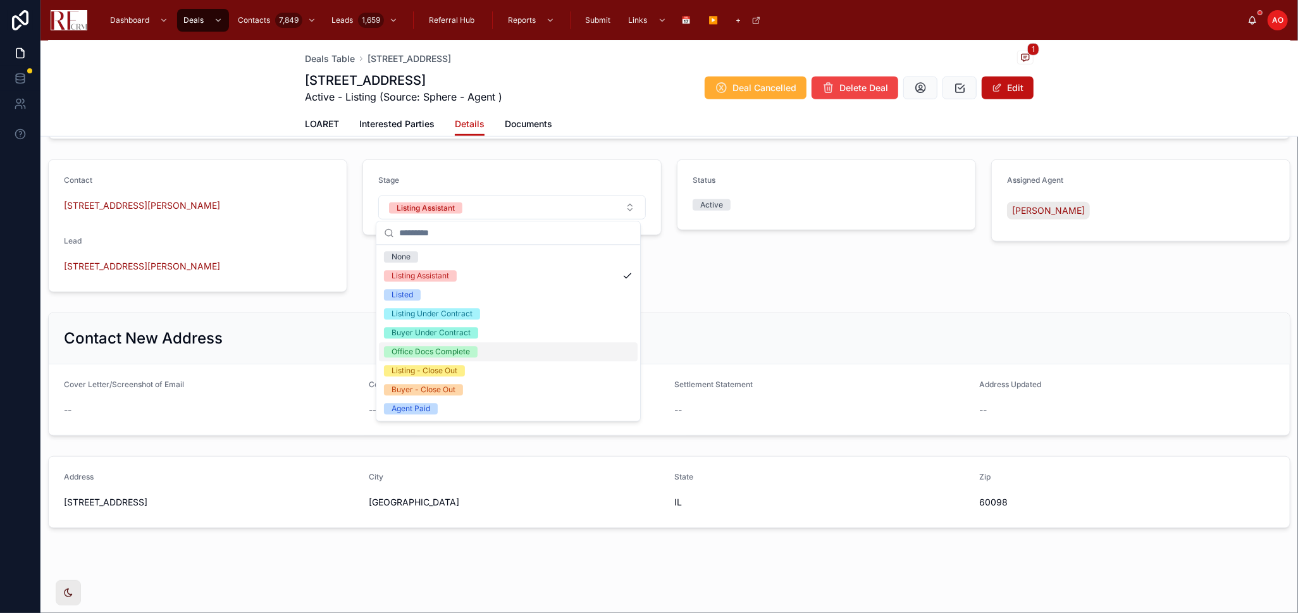
click at [696, 288] on div "Status Active" at bounding box center [826, 225] width 314 height 143
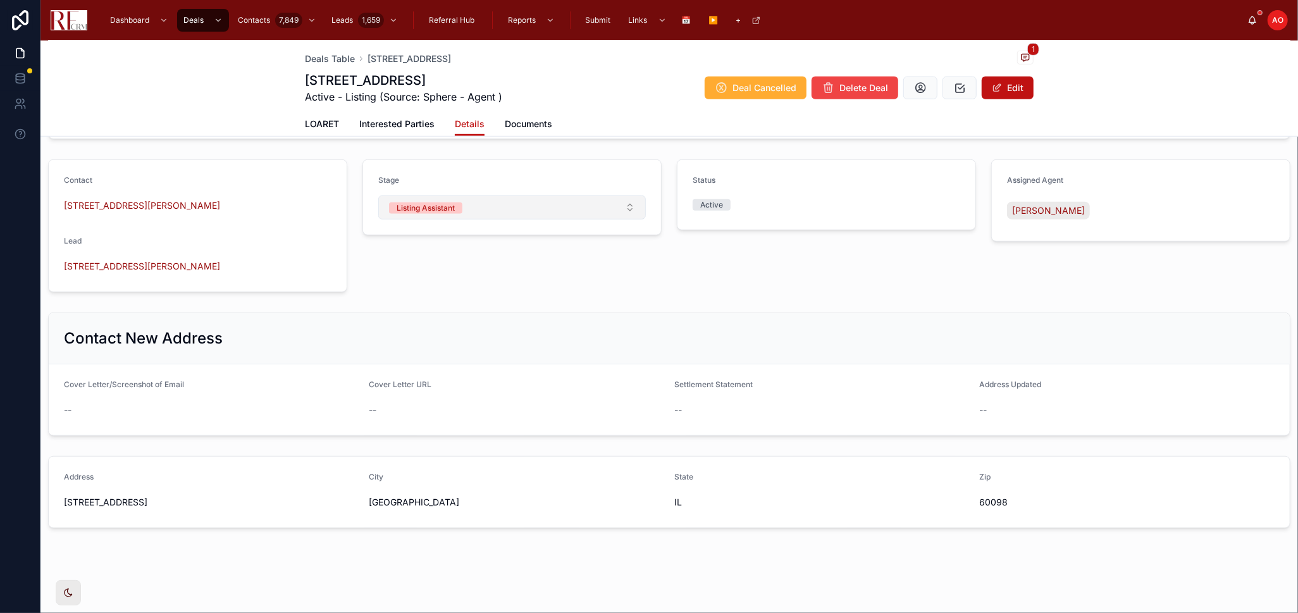
click at [469, 208] on button "Listing Assistant" at bounding box center [512, 207] width 268 height 24
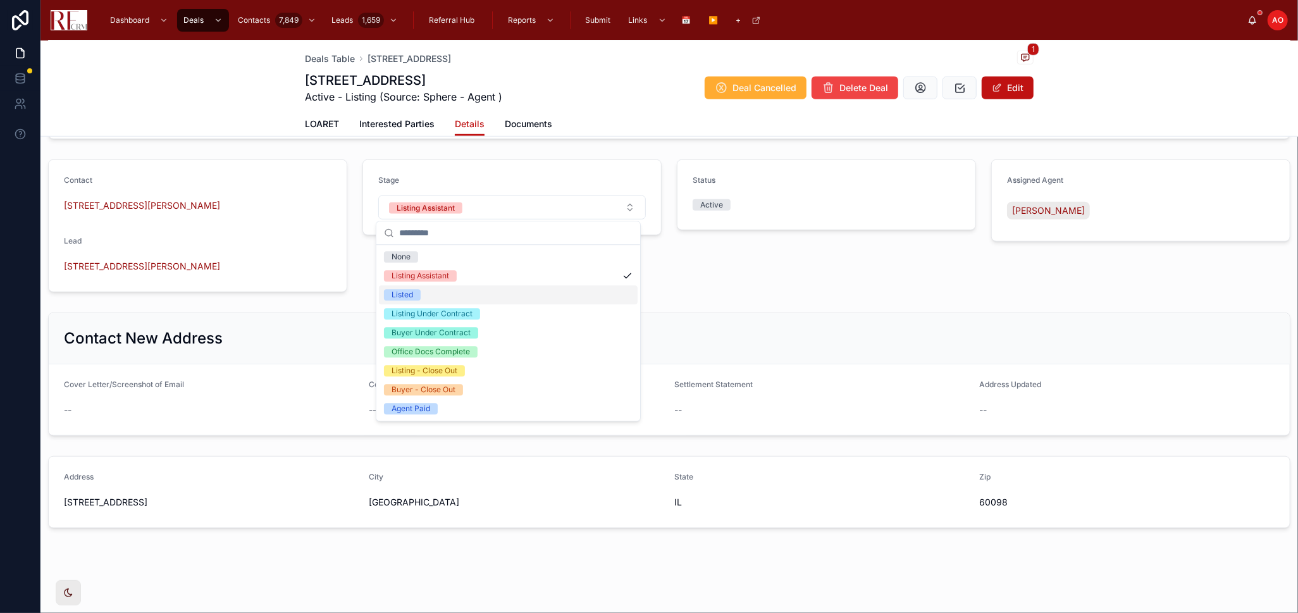
click at [445, 294] on div "Listed" at bounding box center [508, 294] width 259 height 19
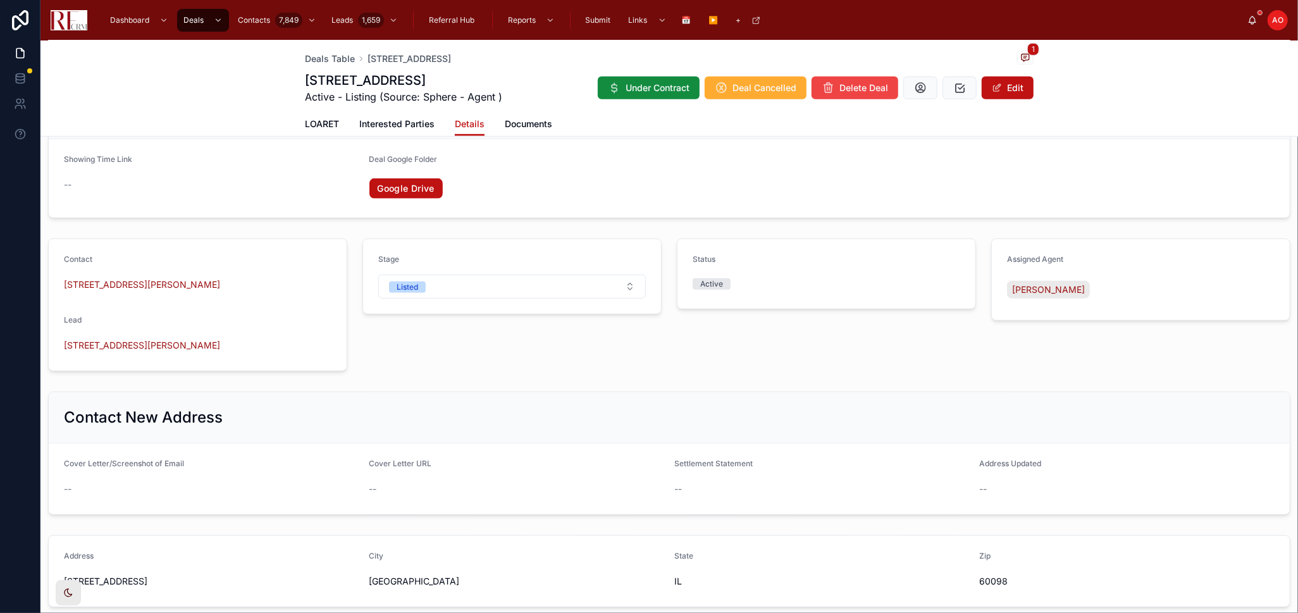
scroll to position [467, 0]
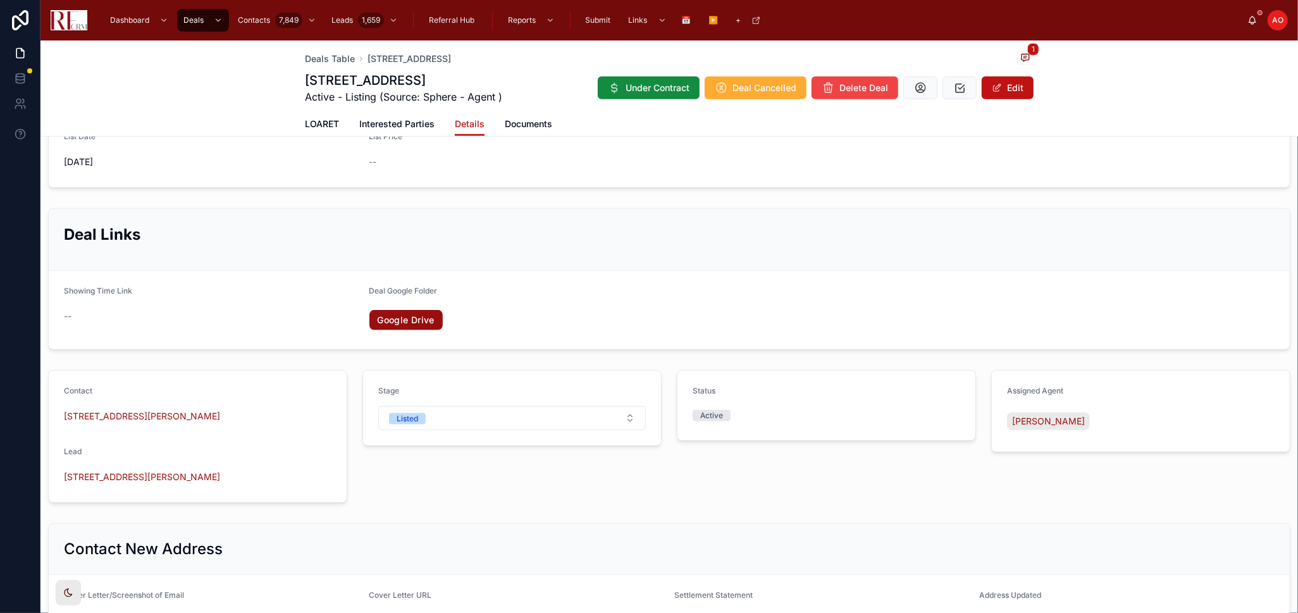
click at [390, 317] on link "Google Drive" at bounding box center [405, 320] width 73 height 20
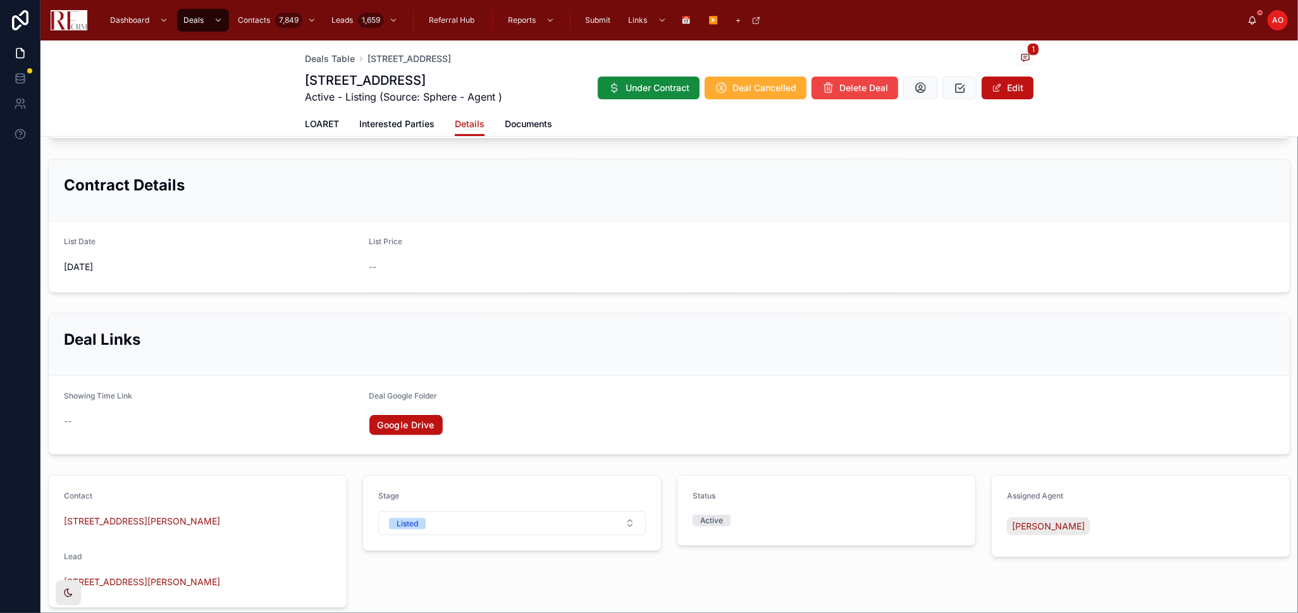
scroll to position [256, 0]
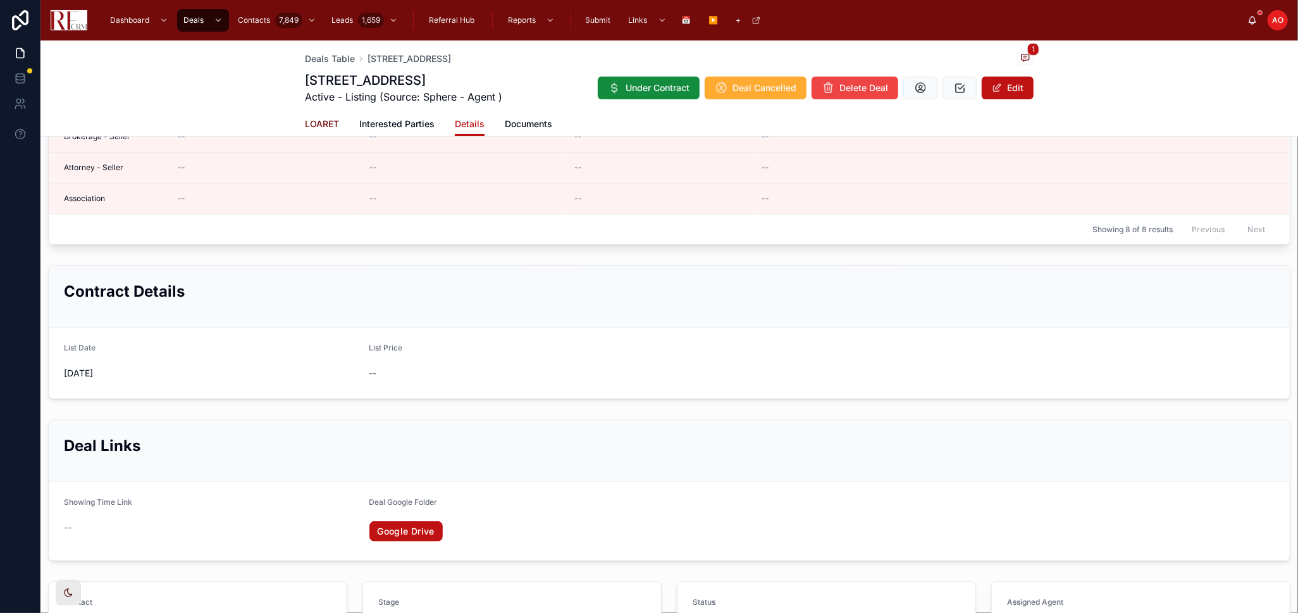
click at [309, 123] on span "LOARET" at bounding box center [322, 124] width 34 height 13
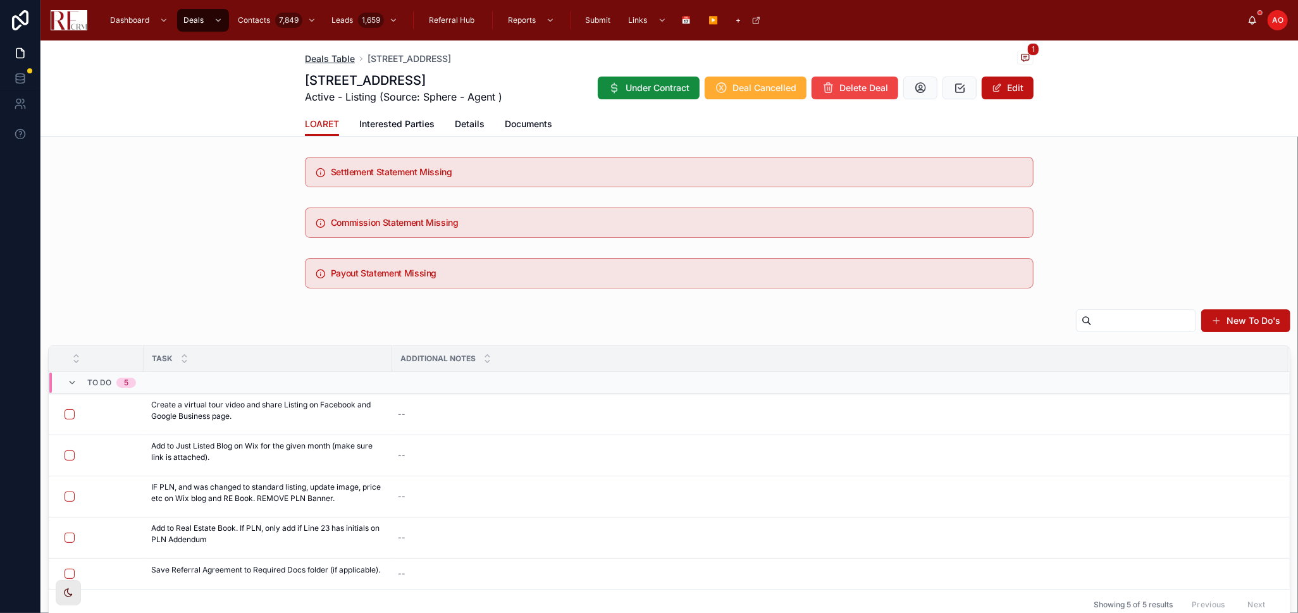
click at [311, 63] on span "Deals Table" at bounding box center [330, 58] width 50 height 13
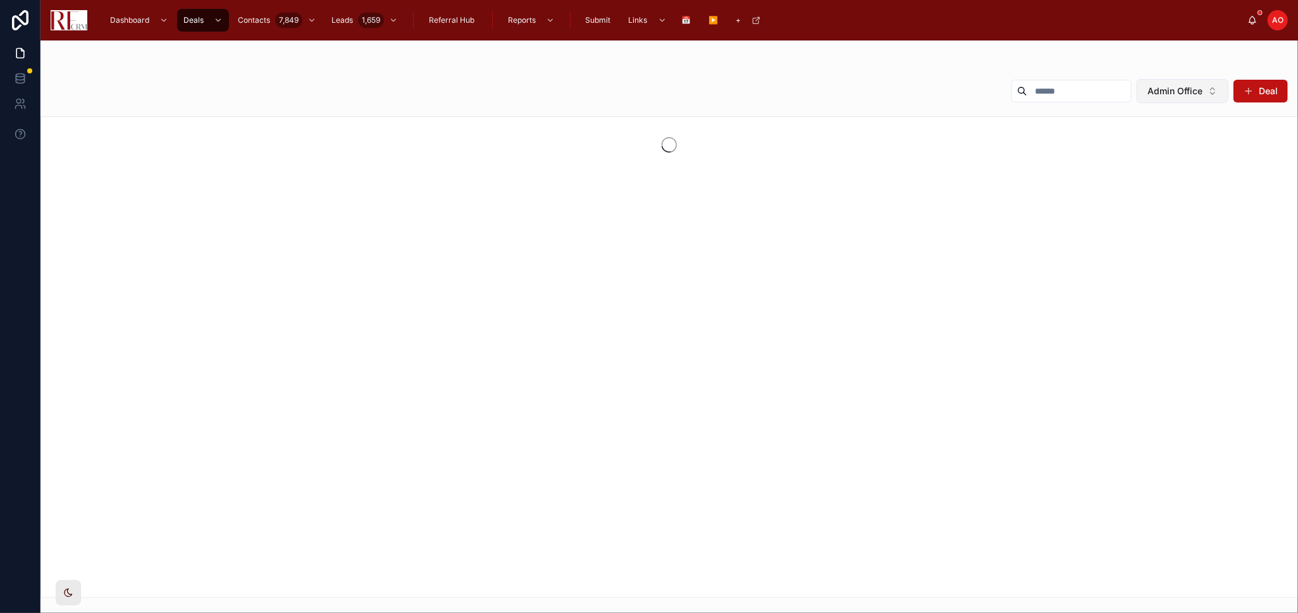
click at [1166, 80] on button "Admin Office" at bounding box center [1182, 91] width 92 height 24
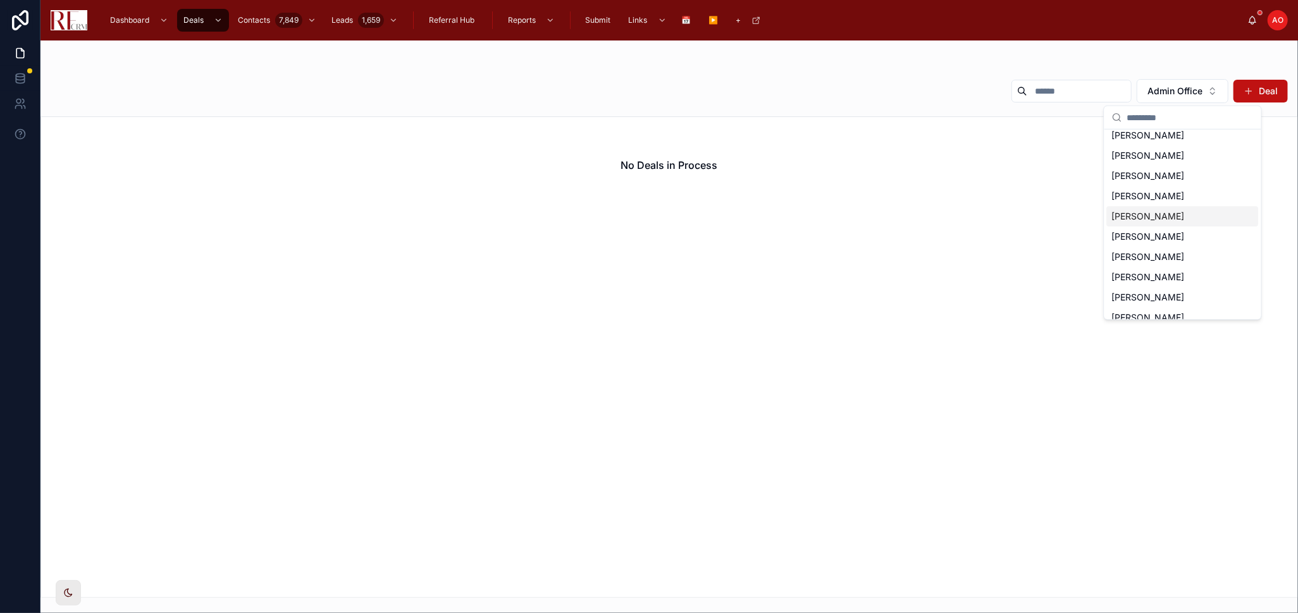
scroll to position [70, 0]
click at [1197, 250] on div "[PERSON_NAME]" at bounding box center [1183, 254] width 152 height 20
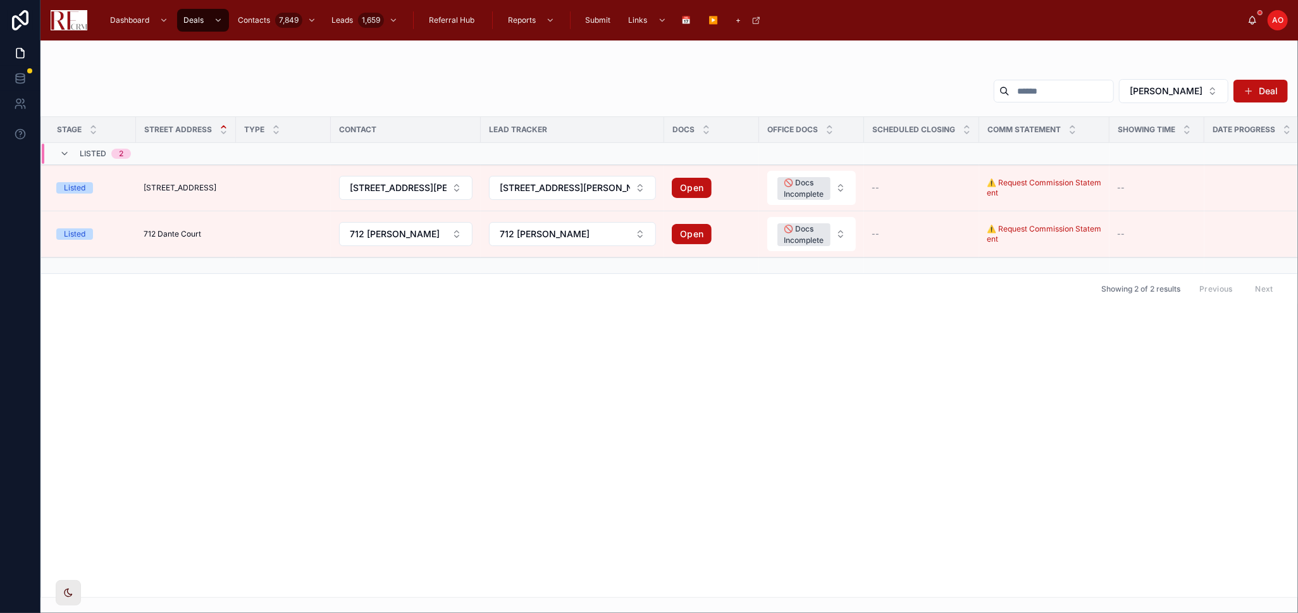
click at [350, 352] on div "Stage Street Address Type Contact Lead Tracker Docs Office Docs Scheduled closi…" at bounding box center [669, 357] width 1256 height 480
click at [1269, 87] on button "Deal" at bounding box center [1260, 91] width 54 height 23
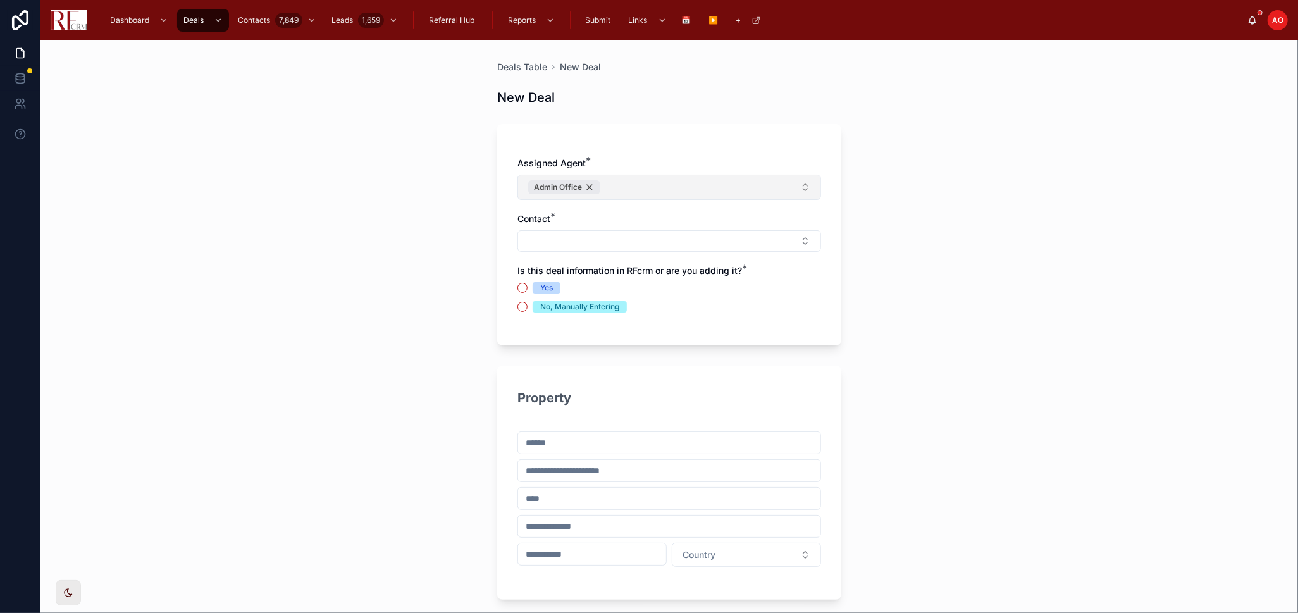
click at [577, 191] on div "Admin Office" at bounding box center [564, 187] width 72 height 14
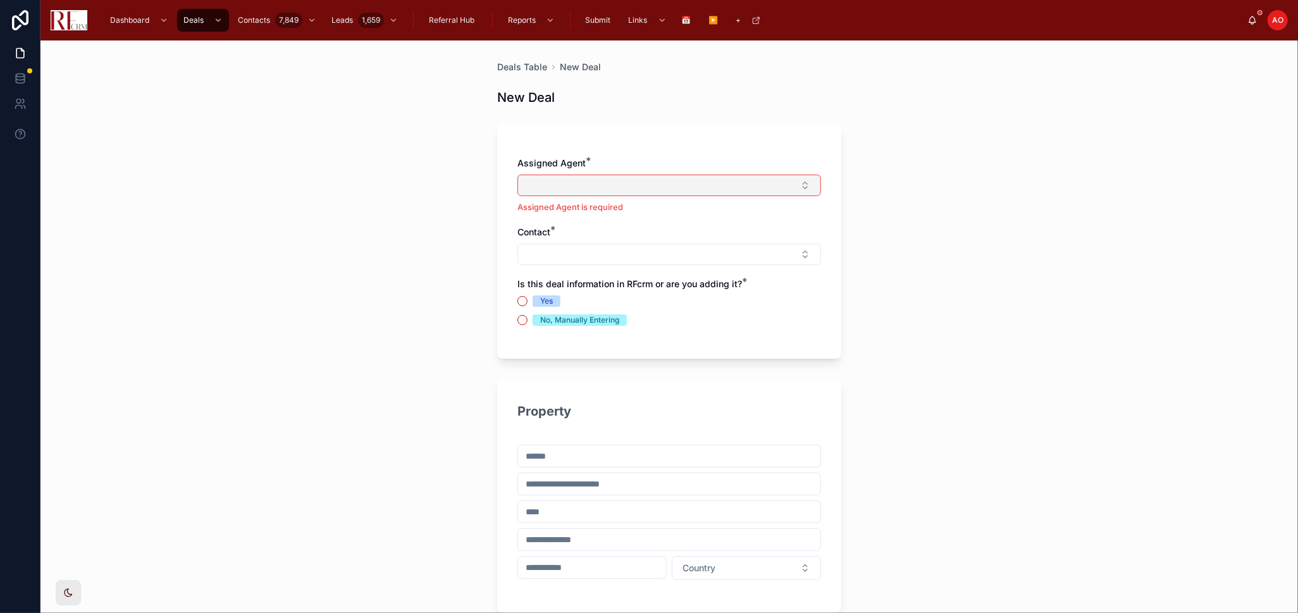
click at [577, 191] on button "Select Button" at bounding box center [669, 186] width 304 height 22
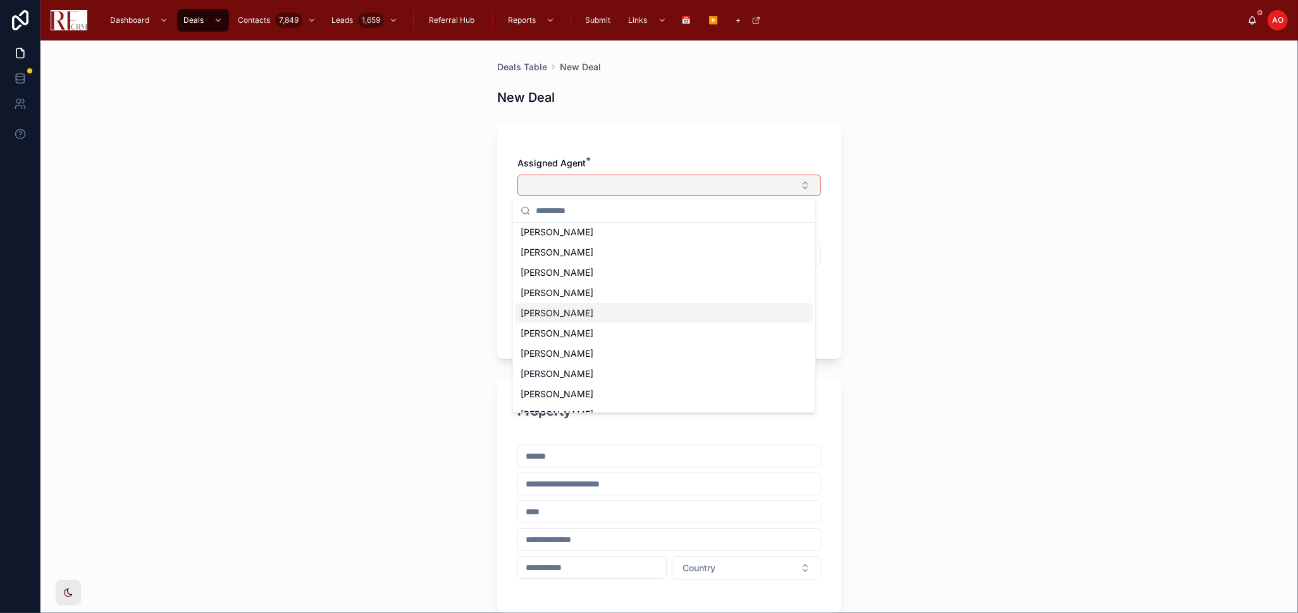
scroll to position [58, 0]
click at [617, 352] on div "[PERSON_NAME]" at bounding box center [663, 360] width 297 height 20
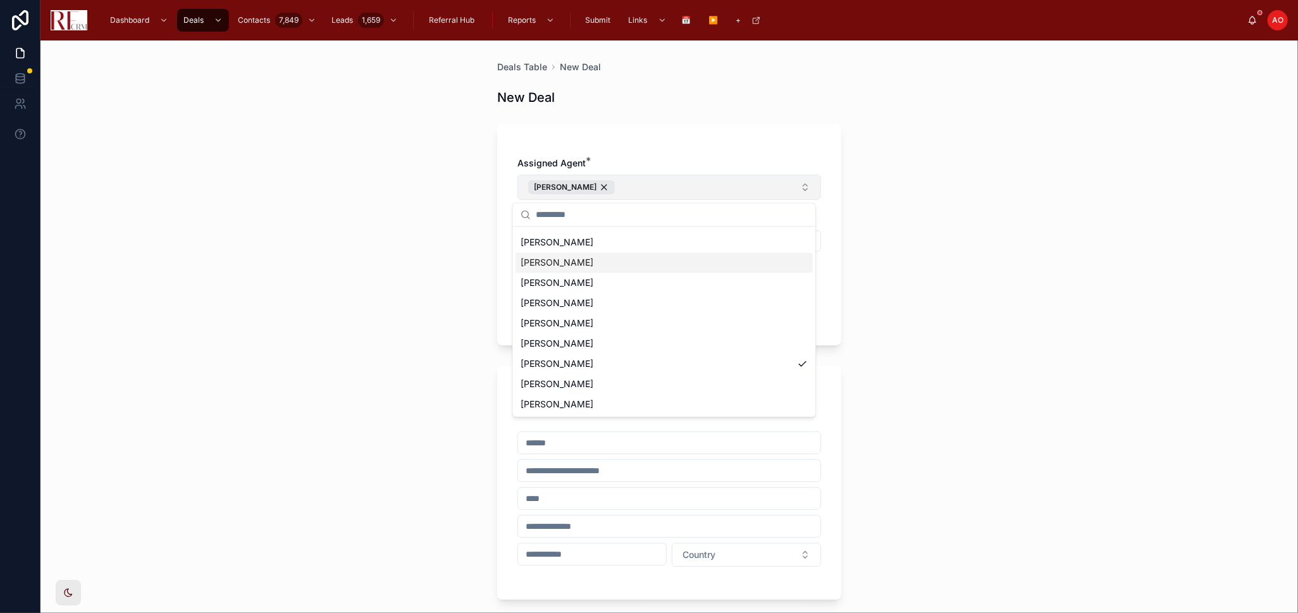
click at [776, 136] on div "Assigned Agent * [PERSON_NAME] Contact * Is this deal information in RFcrm or a…" at bounding box center [669, 234] width 344 height 221
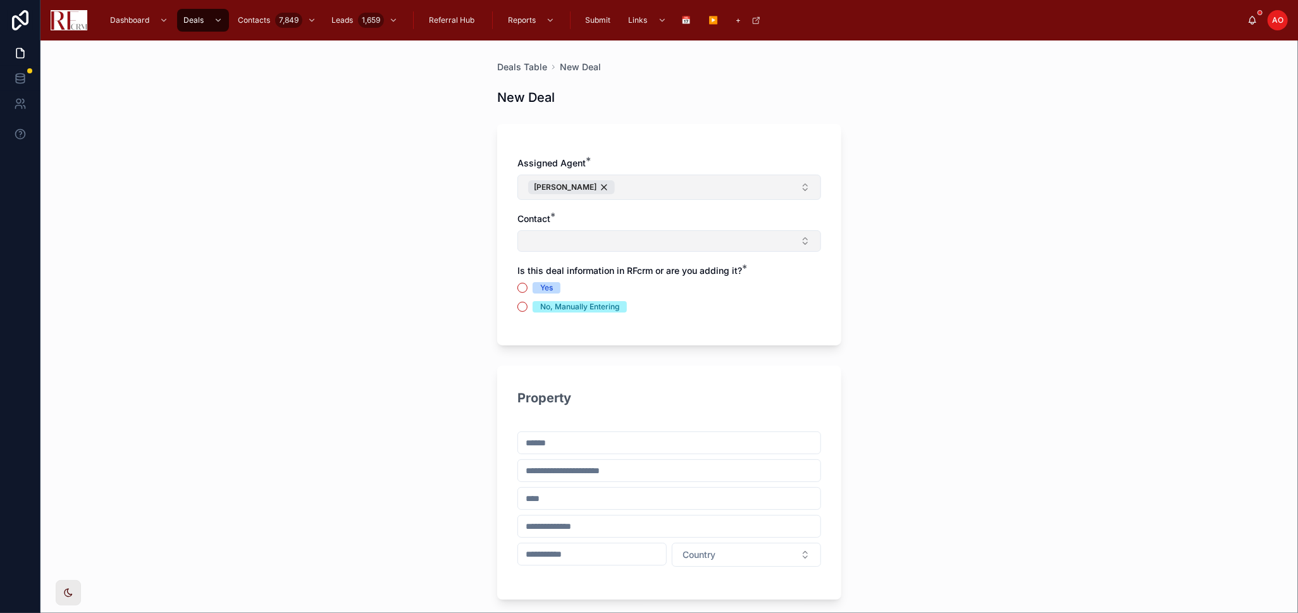
click at [614, 235] on button "Select Button" at bounding box center [669, 241] width 304 height 22
click at [554, 292] on div "New" at bounding box center [664, 279] width 302 height 47
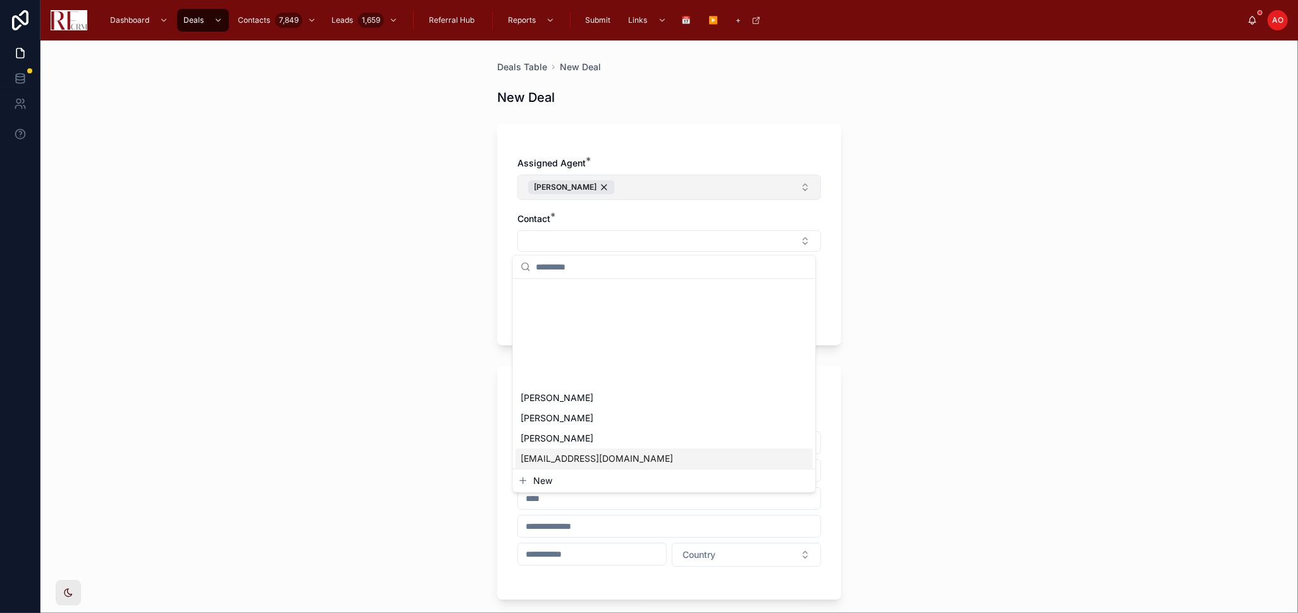
click at [527, 484] on icon "button" at bounding box center [523, 481] width 10 height 10
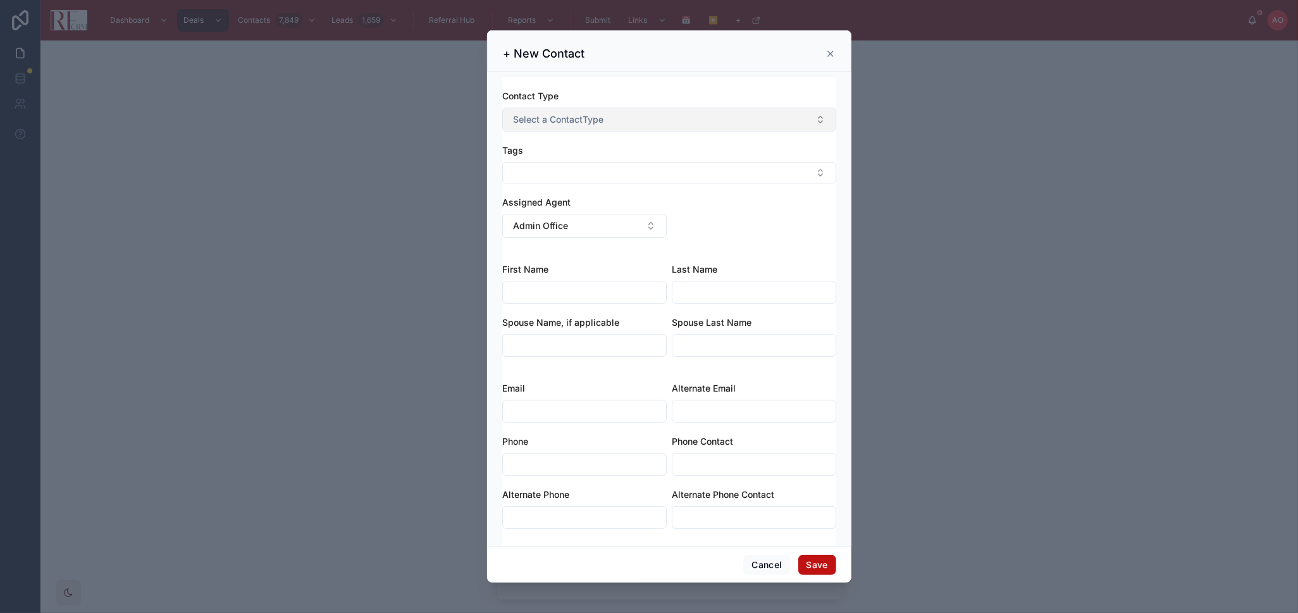
click at [593, 123] on span "Select a ContactType" at bounding box center [558, 119] width 90 height 13
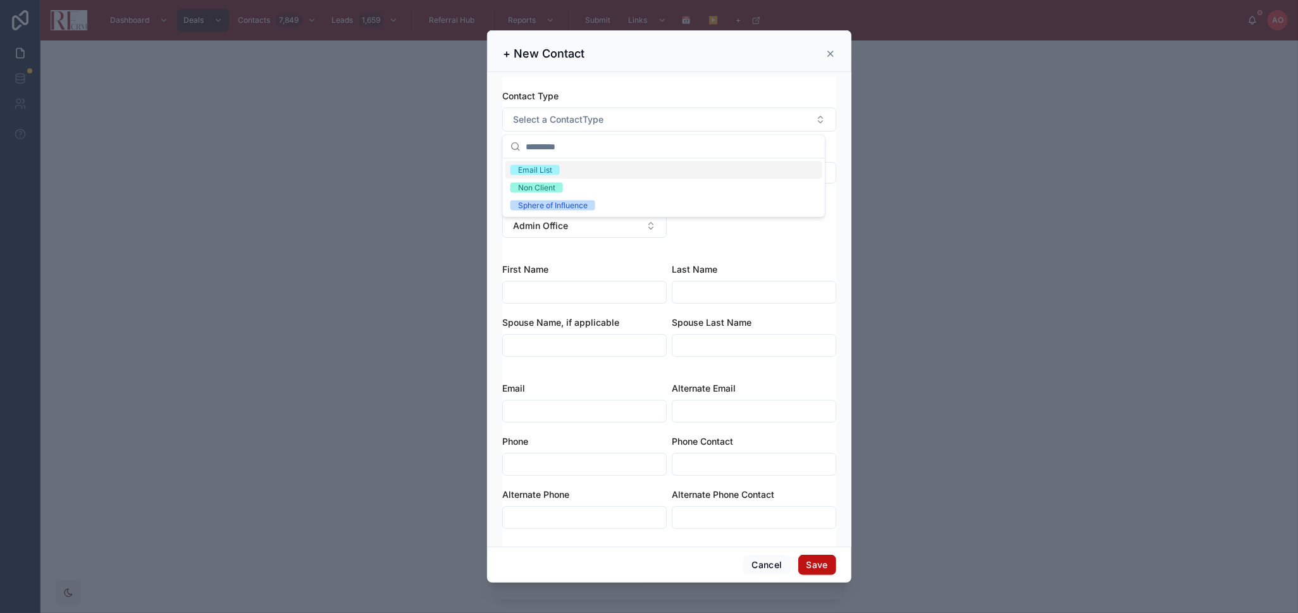
click at [607, 169] on div "Email List" at bounding box center [663, 170] width 317 height 18
click at [613, 178] on button "Select Button" at bounding box center [669, 173] width 334 height 22
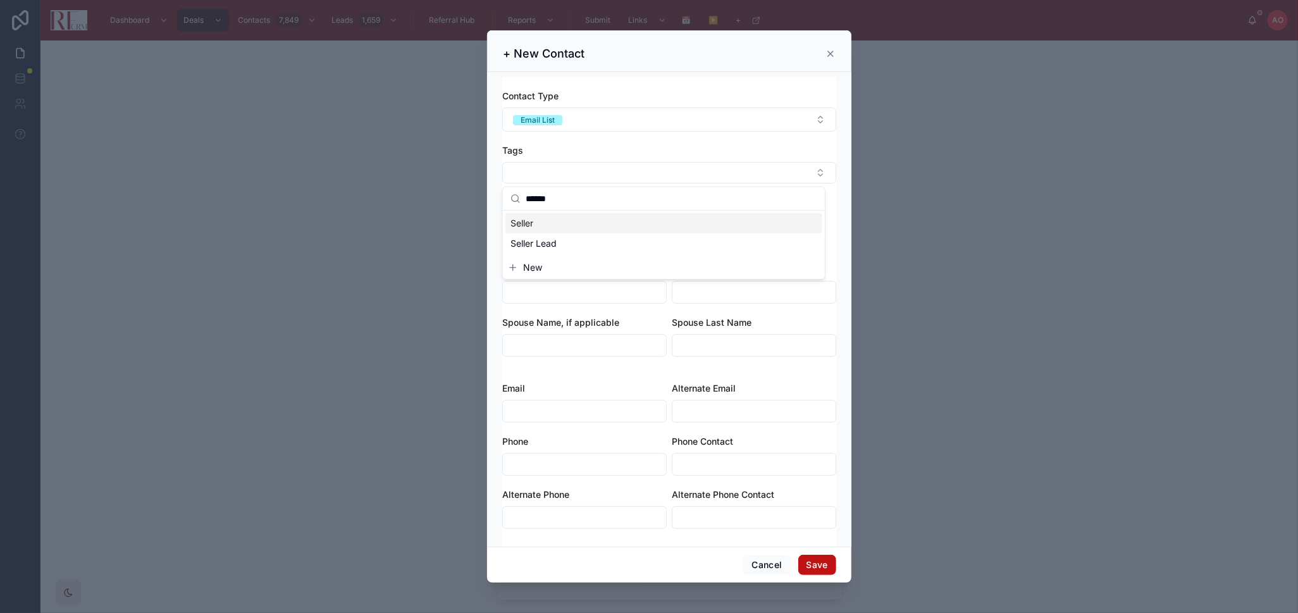
type input "******"
click at [575, 219] on div "Seller" at bounding box center [663, 223] width 317 height 20
click at [672, 147] on div "Tags" at bounding box center [669, 150] width 334 height 13
click at [623, 227] on button "Admin Office" at bounding box center [584, 230] width 164 height 24
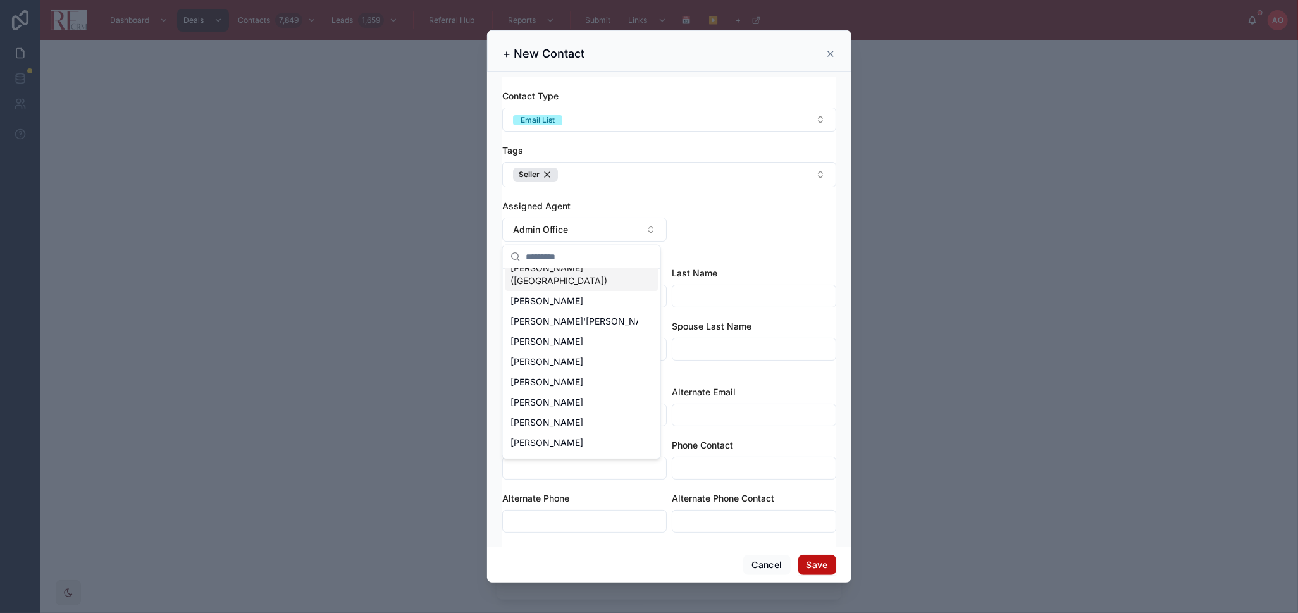
scroll to position [140, 0]
click at [574, 427] on div "[PERSON_NAME]" at bounding box center [581, 437] width 152 height 20
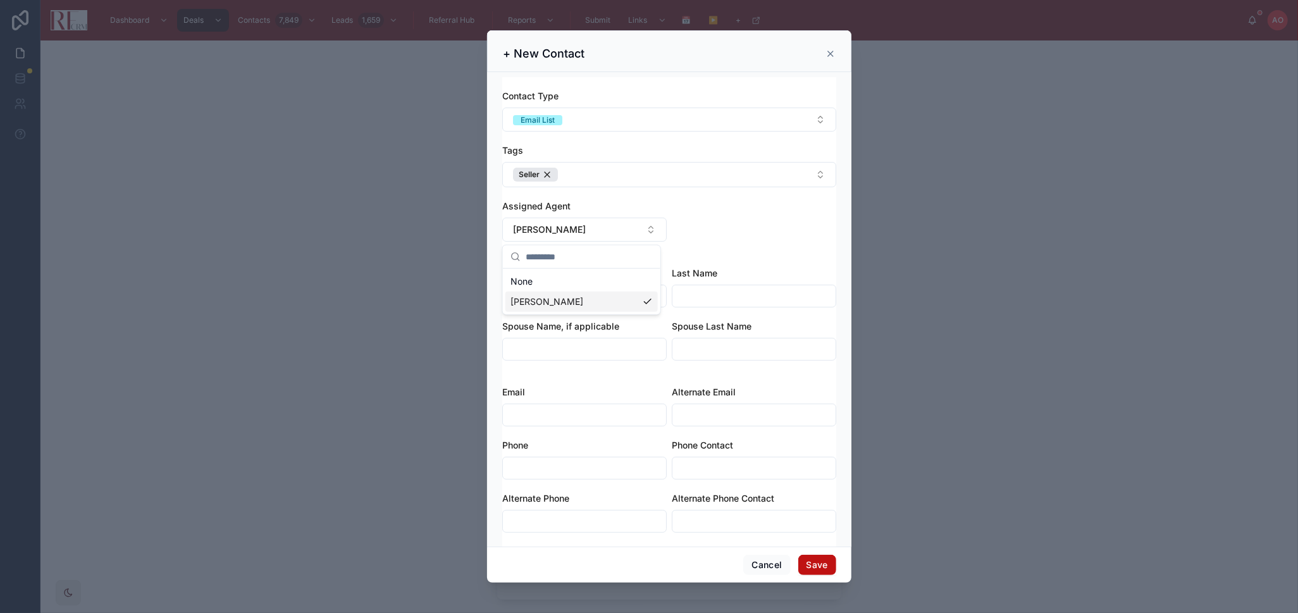
scroll to position [0, 0]
click at [606, 294] on input "text" at bounding box center [584, 296] width 163 height 18
paste input "**********"
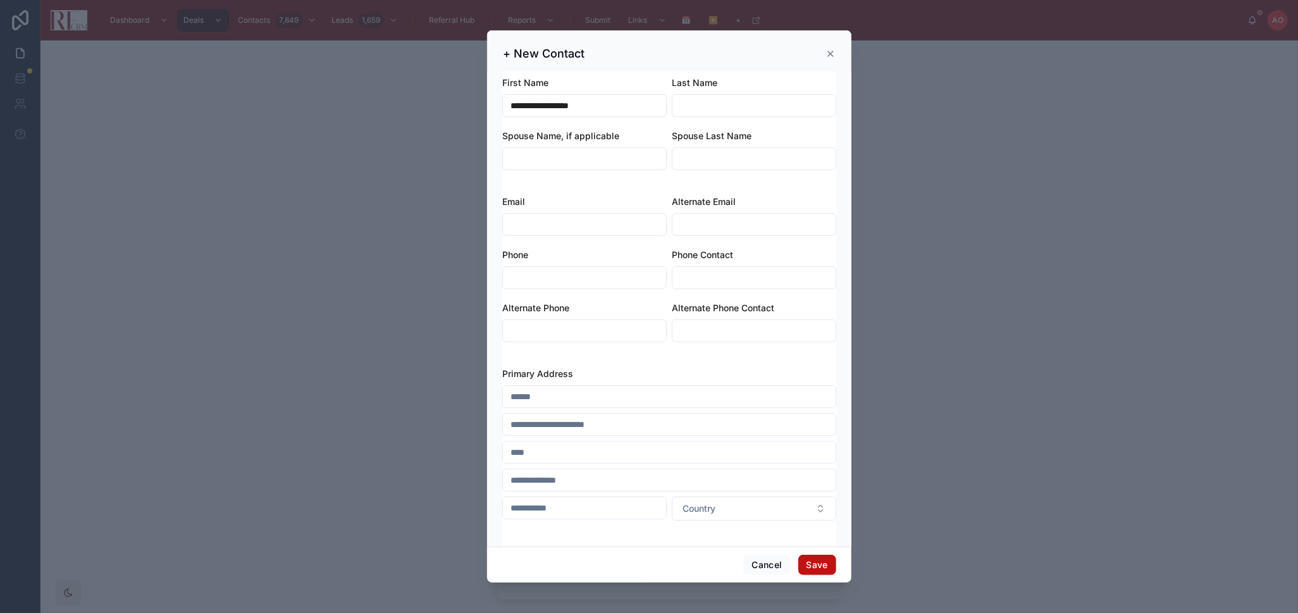
scroll to position [281, 0]
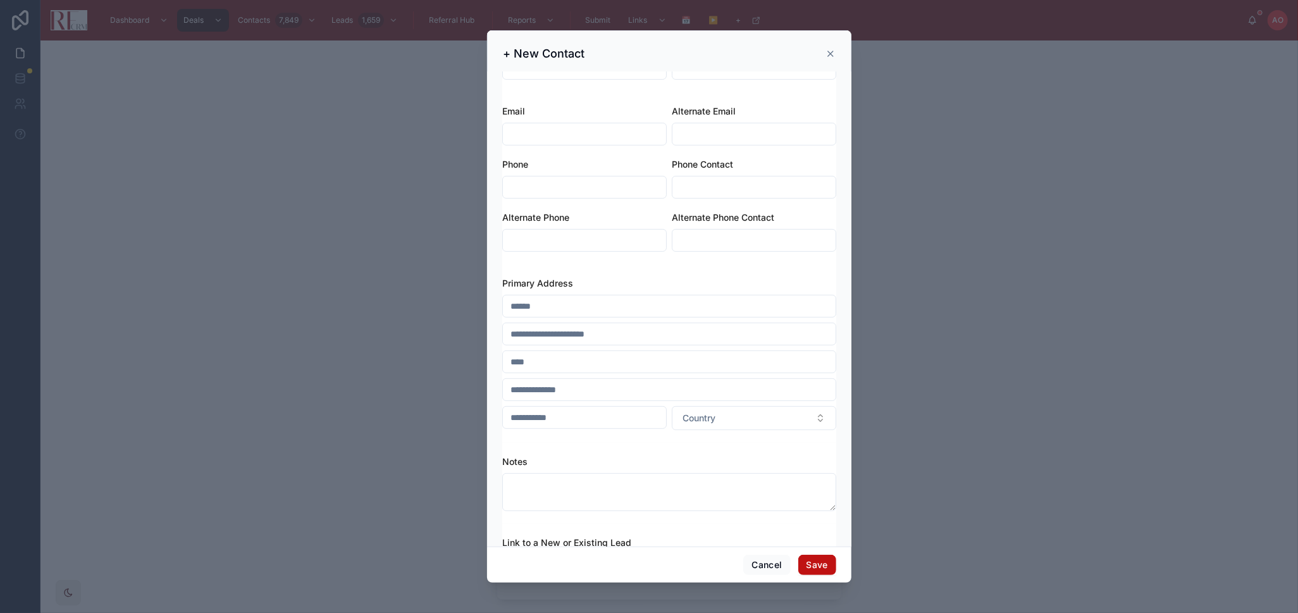
type input "**********"
click at [619, 312] on input "text" at bounding box center [669, 306] width 333 height 18
paste input "**********"
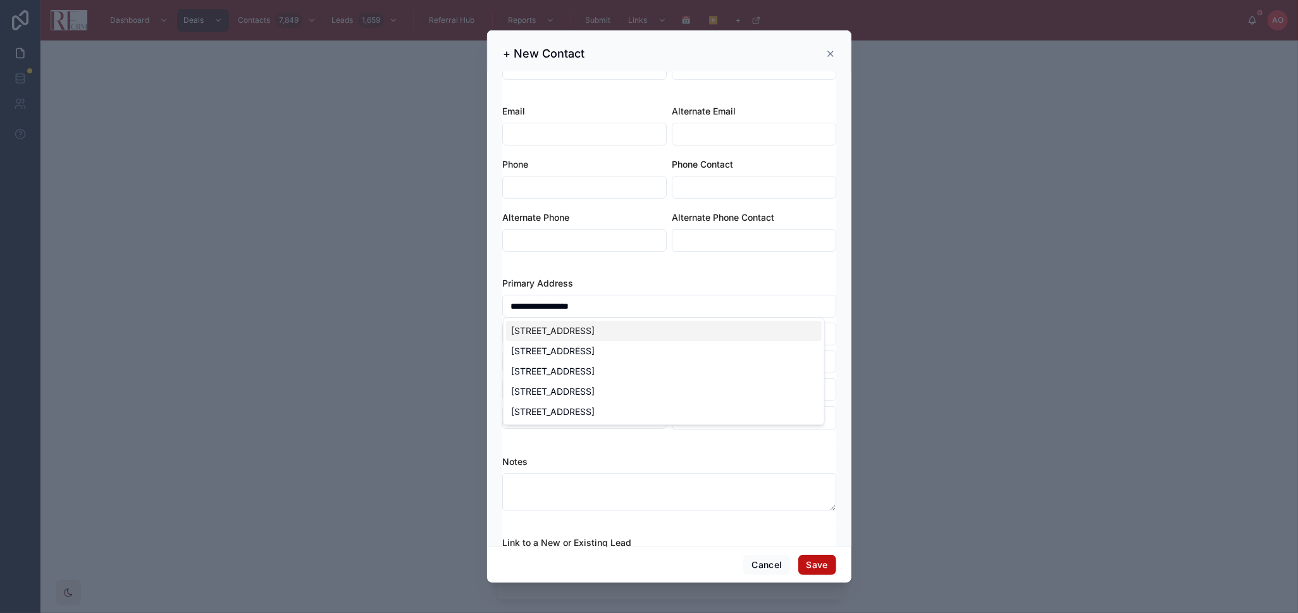
click at [627, 328] on div "[STREET_ADDRESS]" at bounding box center [664, 331] width 316 height 20
type input "**********"
type input "********"
type input "*****"
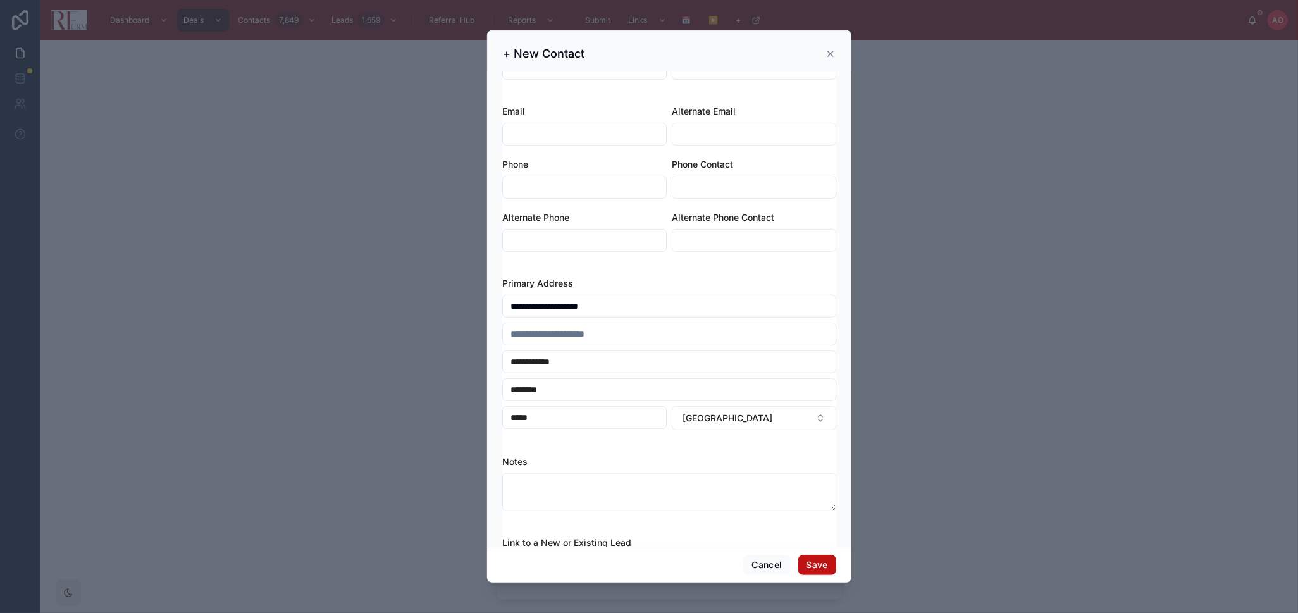
type input "**********"
click at [590, 335] on input "text" at bounding box center [669, 334] width 333 height 18
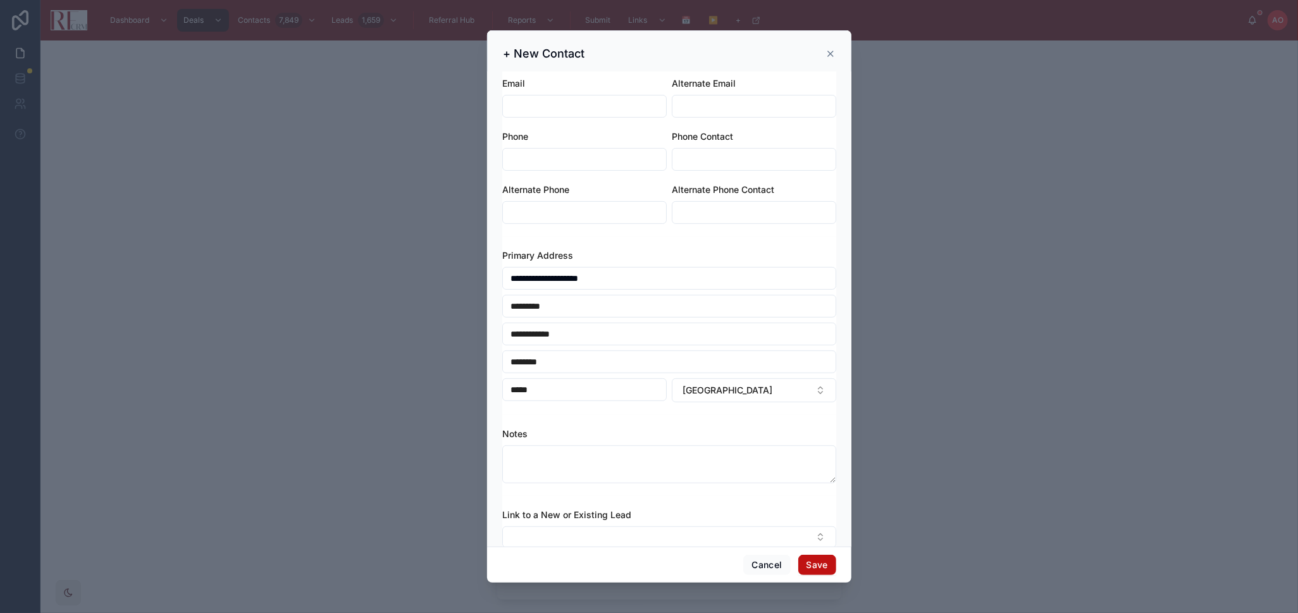
scroll to position [333, 0]
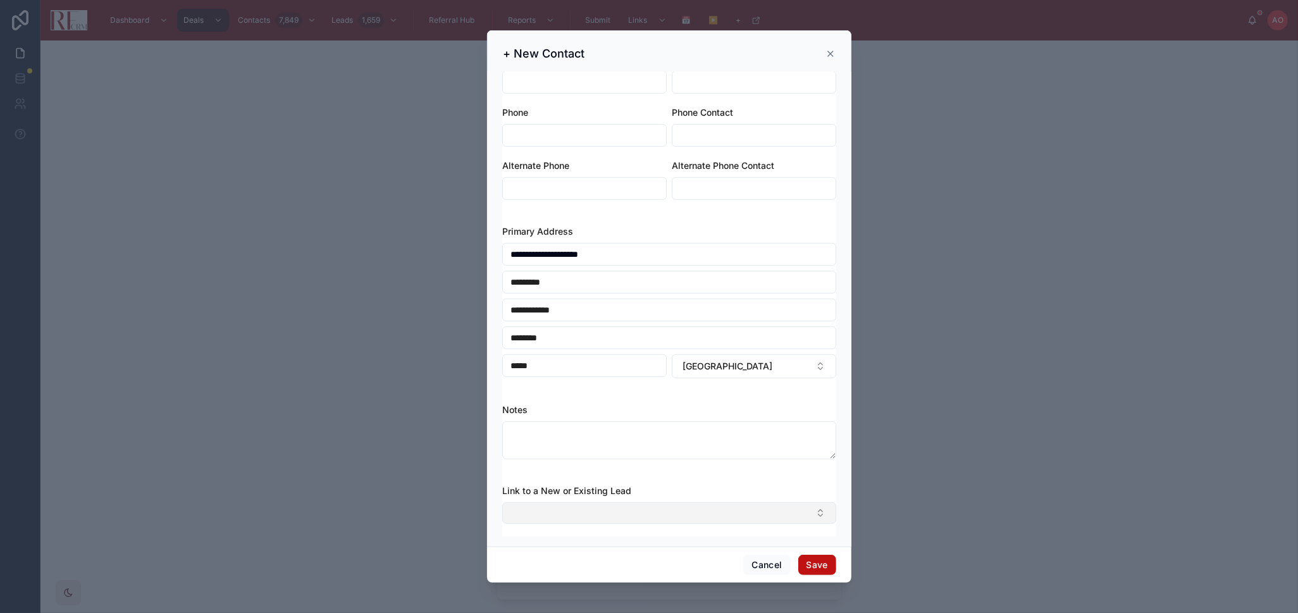
type input "*********"
click at [630, 510] on button "Select Button" at bounding box center [669, 513] width 334 height 22
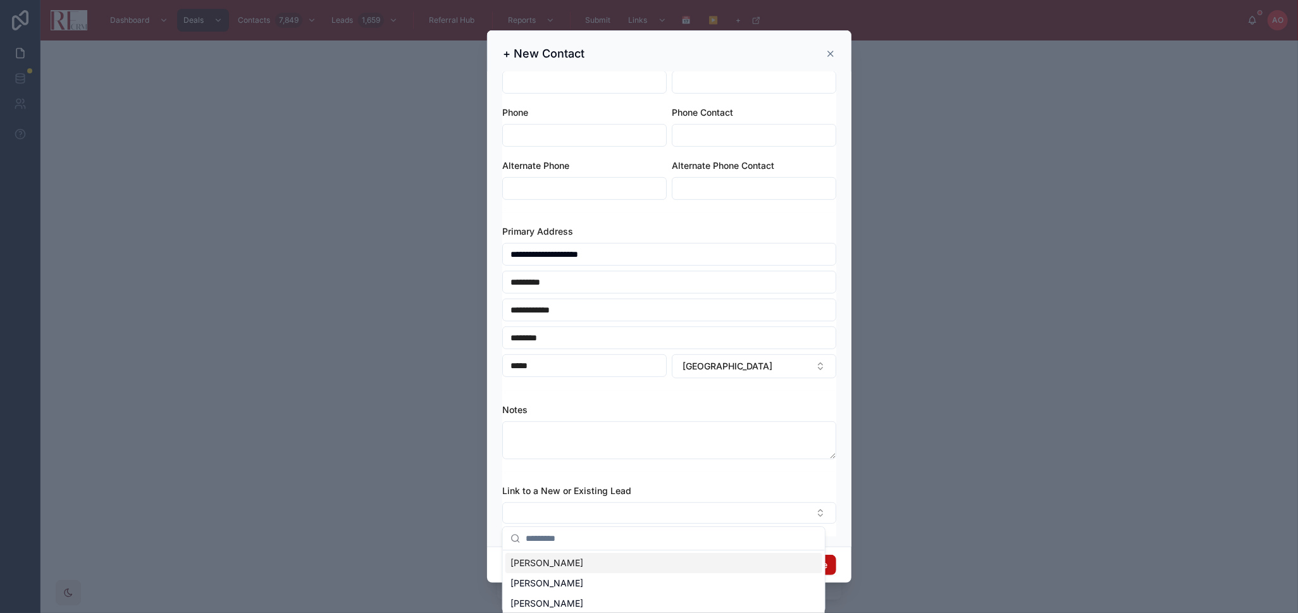
click at [536, 563] on span "Cheryl Dorn" at bounding box center [546, 563] width 73 height 13
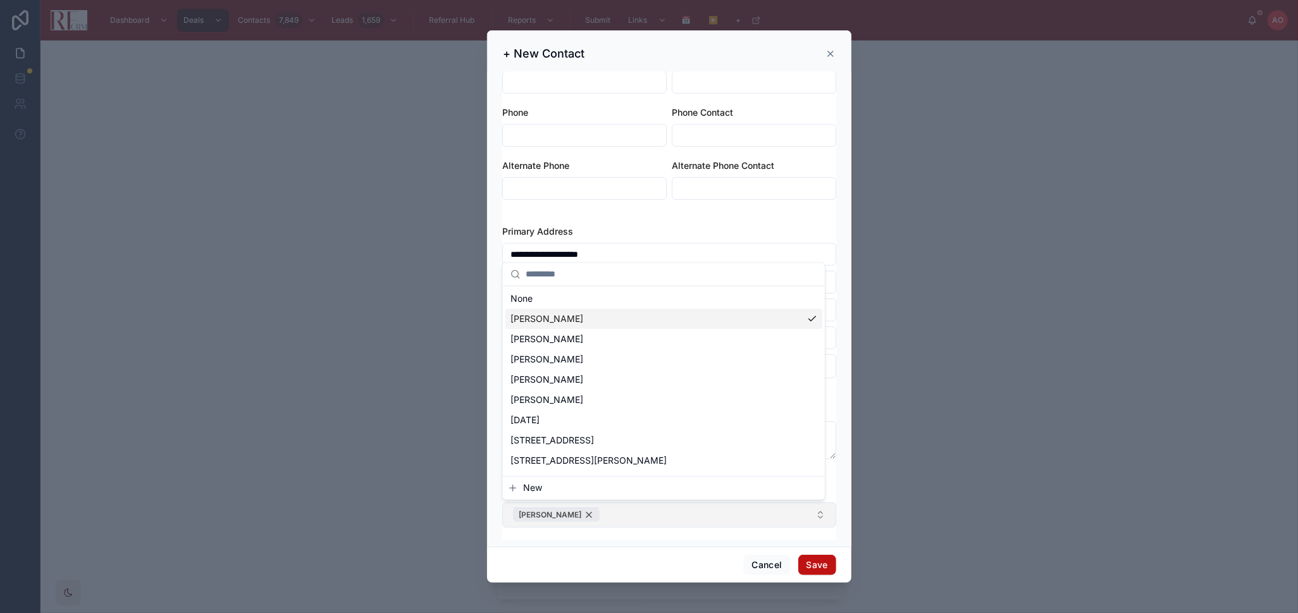
click at [570, 515] on div "Cheryl Dorn" at bounding box center [556, 515] width 87 height 14
click at [535, 490] on span "New" at bounding box center [532, 488] width 19 height 13
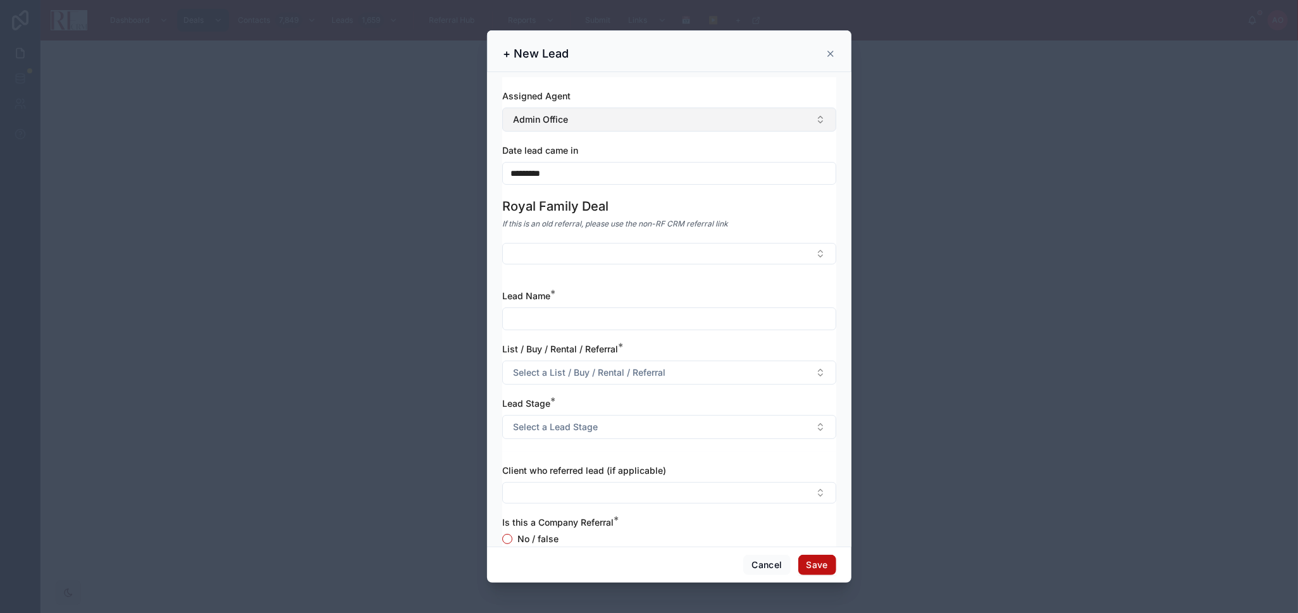
click at [551, 116] on span "Admin Office" at bounding box center [540, 119] width 55 height 13
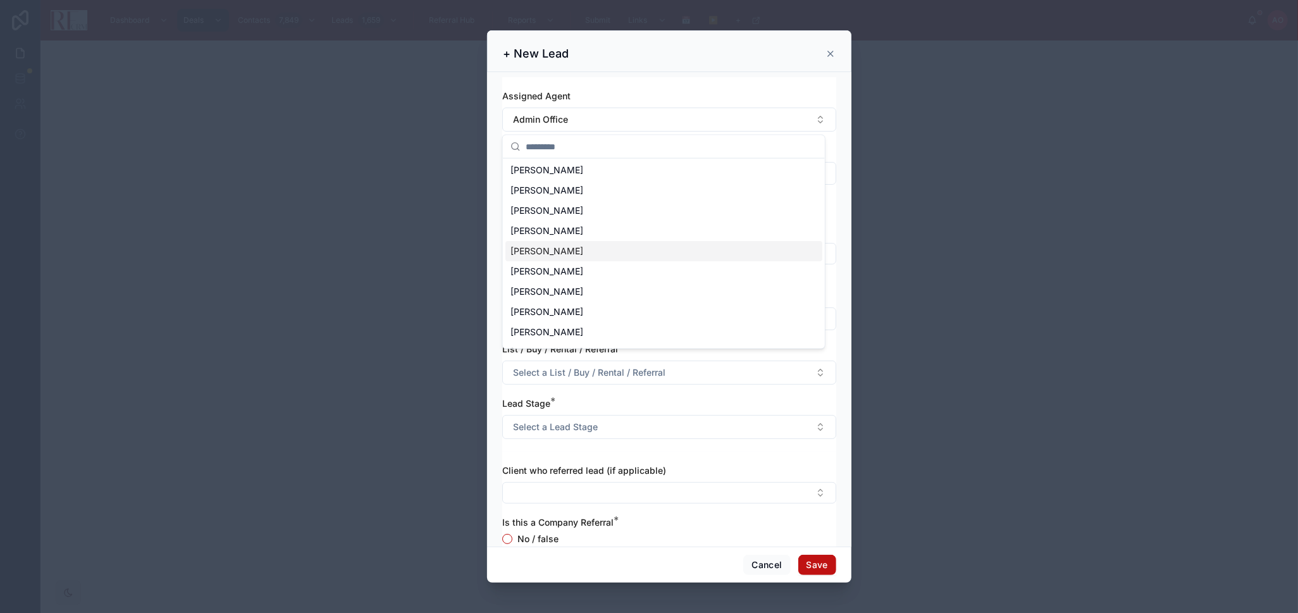
scroll to position [78, 0]
click at [572, 272] on div "[PERSON_NAME]" at bounding box center [663, 276] width 317 height 20
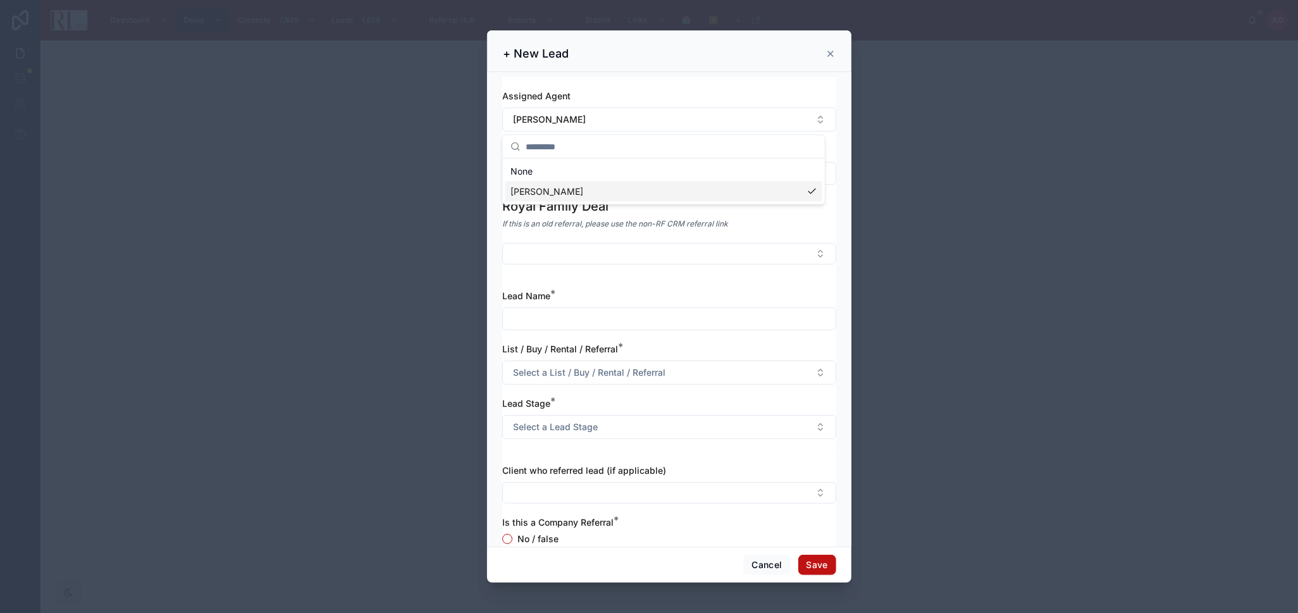
scroll to position [0, 0]
click at [557, 175] on input "*********" at bounding box center [669, 173] width 333 height 18
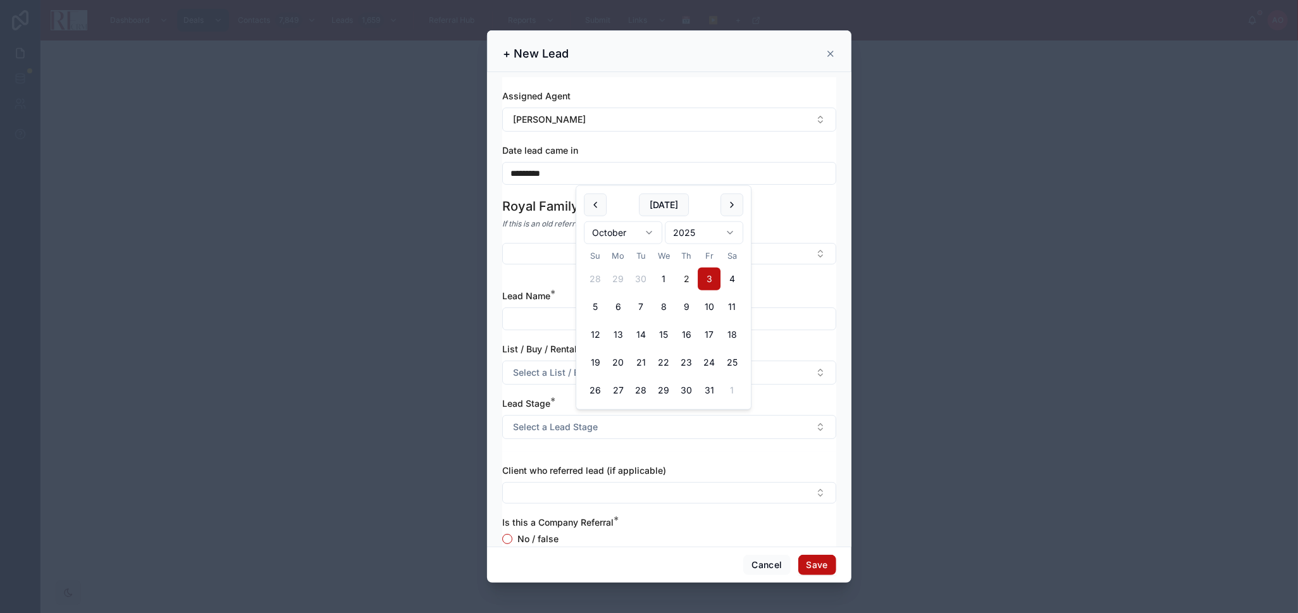
click at [686, 271] on button "2" at bounding box center [686, 279] width 23 height 23
type input "*********"
click at [543, 320] on input "text" at bounding box center [669, 319] width 333 height 18
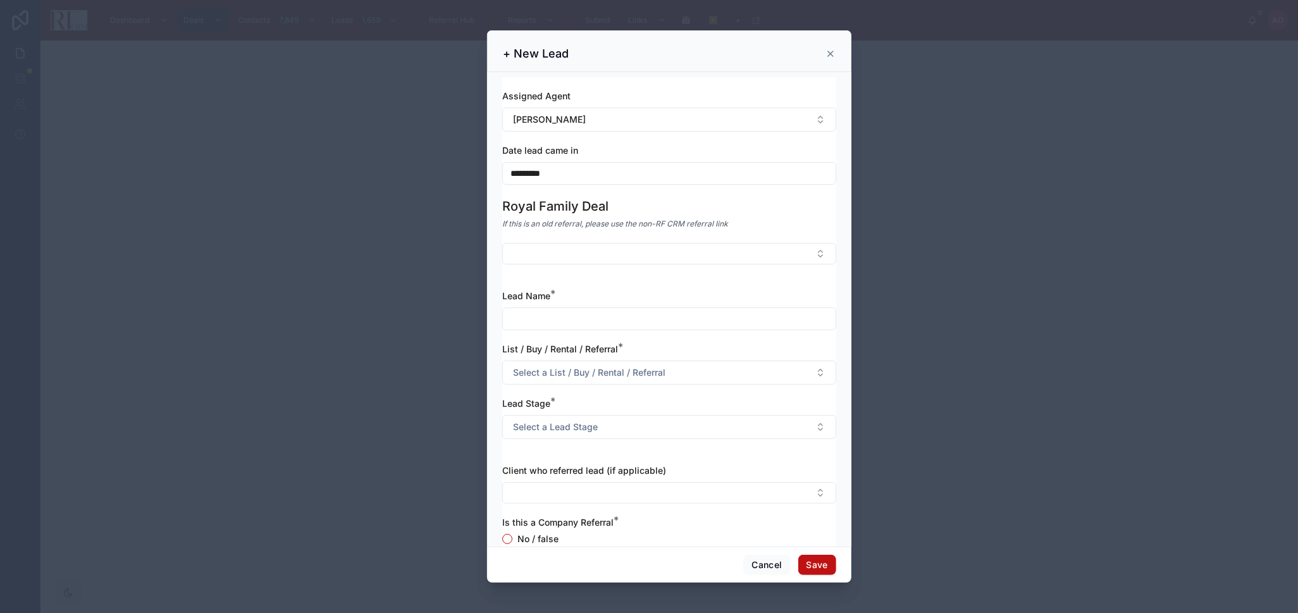
paste input "**********"
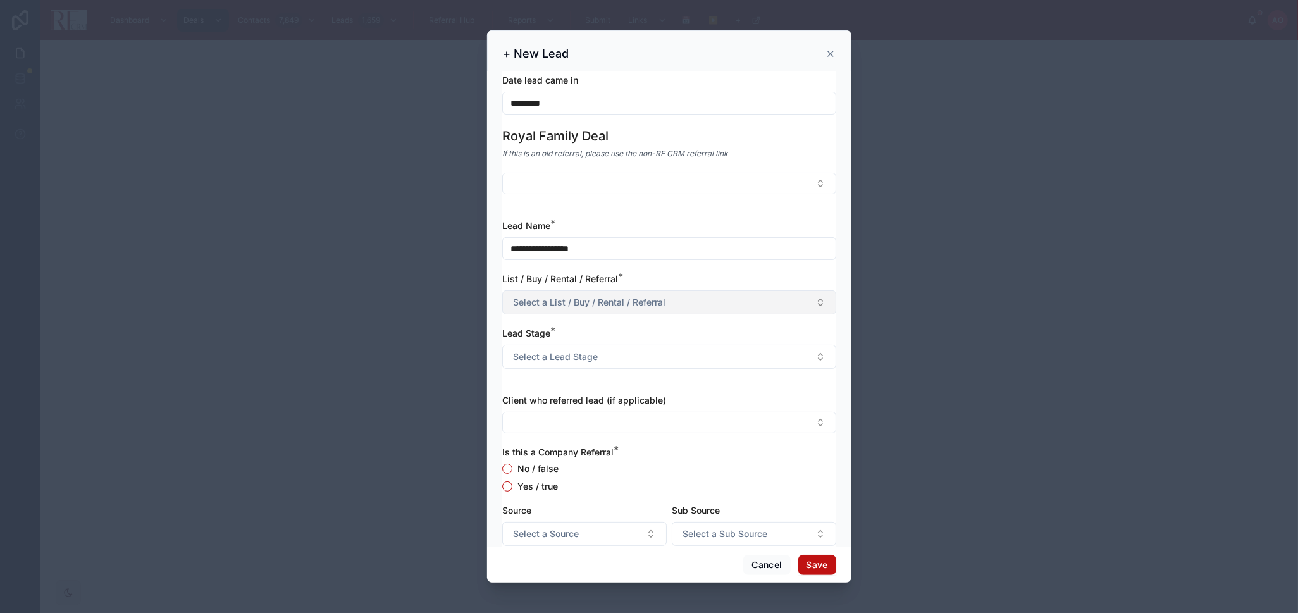
type input "**********"
click at [618, 307] on span "Select a List / Buy / Rental / Referral" at bounding box center [589, 302] width 152 height 13
click at [561, 351] on div "Listing" at bounding box center [663, 353] width 317 height 19
click at [563, 354] on span "Select a Lead Stage" at bounding box center [555, 356] width 85 height 13
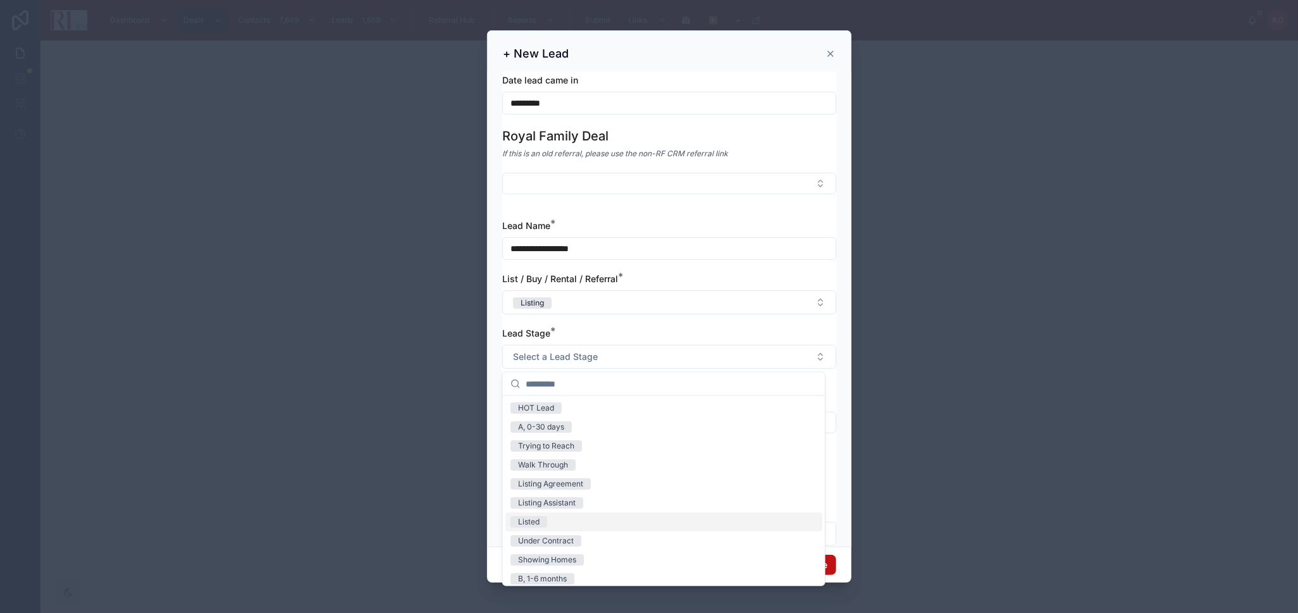
click at [560, 521] on div "Listed" at bounding box center [663, 521] width 317 height 19
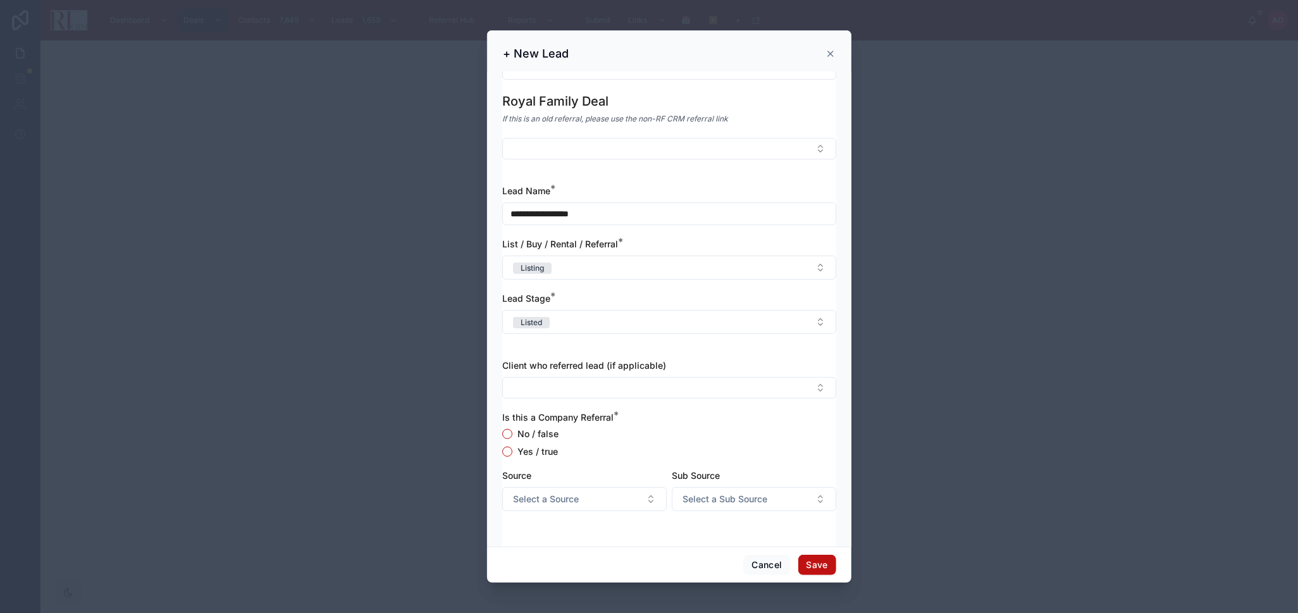
scroll to position [140, 0]
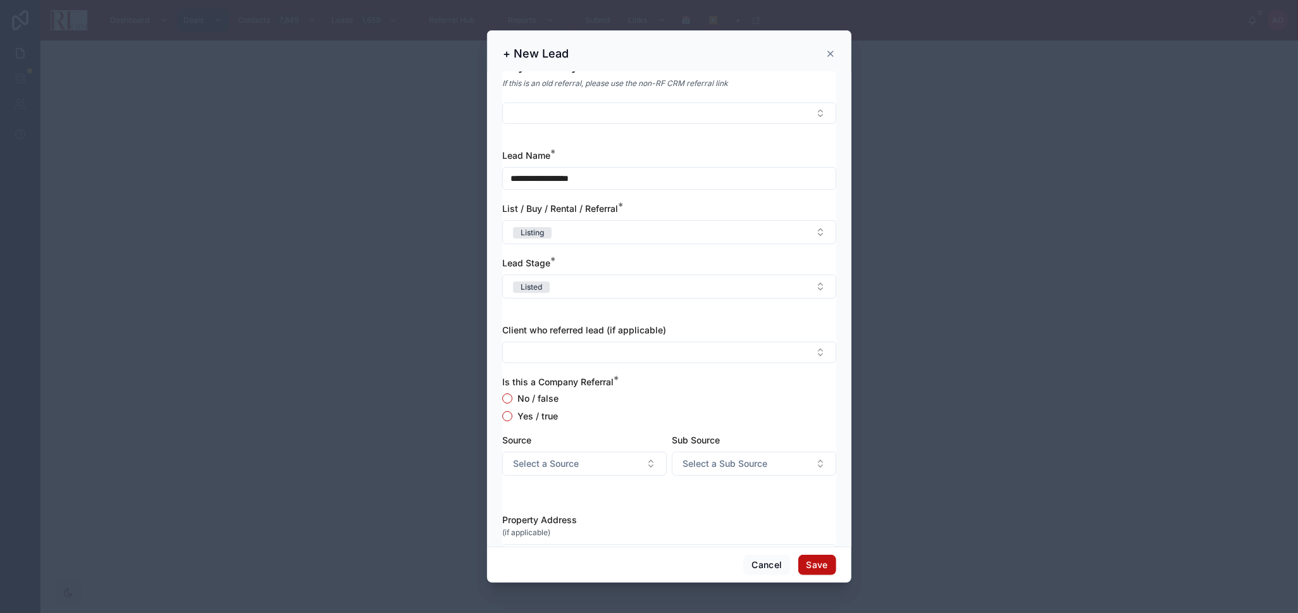
click at [538, 403] on label "No / false" at bounding box center [537, 398] width 41 height 9
click at [512, 403] on button "No / false" at bounding box center [507, 398] width 10 height 10
click at [605, 463] on button "Select a Source" at bounding box center [584, 464] width 164 height 24
type input "***"
click at [574, 513] on div "Sphere - Agent" at bounding box center [581, 515] width 152 height 20
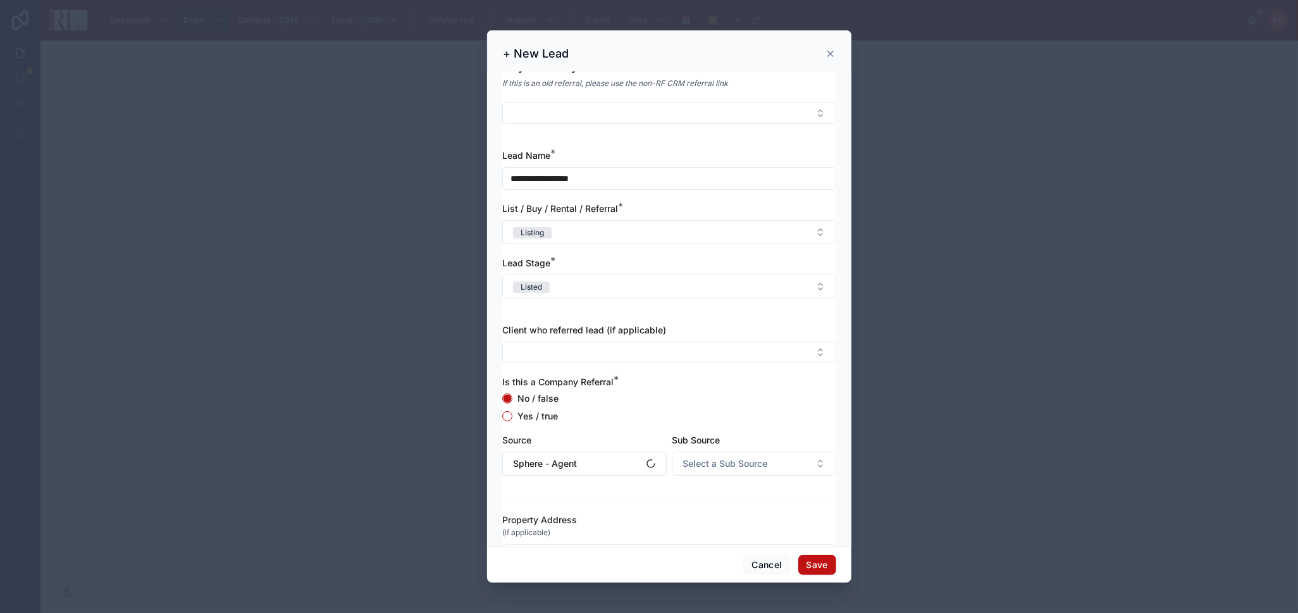
click at [648, 414] on div "Yes / true" at bounding box center [669, 416] width 334 height 10
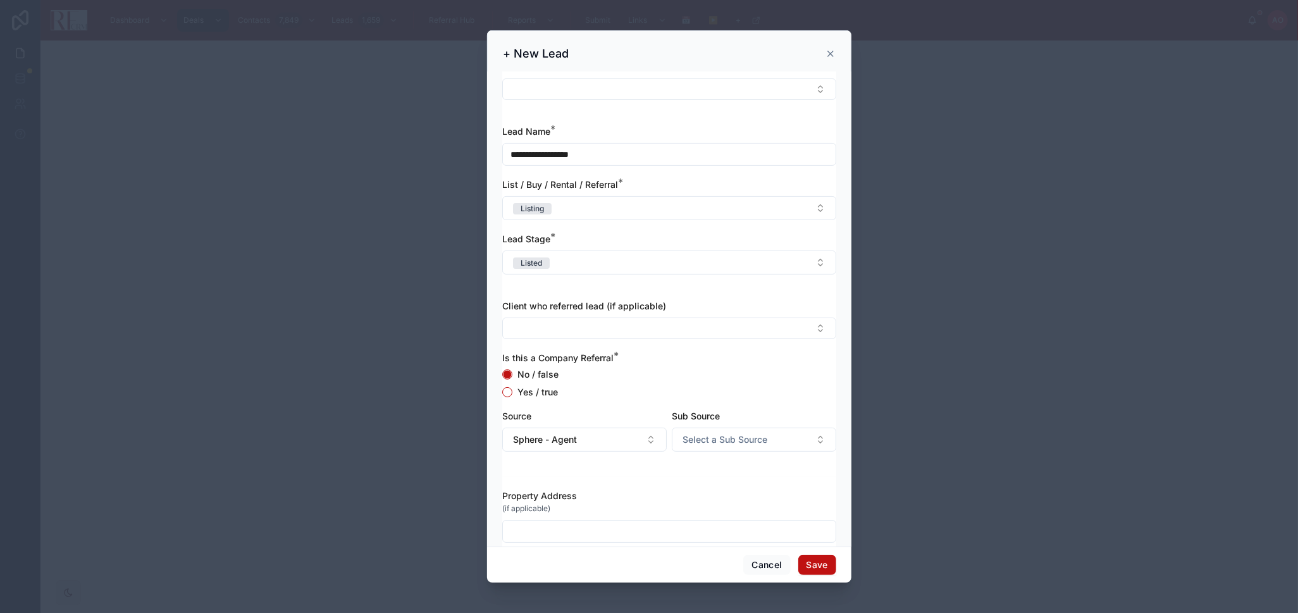
scroll to position [183, 0]
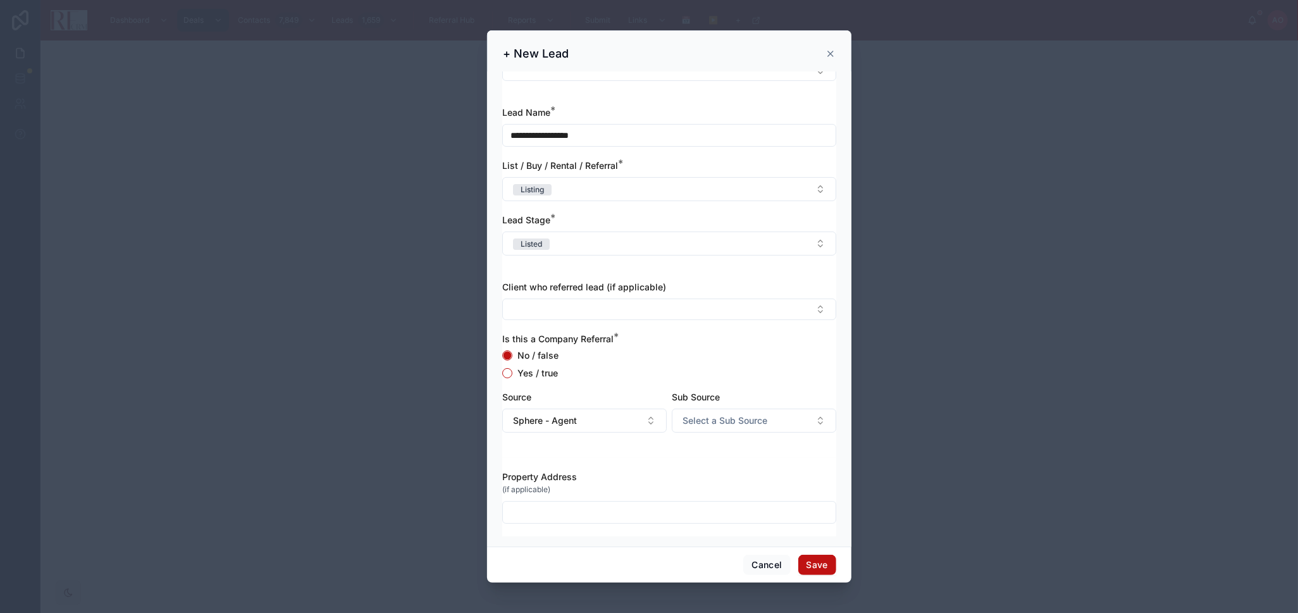
click at [575, 510] on input "text" at bounding box center [669, 512] width 333 height 18
paste input "**********"
click at [646, 513] on input "**********" at bounding box center [669, 512] width 333 height 18
paste input "**********"
type input "**********"
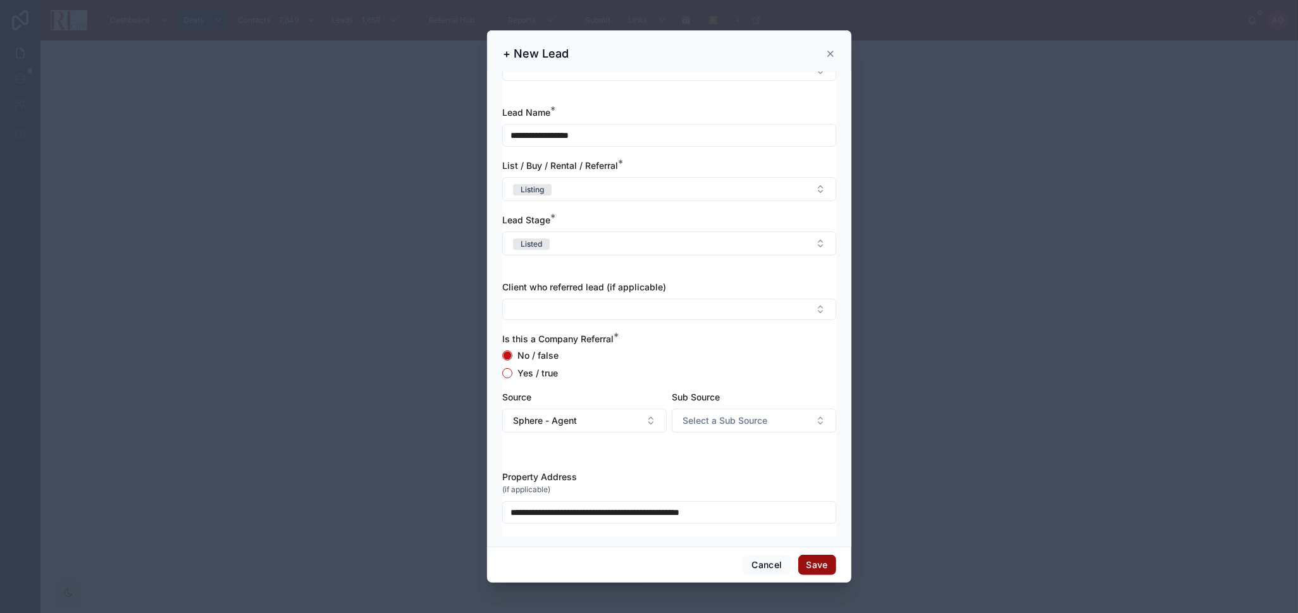
click at [804, 563] on button "Save" at bounding box center [817, 565] width 38 height 20
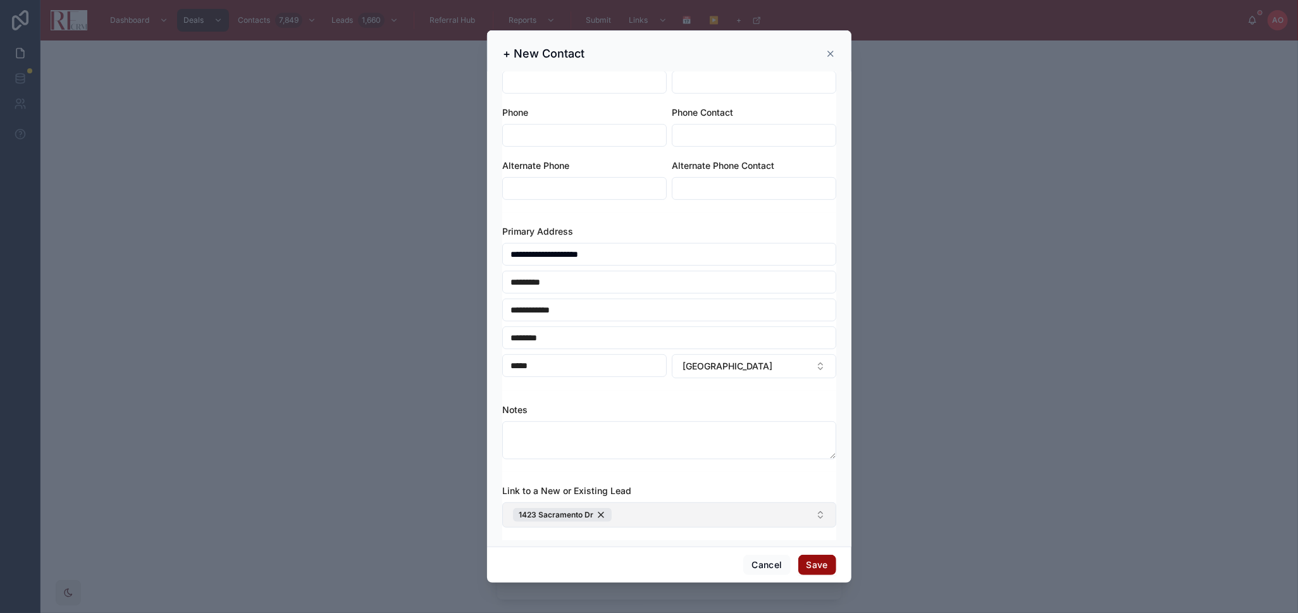
click at [828, 565] on button "Save" at bounding box center [817, 565] width 38 height 20
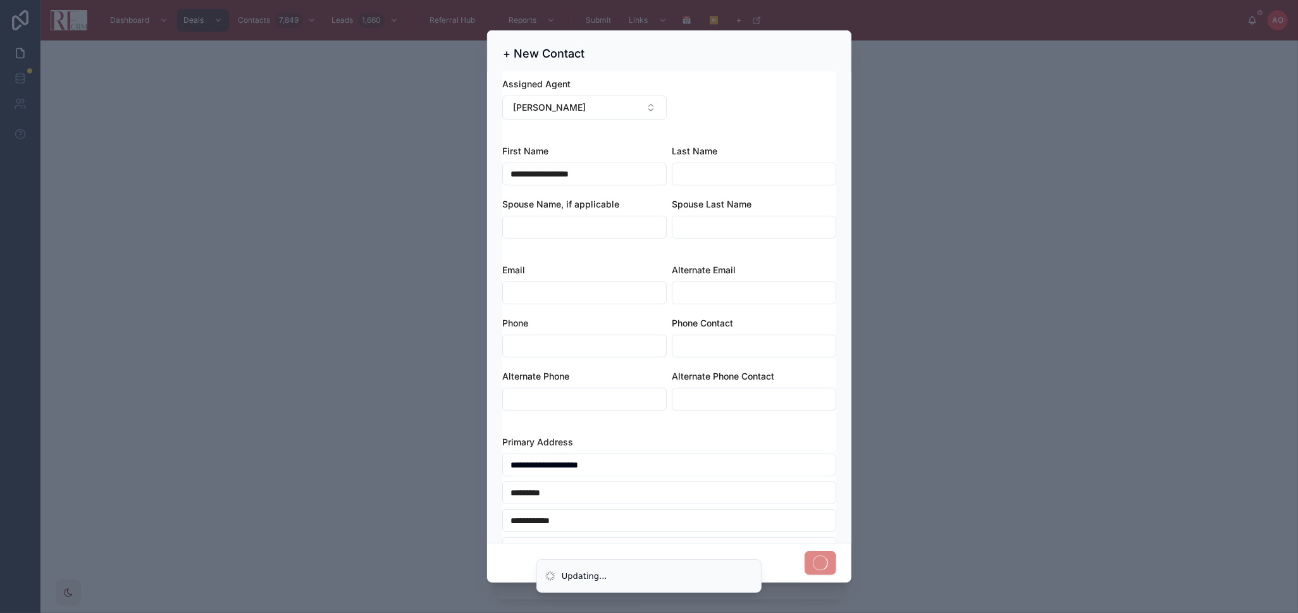
scroll to position [0, 0]
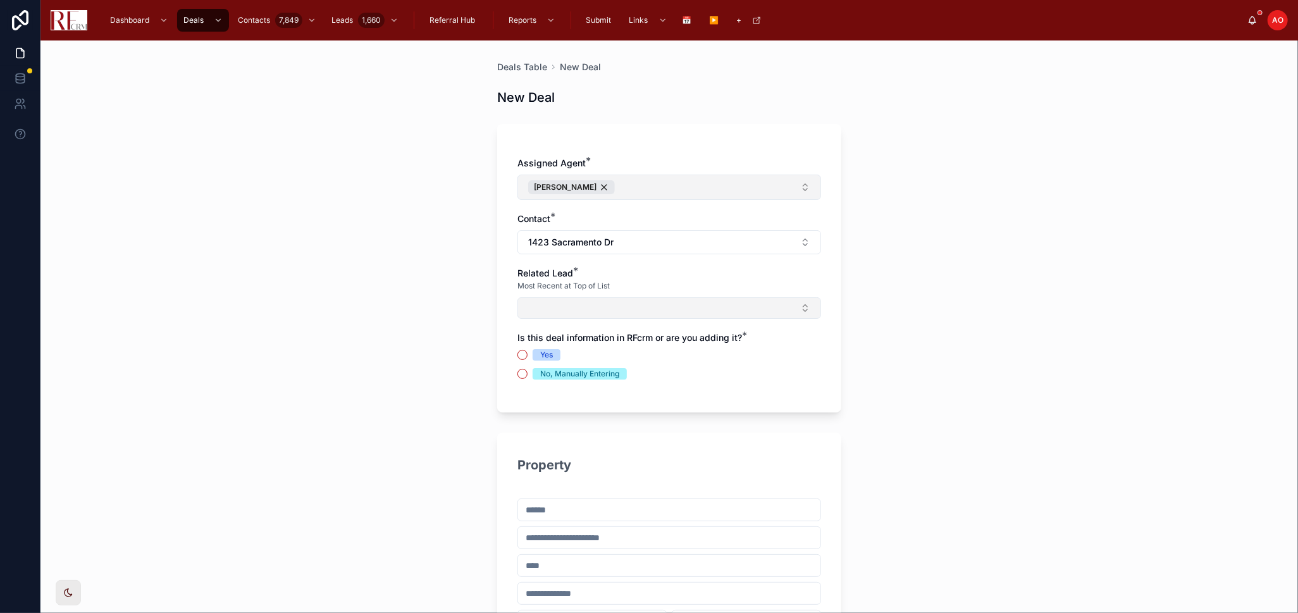
click at [544, 304] on button "Select Button" at bounding box center [669, 308] width 304 height 22
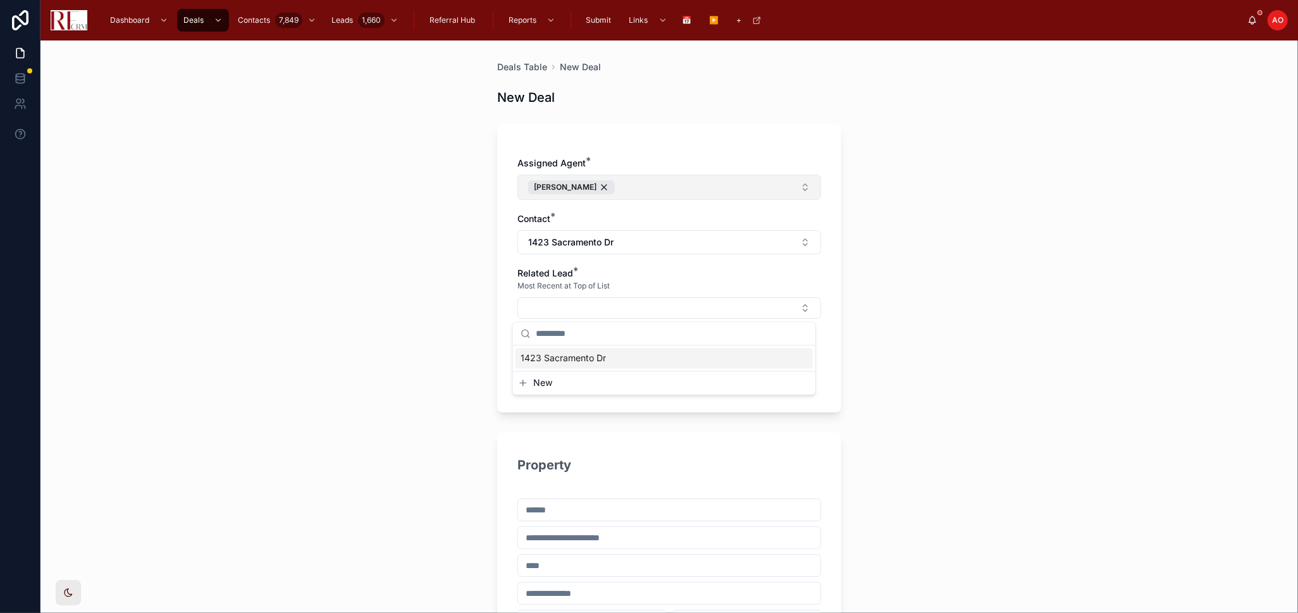
click at [555, 355] on span "1423 Sacramento Dr" at bounding box center [562, 358] width 85 height 13
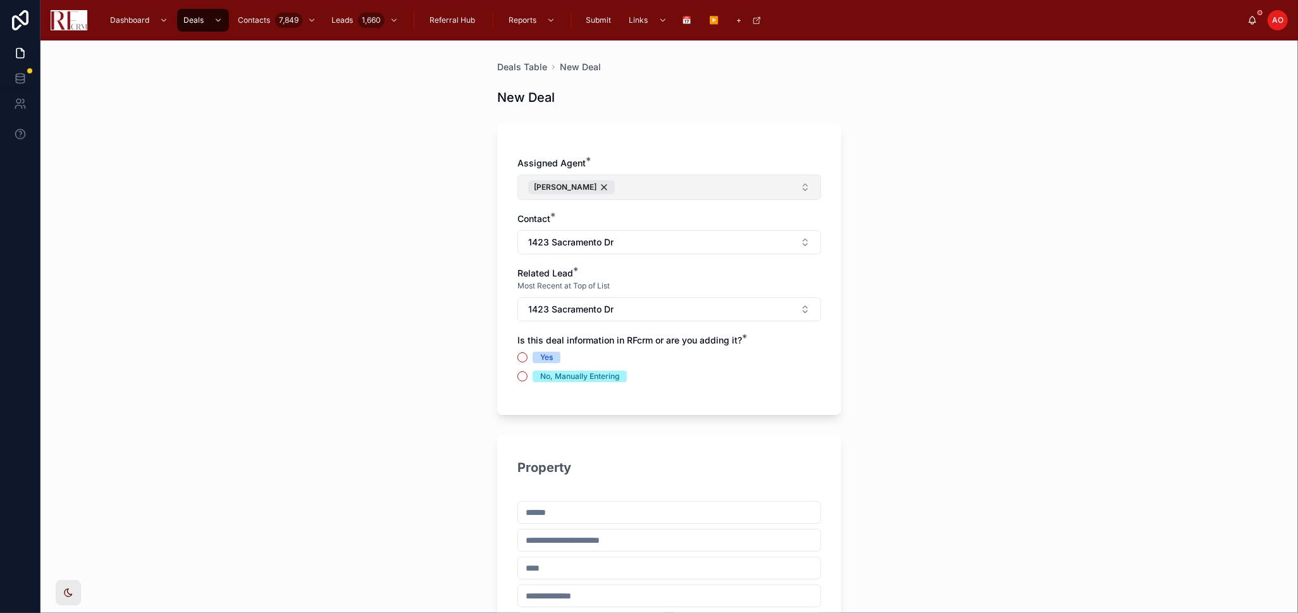
click at [544, 352] on div "Yes" at bounding box center [546, 357] width 13 height 11
click at [527, 352] on button "Yes" at bounding box center [522, 357] width 10 height 10
click at [578, 510] on input "text" at bounding box center [669, 512] width 302 height 18
paste input "**********"
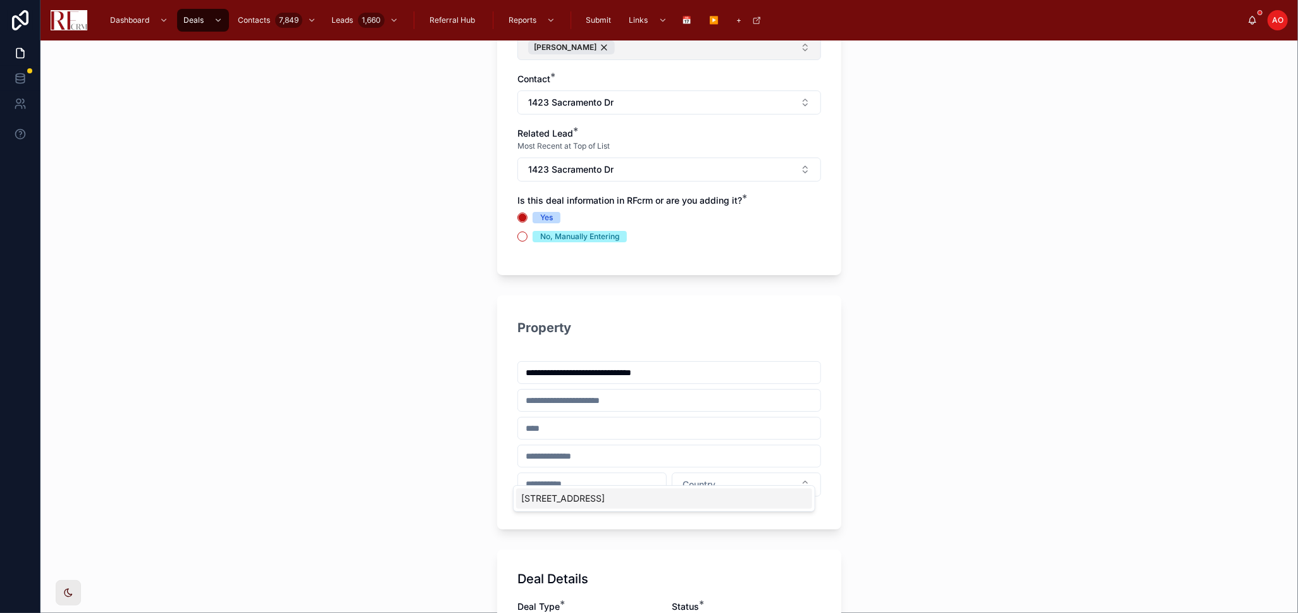
scroll to position [140, 0]
click at [620, 400] on div "1423 Unit Court, Hanover Park, IL 60133, USA" at bounding box center [664, 396] width 296 height 20
type input "**********"
type input "********"
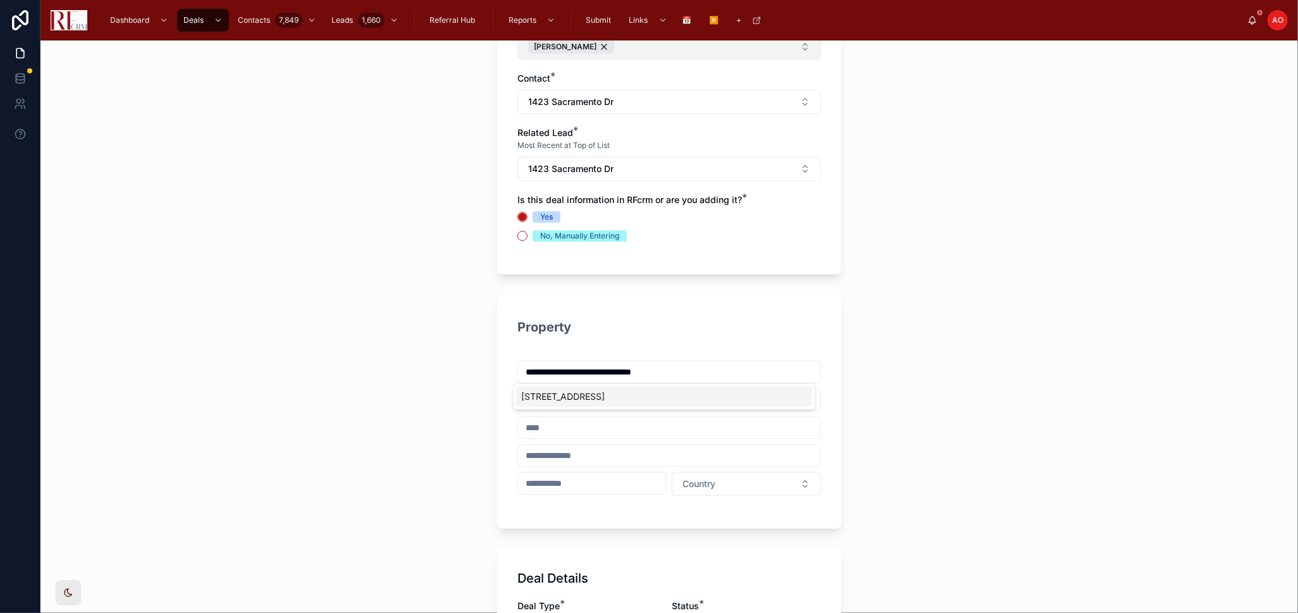
type input "*****"
type input "**********"
click at [617, 406] on input "text" at bounding box center [669, 400] width 302 height 18
type input "*********"
click at [667, 517] on div "**********" at bounding box center [669, 412] width 344 height 234
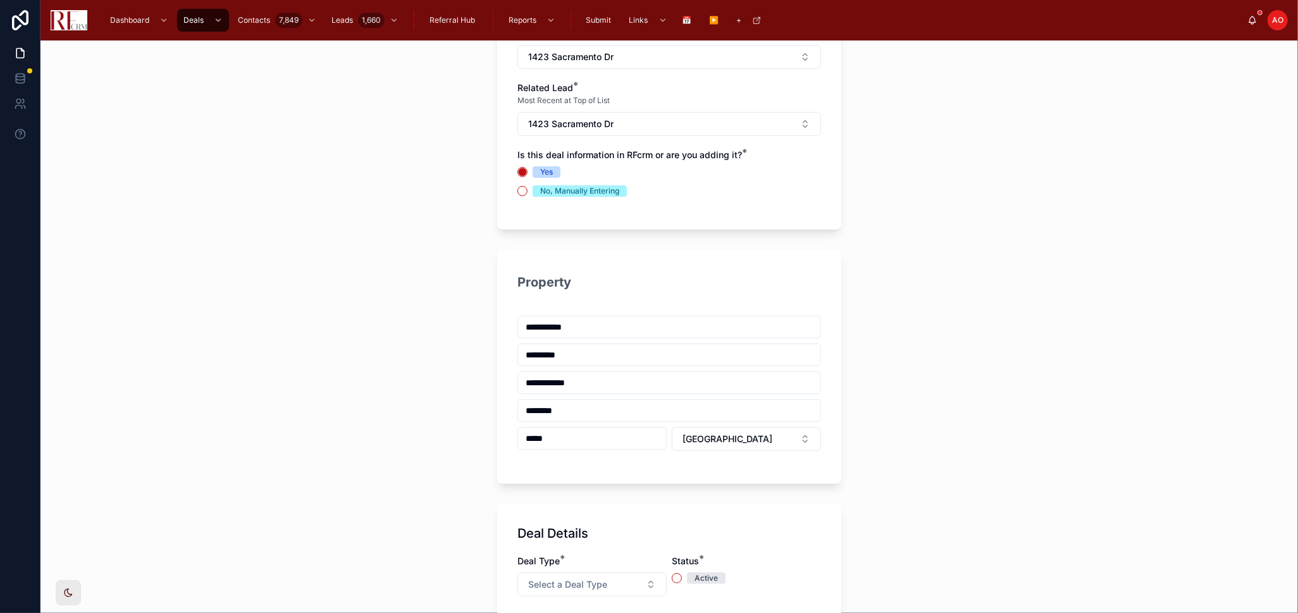
scroll to position [211, 0]
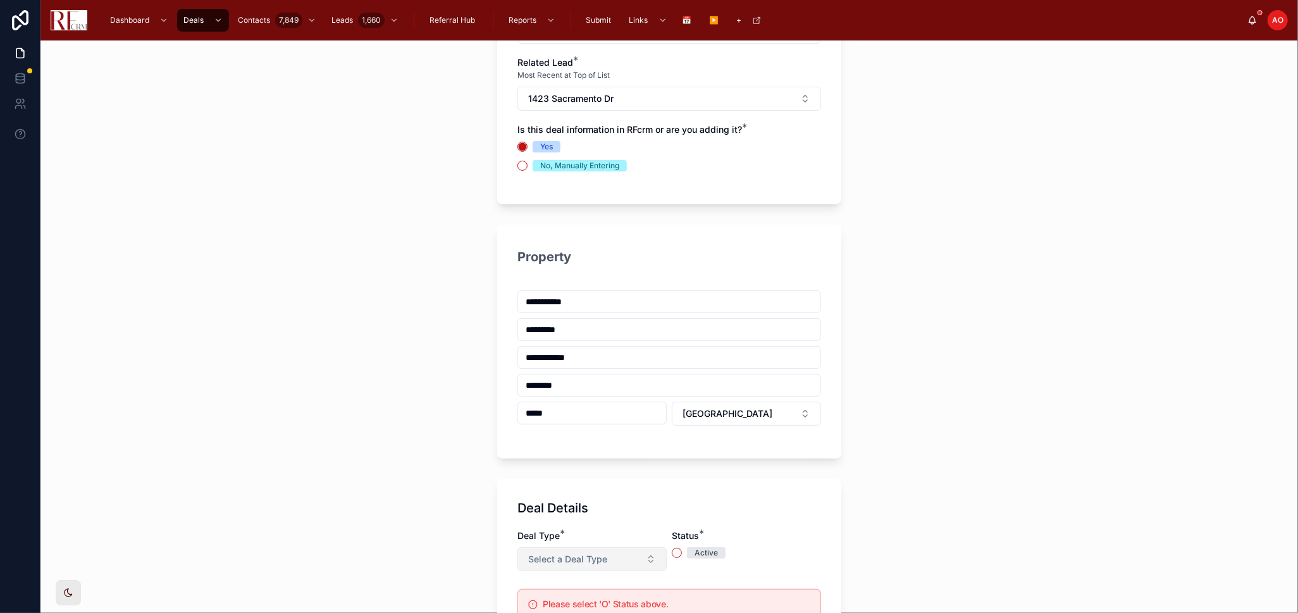
click at [608, 554] on button "Select a Deal Type" at bounding box center [591, 559] width 149 height 24
click at [593, 495] on div "Listing" at bounding box center [586, 493] width 152 height 19
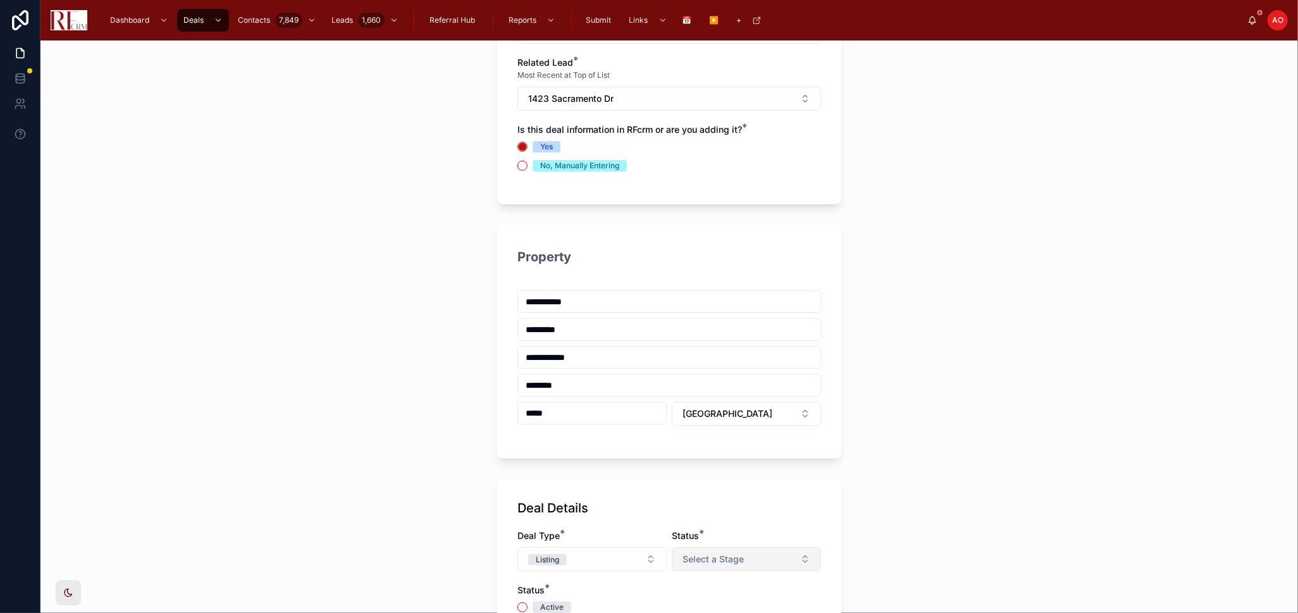
click at [699, 561] on span "Select a Stage" at bounding box center [712, 559] width 61 height 13
click at [705, 530] on span "Listed" at bounding box center [688, 531] width 37 height 11
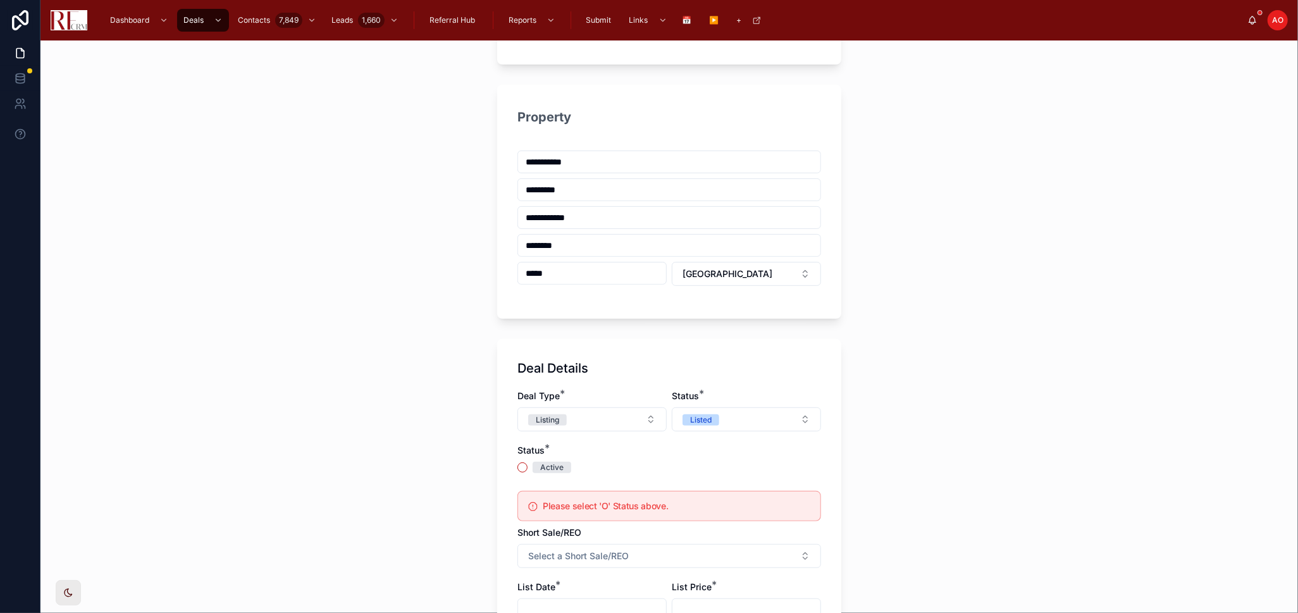
scroll to position [351, 0]
click at [540, 462] on div "Active" at bounding box center [551, 466] width 23 height 11
click at [527, 462] on button "Active" at bounding box center [522, 467] width 10 height 10
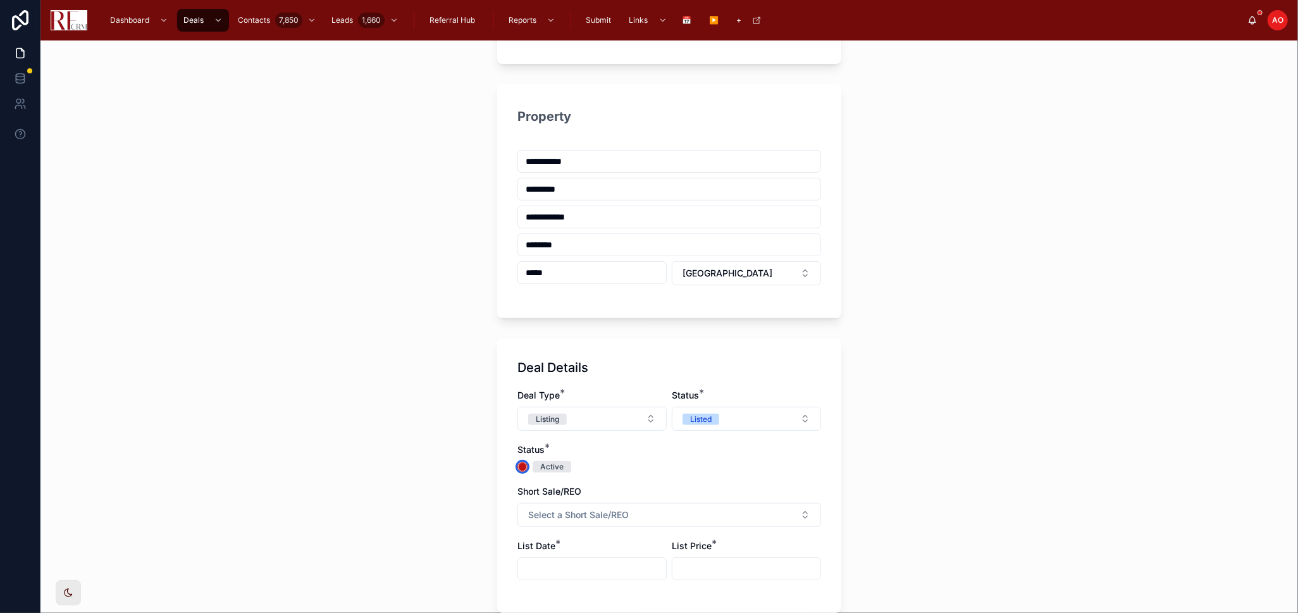
scroll to position [491, 0]
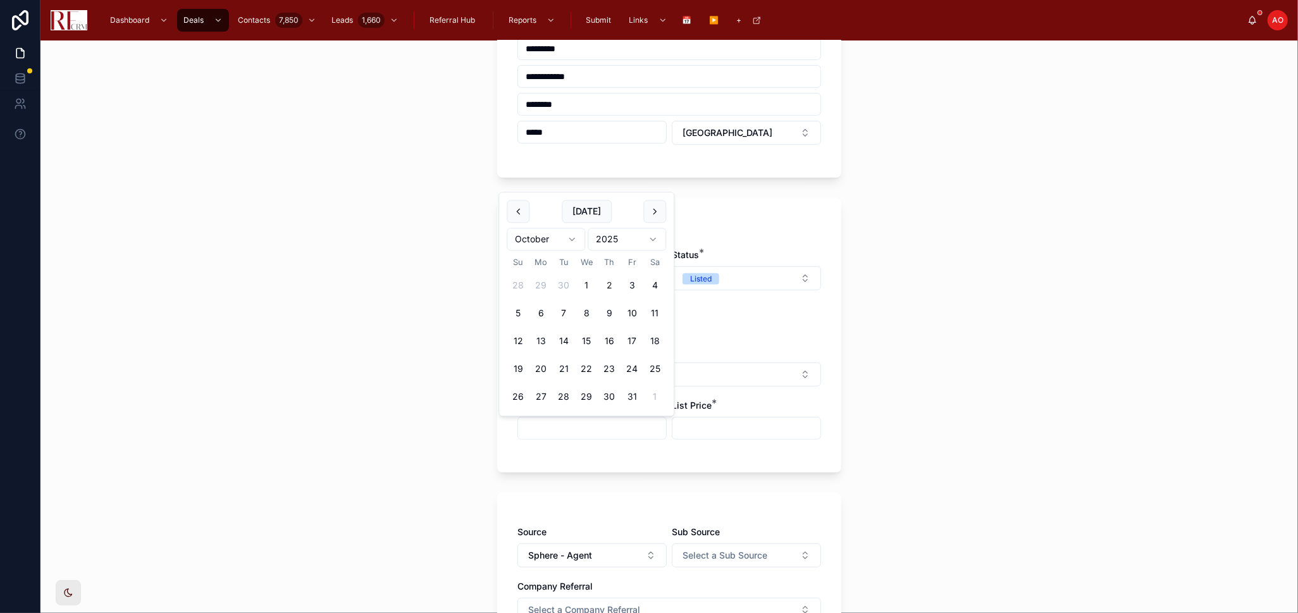
click at [608, 419] on input "text" at bounding box center [592, 428] width 148 height 18
click at [515, 213] on button at bounding box center [518, 211] width 23 height 23
click at [557, 285] on button "2" at bounding box center [563, 285] width 23 height 23
type input "********"
click at [732, 422] on input "text" at bounding box center [746, 428] width 148 height 18
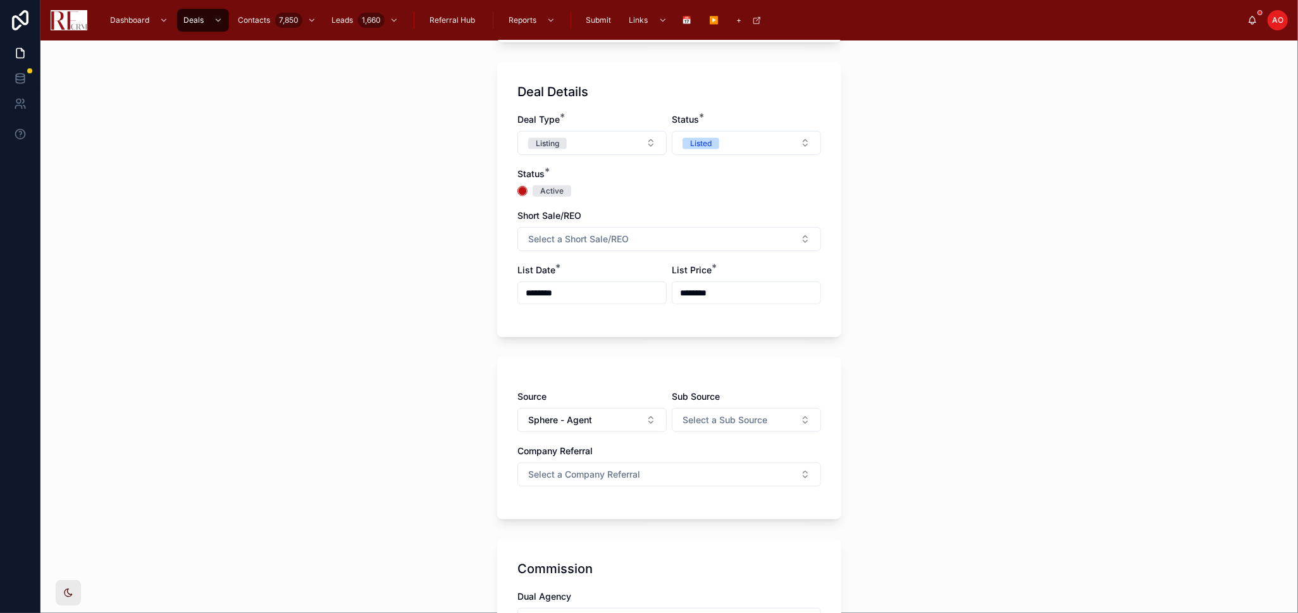
scroll to position [632, 0]
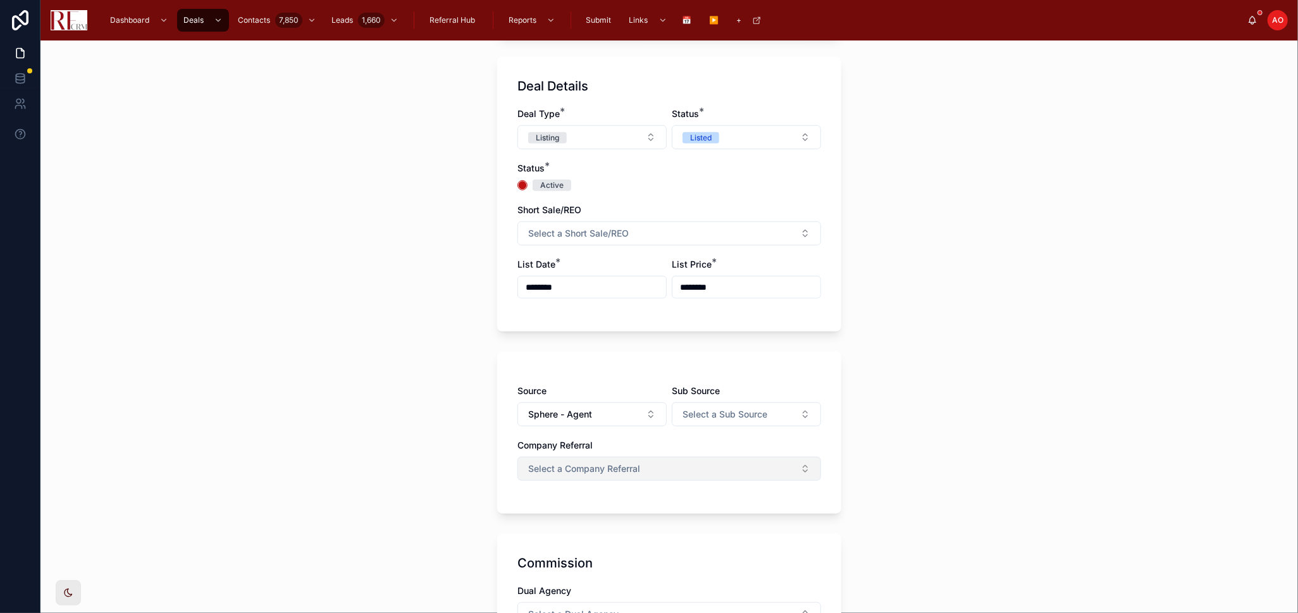
type input "********"
click at [710, 471] on button "Select a Company Referral" at bounding box center [669, 469] width 304 height 24
click at [586, 538] on div "No" at bounding box center [663, 538] width 297 height 19
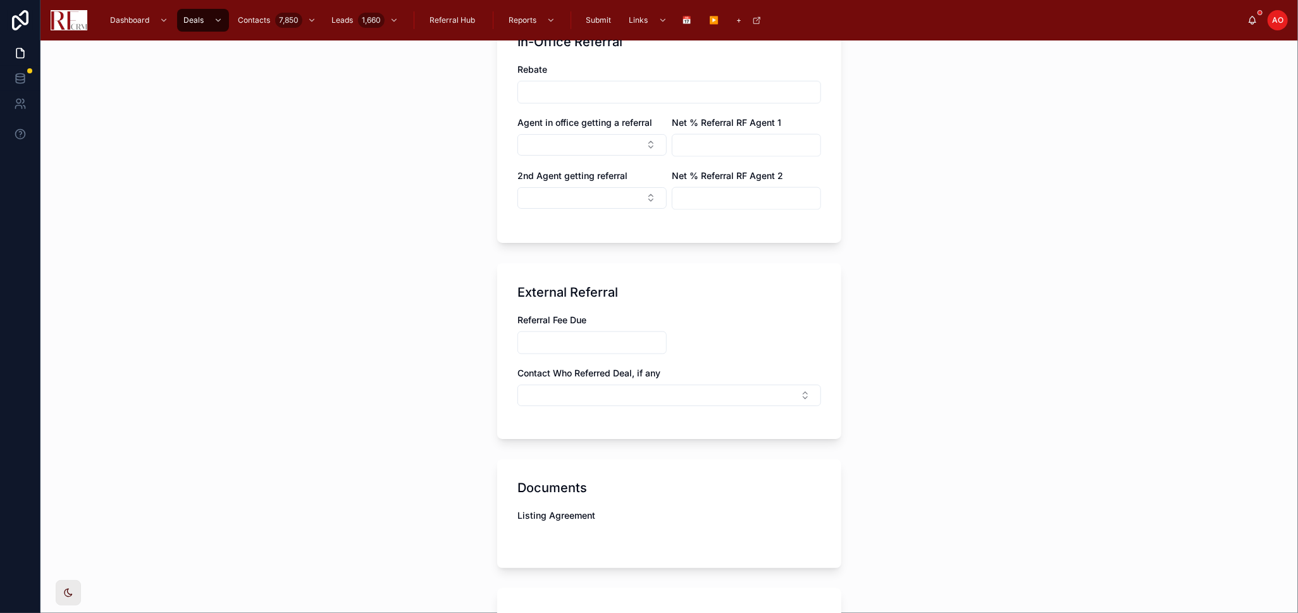
scroll to position [1616, 0]
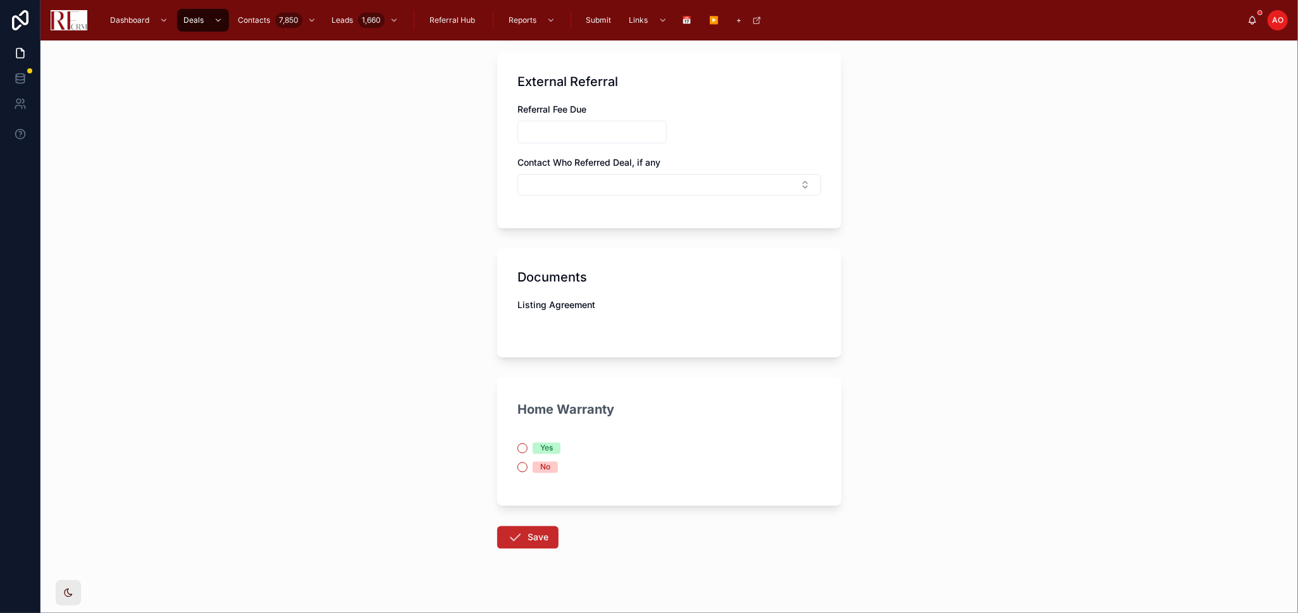
click at [515, 543] on icon at bounding box center [514, 537] width 15 height 15
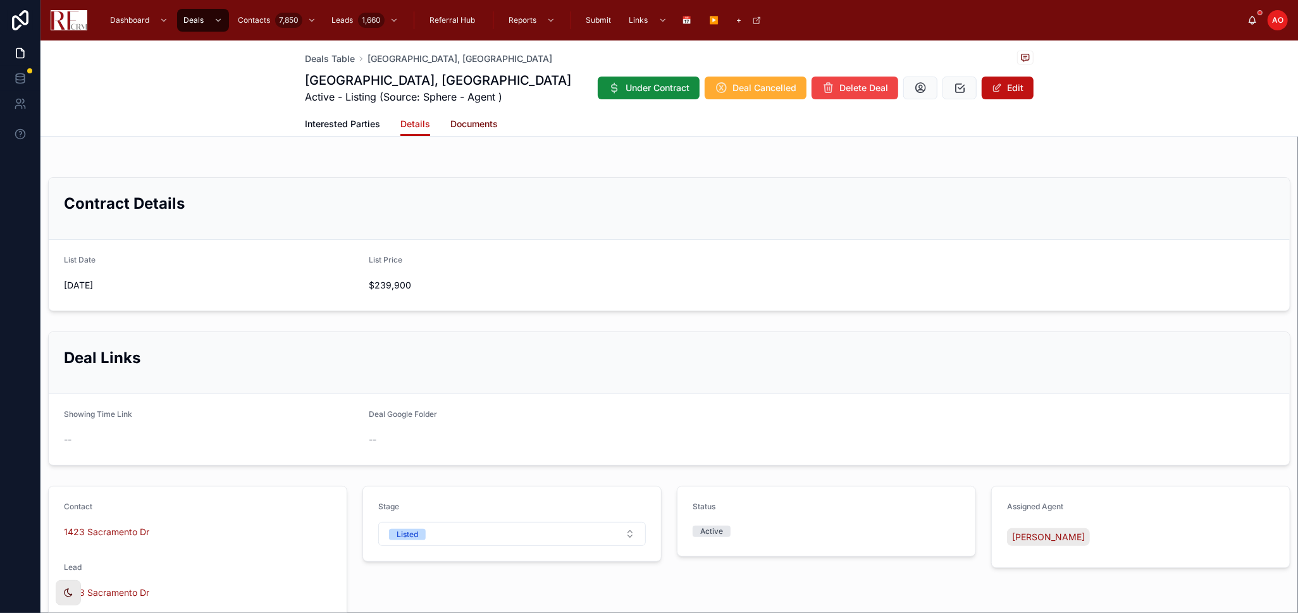
click at [476, 130] on span "Documents" at bounding box center [473, 124] width 47 height 13
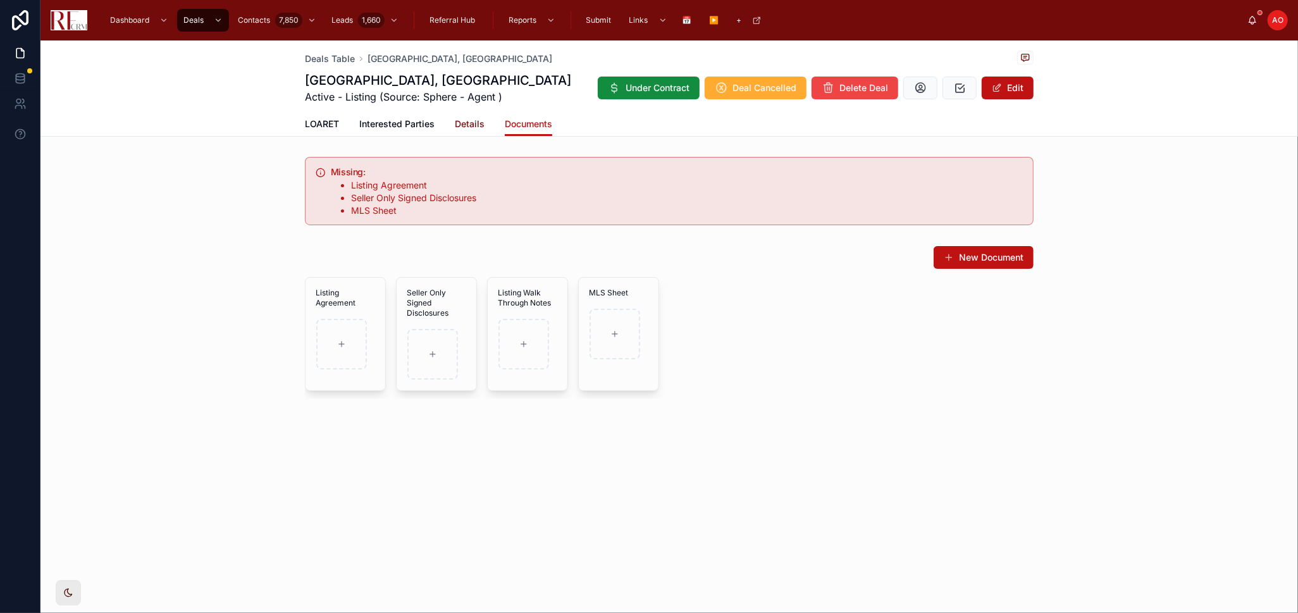
click at [462, 128] on span "Details" at bounding box center [470, 124] width 30 height 13
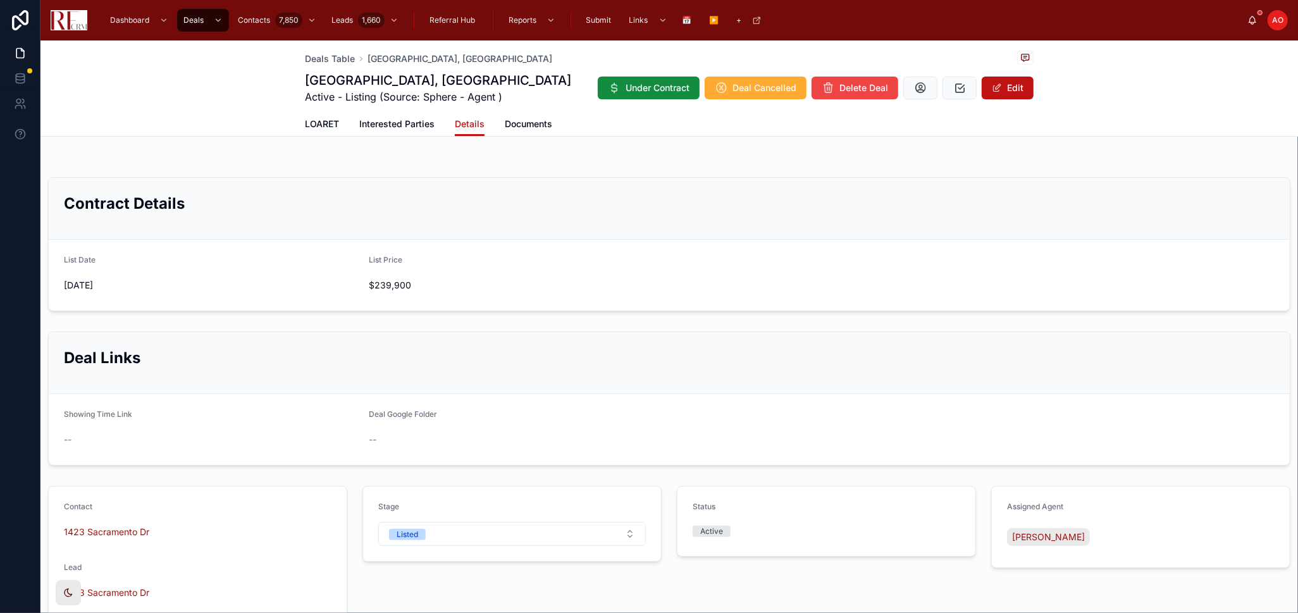
click at [565, 168] on div "Contract Details List Date 9/2/2025 List Price $239,900 Deal Links Showing Time…" at bounding box center [668, 506] width 1257 height 708
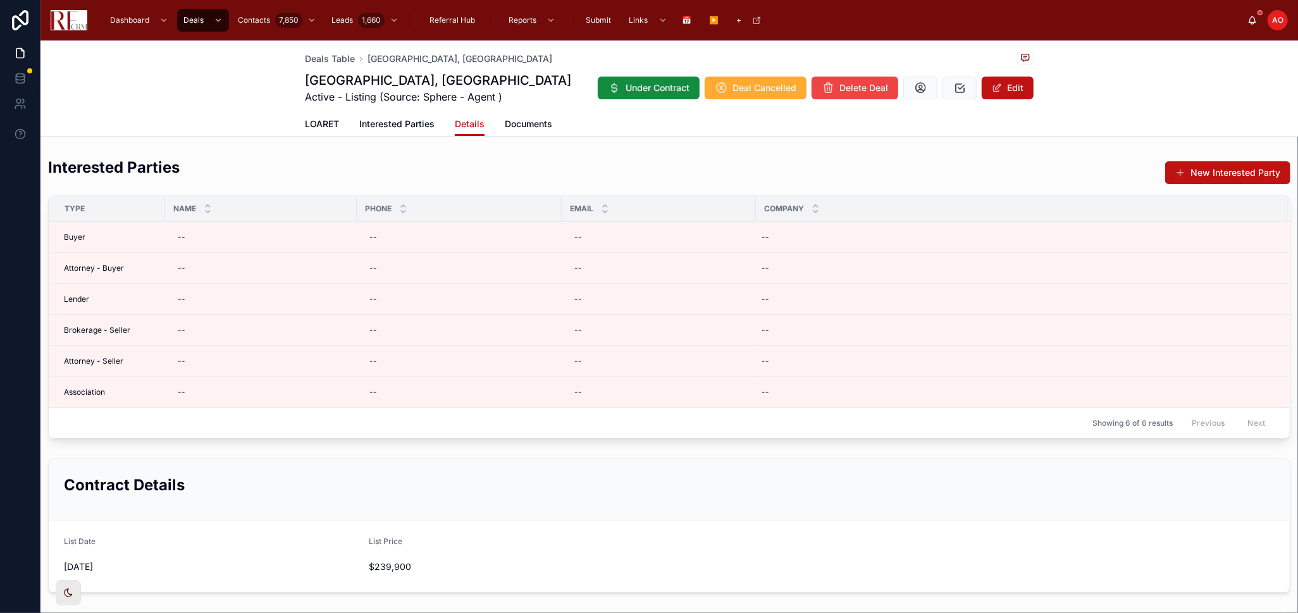
click at [453, 152] on div "Interested Parties New Interested Party Type Name Phone Email Company Buyer -- …" at bounding box center [668, 298] width 1257 height 292
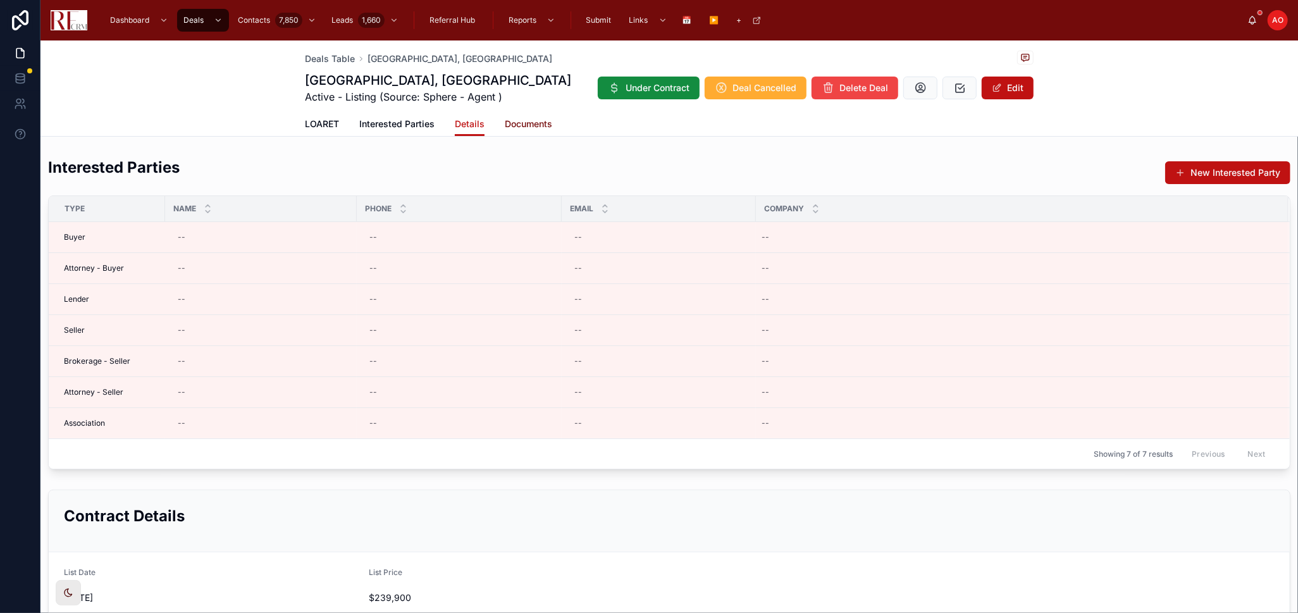
click at [512, 122] on span "Documents" at bounding box center [528, 124] width 47 height 13
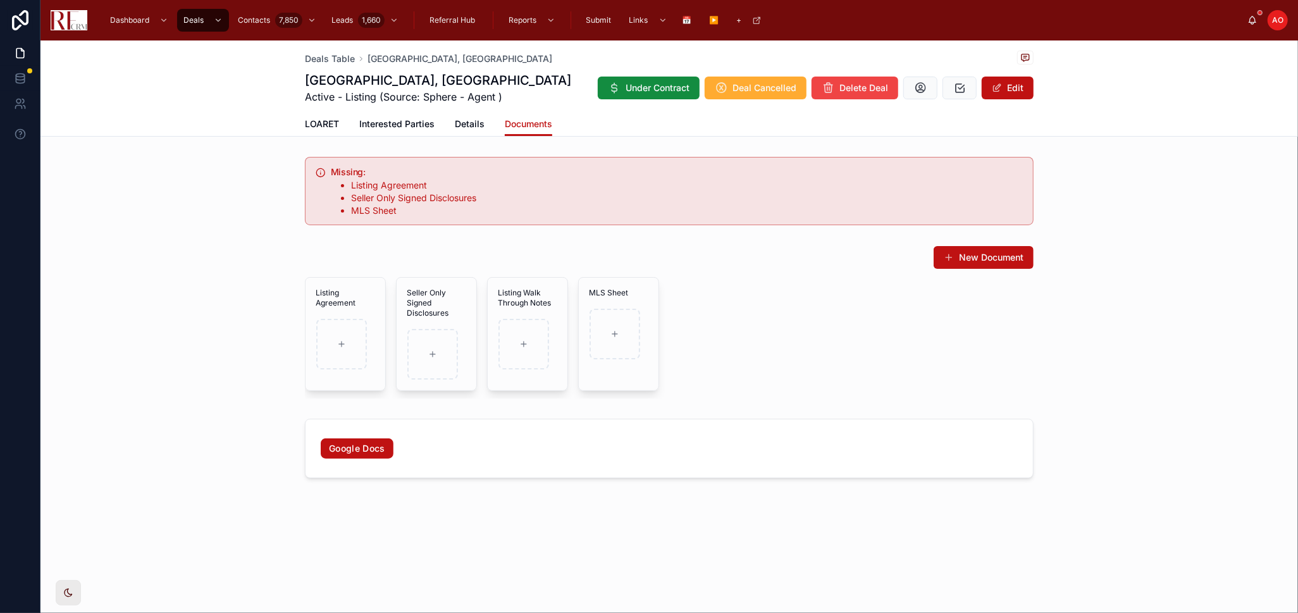
click at [748, 326] on div "Listing Agreement Seller Only Signed Disclosures Listing Walk Through Notes MLS…" at bounding box center [669, 337] width 729 height 121
click at [995, 83] on span at bounding box center [997, 88] width 10 height 10
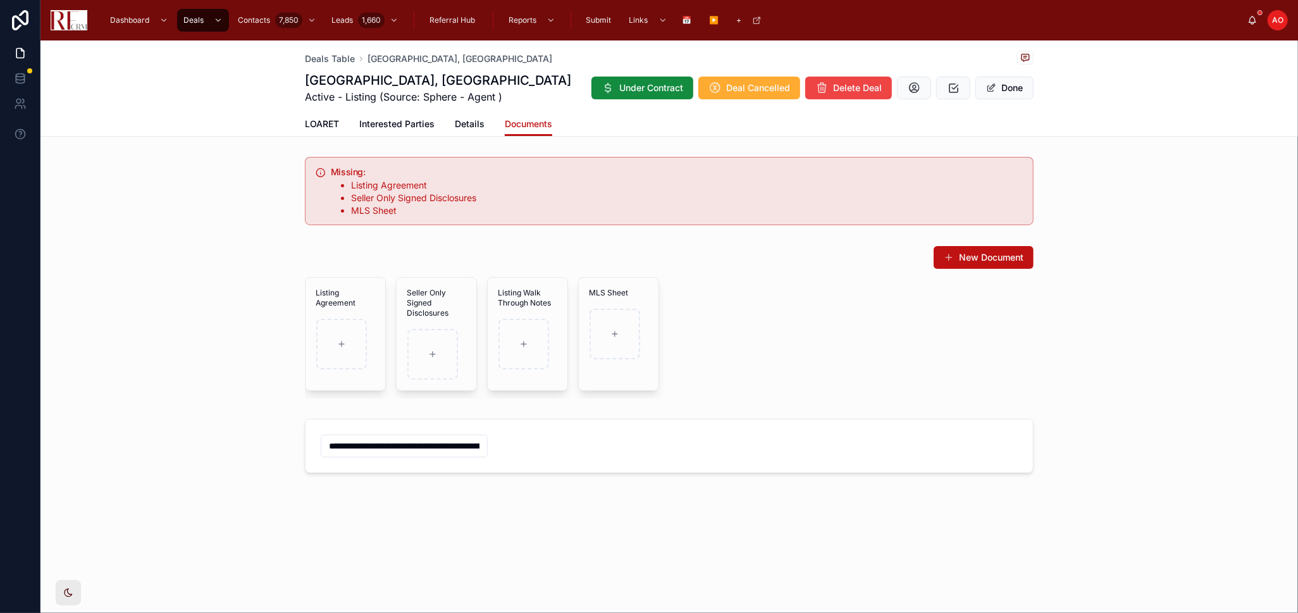
click at [443, 98] on span "Active - Listing (Source: Sphere - Agent )" at bounding box center [438, 96] width 266 height 15
click at [337, 63] on span "Deals Table" at bounding box center [330, 58] width 50 height 13
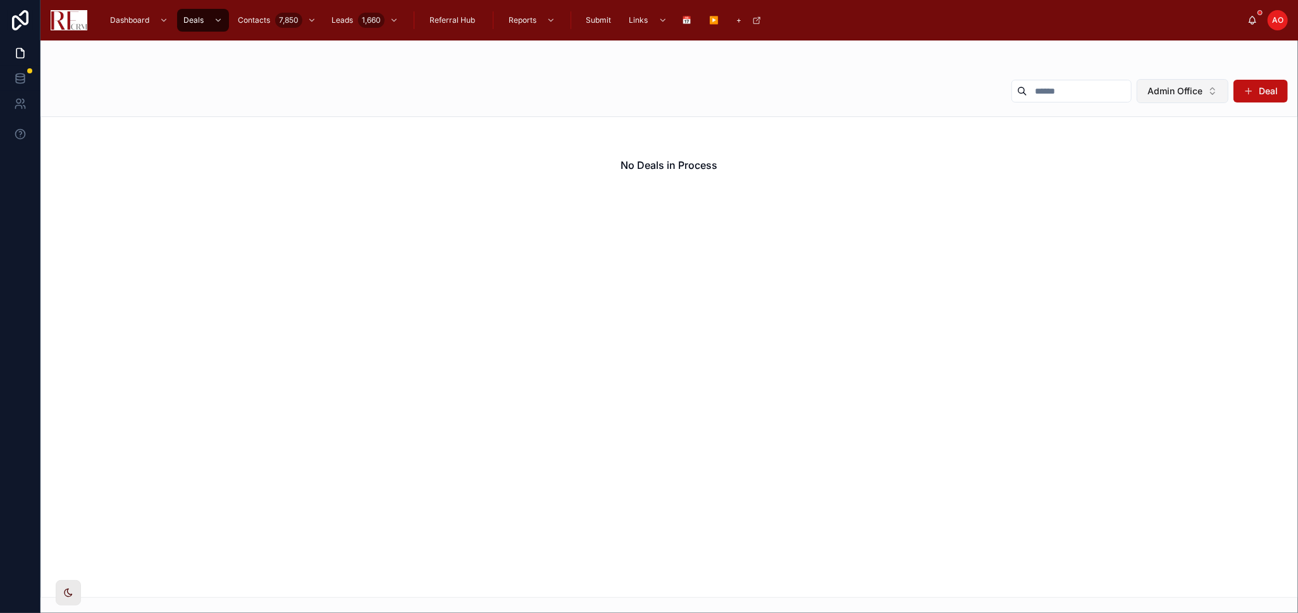
click at [1170, 90] on span "Admin Office" at bounding box center [1174, 91] width 55 height 13
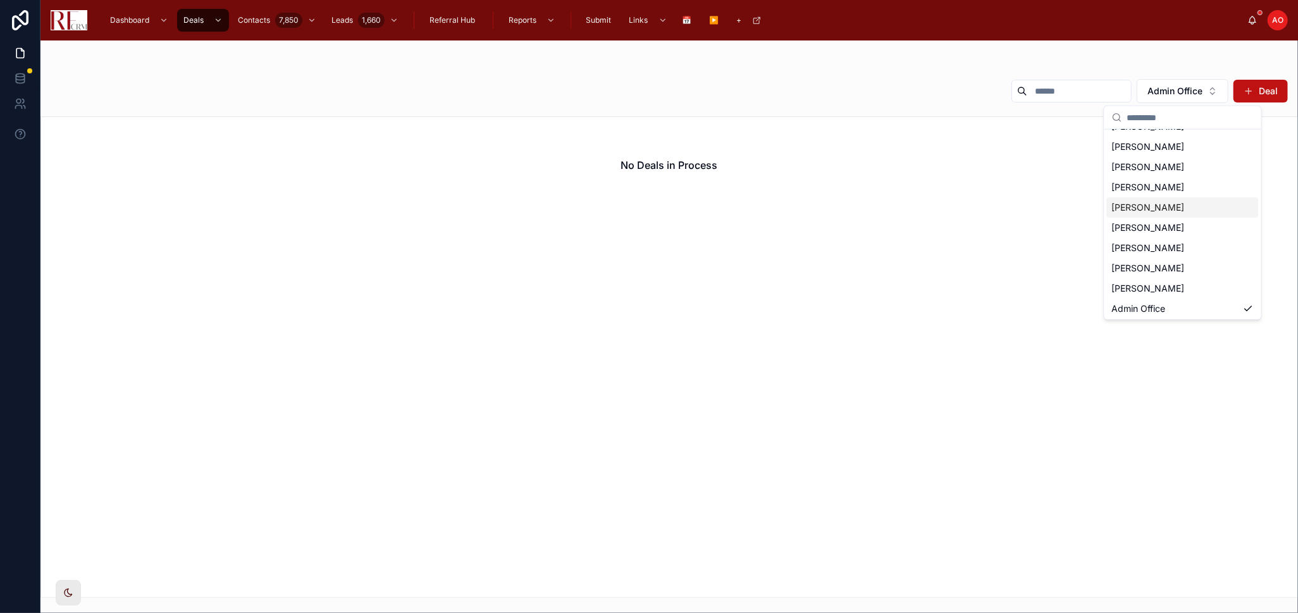
scroll to position [78, 0]
click at [1158, 240] on span "[PERSON_NAME]" at bounding box center [1148, 246] width 73 height 13
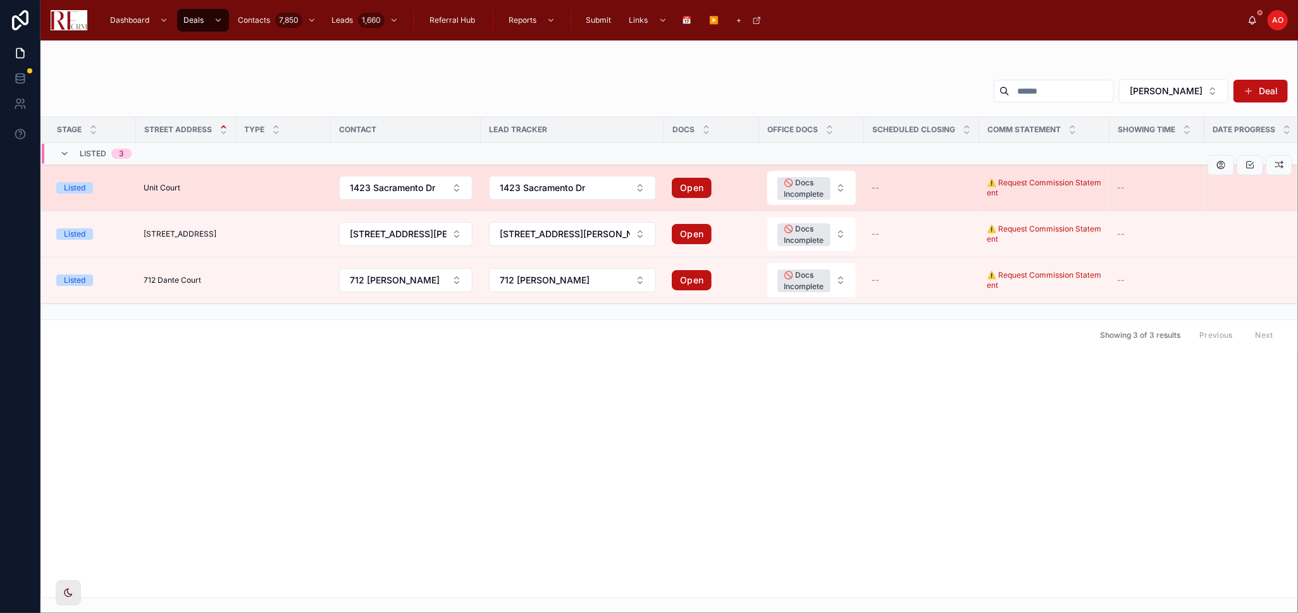
click at [212, 189] on div "Unit Court Unit Court" at bounding box center [186, 188] width 85 height 10
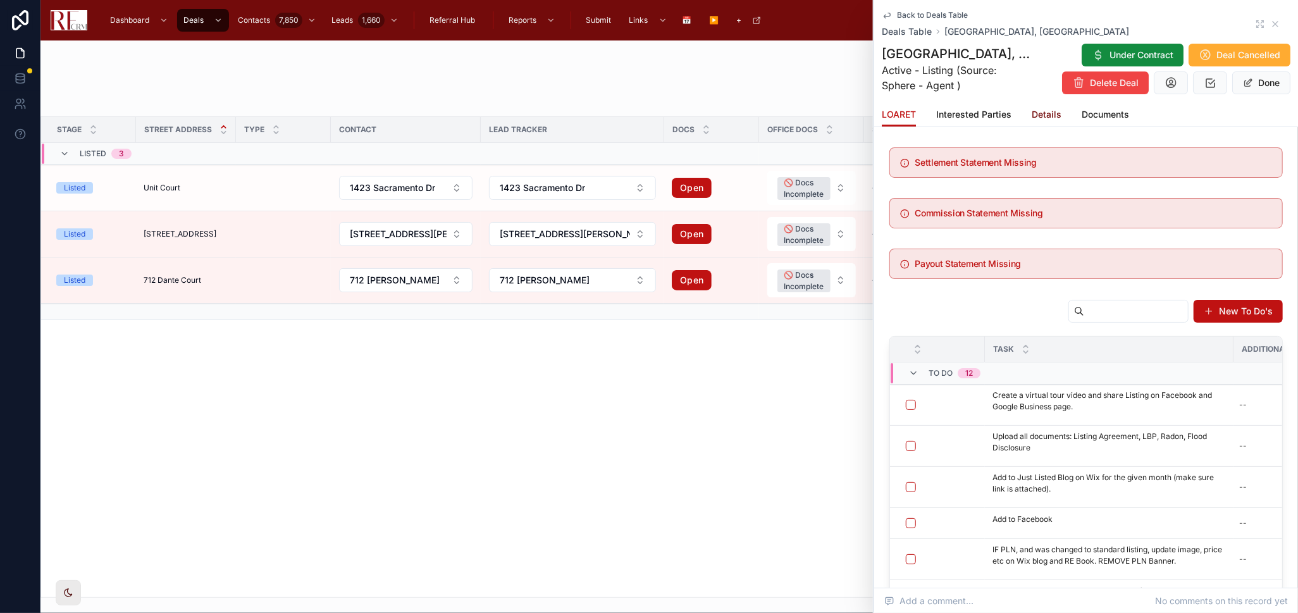
click at [1041, 118] on span "Details" at bounding box center [1046, 114] width 30 height 13
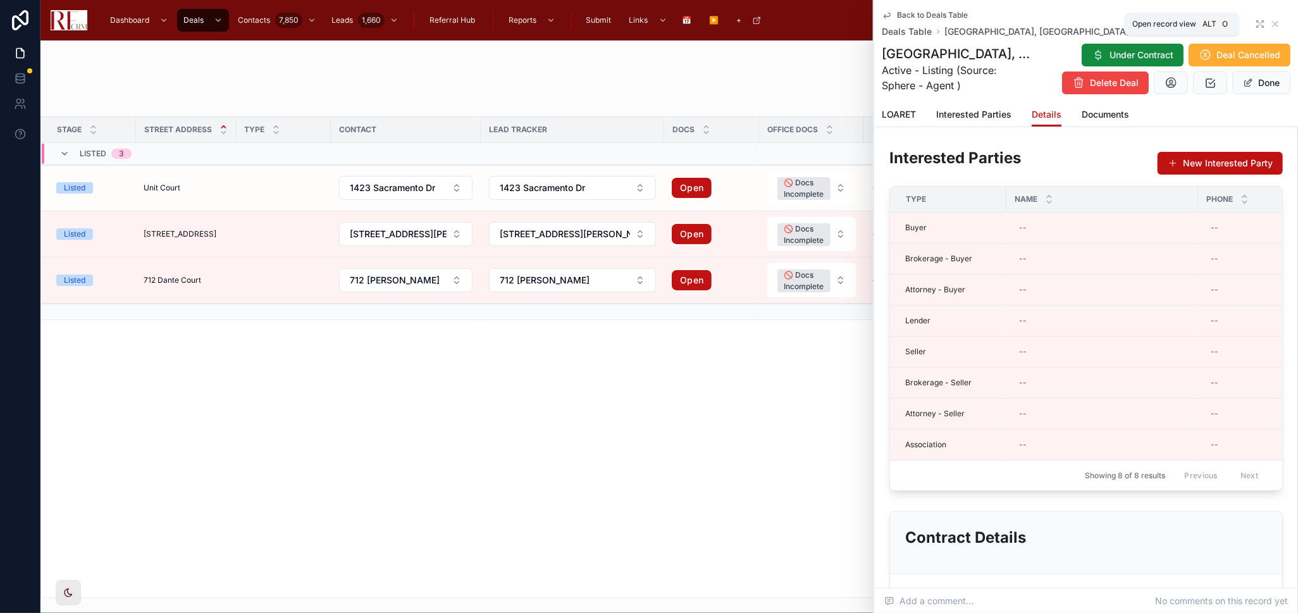
click at [1255, 23] on icon at bounding box center [1260, 24] width 10 height 10
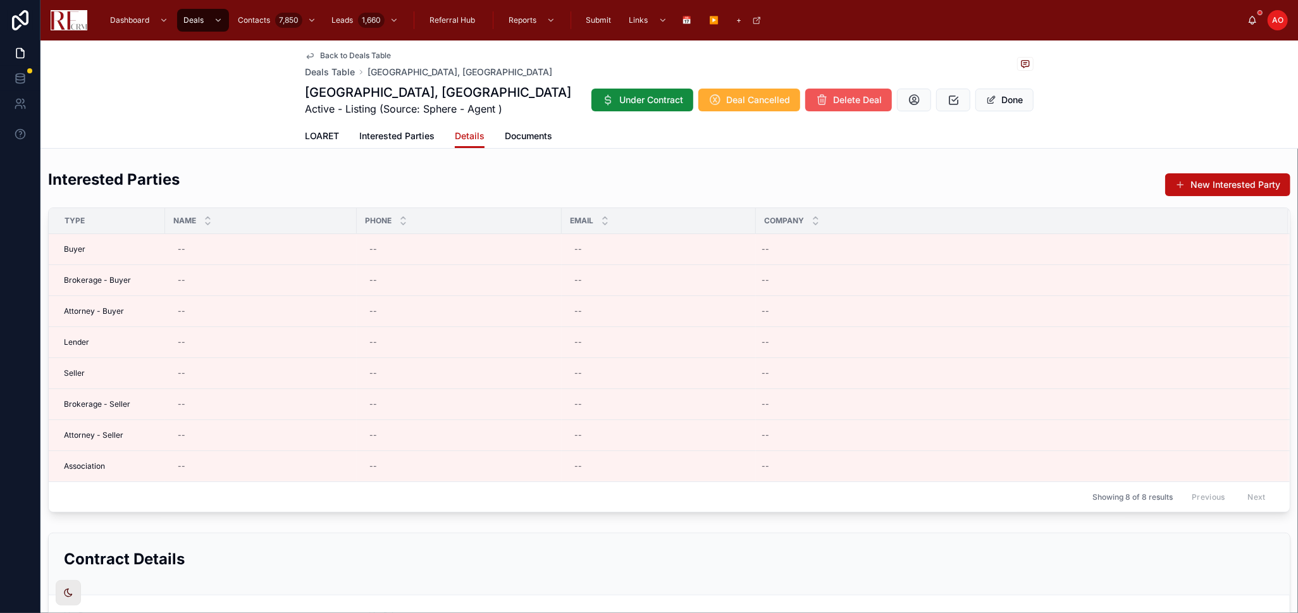
click at [863, 96] on span "Delete Deal" at bounding box center [857, 100] width 49 height 13
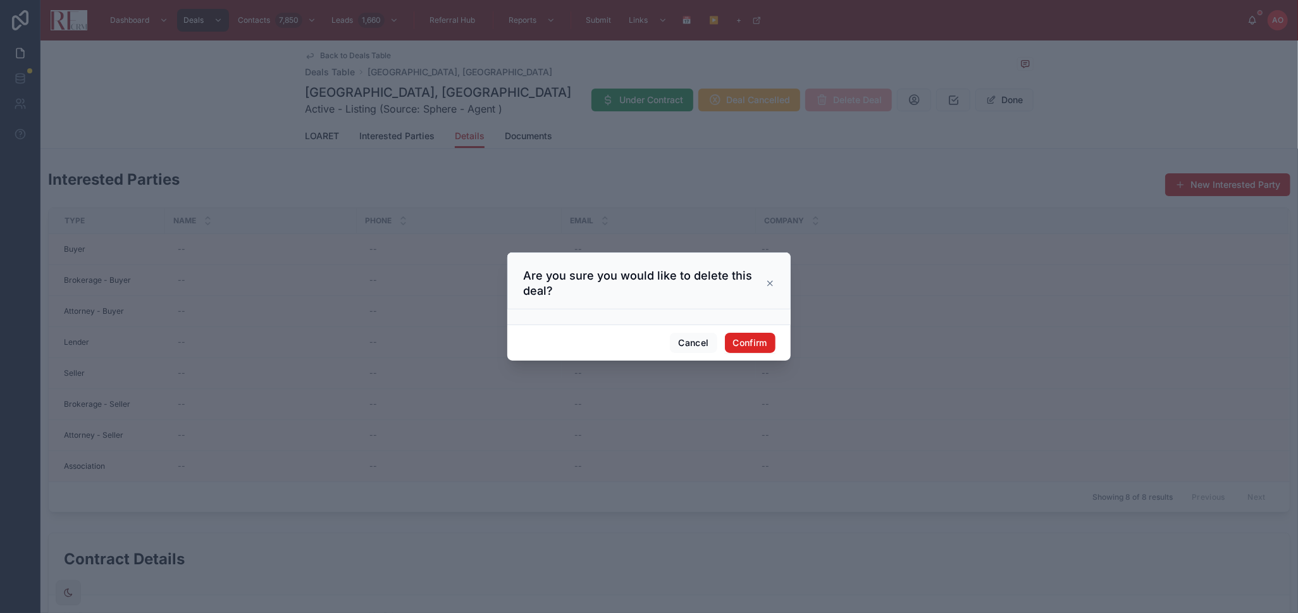
click at [752, 345] on button "Confirm" at bounding box center [750, 343] width 51 height 20
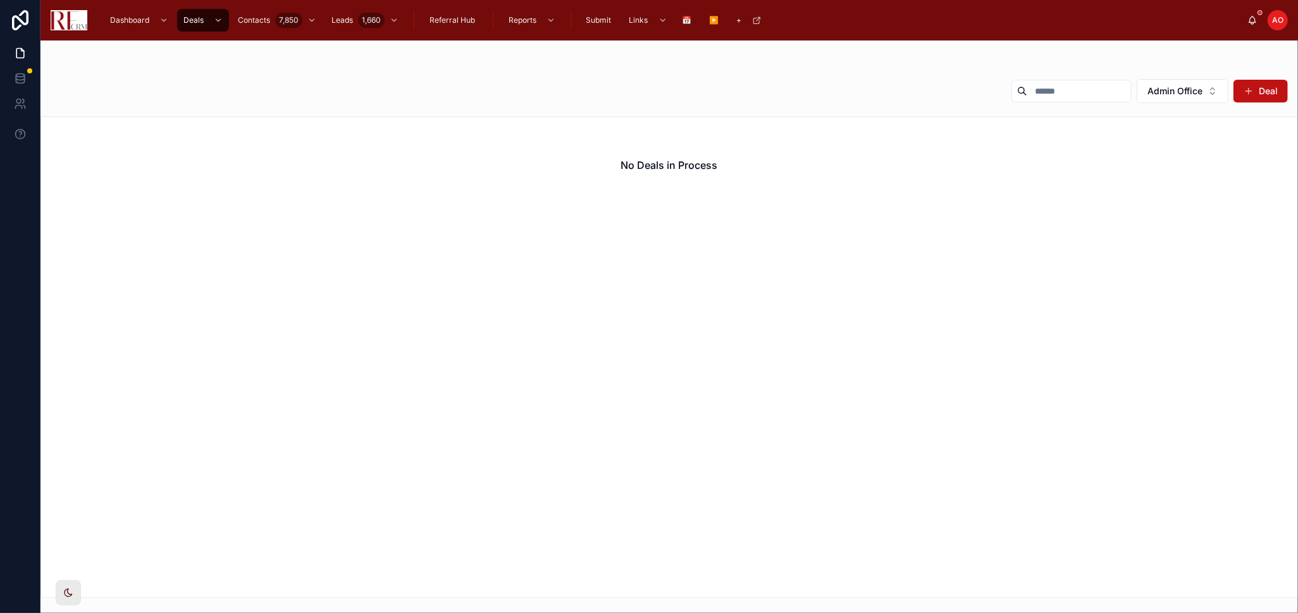
click at [752, 345] on div "No Deals in Process" at bounding box center [668, 356] width 1257 height 481
click at [1212, 93] on button "Admin Office" at bounding box center [1182, 91] width 92 height 24
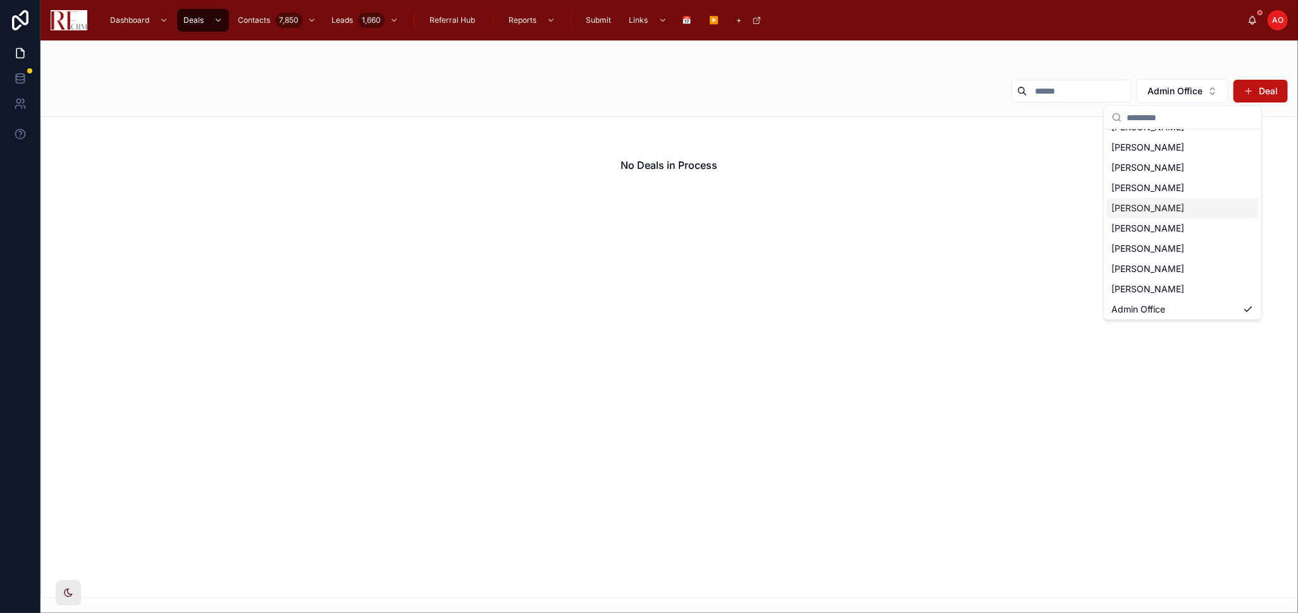
scroll to position [78, 0]
click at [1171, 240] on span "[PERSON_NAME]" at bounding box center [1148, 246] width 73 height 13
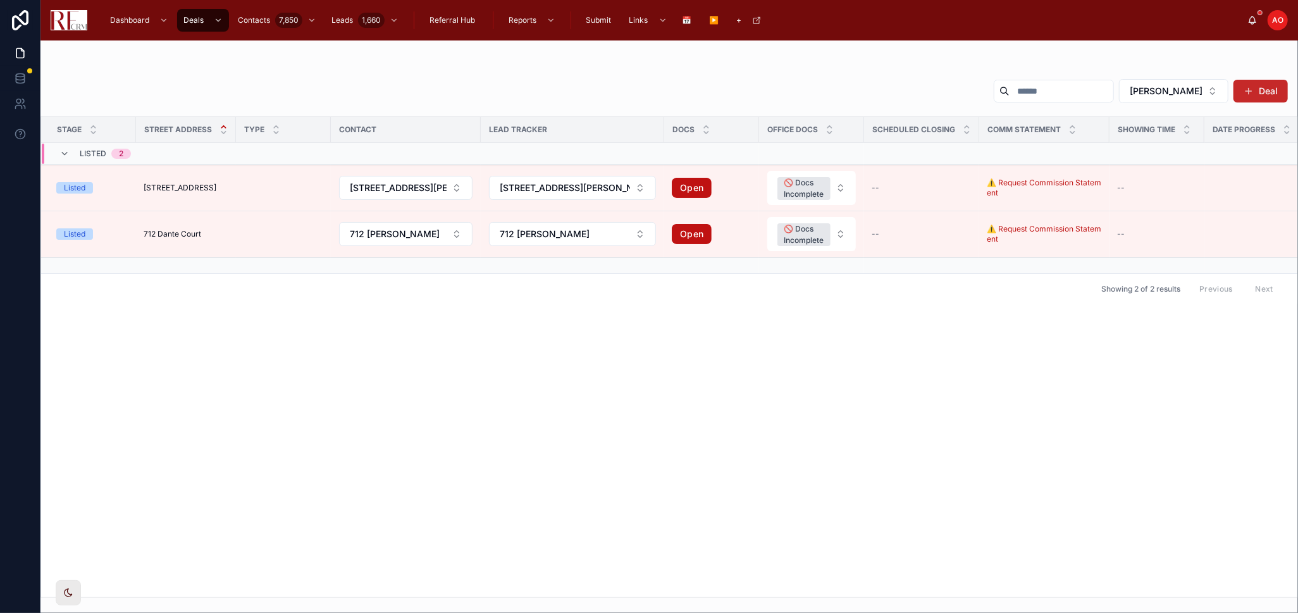
click at [1246, 88] on span at bounding box center [1248, 91] width 10 height 10
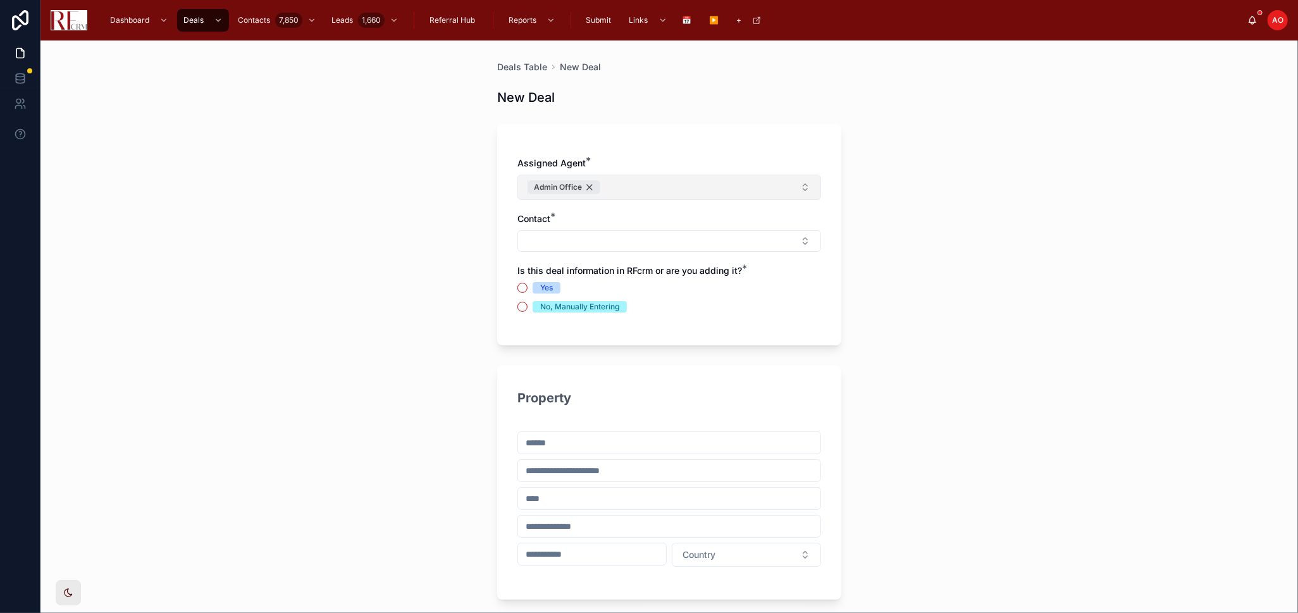
click at [578, 187] on div "Admin Office" at bounding box center [564, 187] width 72 height 14
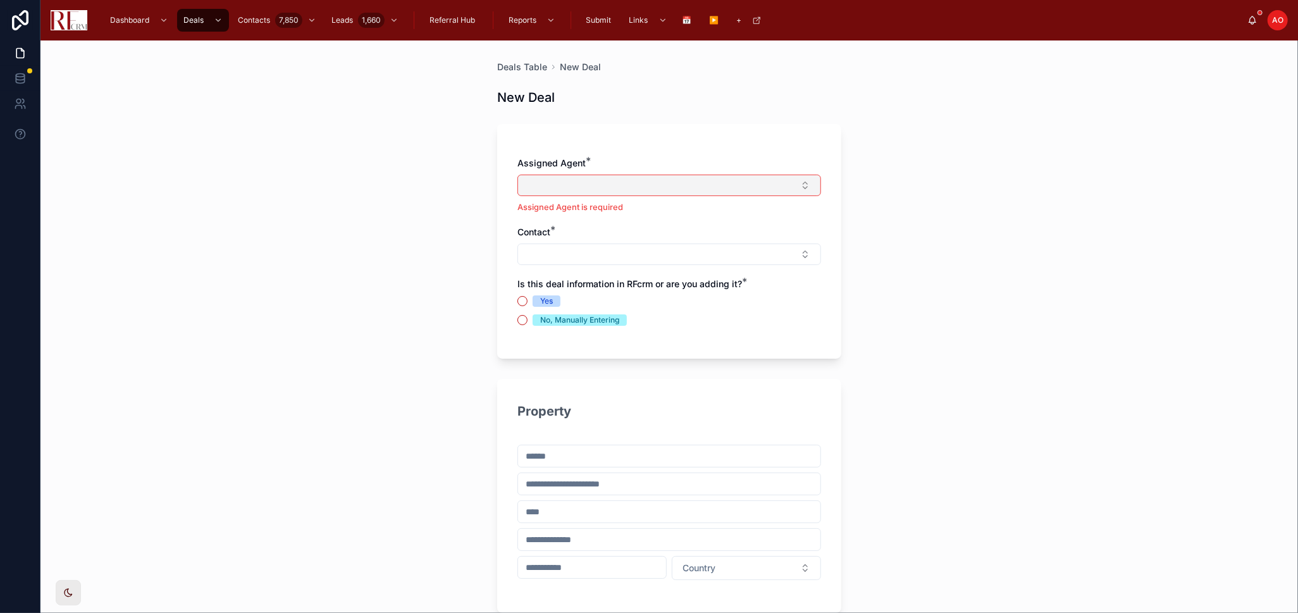
click at [578, 187] on button "Select Button" at bounding box center [669, 186] width 304 height 22
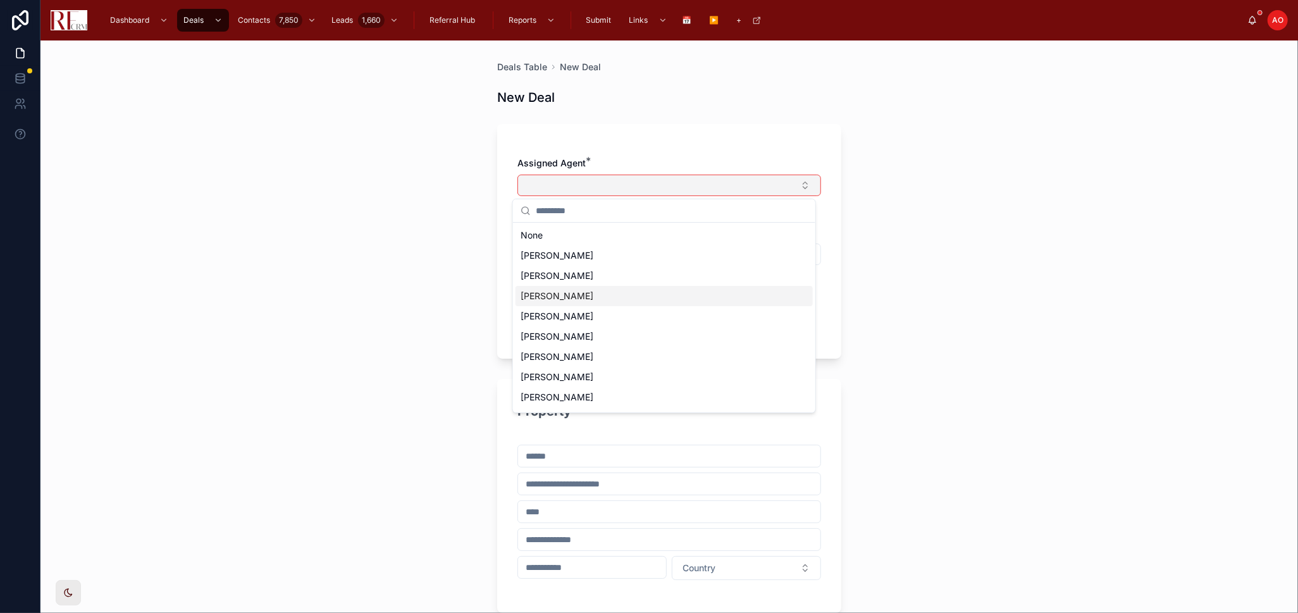
scroll to position [58, 0]
click at [608, 352] on div "[PERSON_NAME]" at bounding box center [663, 360] width 297 height 20
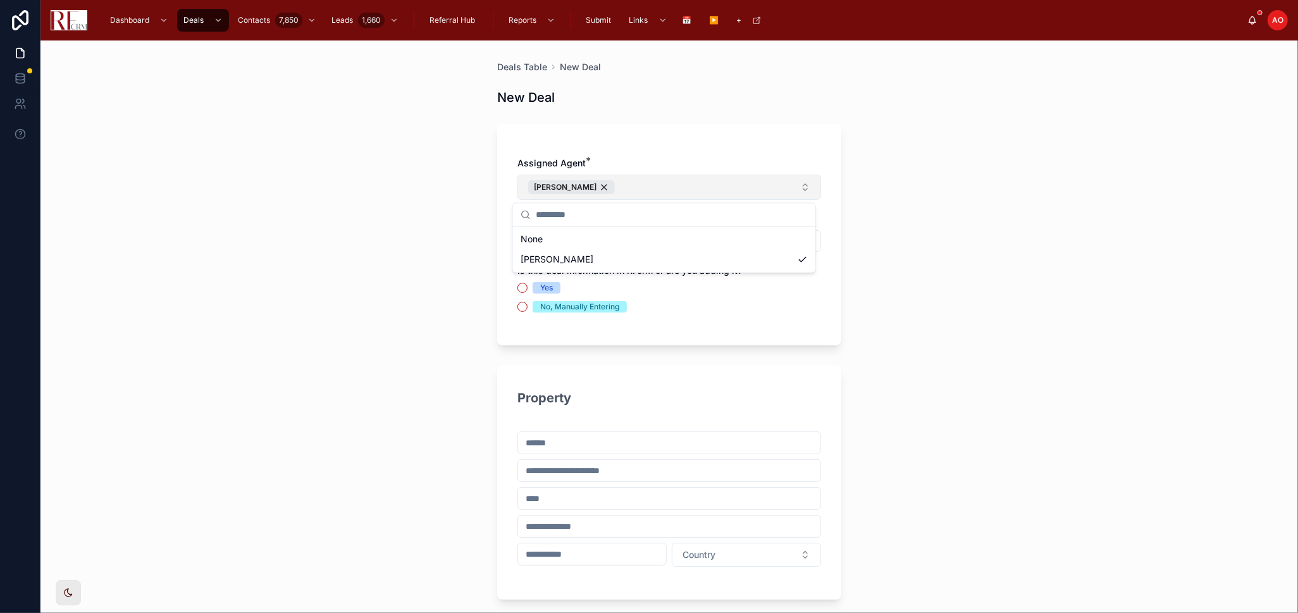
scroll to position [0, 0]
click at [715, 145] on div "Assigned Agent * Pradeep Singh Contact * Is this deal information in RFcrm or a…" at bounding box center [669, 234] width 344 height 221
click at [696, 238] on button "Select Button" at bounding box center [669, 241] width 304 height 22
click at [549, 289] on span "New" at bounding box center [542, 291] width 19 height 13
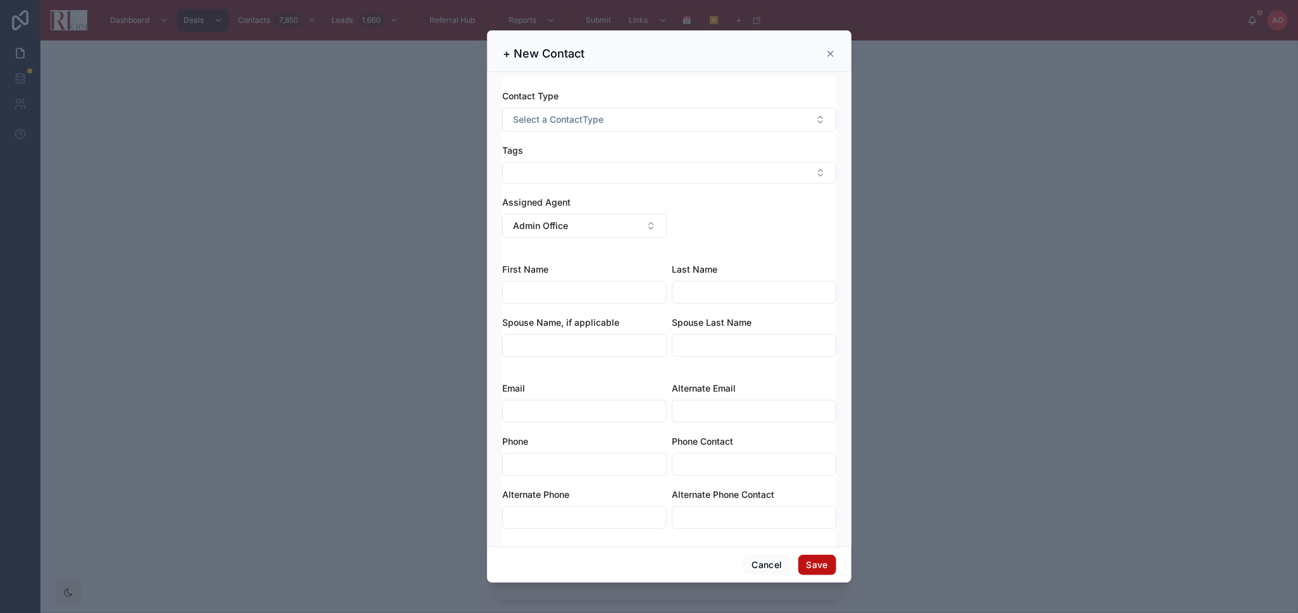
click at [825, 52] on icon at bounding box center [830, 54] width 10 height 10
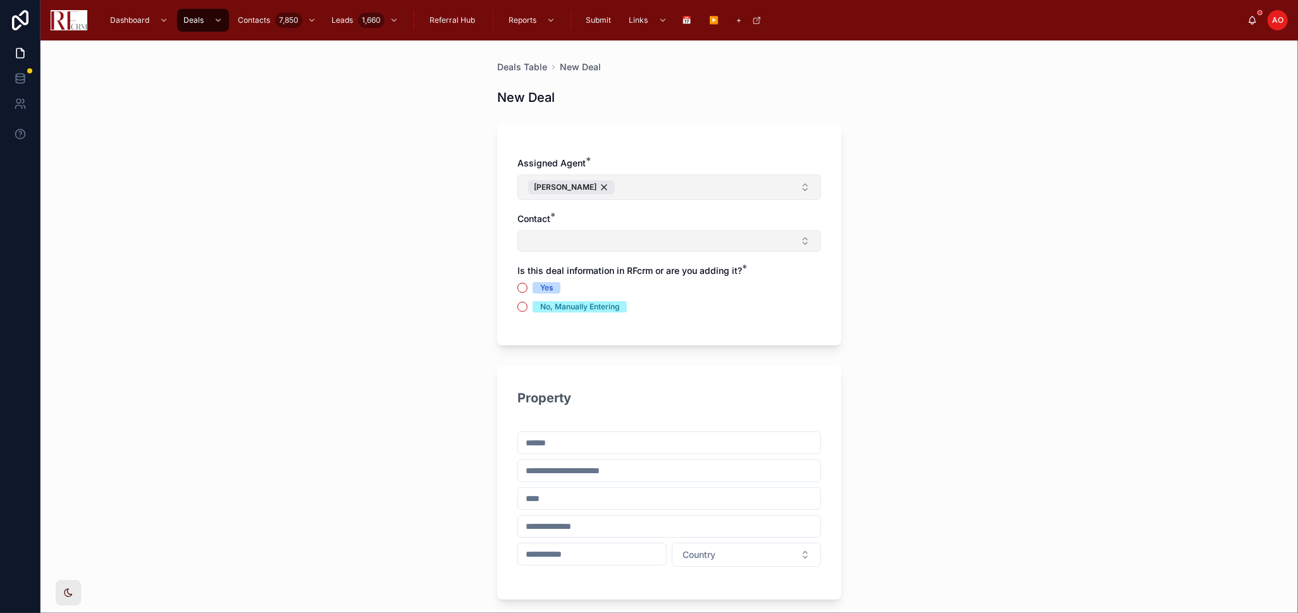
click at [591, 240] on button "Select Button" at bounding box center [669, 241] width 304 height 22
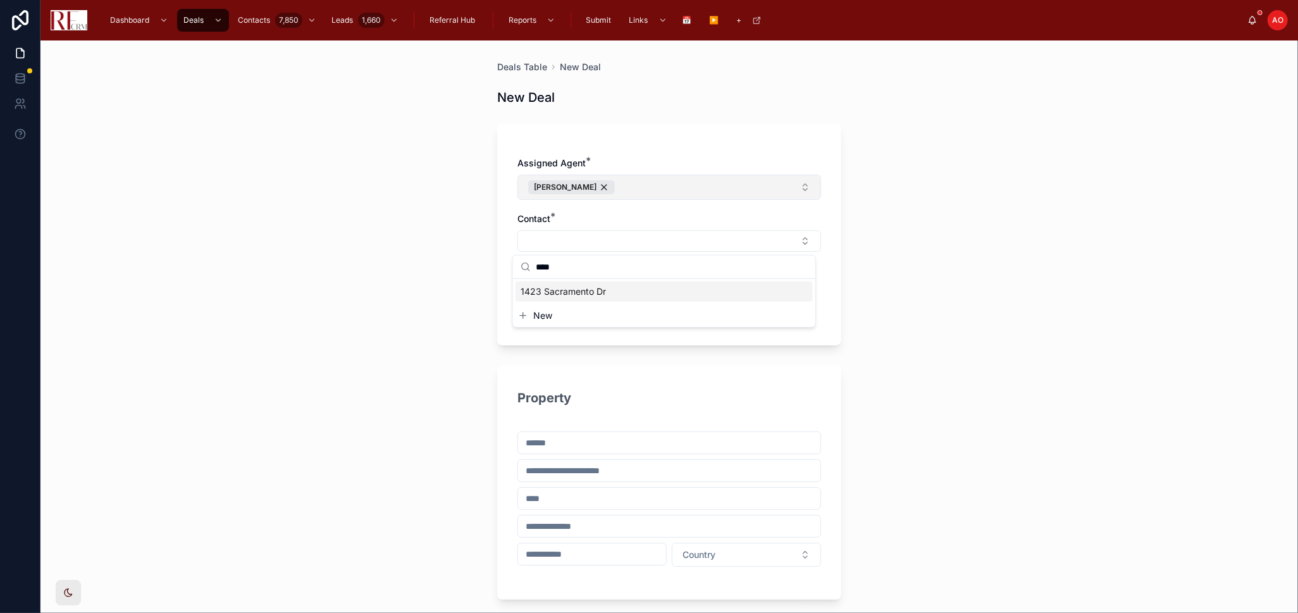
type input "****"
click at [599, 292] on span "1423 Sacramento Dr" at bounding box center [562, 291] width 85 height 13
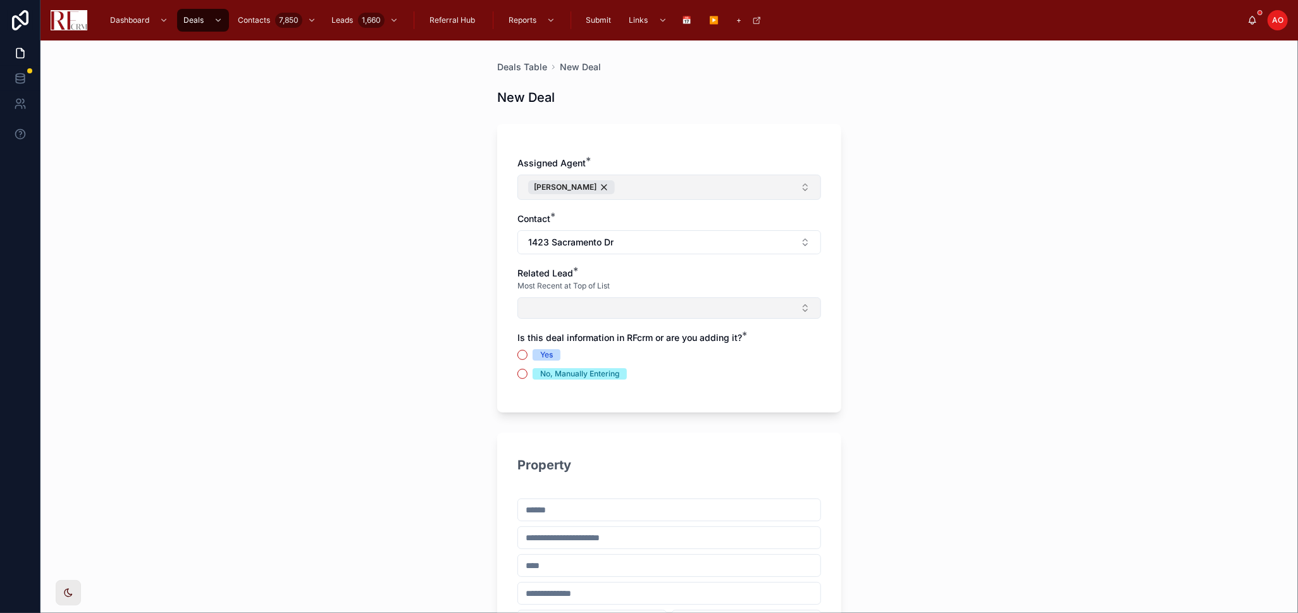
click at [596, 305] on button "Select Button" at bounding box center [669, 308] width 304 height 22
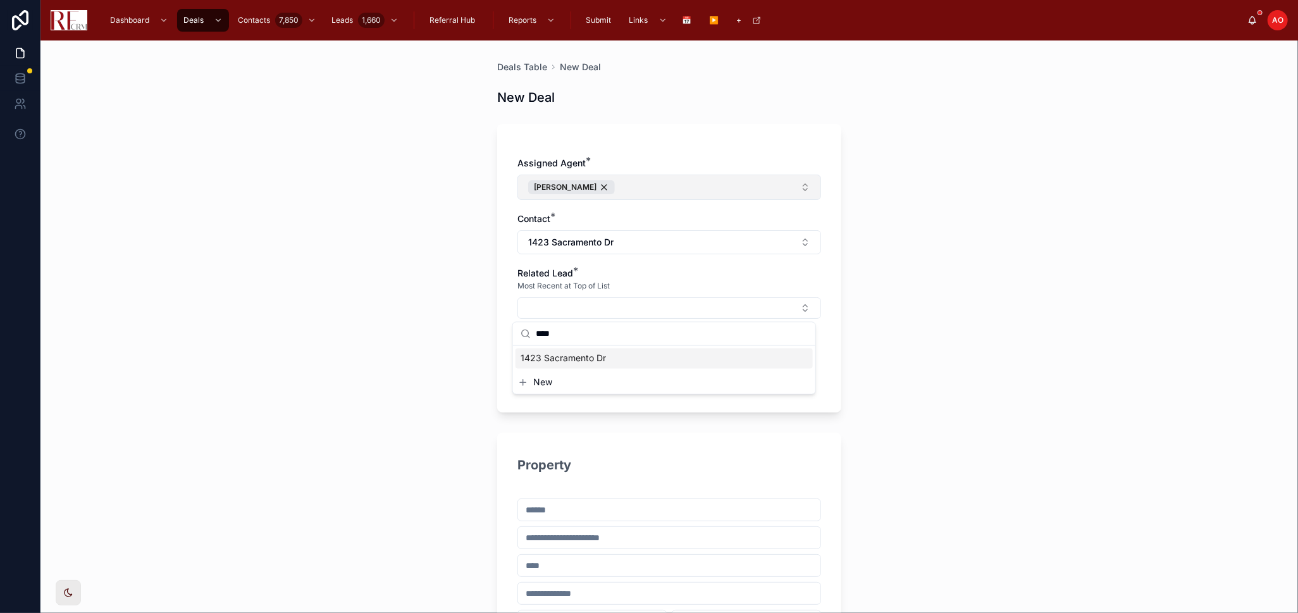
type input "****"
click at [602, 359] on span "1423 Sacramento Dr" at bounding box center [562, 358] width 85 height 13
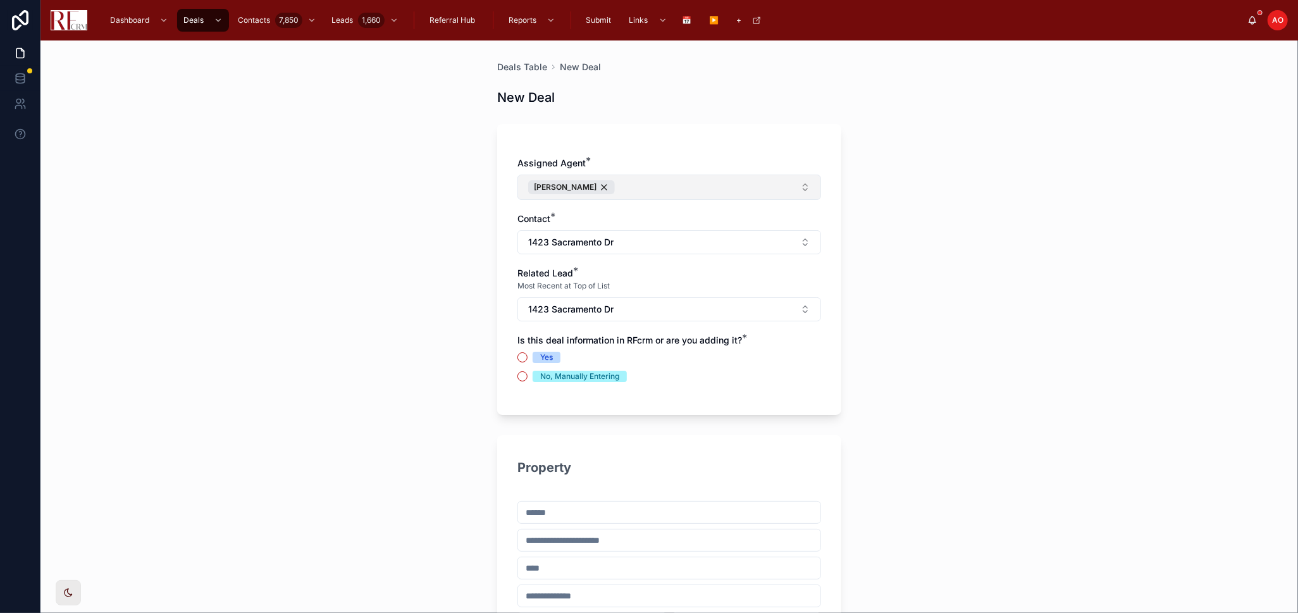
click at [540, 357] on div "Yes" at bounding box center [546, 357] width 13 height 11
click at [527, 357] on button "Yes" at bounding box center [522, 357] width 10 height 10
click at [577, 507] on input "text" at bounding box center [669, 512] width 302 height 18
paste input "**********"
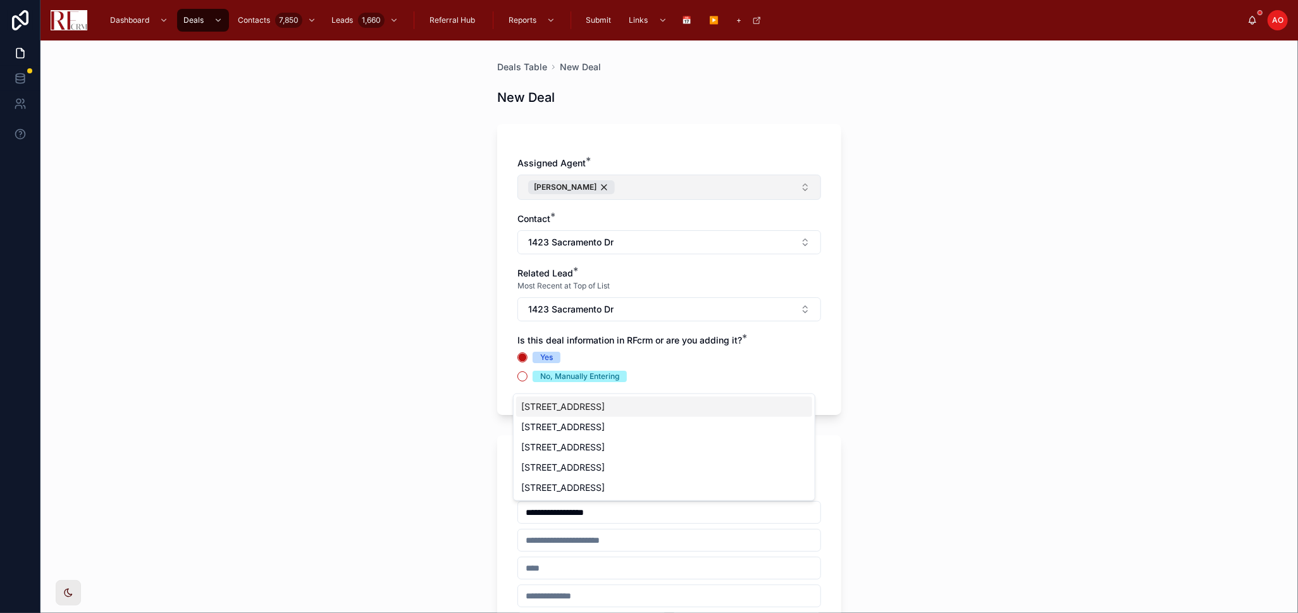
click at [635, 408] on div "1423 Sacramento Drive, Hanover Park, IL, USA" at bounding box center [664, 407] width 296 height 20
type input "**********"
type input "********"
type input "*****"
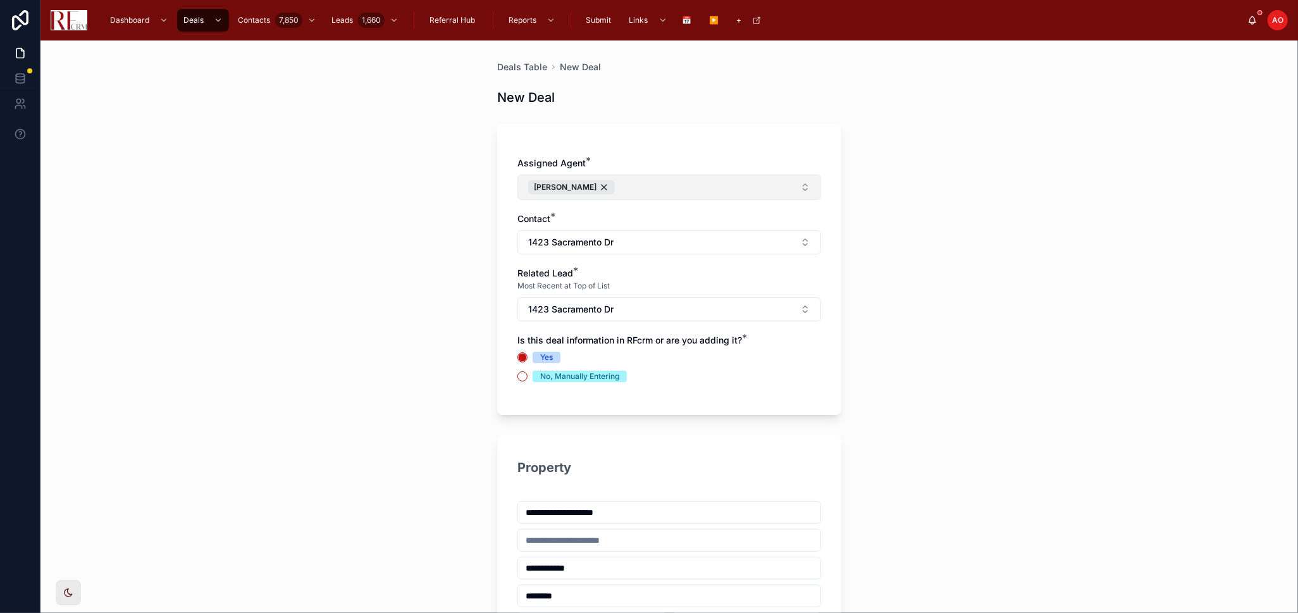
type input "**********"
click at [619, 542] on input "text" at bounding box center [669, 540] width 302 height 18
type input "*********"
click at [660, 453] on div "**********" at bounding box center [669, 552] width 344 height 234
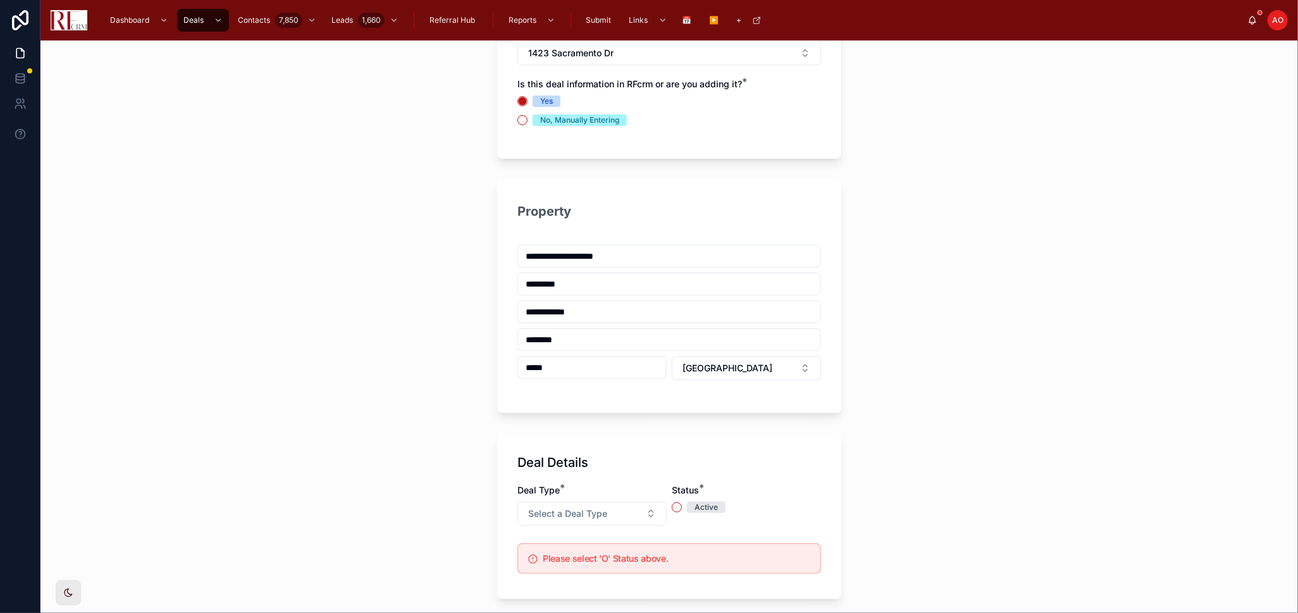
scroll to position [281, 0]
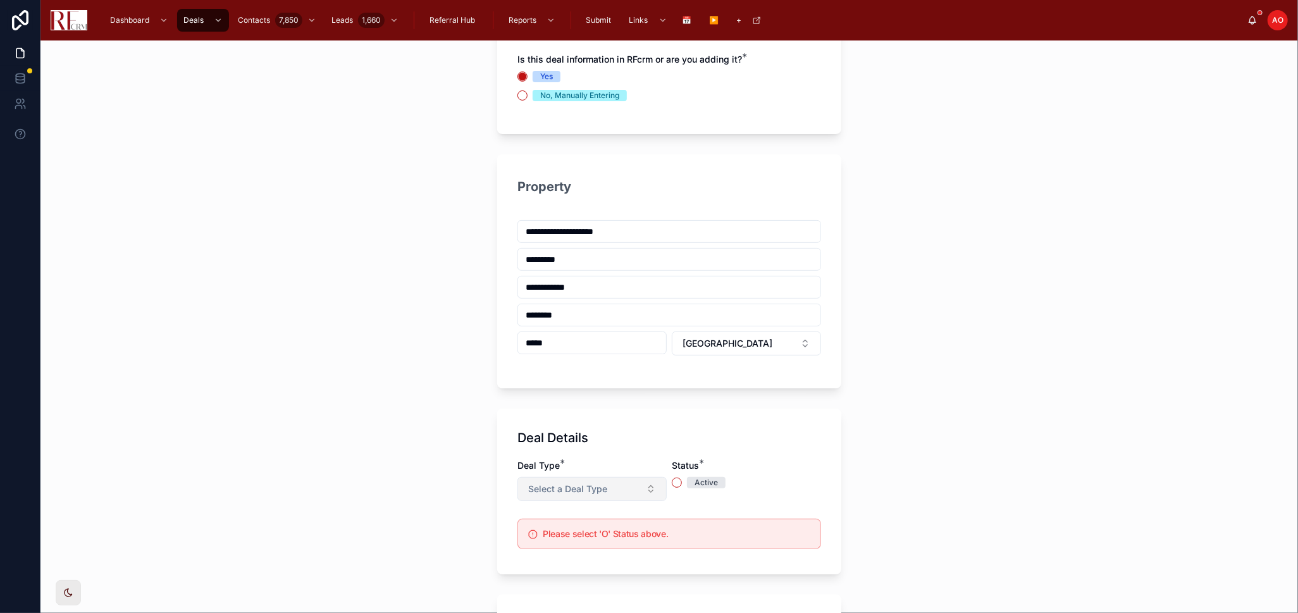
click at [639, 491] on button "Select a Deal Type" at bounding box center [591, 489] width 149 height 24
drag, startPoint x: 556, startPoint y: 425, endPoint x: 606, endPoint y: 437, distance: 52.0
click at [556, 421] on div "Listing" at bounding box center [586, 423] width 152 height 19
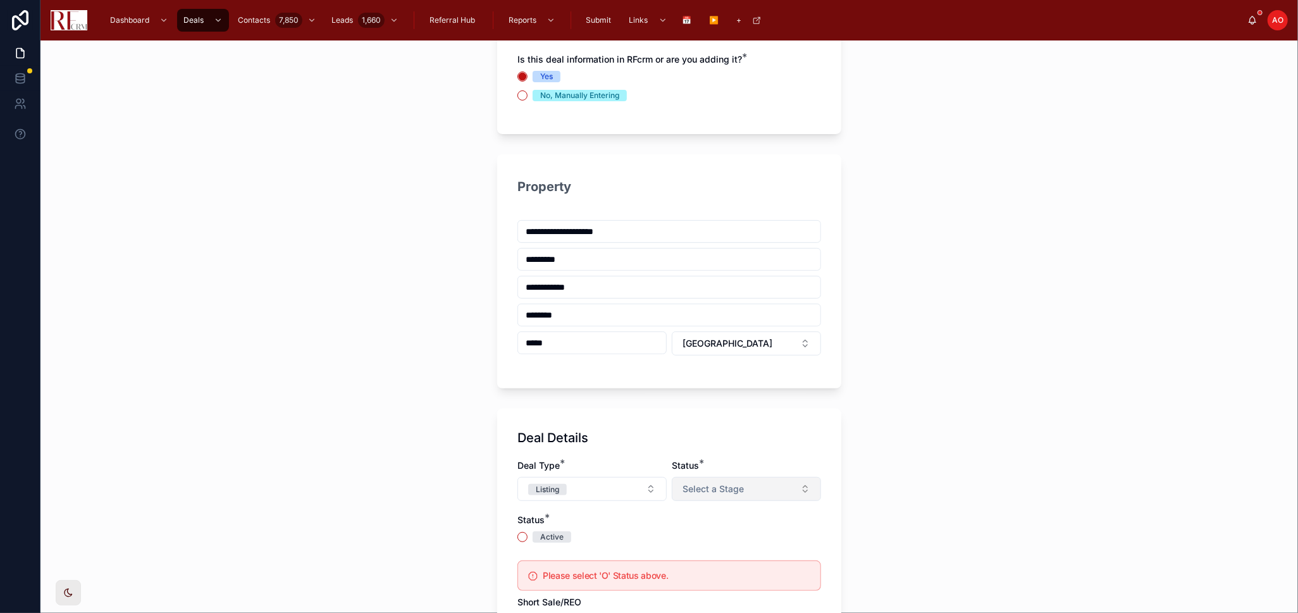
click at [696, 493] on span "Select a Stage" at bounding box center [712, 489] width 61 height 13
click at [711, 562] on div "Listed" at bounding box center [741, 558] width 152 height 19
click at [546, 543] on div "Deal Type * Listing Status * Listed Status * Active Please select 'O' Status ab…" at bounding box center [669, 581] width 304 height 244
click at [554, 536] on div "Active" at bounding box center [551, 536] width 23 height 11
click at [527, 536] on button "Active" at bounding box center [522, 537] width 10 height 10
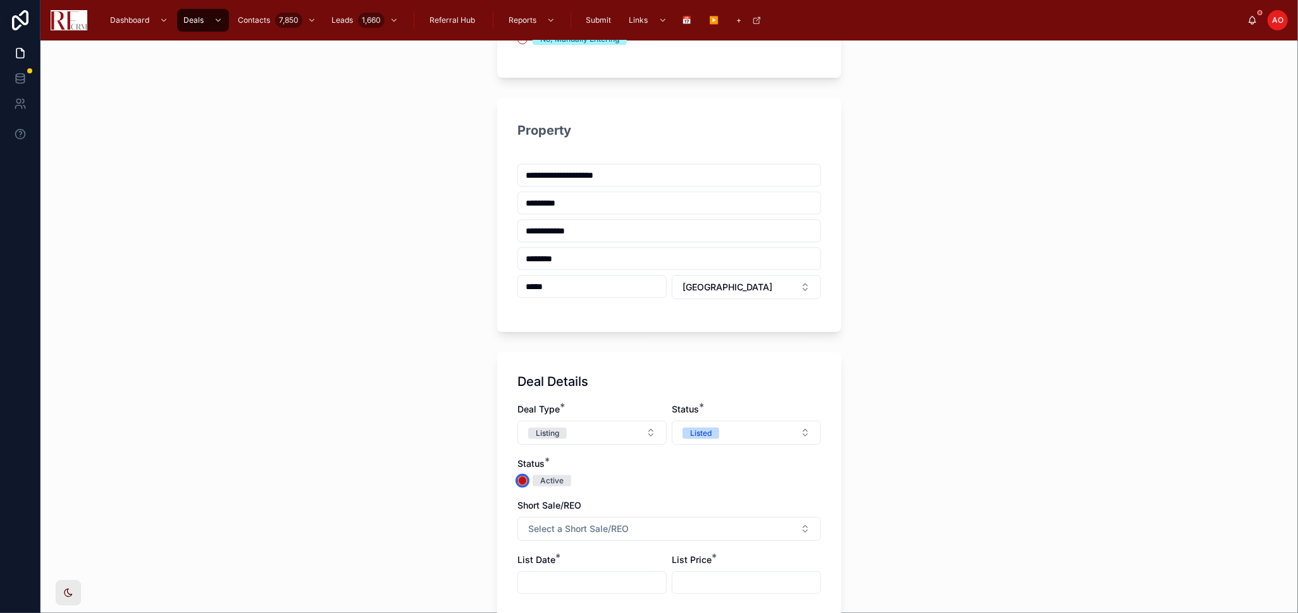
scroll to position [421, 0]
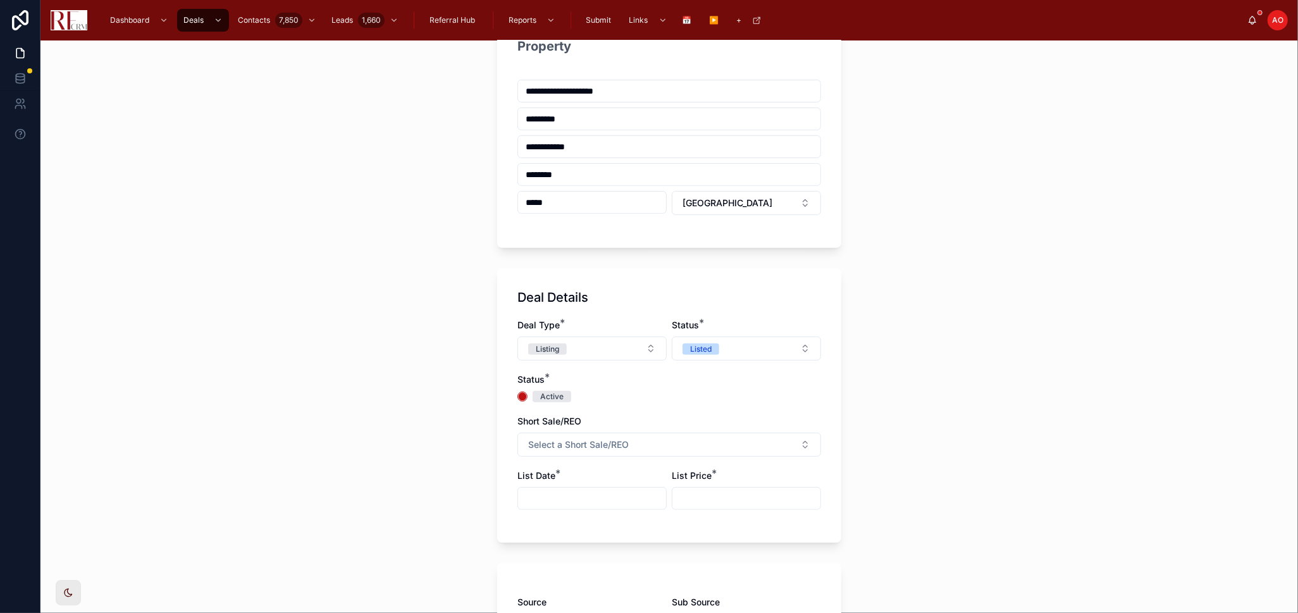
click at [610, 498] on input "text" at bounding box center [592, 499] width 148 height 18
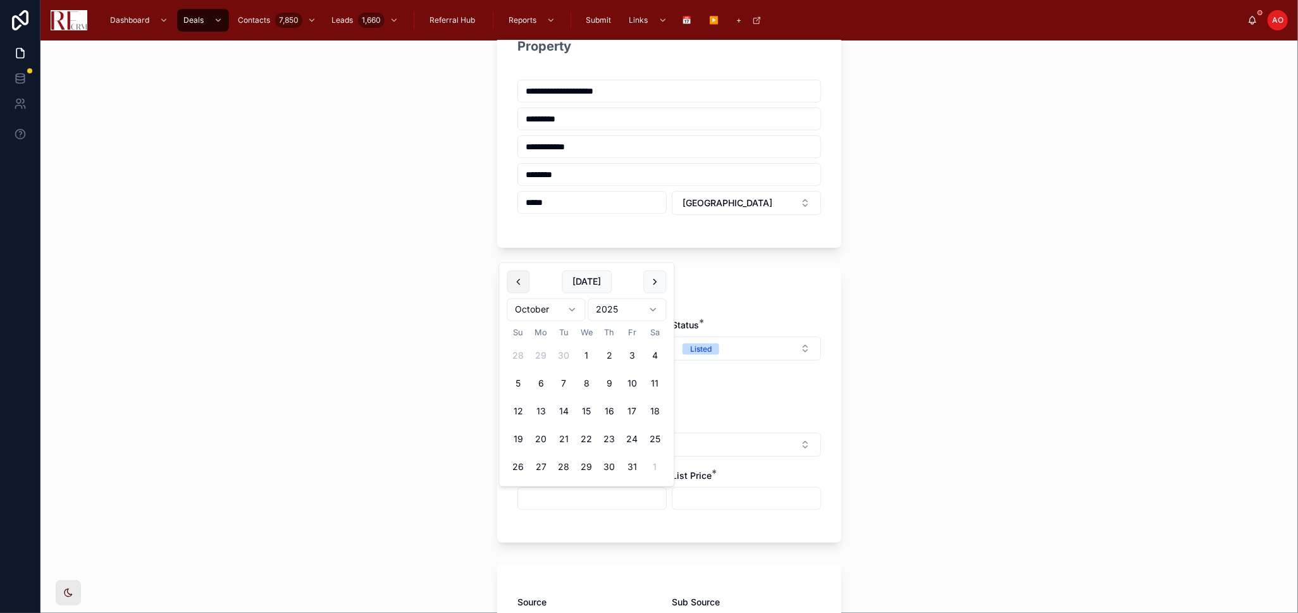
click at [521, 278] on button at bounding box center [518, 282] width 23 height 23
click at [567, 354] on button "2" at bounding box center [563, 356] width 23 height 23
type input "********"
click at [730, 495] on input "text" at bounding box center [746, 499] width 148 height 18
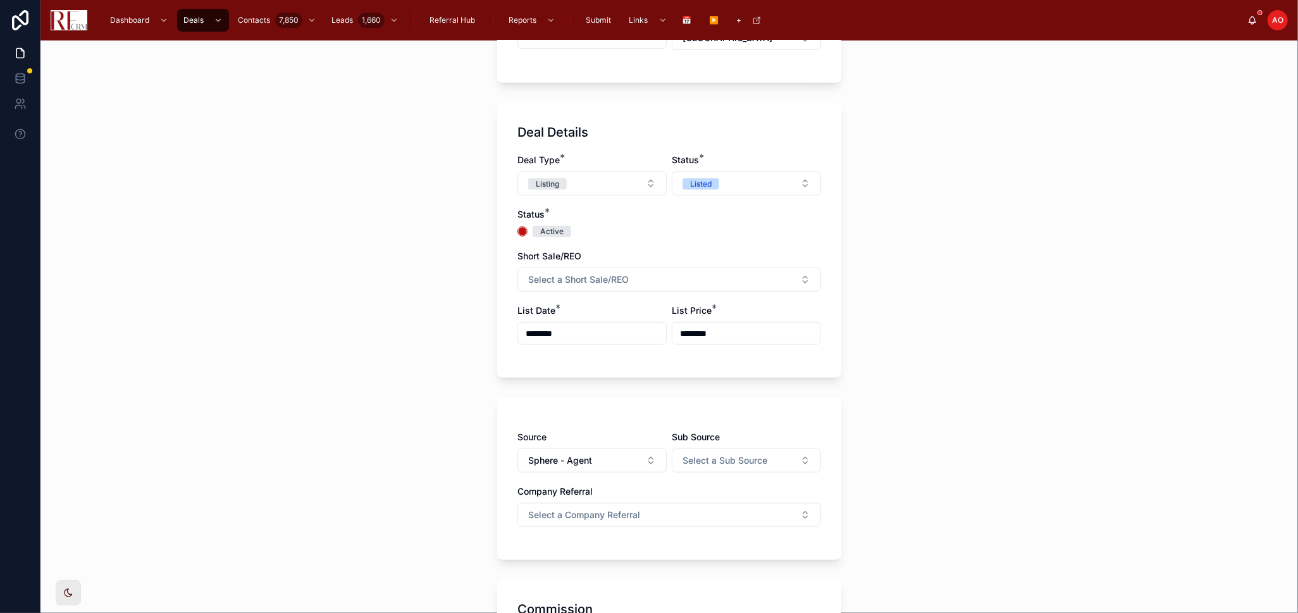
scroll to position [632, 0]
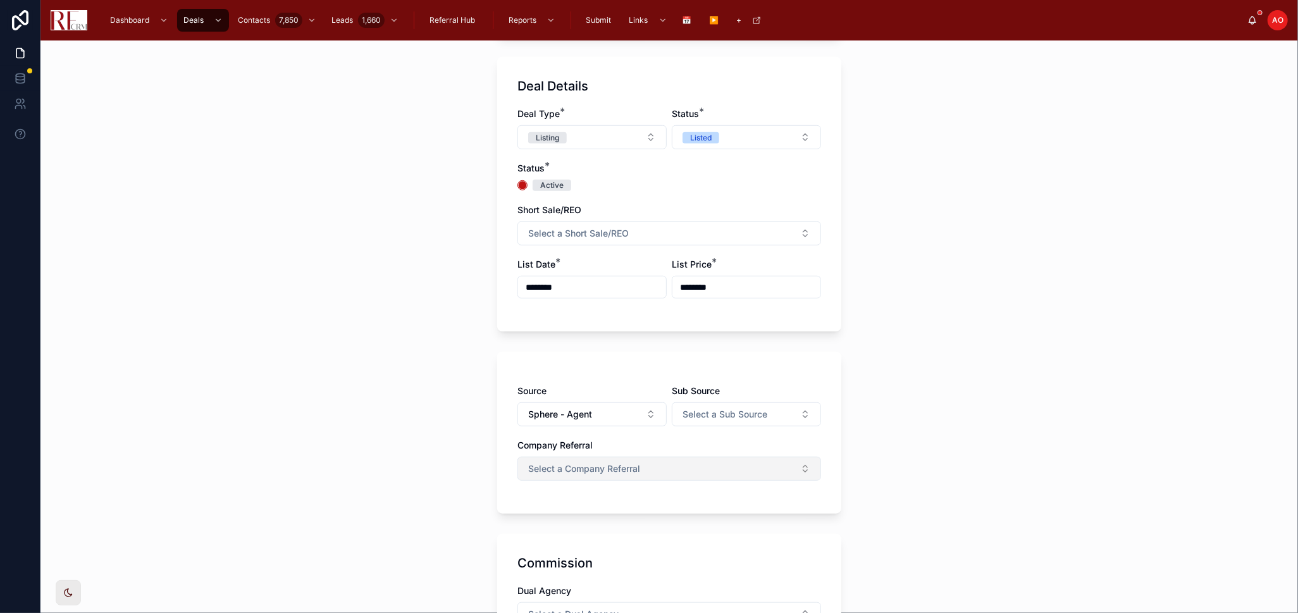
type input "********"
click at [624, 470] on span "Select a Company Referral" at bounding box center [584, 468] width 112 height 13
click at [595, 536] on div "No" at bounding box center [663, 538] width 297 height 19
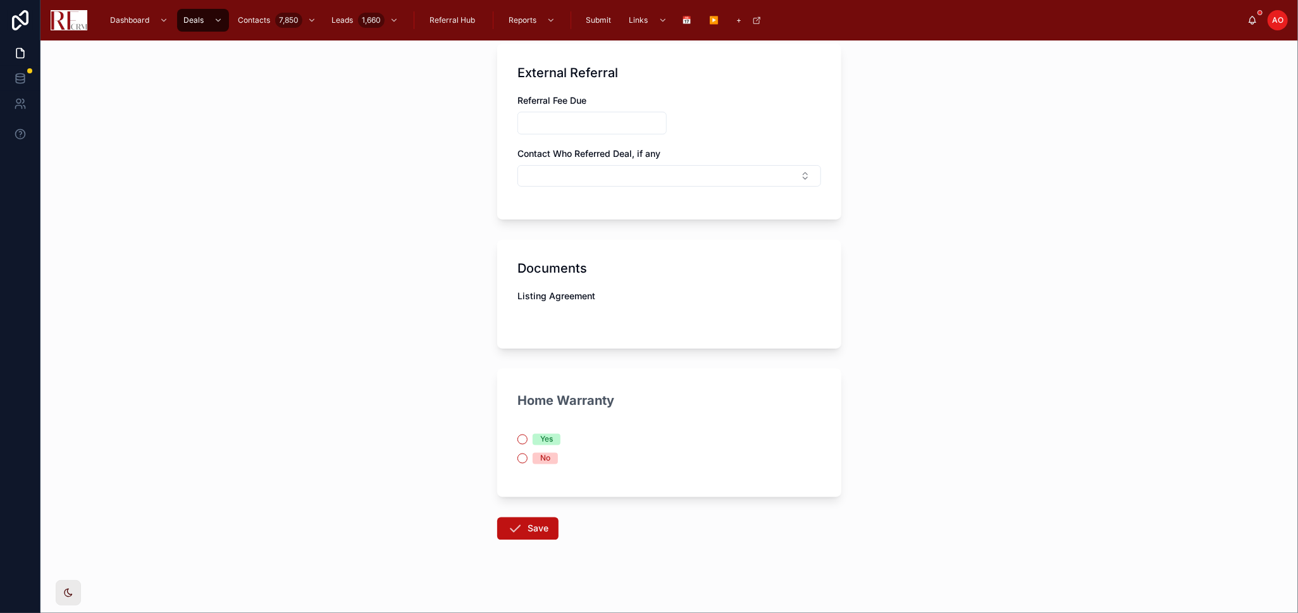
scroll to position [1633, 0]
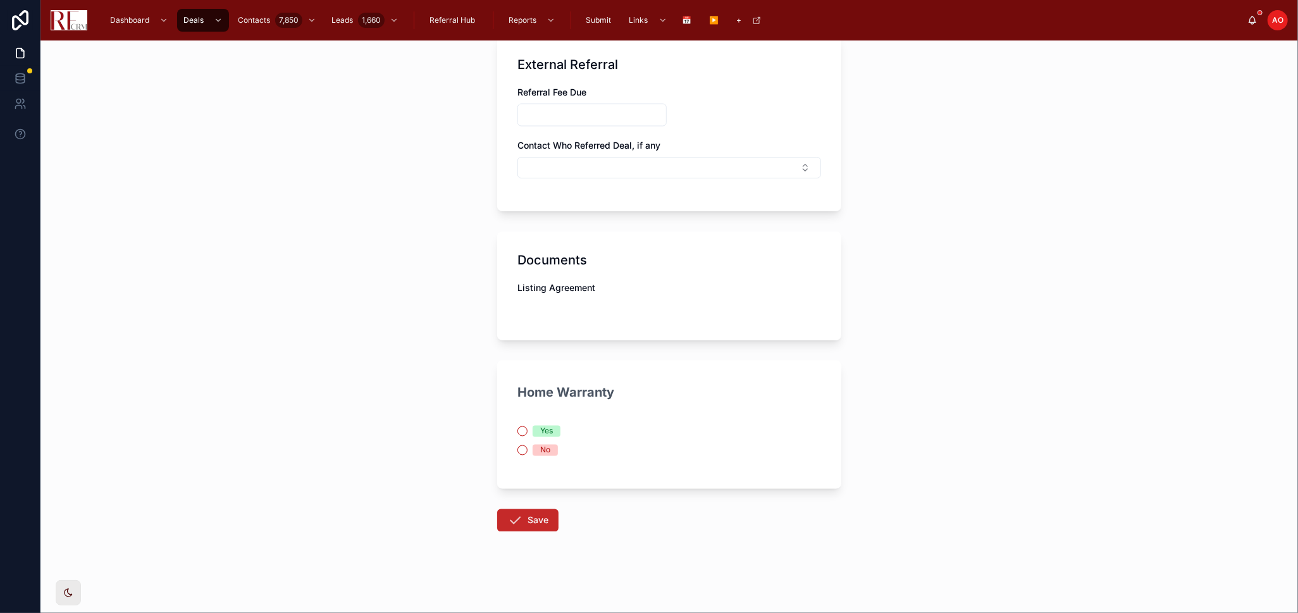
click at [541, 522] on button "Save" at bounding box center [527, 520] width 61 height 23
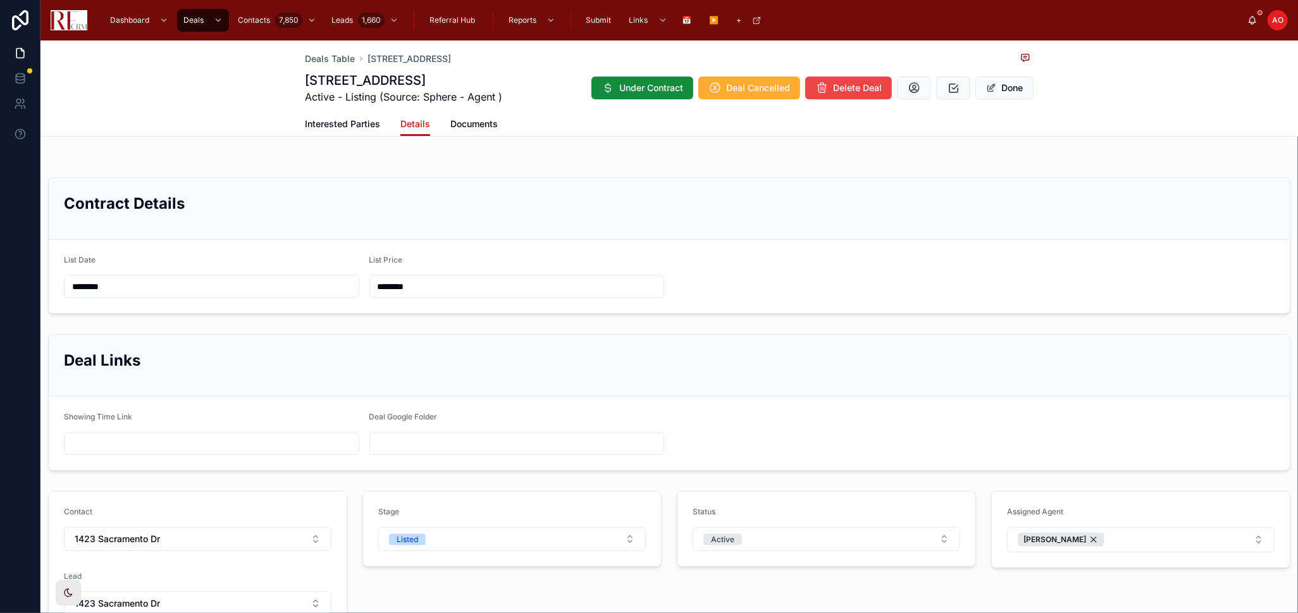
click at [762, 350] on h2 "Deal Links" at bounding box center [669, 360] width 1210 height 21
type input "**********"
click at [845, 246] on form "List Date ******** List Price ********" at bounding box center [669, 276] width 1241 height 73
click at [994, 87] on button "Done" at bounding box center [1004, 88] width 58 height 23
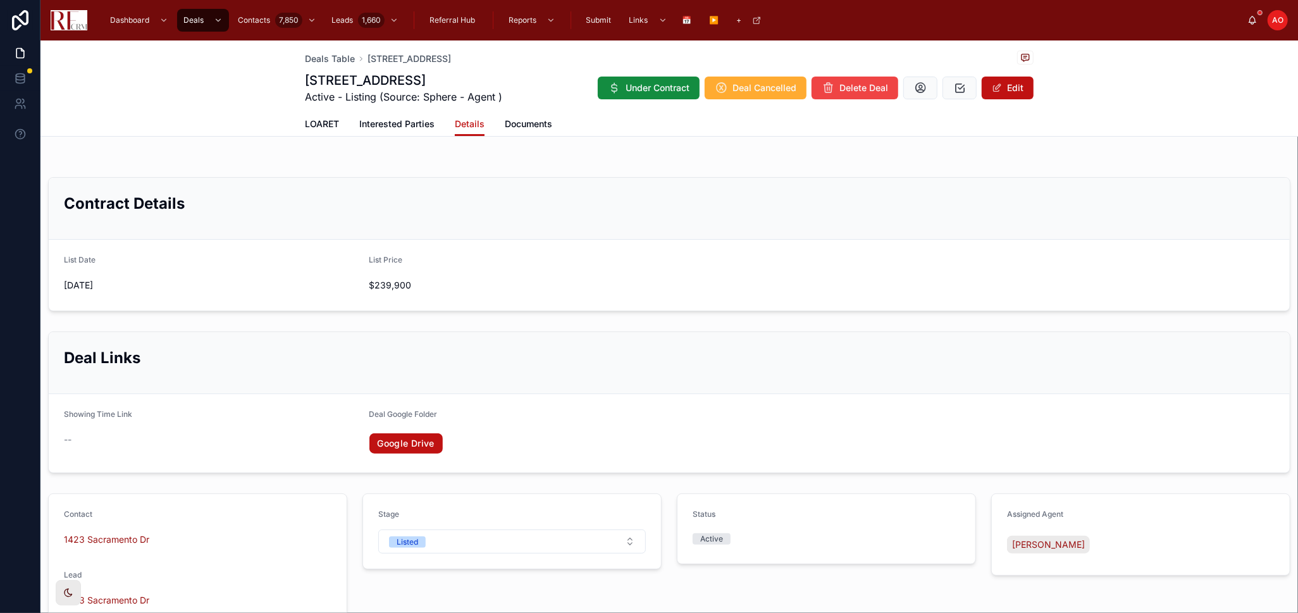
click at [818, 349] on h2 "Deal Links" at bounding box center [669, 357] width 1210 height 21
click at [434, 444] on link "Google Drive" at bounding box center [405, 443] width 73 height 20
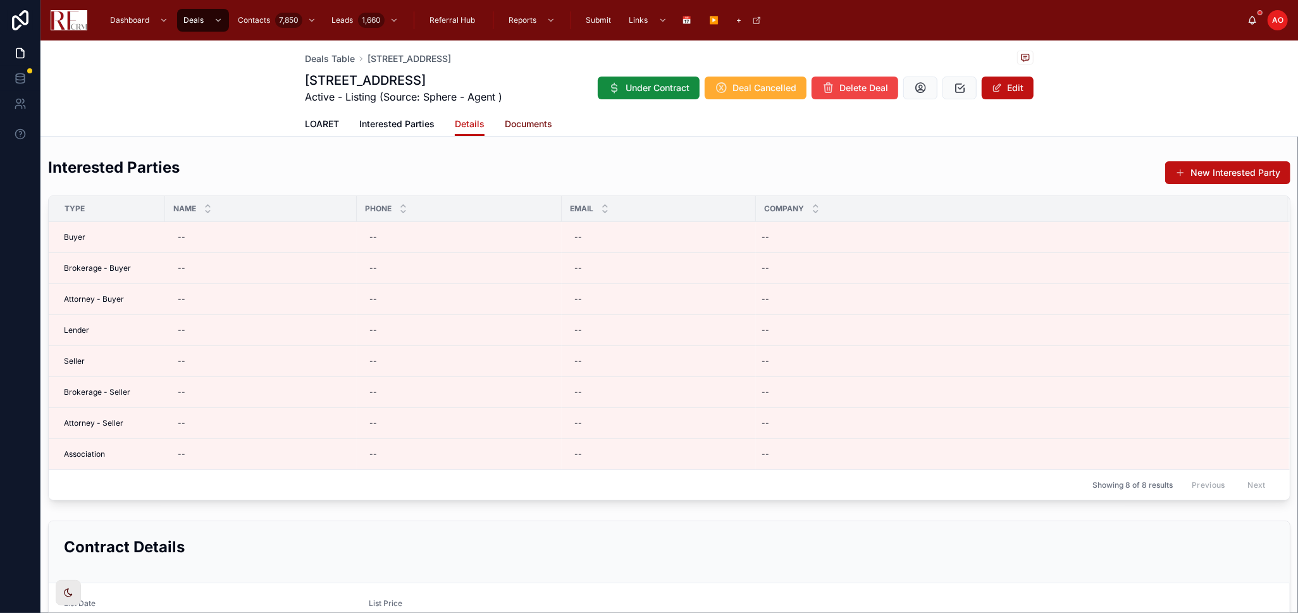
click at [525, 118] on span "Documents" at bounding box center [528, 124] width 47 height 13
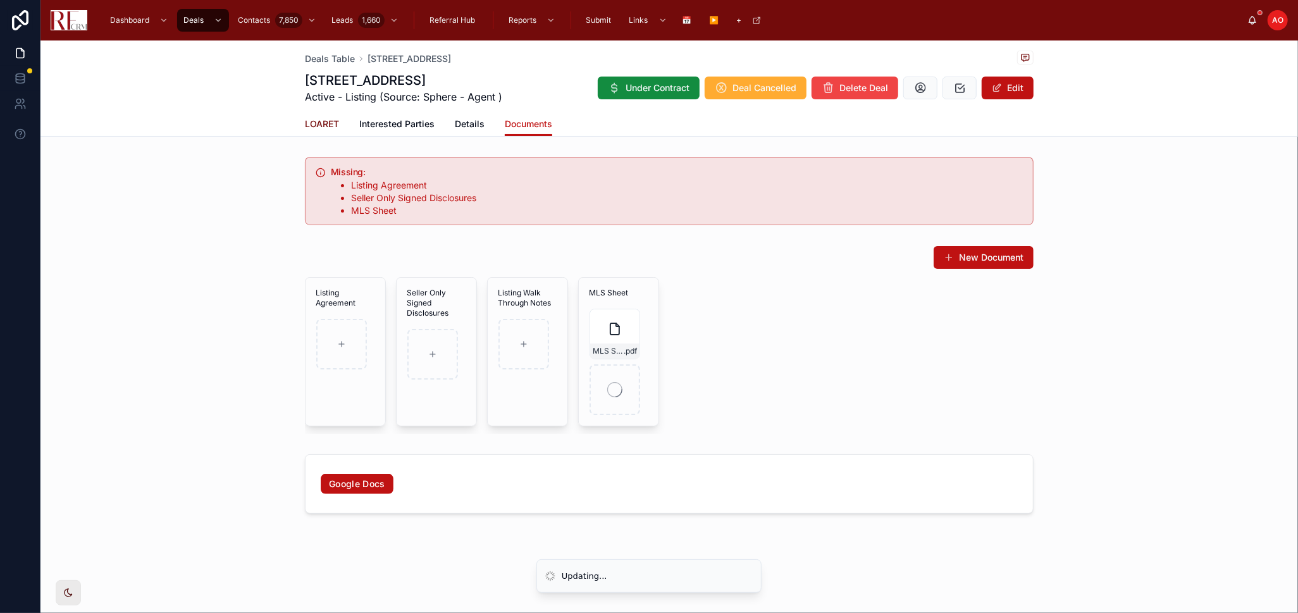
click at [328, 120] on span "LOARET" at bounding box center [322, 124] width 34 height 13
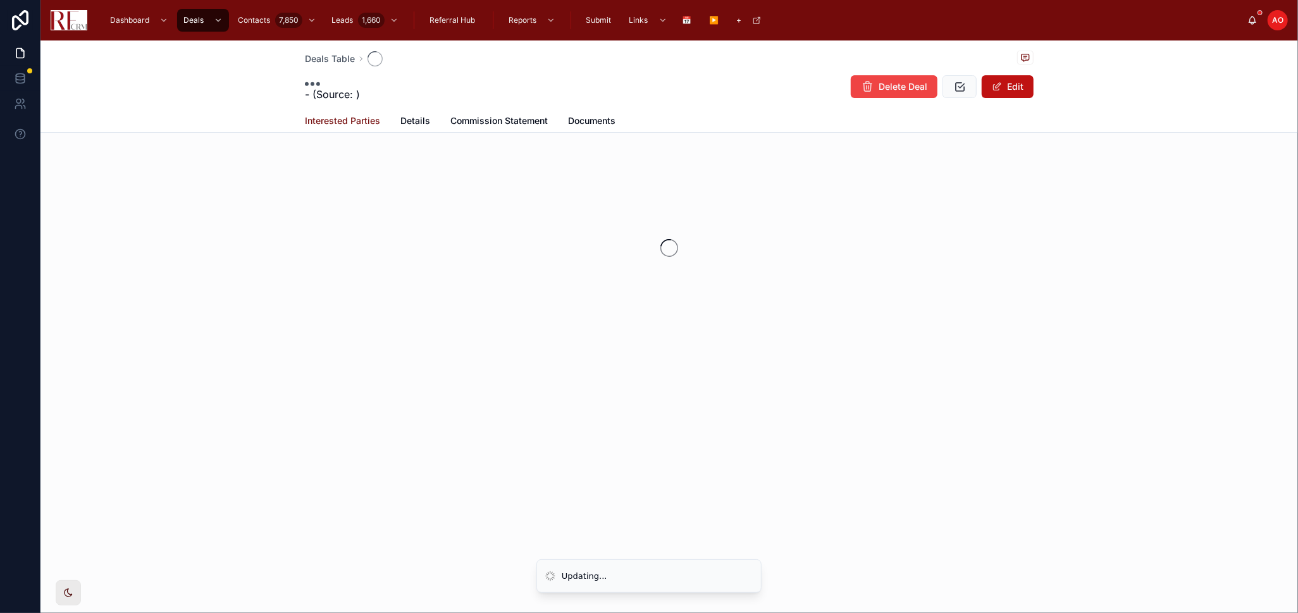
click at [380, 120] on span "Interested Parties" at bounding box center [342, 120] width 75 height 13
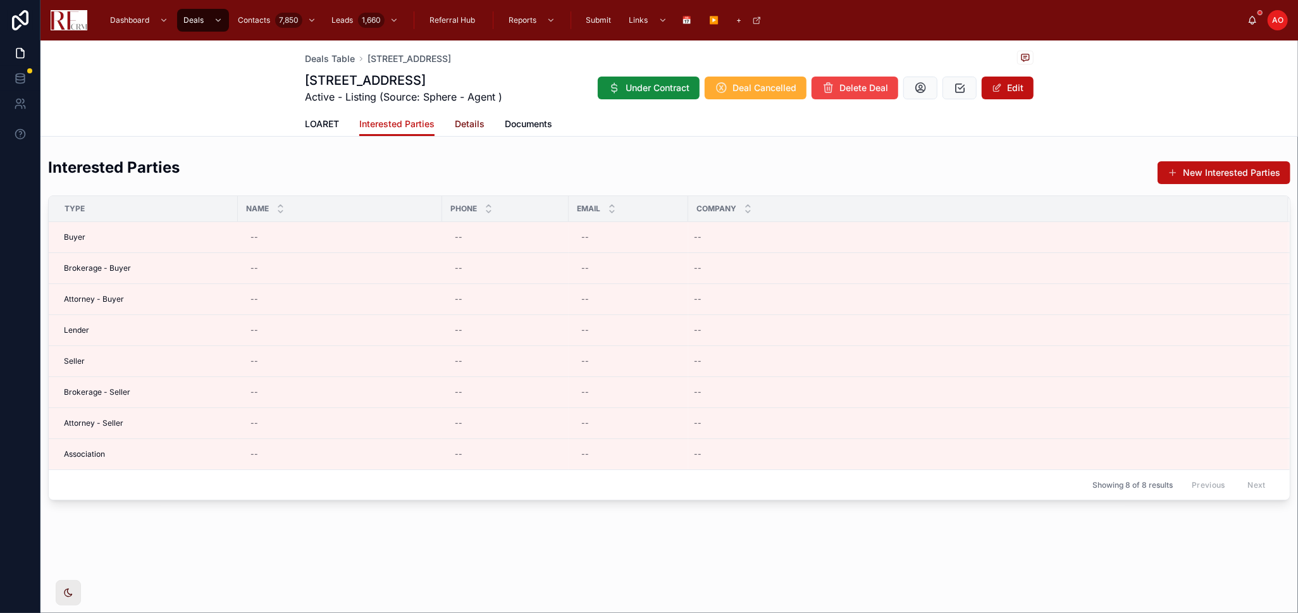
click at [473, 120] on span "Details" at bounding box center [470, 124] width 30 height 13
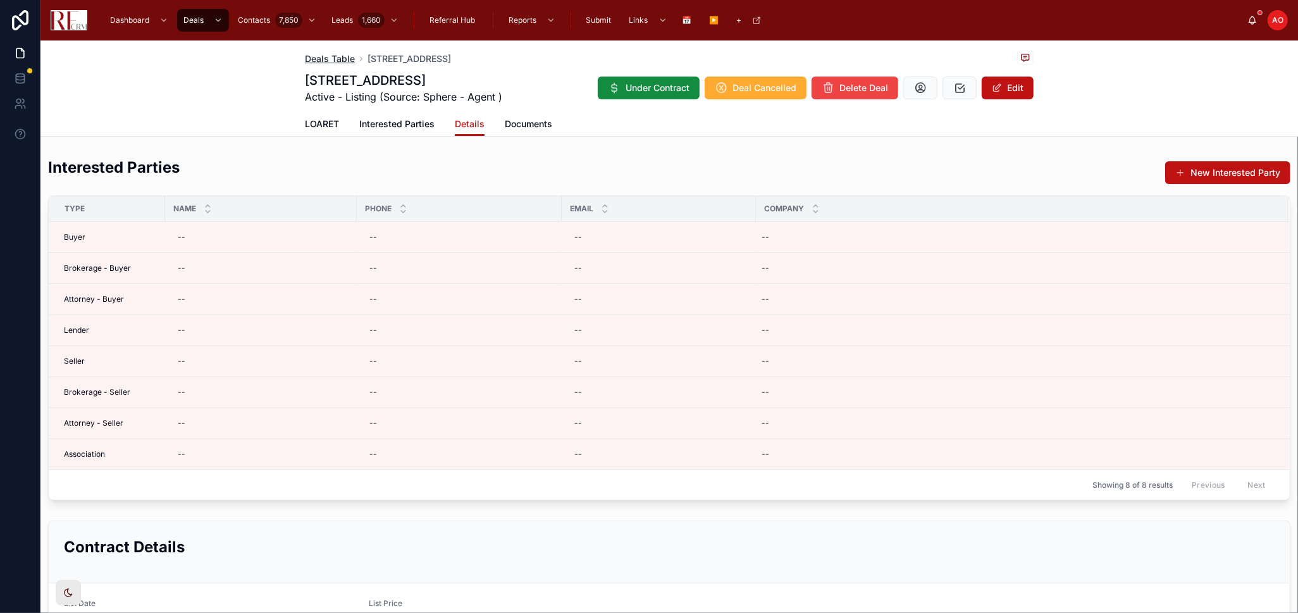
click at [331, 52] on span "Deals Table" at bounding box center [330, 58] width 50 height 13
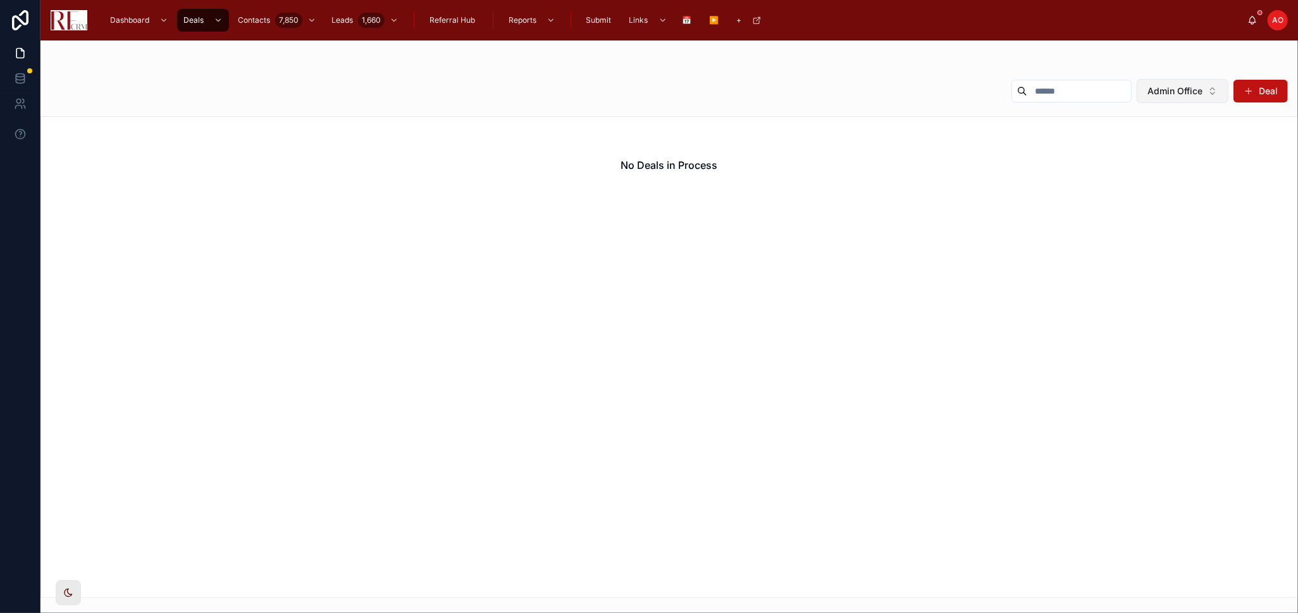
click at [1201, 83] on button "Admin Office" at bounding box center [1182, 91] width 92 height 24
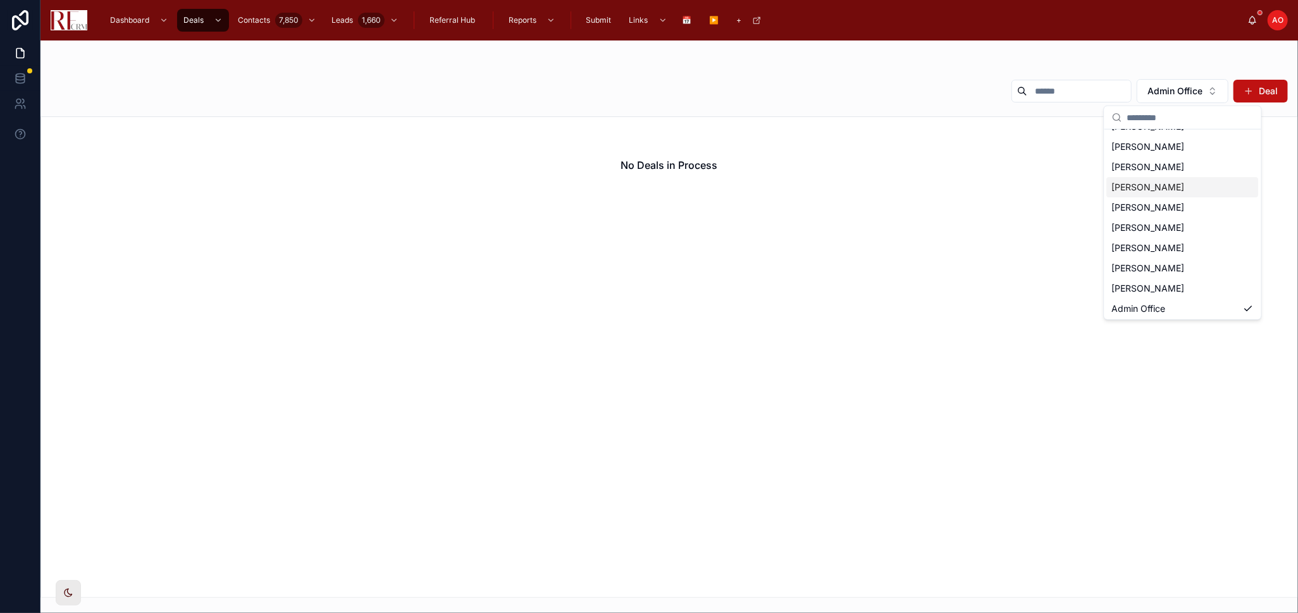
scroll to position [78, 0]
click at [1175, 250] on div "[PERSON_NAME]" at bounding box center [1183, 247] width 152 height 20
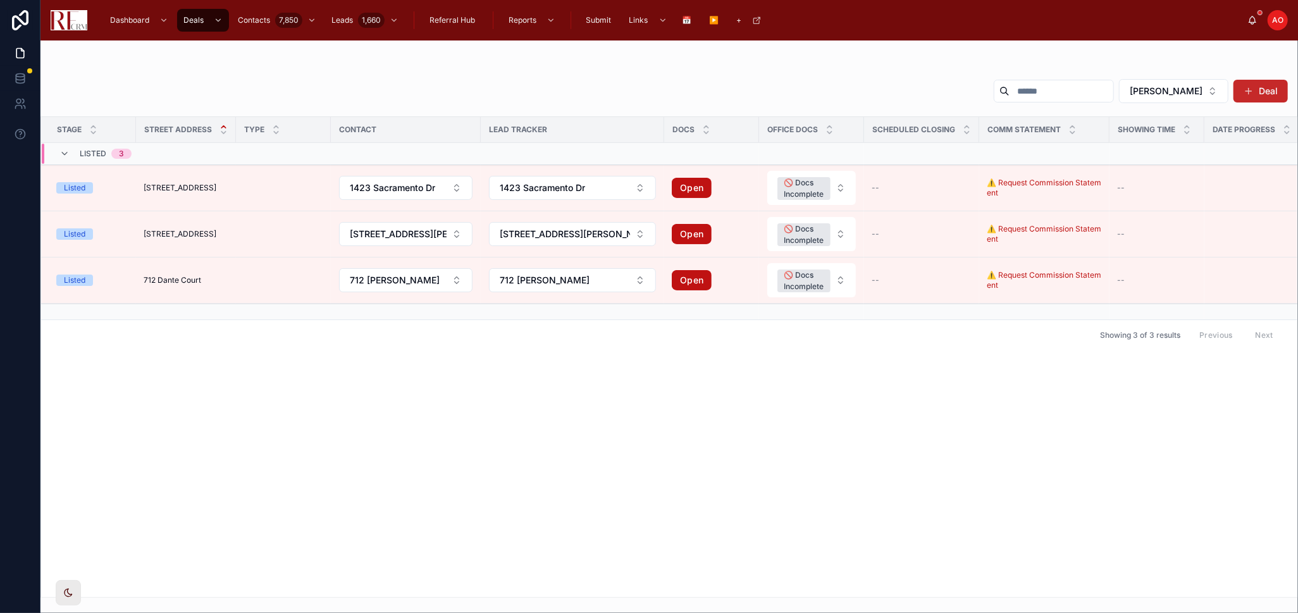
click at [1272, 84] on button "Deal" at bounding box center [1260, 91] width 54 height 23
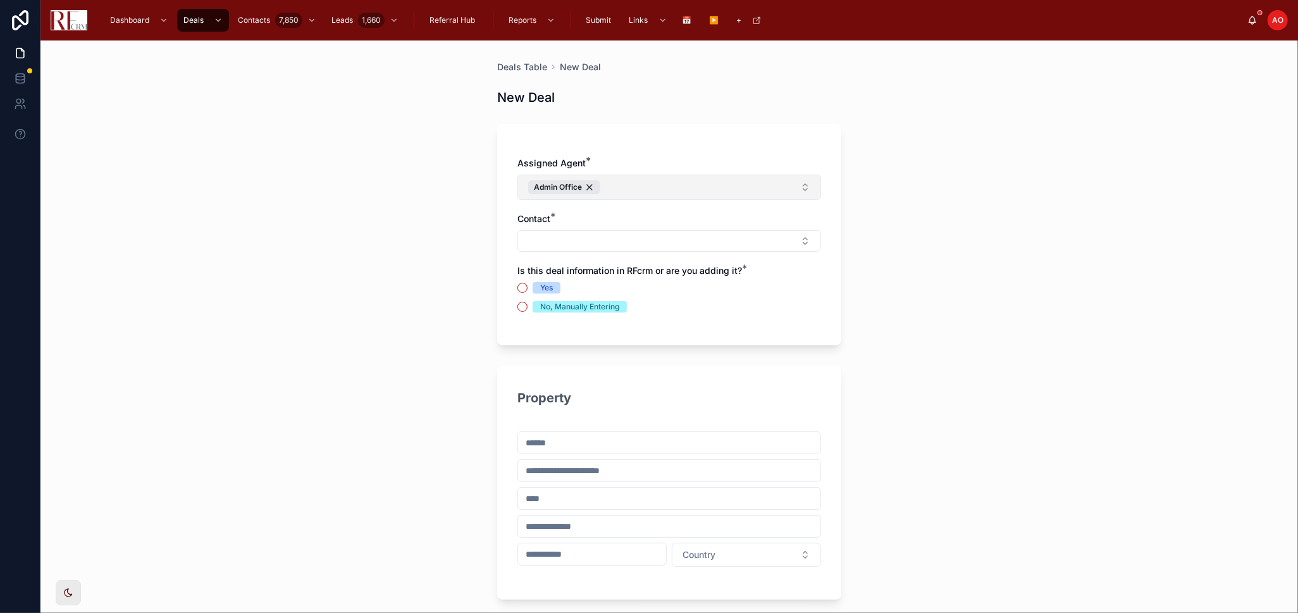
click at [598, 184] on button "Admin Office" at bounding box center [669, 187] width 304 height 25
click at [584, 194] on button "Admin Office" at bounding box center [669, 187] width 304 height 25
click at [583, 192] on div "Admin Office" at bounding box center [564, 187] width 72 height 14
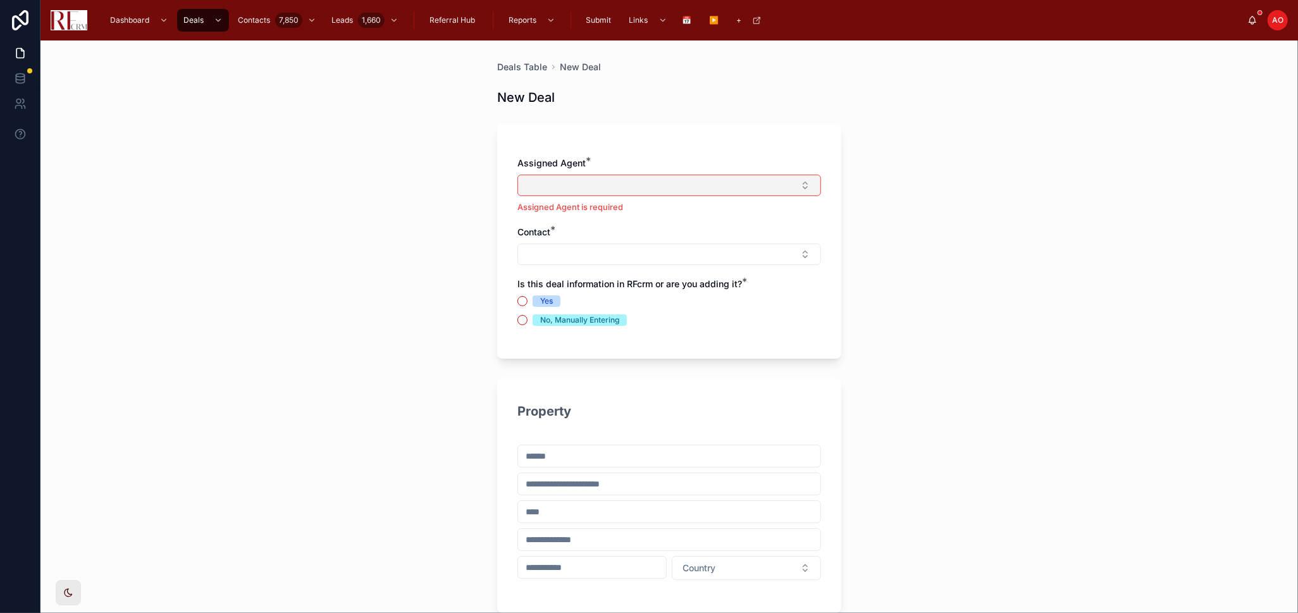
click at [583, 192] on button "Select Button" at bounding box center [669, 186] width 304 height 22
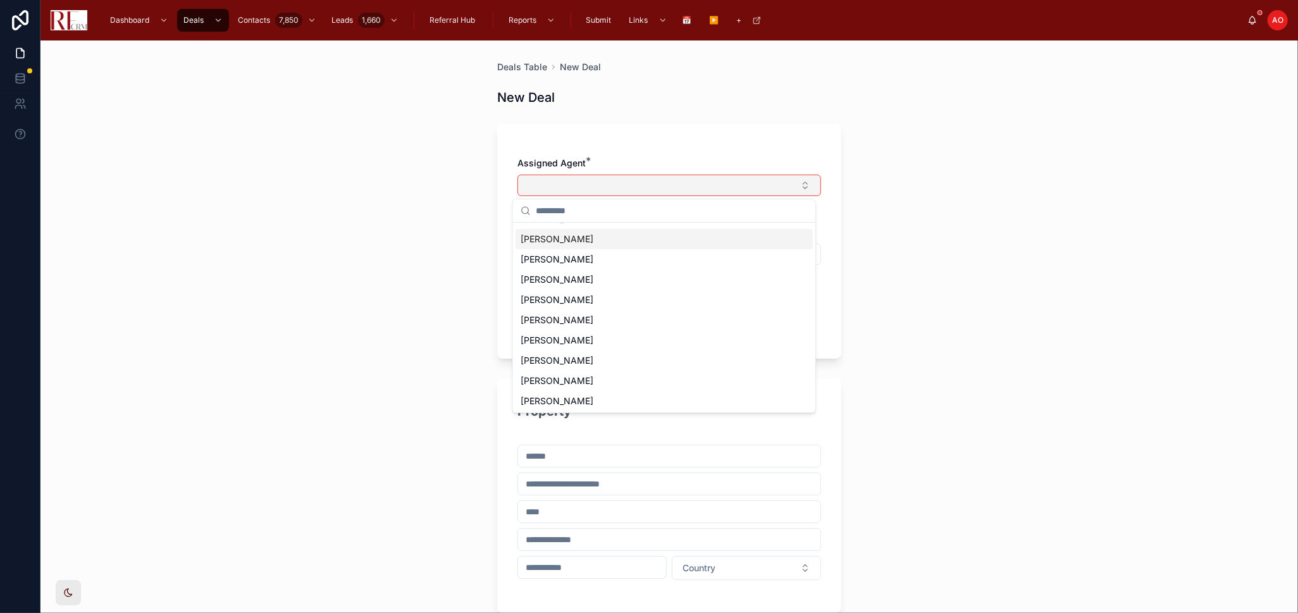
scroll to position [58, 0]
click at [596, 357] on div "[PERSON_NAME]" at bounding box center [663, 360] width 297 height 20
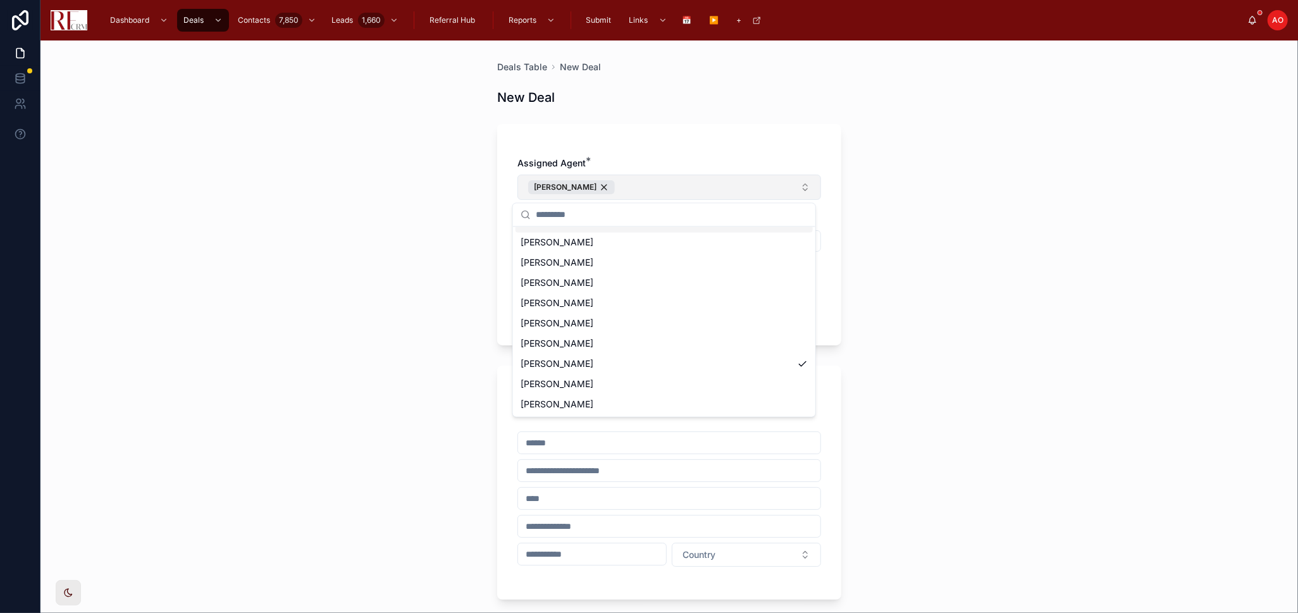
click at [706, 140] on div "Assigned Agent * [PERSON_NAME] Contact * Is this deal information in RFcrm or a…" at bounding box center [669, 234] width 344 height 221
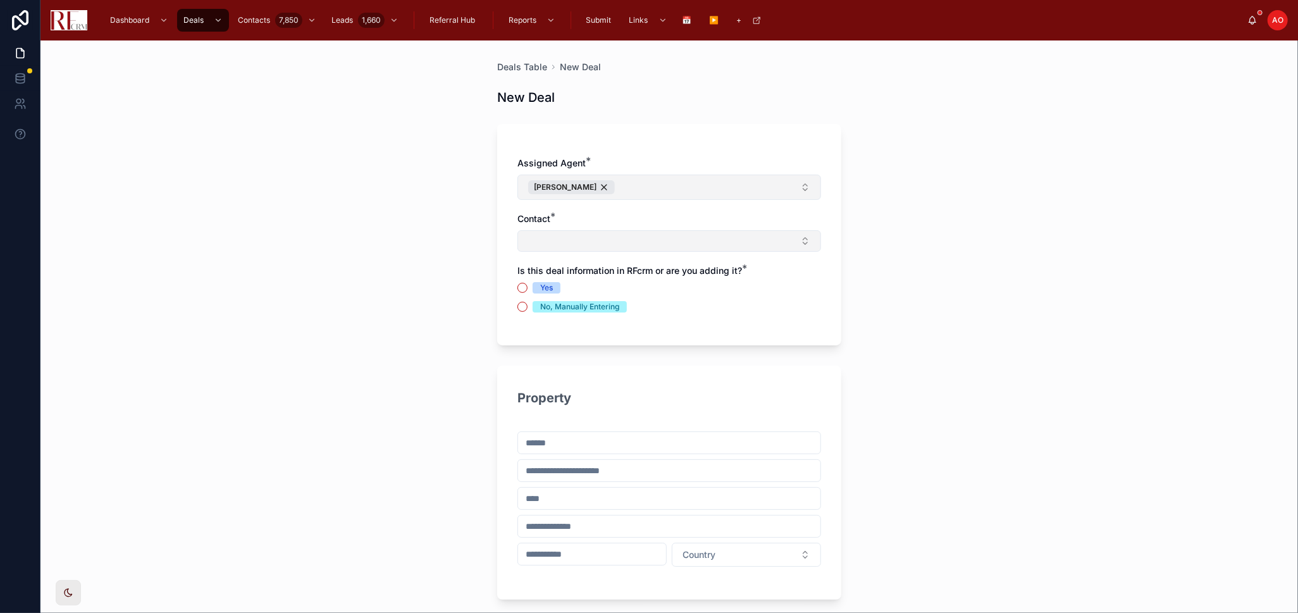
click at [596, 245] on button "Select Button" at bounding box center [669, 241] width 304 height 22
click at [538, 296] on span "New" at bounding box center [542, 291] width 19 height 13
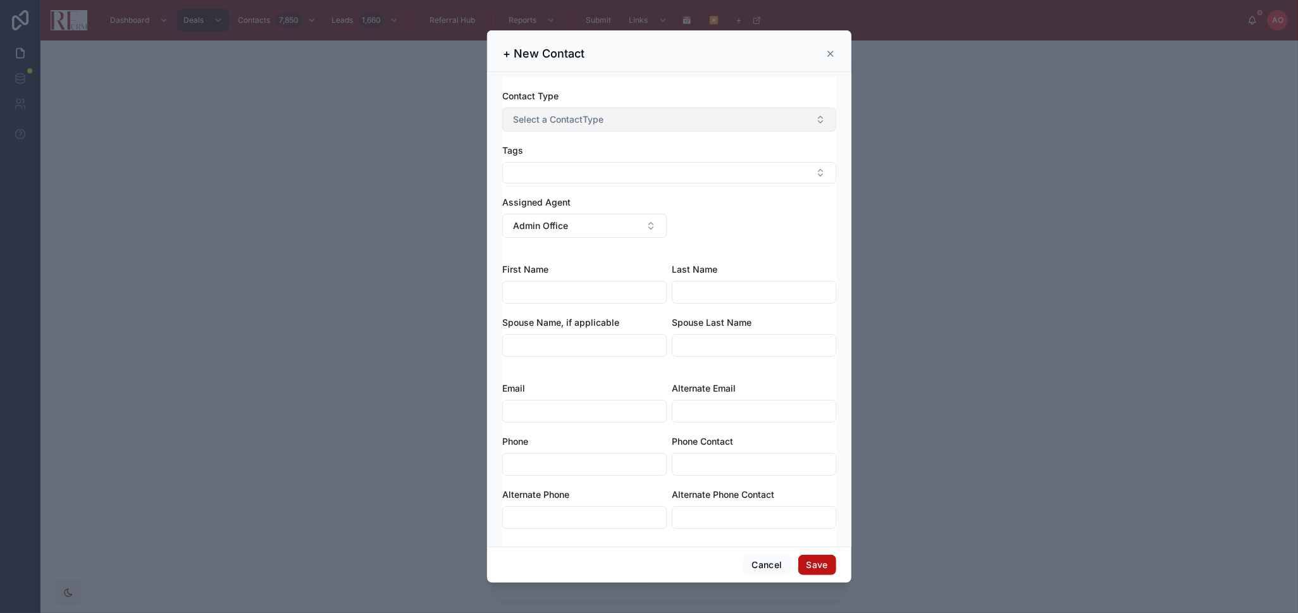
click at [576, 116] on span "Select a ContactType" at bounding box center [558, 119] width 90 height 13
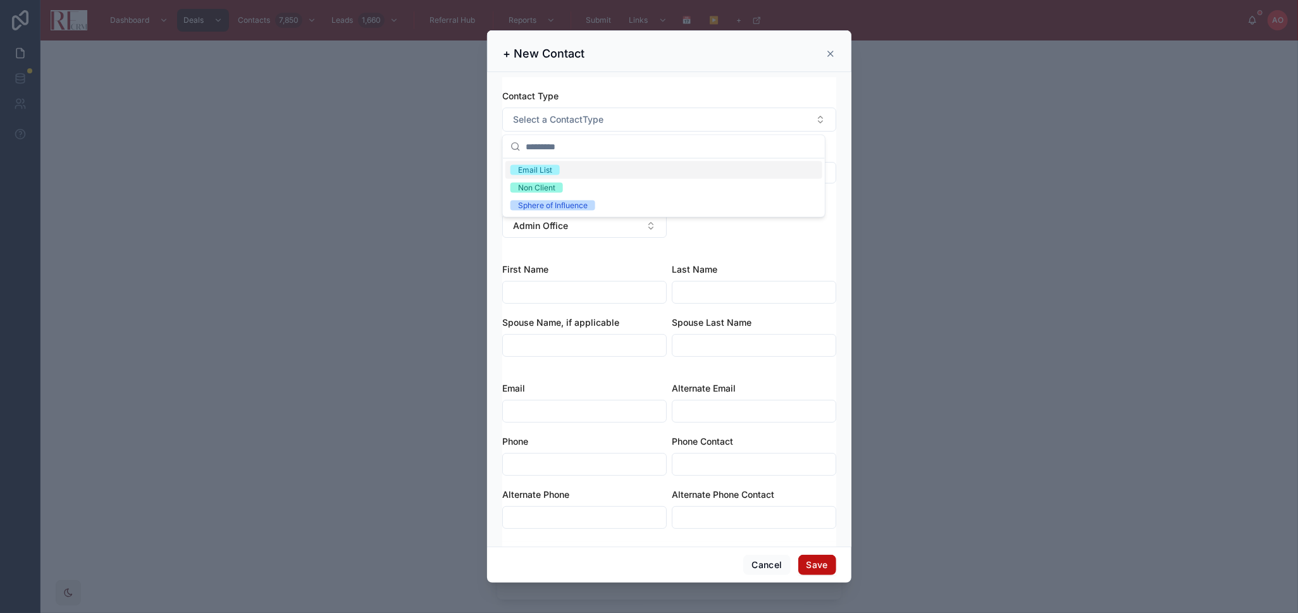
click at [565, 169] on div "Email List" at bounding box center [663, 170] width 317 height 18
click at [570, 182] on button "Select Button" at bounding box center [669, 173] width 334 height 22
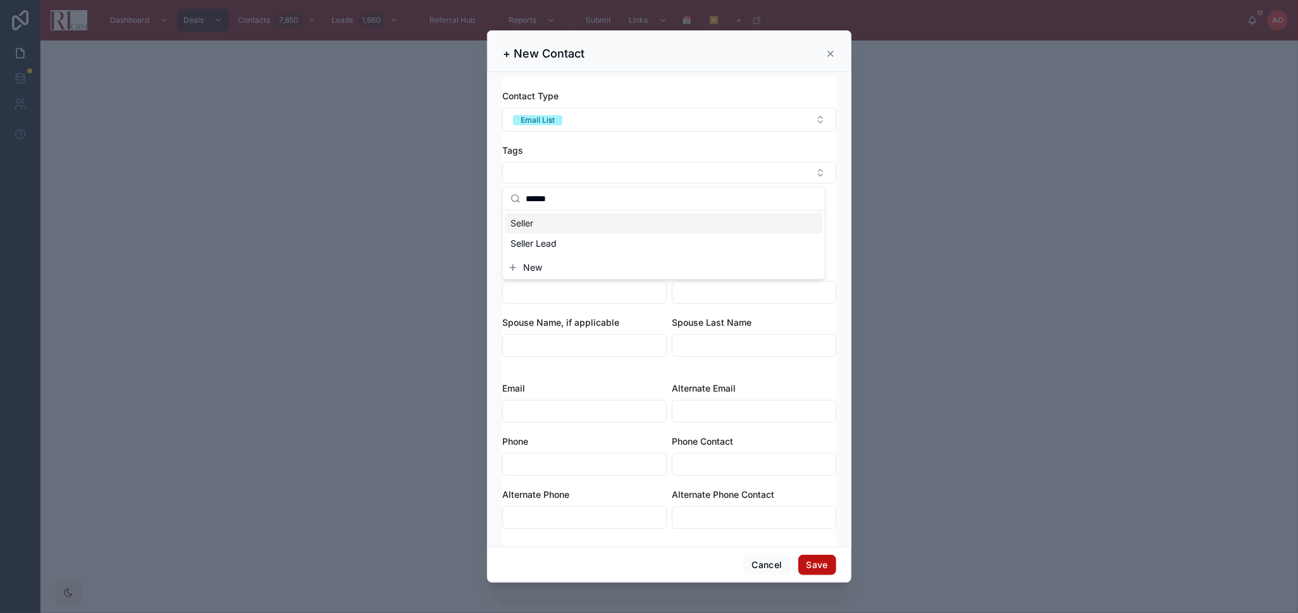
type input "******"
click at [557, 227] on div "Seller" at bounding box center [663, 223] width 317 height 20
click at [643, 152] on div "Tags" at bounding box center [669, 150] width 334 height 13
click at [611, 225] on button "Admin Office" at bounding box center [584, 230] width 164 height 24
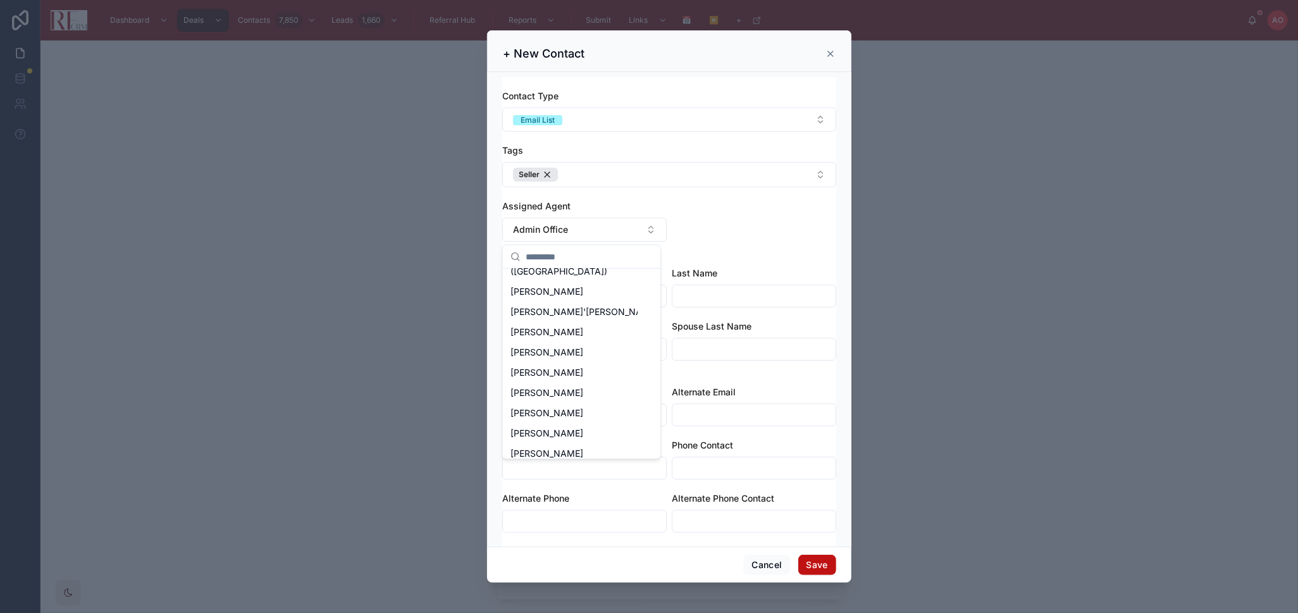
scroll to position [159, 0]
click at [574, 409] on div "[PERSON_NAME]" at bounding box center [581, 419] width 152 height 20
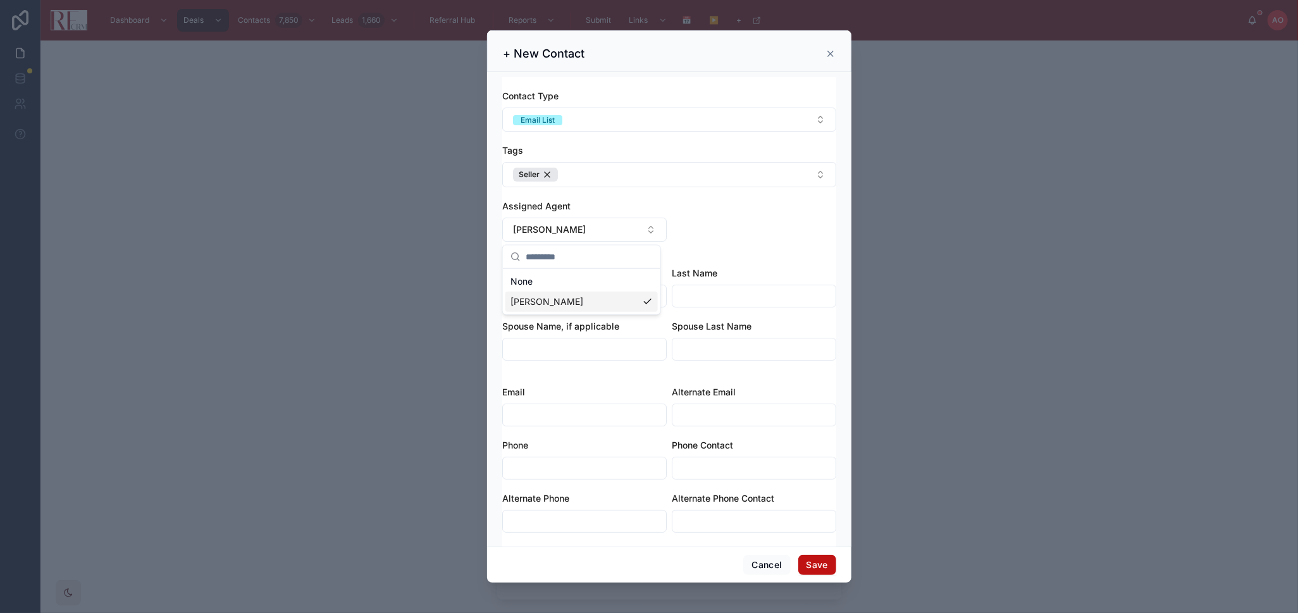
scroll to position [0, 0]
click at [612, 294] on input "text" at bounding box center [584, 296] width 163 height 18
click at [562, 300] on input "**********" at bounding box center [584, 296] width 163 height 18
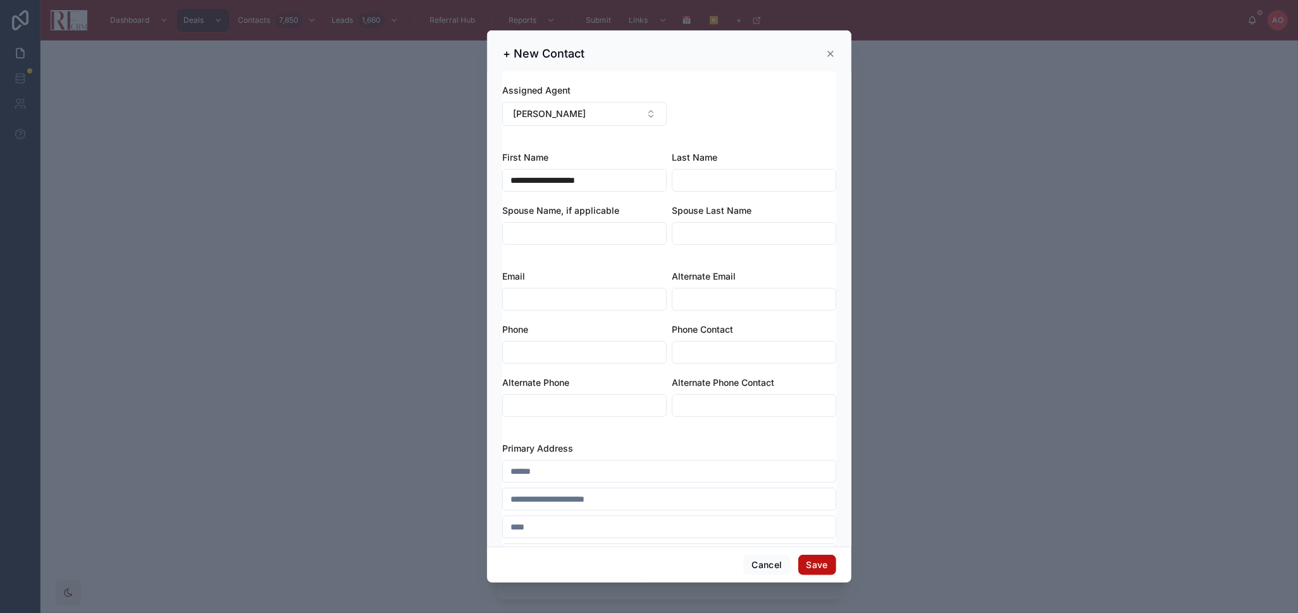
scroll to position [140, 0]
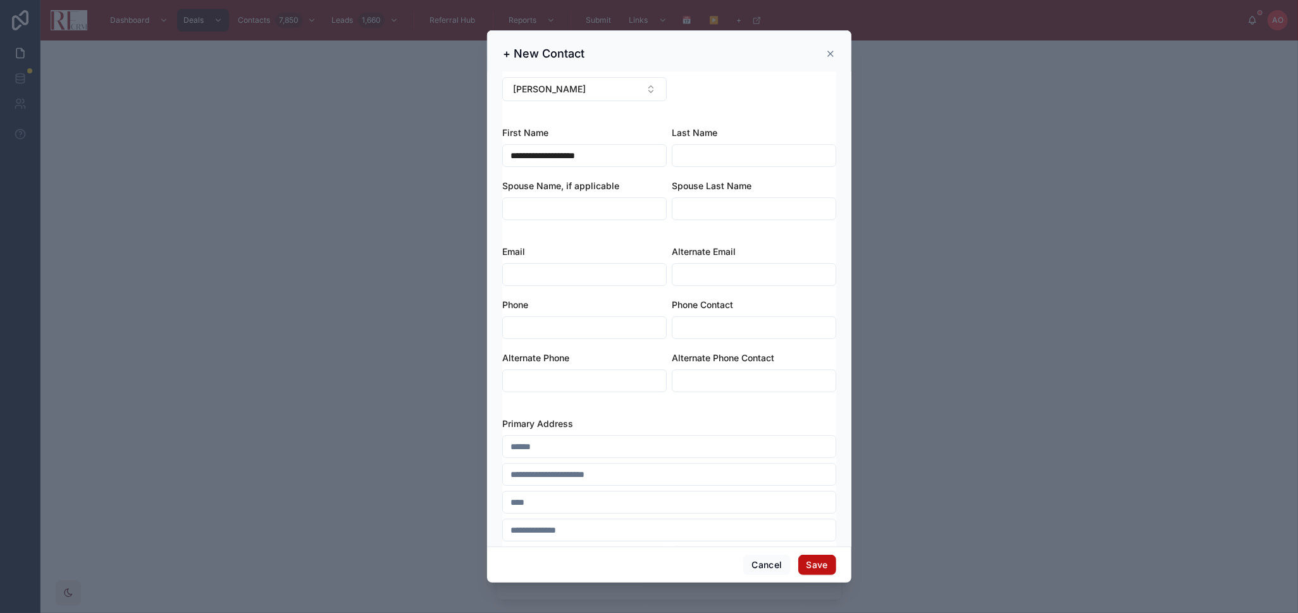
type input "**********"
click at [596, 443] on input "text" at bounding box center [669, 447] width 333 height 18
paste input "**********"
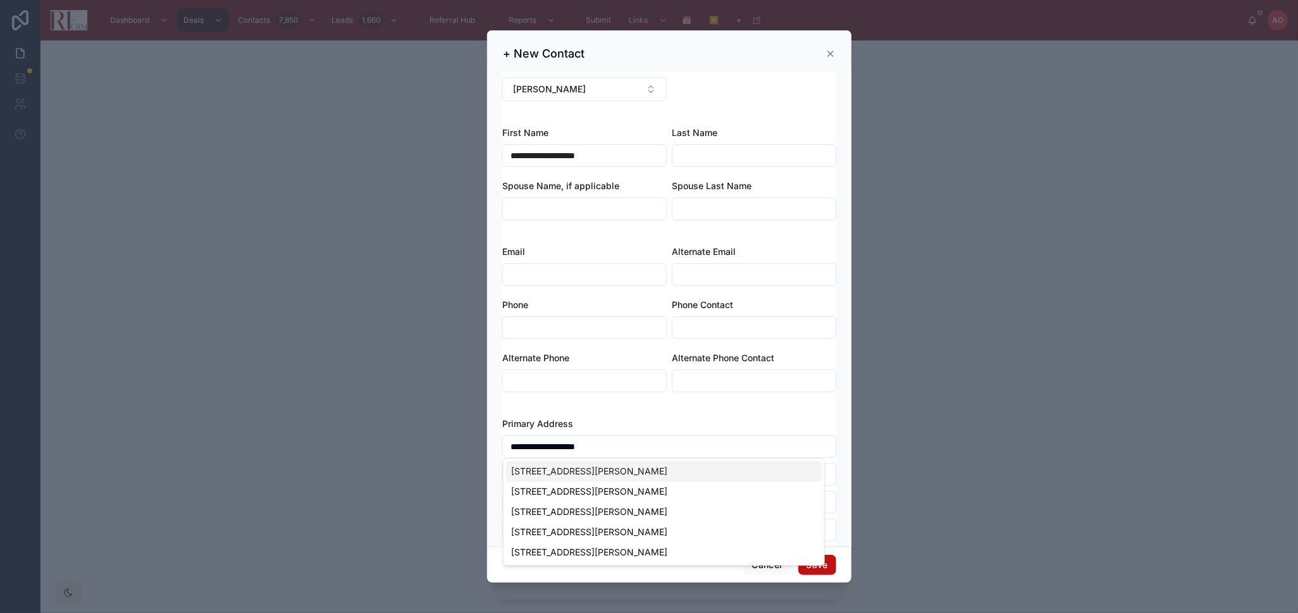
click at [610, 469] on div "2032 N Wainwright Ct, Palatine, IL, USA" at bounding box center [664, 471] width 316 height 20
type input "**********"
type input "********"
type input "*****"
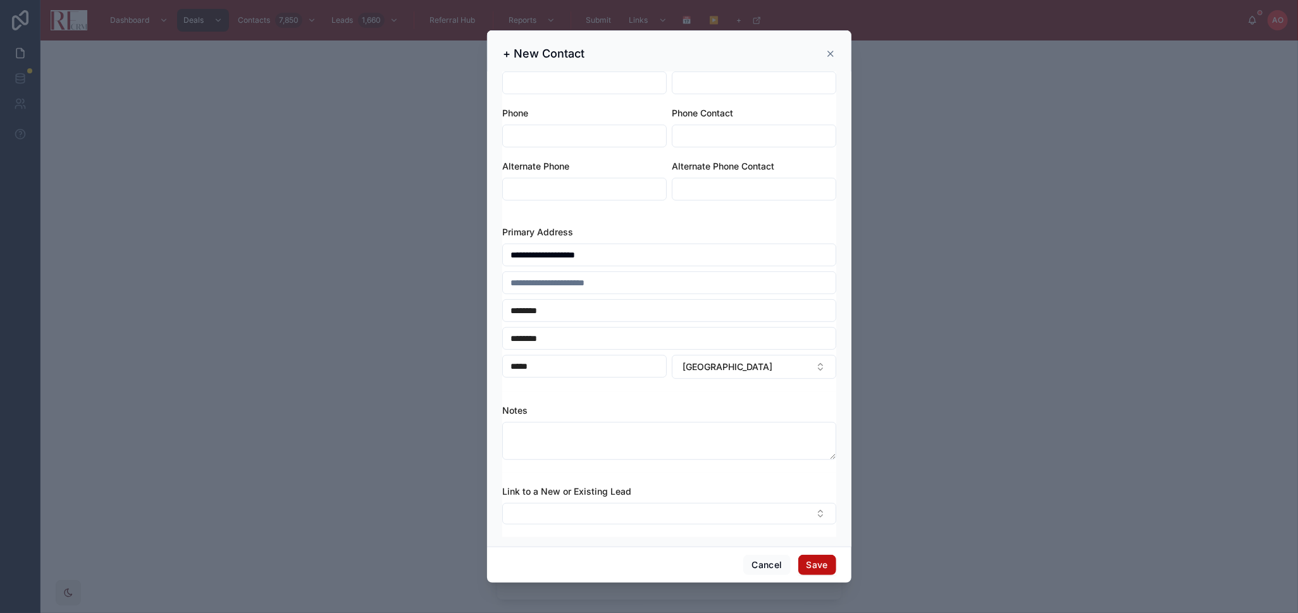
scroll to position [333, 0]
type input "**********"
click at [620, 507] on button "Select Button" at bounding box center [669, 513] width 334 height 22
click at [535, 563] on span "New" at bounding box center [532, 562] width 19 height 13
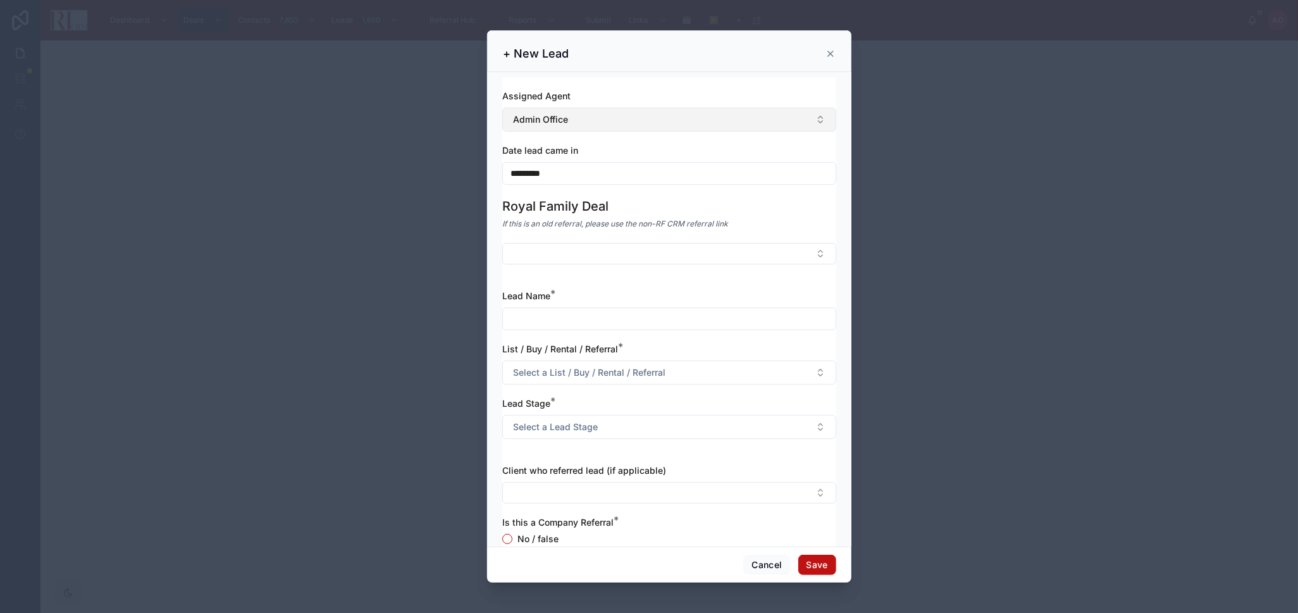
click at [584, 120] on button "Admin Office" at bounding box center [669, 120] width 334 height 24
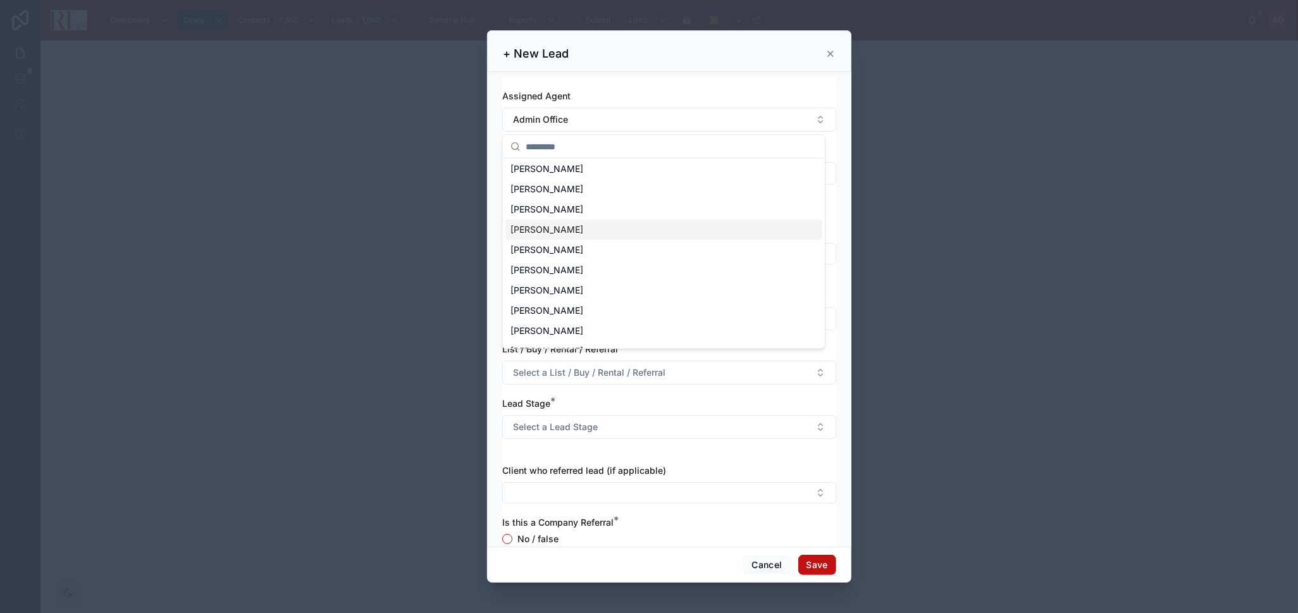
scroll to position [78, 0]
click at [607, 280] on div "[PERSON_NAME]" at bounding box center [663, 276] width 317 height 20
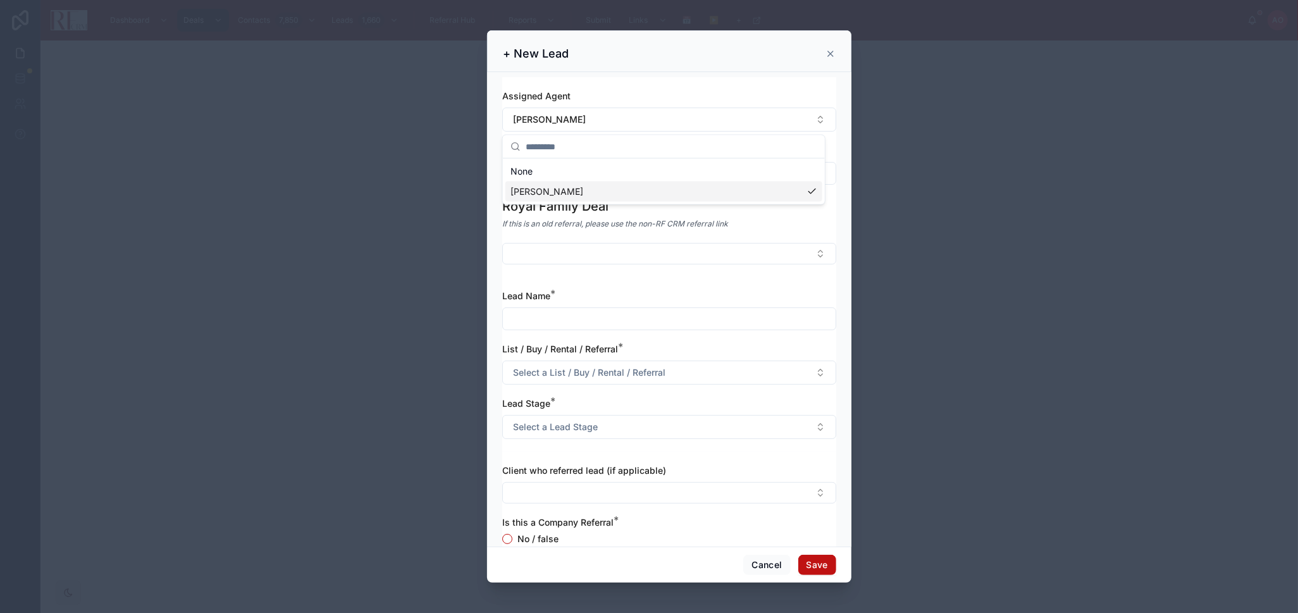
scroll to position [0, 0]
click at [603, 159] on div "Date lead came in *********" at bounding box center [669, 164] width 334 height 40
click at [604, 165] on input "*********" at bounding box center [669, 173] width 333 height 18
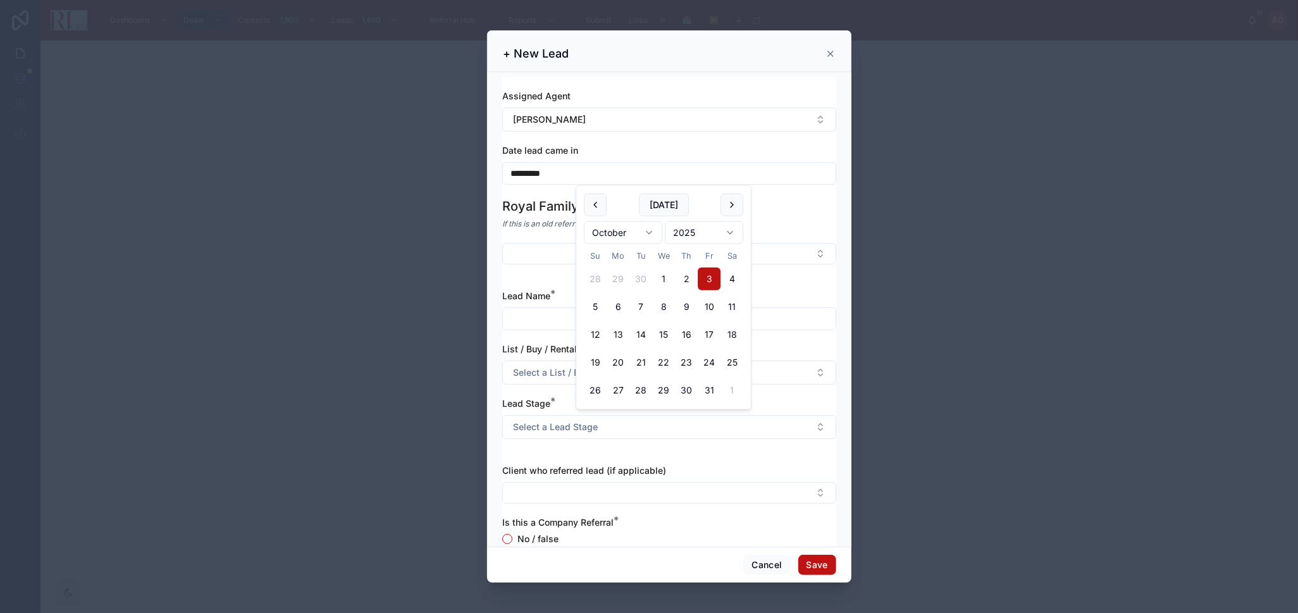
click at [684, 278] on button "2" at bounding box center [686, 279] width 23 height 23
type input "*********"
click at [543, 318] on input "text" at bounding box center [669, 319] width 333 height 18
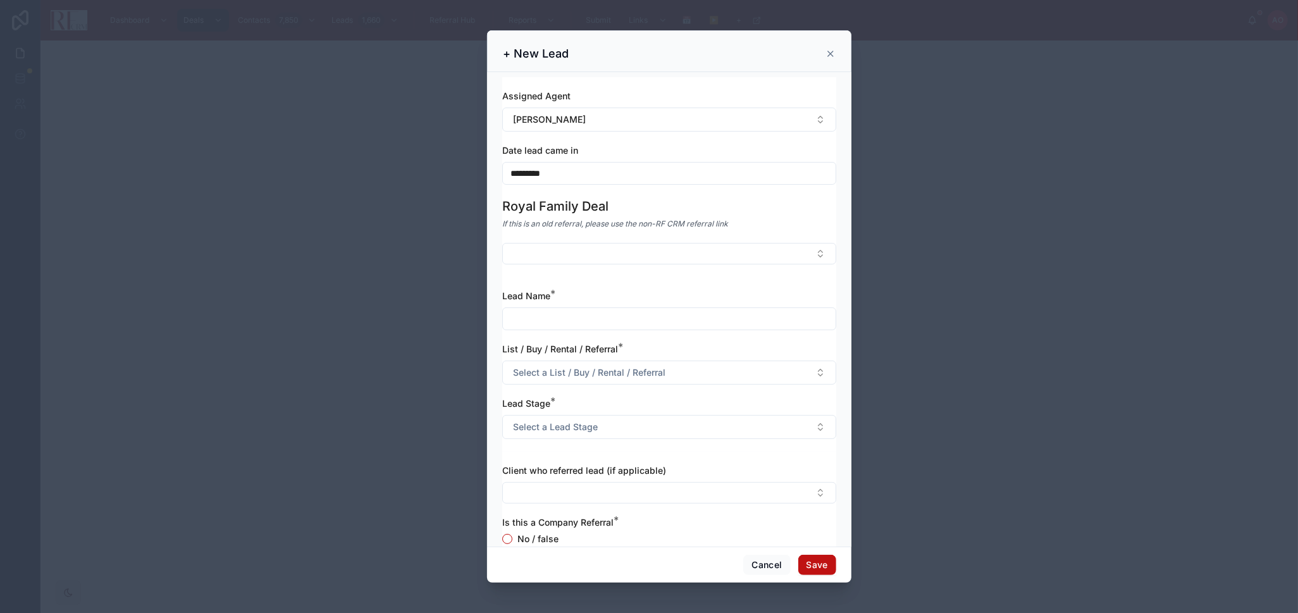
paste input "**********"
type input "**********"
click at [589, 376] on span "Select a List / Buy / Rental / Referral" at bounding box center [589, 372] width 152 height 13
drag, startPoint x: 544, startPoint y: 422, endPoint x: 557, endPoint y: 415, distance: 14.4
click at [545, 422] on span "Listing" at bounding box center [529, 423] width 39 height 11
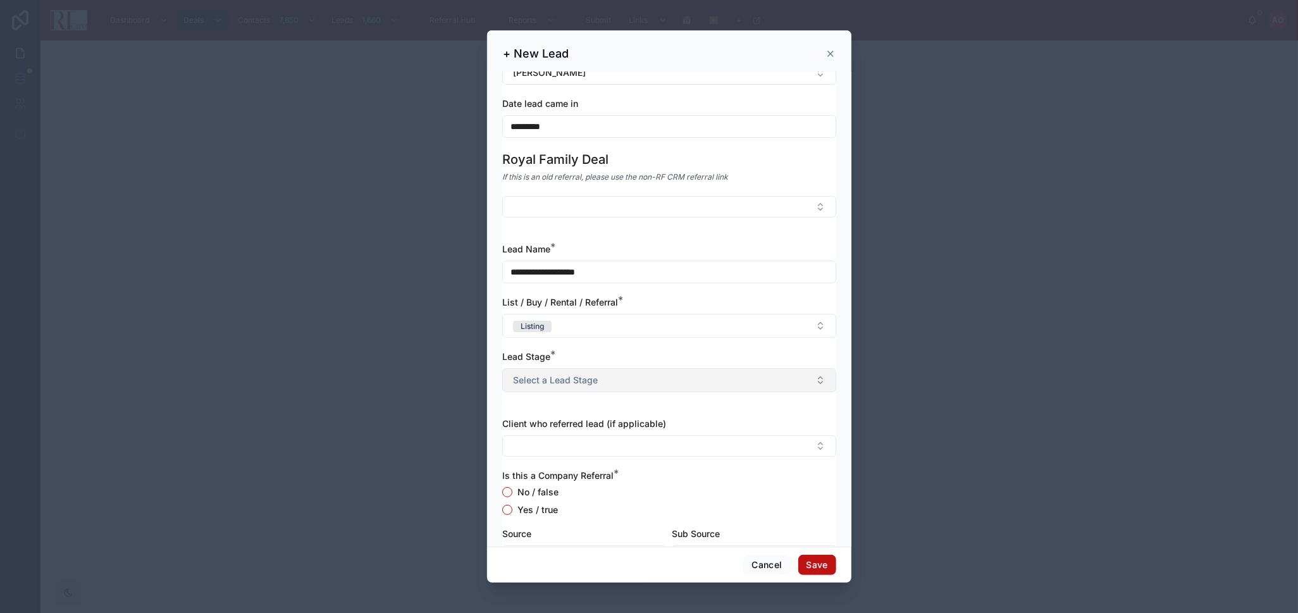
scroll to position [70, 0]
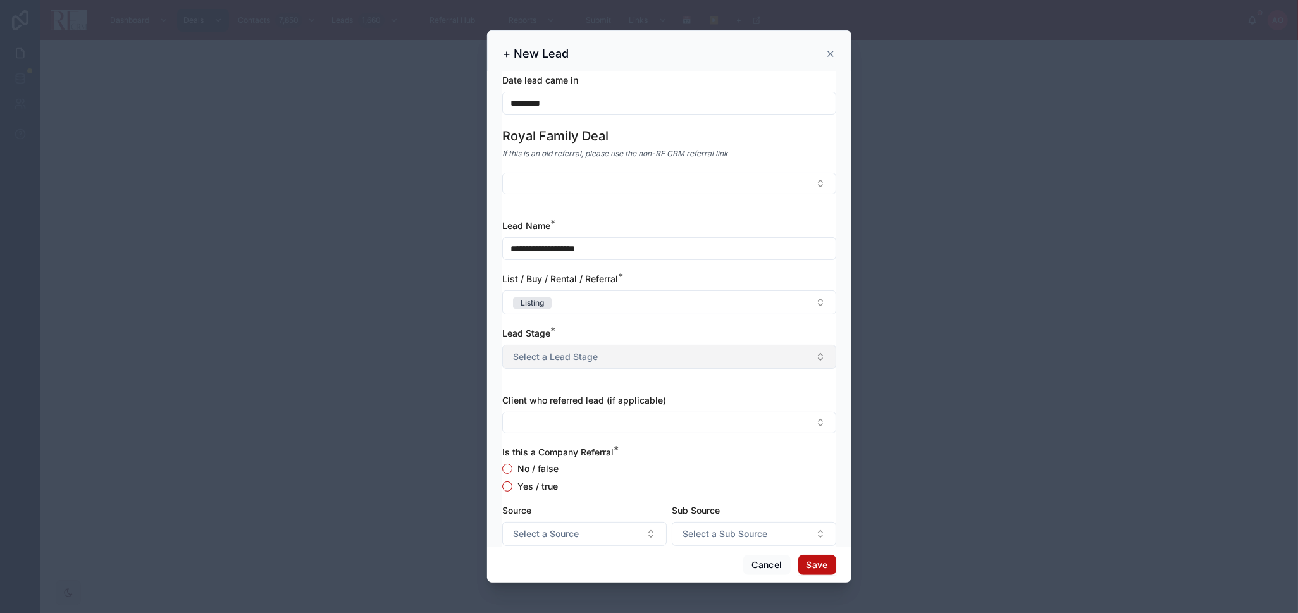
click at [617, 359] on button "Select a Lead Stage" at bounding box center [669, 357] width 334 height 24
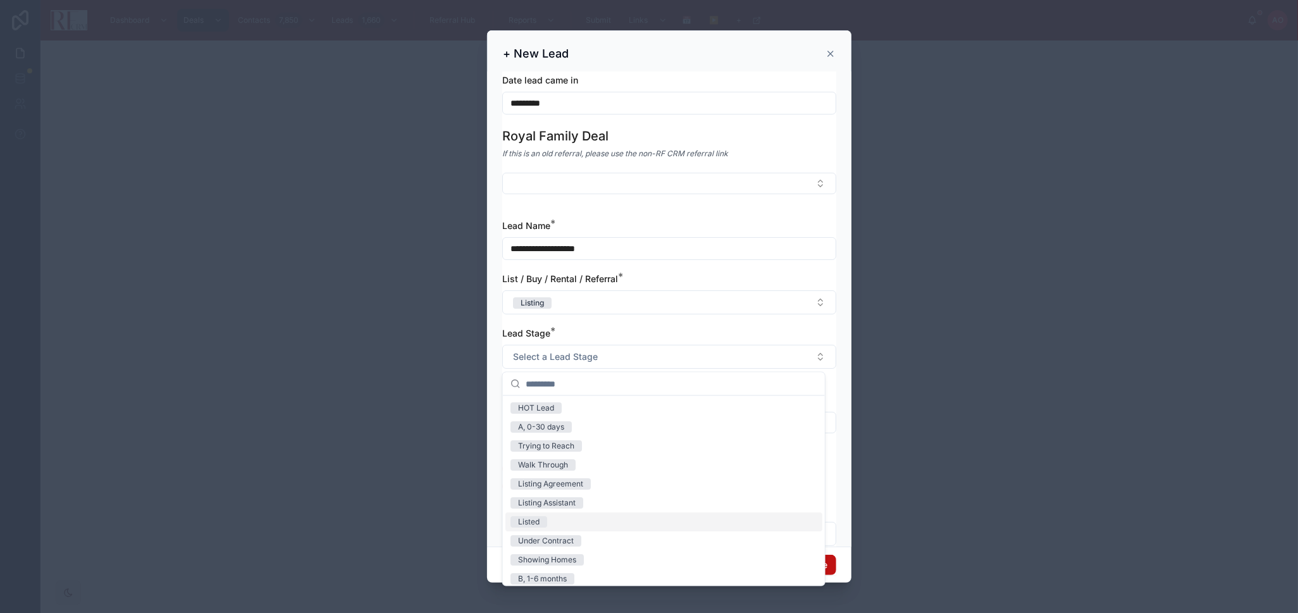
click at [594, 514] on div "Listed" at bounding box center [663, 521] width 317 height 19
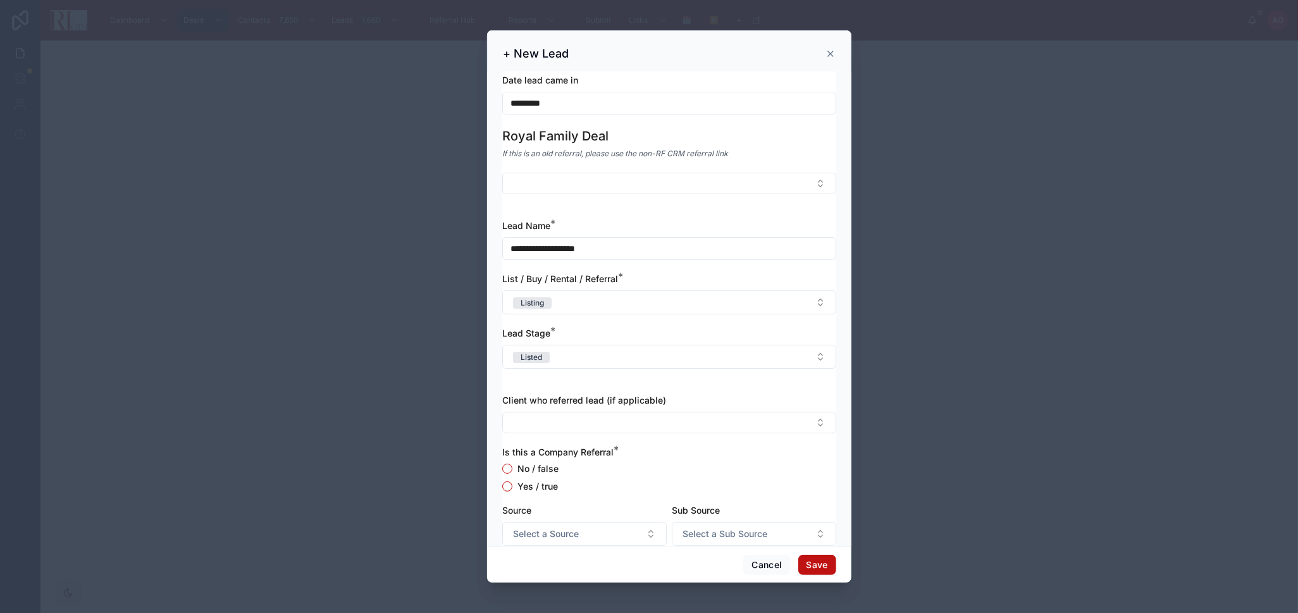
click at [536, 464] on label "No / false" at bounding box center [537, 468] width 41 height 9
click at [512, 464] on button "No / false" at bounding box center [507, 469] width 10 height 10
click at [592, 529] on button "Select a Source" at bounding box center [584, 534] width 164 height 24
type input "**"
click at [562, 584] on span "Sphere - Agent" at bounding box center [542, 586] width 64 height 13
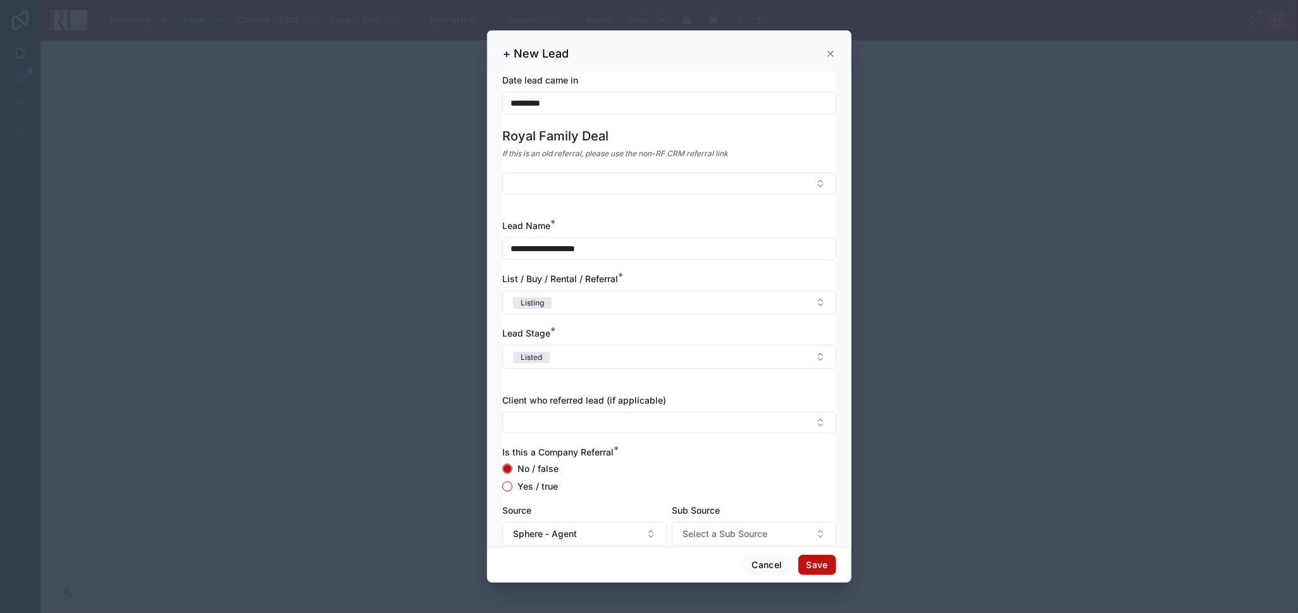
click at [632, 475] on div "No / false Yes / true" at bounding box center [669, 478] width 334 height 28
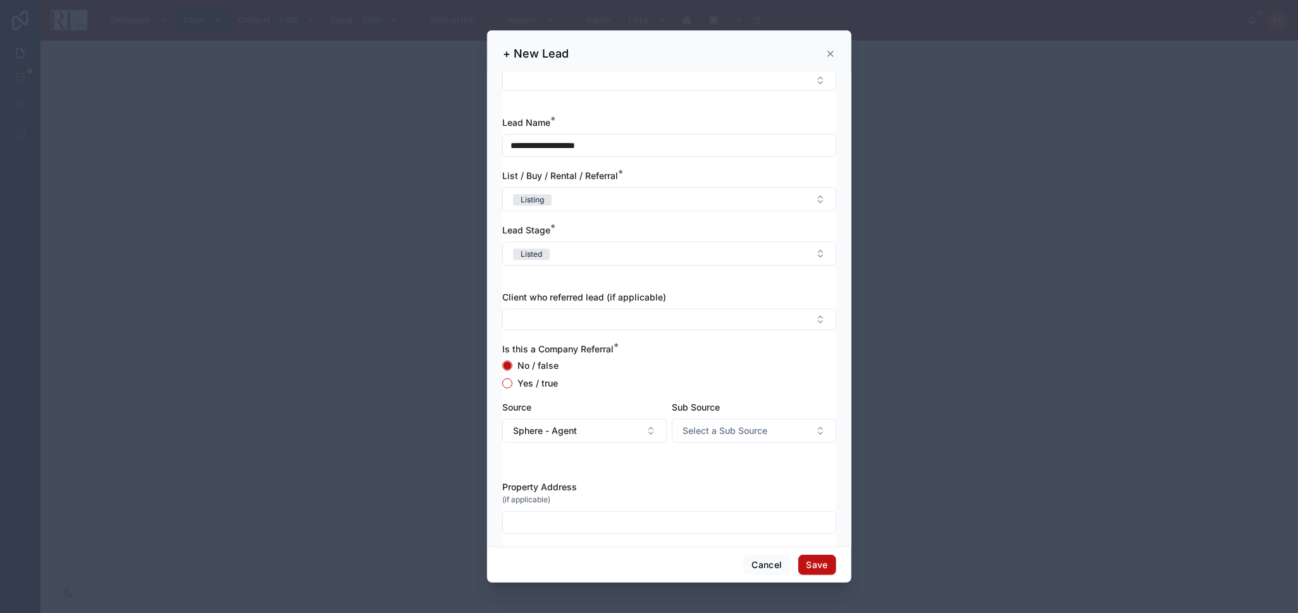
scroll to position [183, 0]
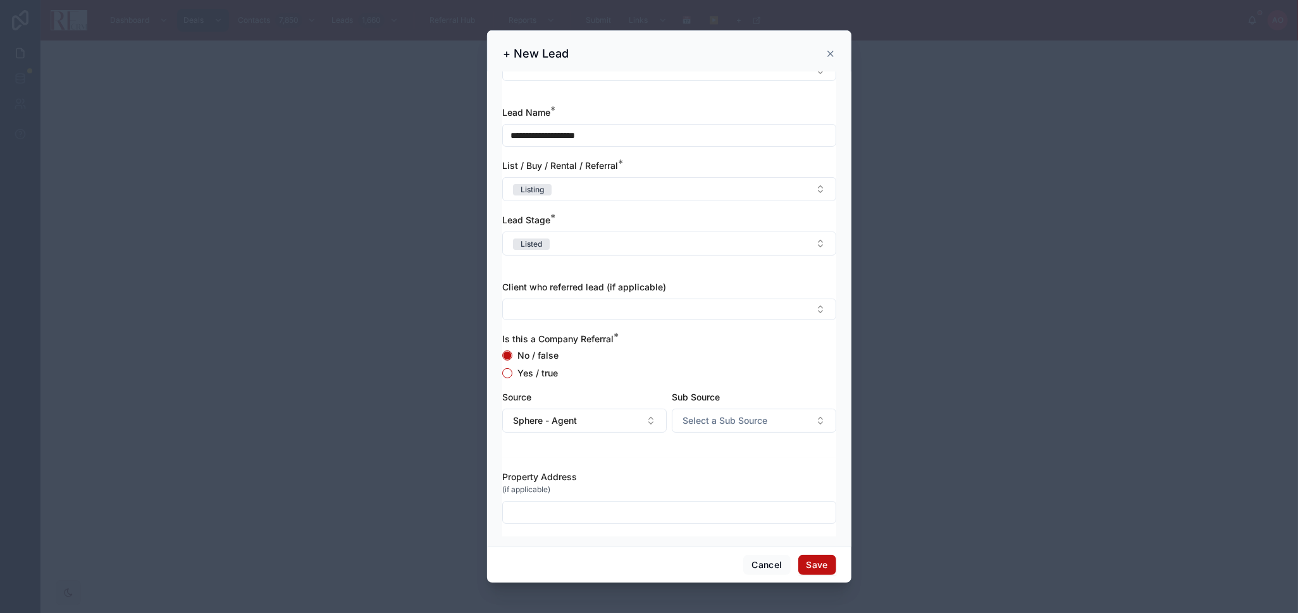
click at [619, 508] on input "text" at bounding box center [669, 512] width 333 height 18
click at [608, 519] on input "text" at bounding box center [669, 512] width 333 height 18
paste input "**********"
type input "**********"
click at [822, 555] on button "Save" at bounding box center [817, 565] width 38 height 20
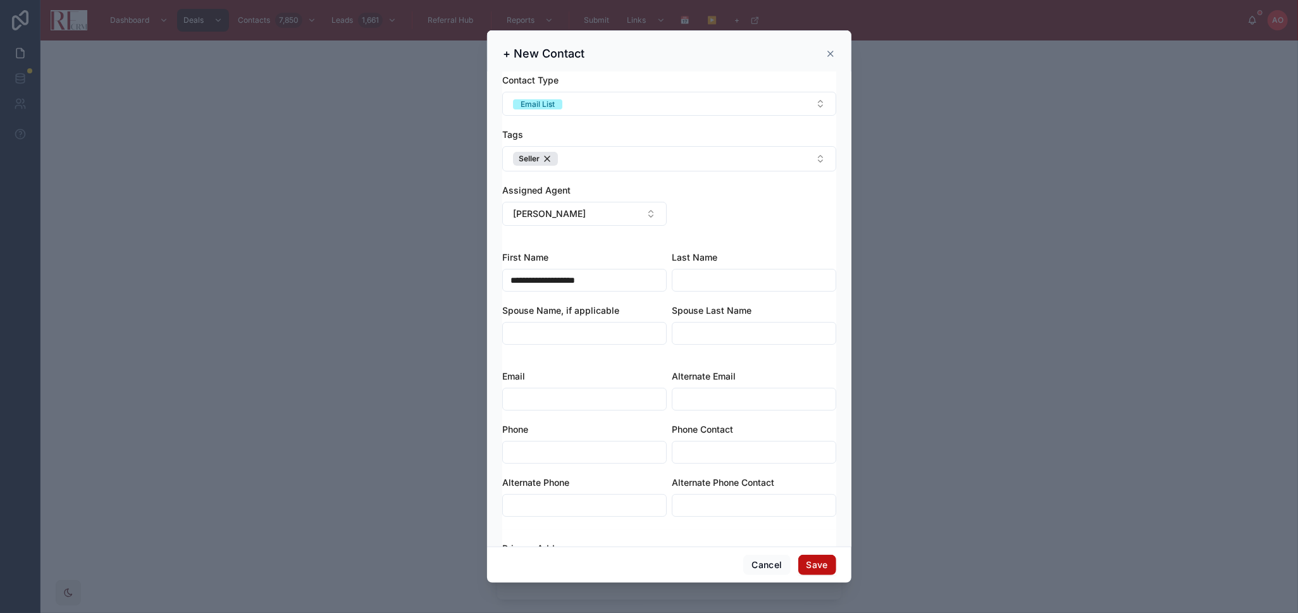
scroll to position [0, 0]
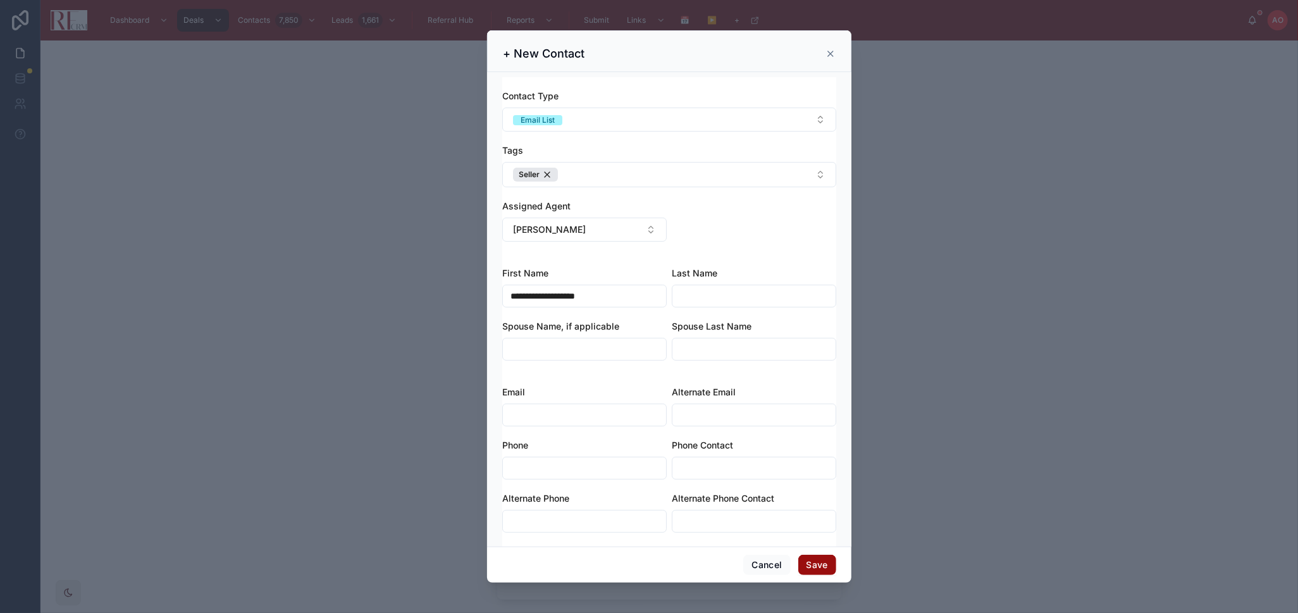
click at [808, 572] on button "Save" at bounding box center [817, 565] width 38 height 20
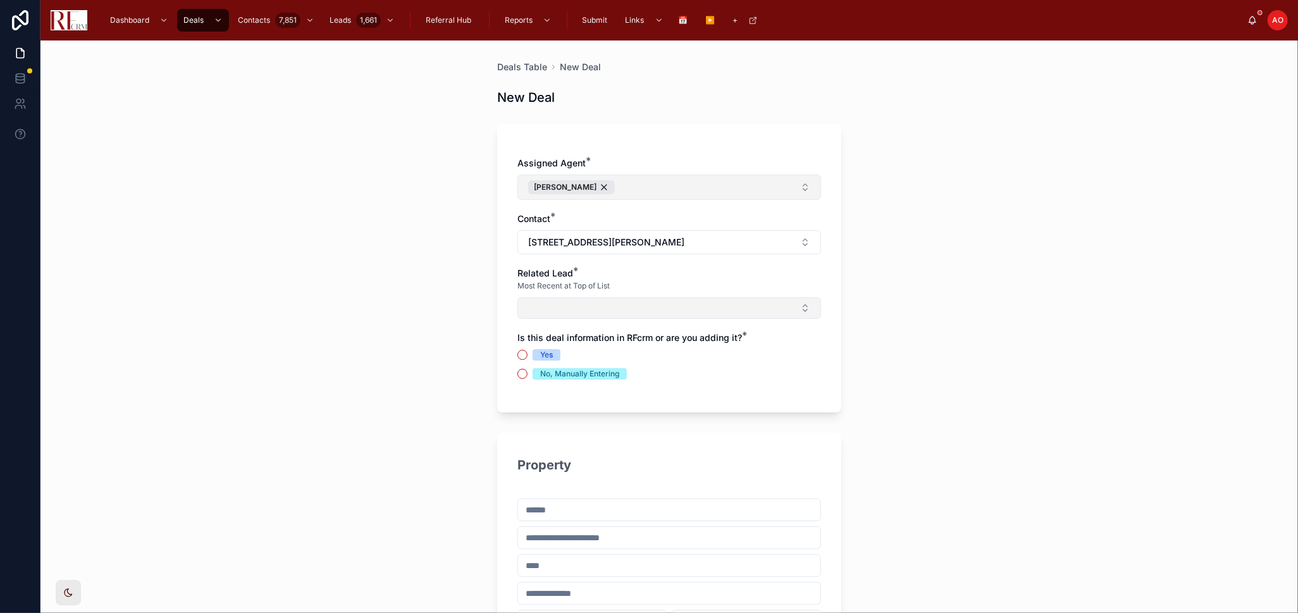
click at [551, 305] on button "Select Button" at bounding box center [669, 308] width 304 height 22
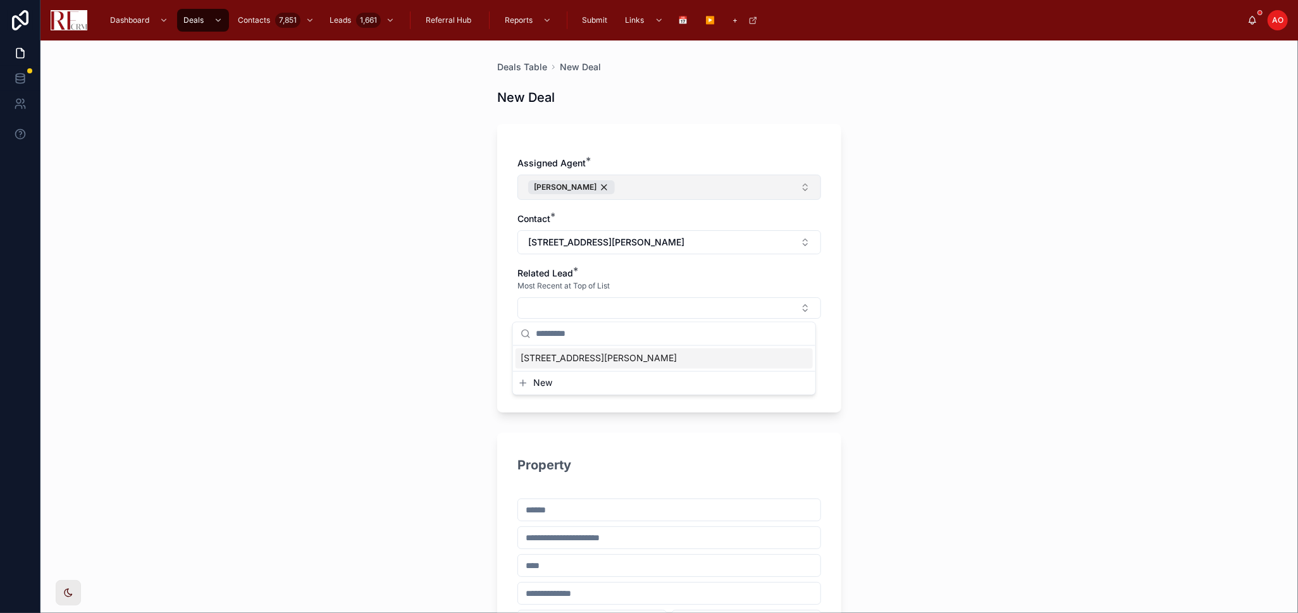
click at [558, 360] on span "[STREET_ADDRESS][PERSON_NAME]" at bounding box center [598, 358] width 156 height 13
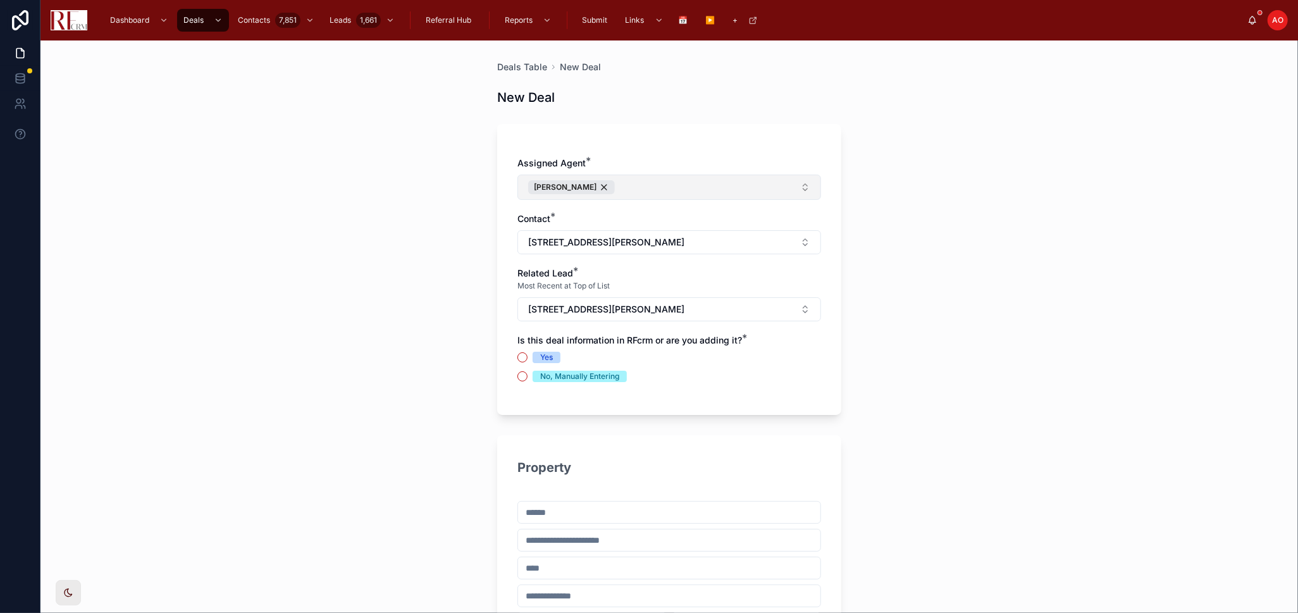
click at [540, 353] on div "Yes" at bounding box center [546, 357] width 13 height 11
click at [527, 353] on button "Yes" at bounding box center [522, 357] width 10 height 10
click at [590, 520] on div at bounding box center [669, 512] width 304 height 23
click at [590, 510] on input "text" at bounding box center [669, 512] width 302 height 18
paste input "**********"
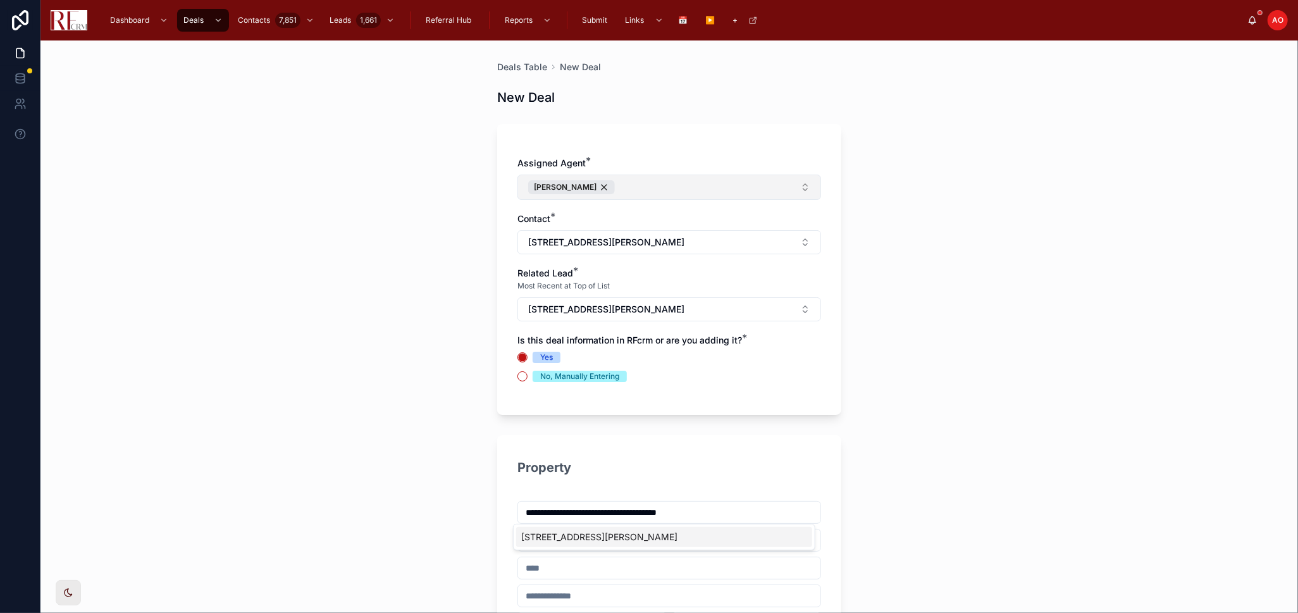
click at [632, 536] on div "2032 N Wainwright Ct, Palatine, IL 60074, USA" at bounding box center [664, 537] width 296 height 20
type input "**********"
type input "********"
type input "*****"
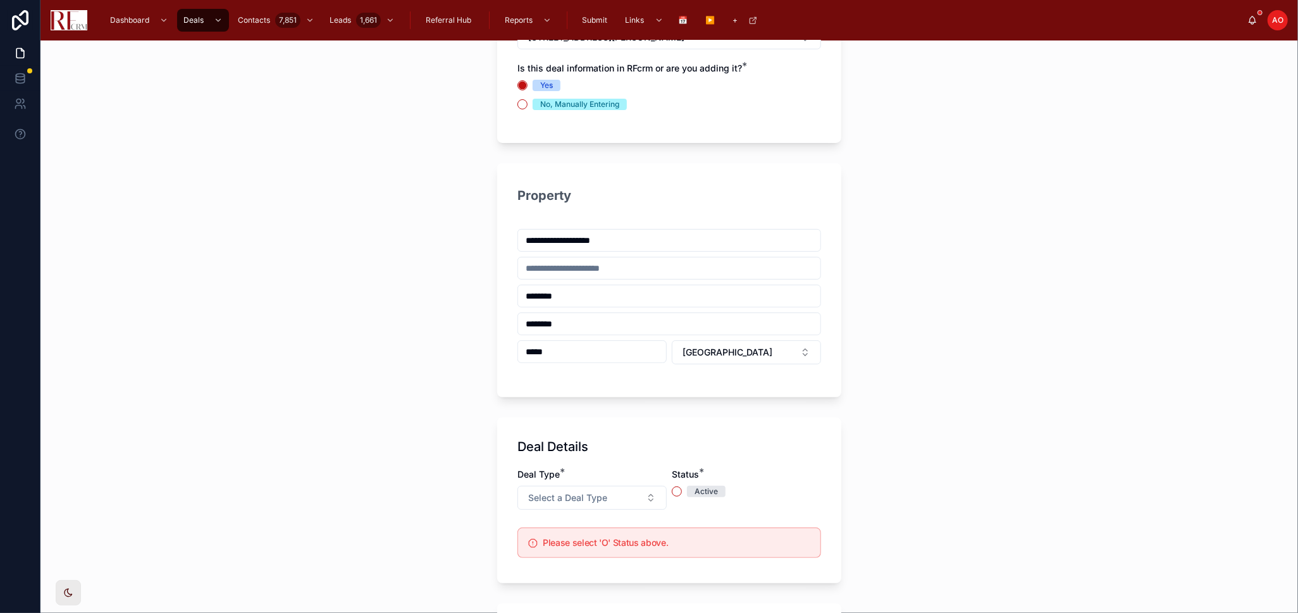
scroll to position [281, 0]
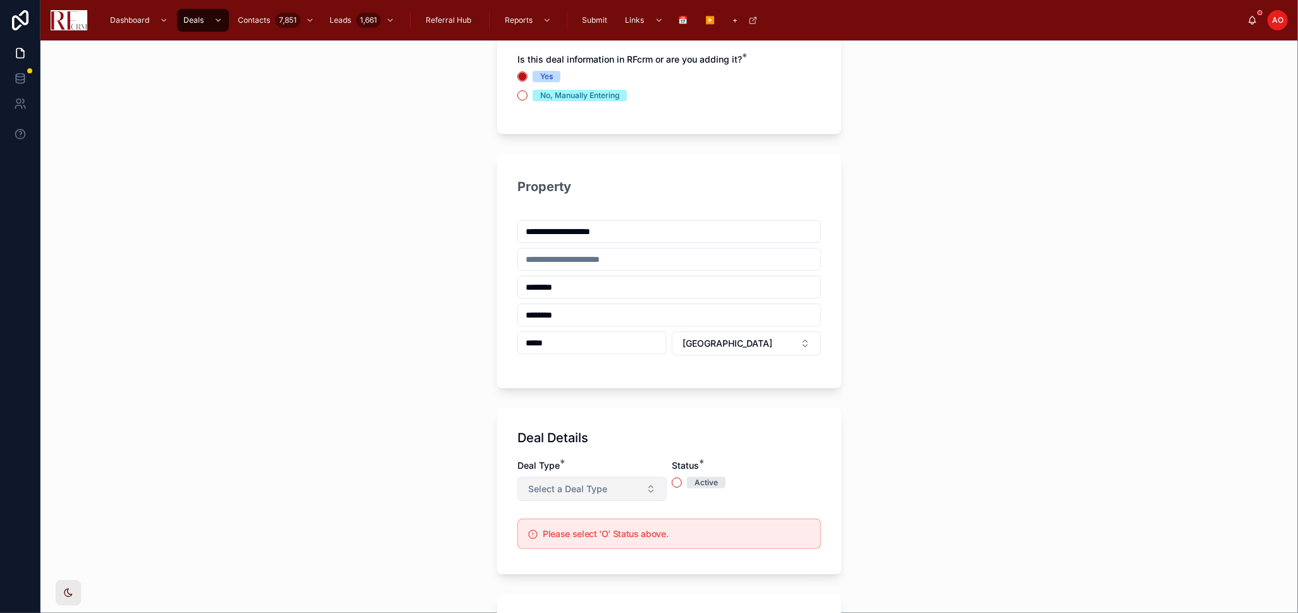
type input "**********"
click at [617, 491] on button "Select a Deal Type" at bounding box center [591, 489] width 149 height 24
click at [555, 419] on div "Listing" at bounding box center [586, 423] width 152 height 19
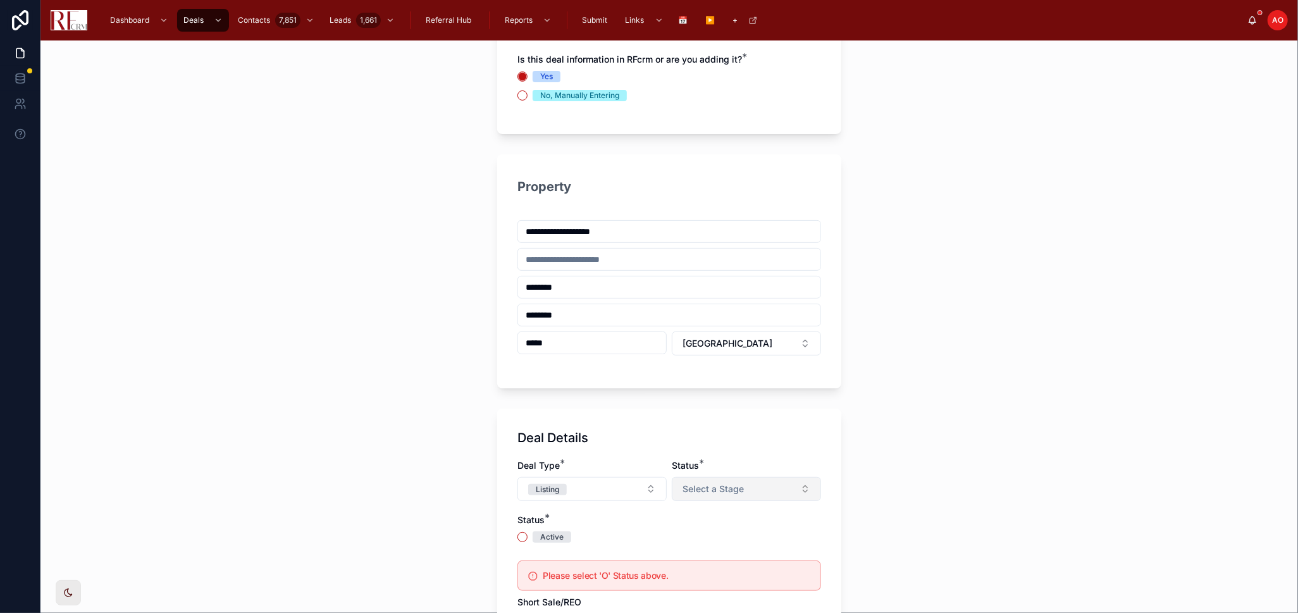
click at [715, 483] on button "Select a Stage" at bounding box center [746, 489] width 149 height 24
click at [724, 563] on div "Listed" at bounding box center [741, 558] width 152 height 19
click at [540, 538] on div "Active" at bounding box center [551, 536] width 23 height 11
click at [527, 538] on button "Active" at bounding box center [522, 537] width 10 height 10
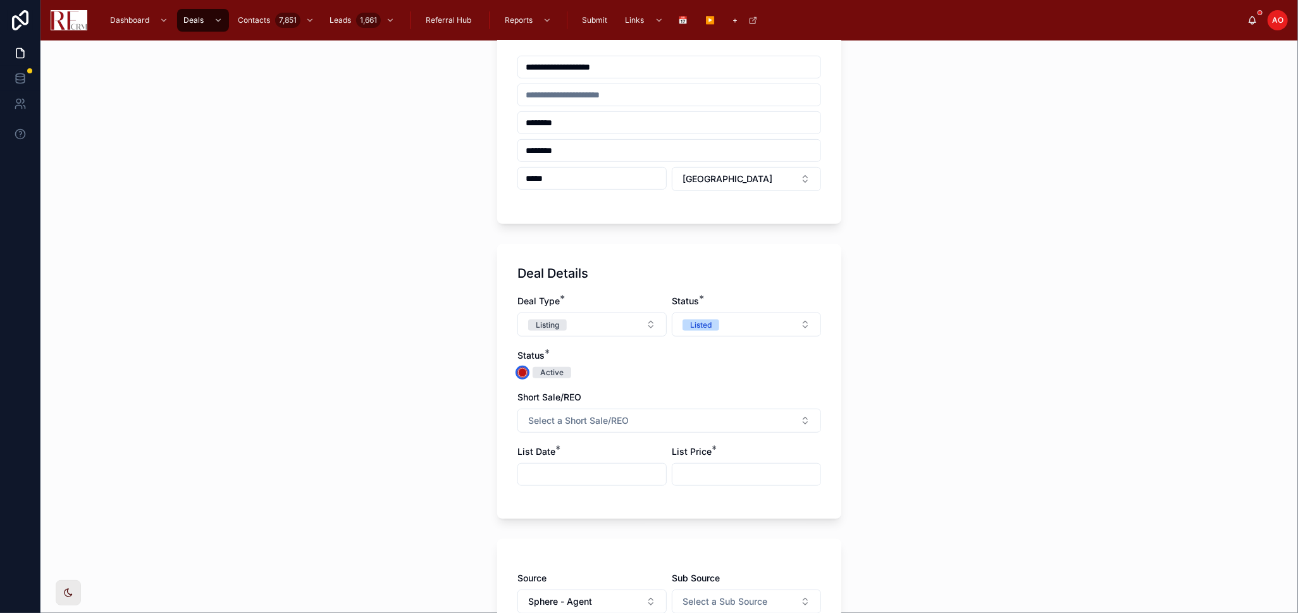
scroll to position [491, 0]
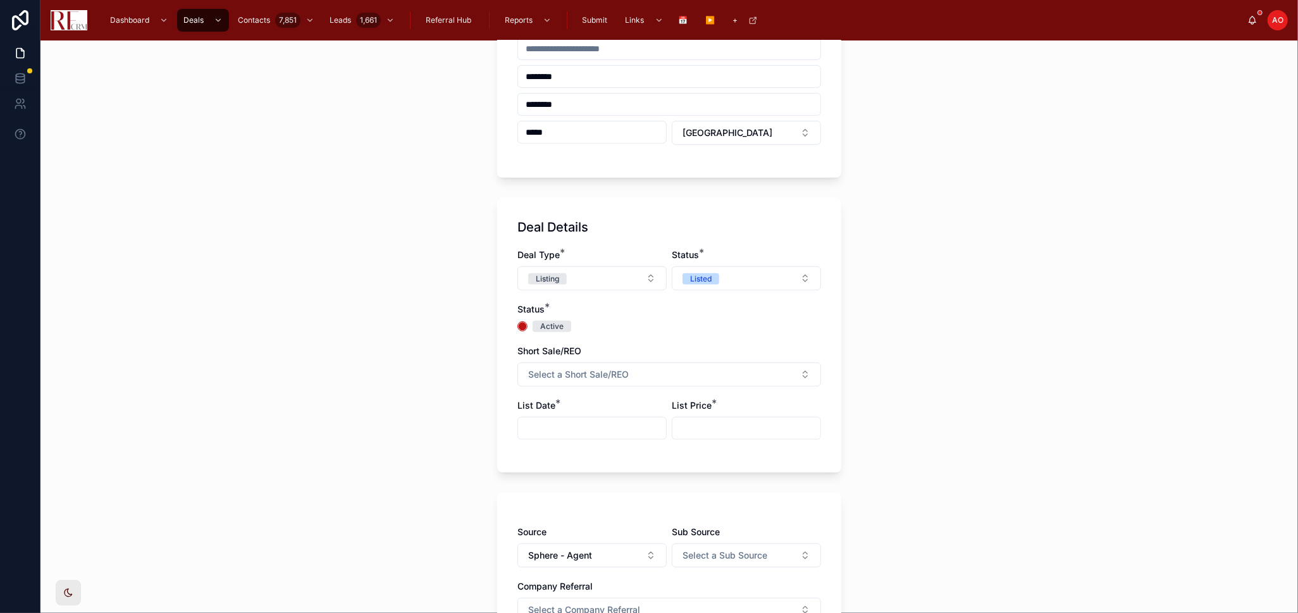
drag, startPoint x: 613, startPoint y: 430, endPoint x: 624, endPoint y: 430, distance: 10.8
click at [613, 430] on input "text" at bounding box center [592, 428] width 148 height 18
click at [516, 210] on button at bounding box center [518, 211] width 23 height 23
click at [608, 284] on button "4" at bounding box center [609, 285] width 23 height 23
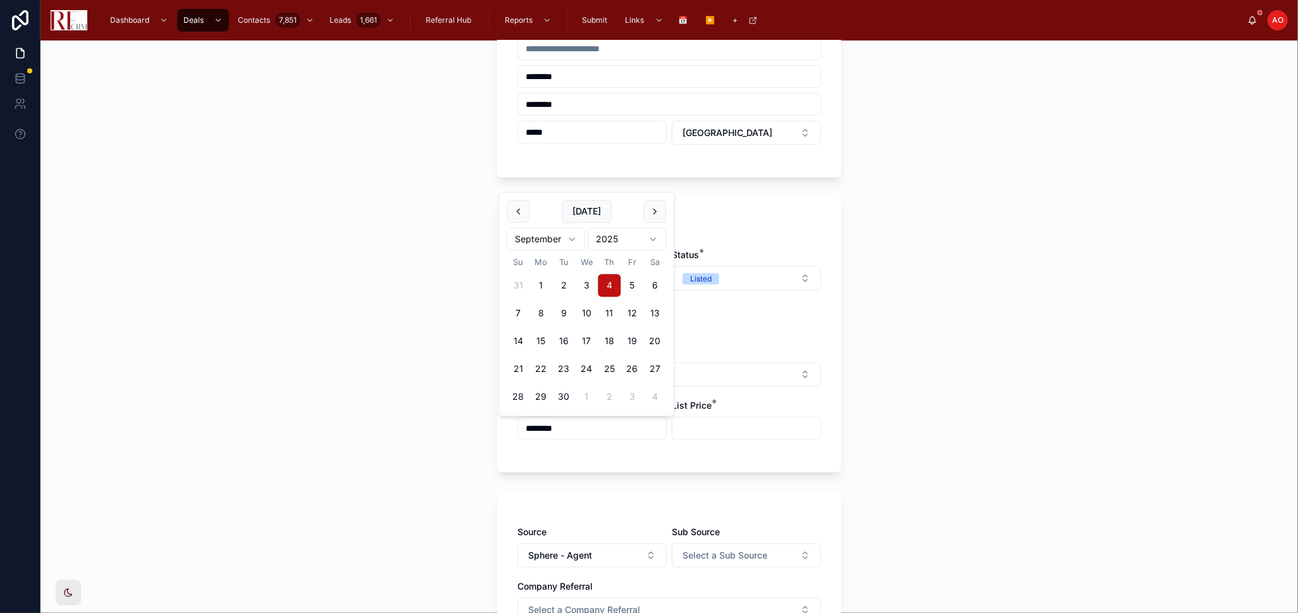
type input "********"
click at [722, 420] on input "text" at bounding box center [746, 428] width 148 height 18
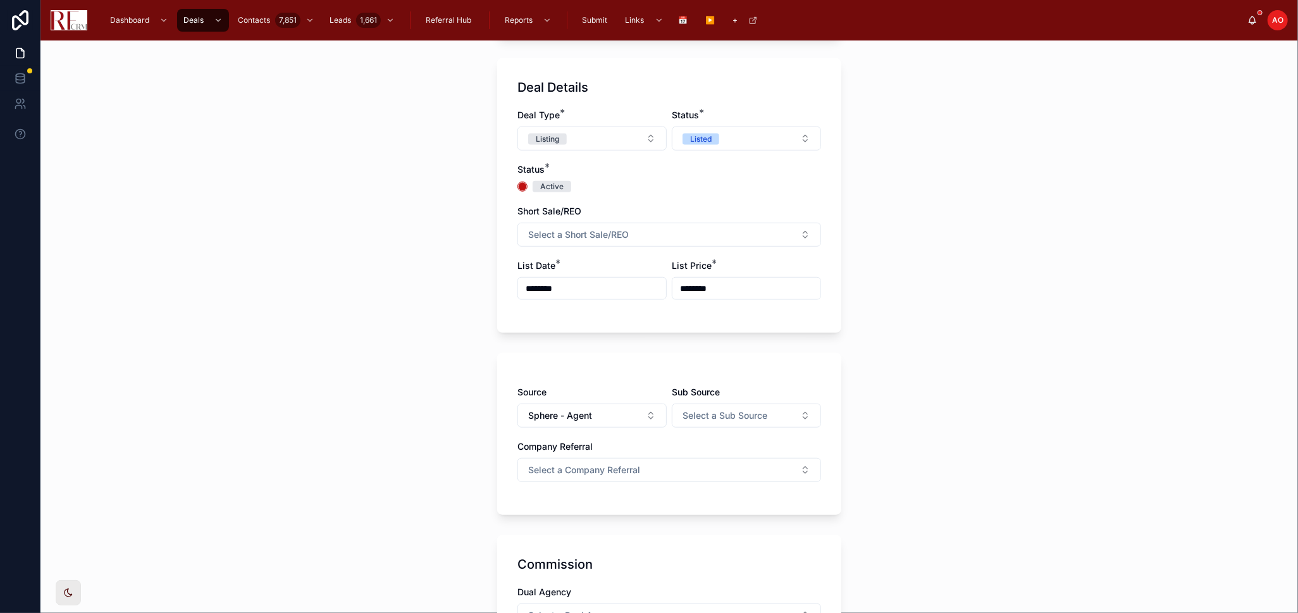
scroll to position [632, 0]
type input "********"
click at [598, 467] on span "Select a Company Referral" at bounding box center [584, 468] width 112 height 13
click at [574, 539] on div "No" at bounding box center [663, 538] width 297 height 19
click at [698, 563] on div "Commission" at bounding box center [669, 563] width 304 height 18
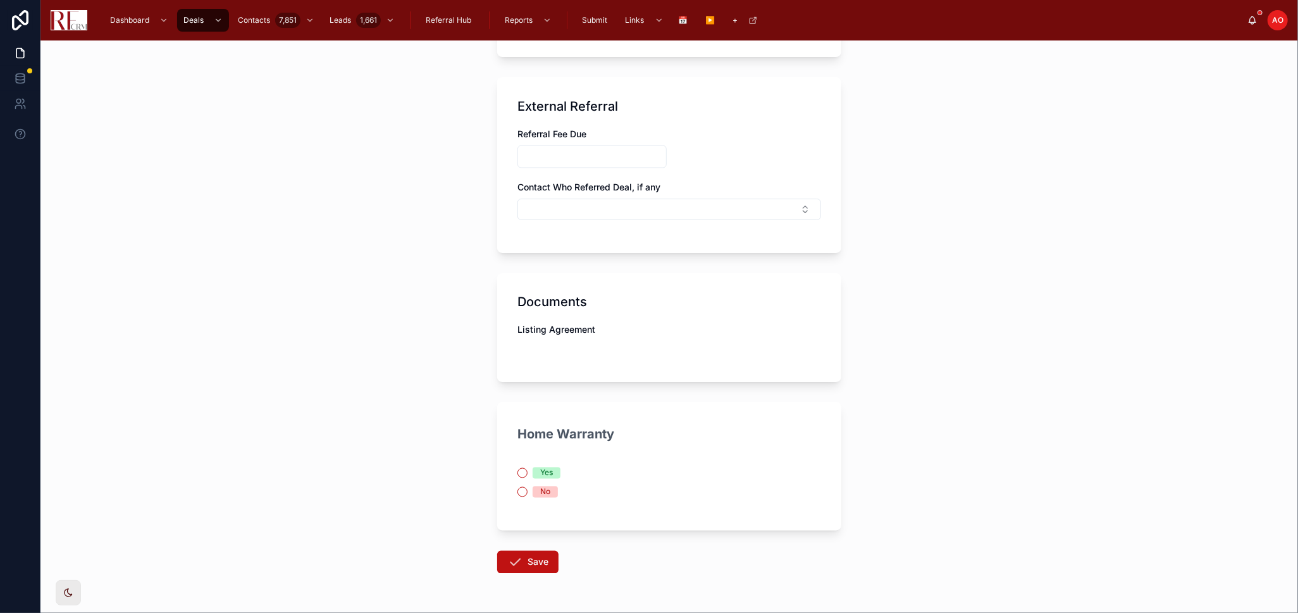
scroll to position [1633, 0]
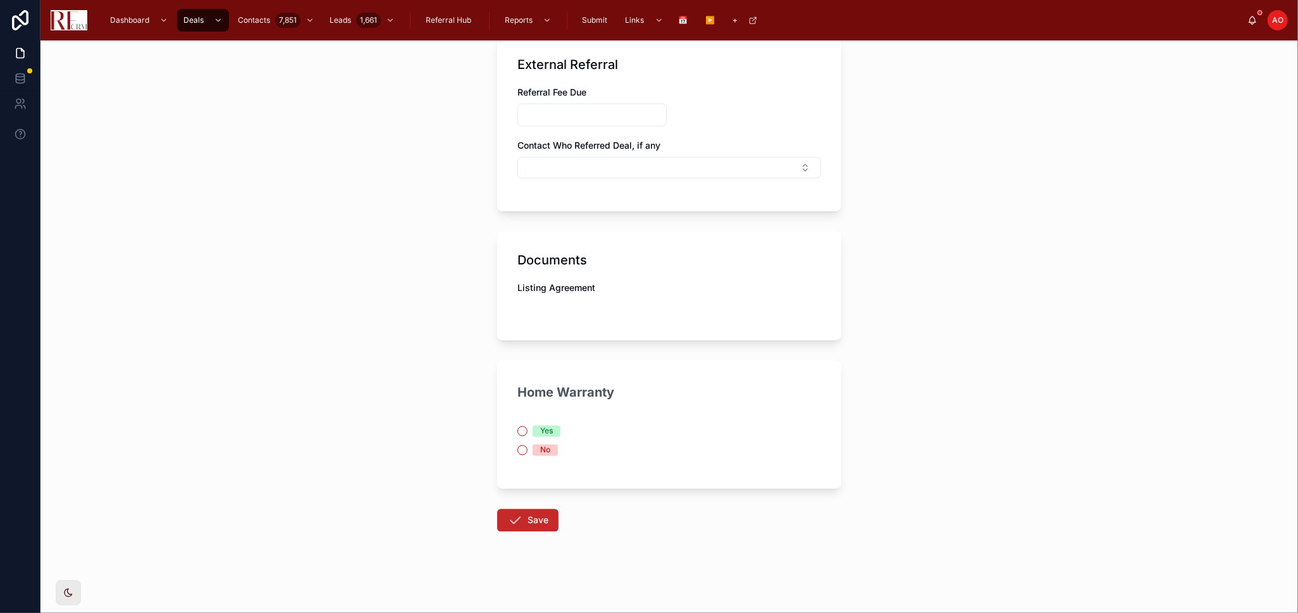
click at [529, 528] on button "Save" at bounding box center [527, 520] width 61 height 23
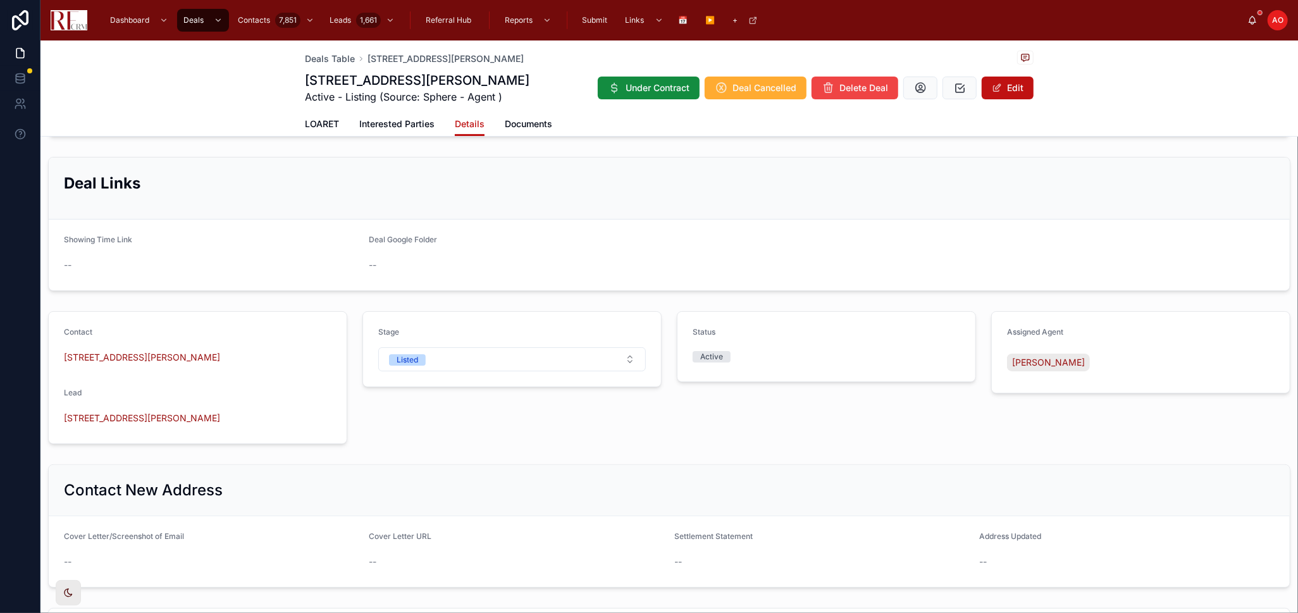
scroll to position [116, 0]
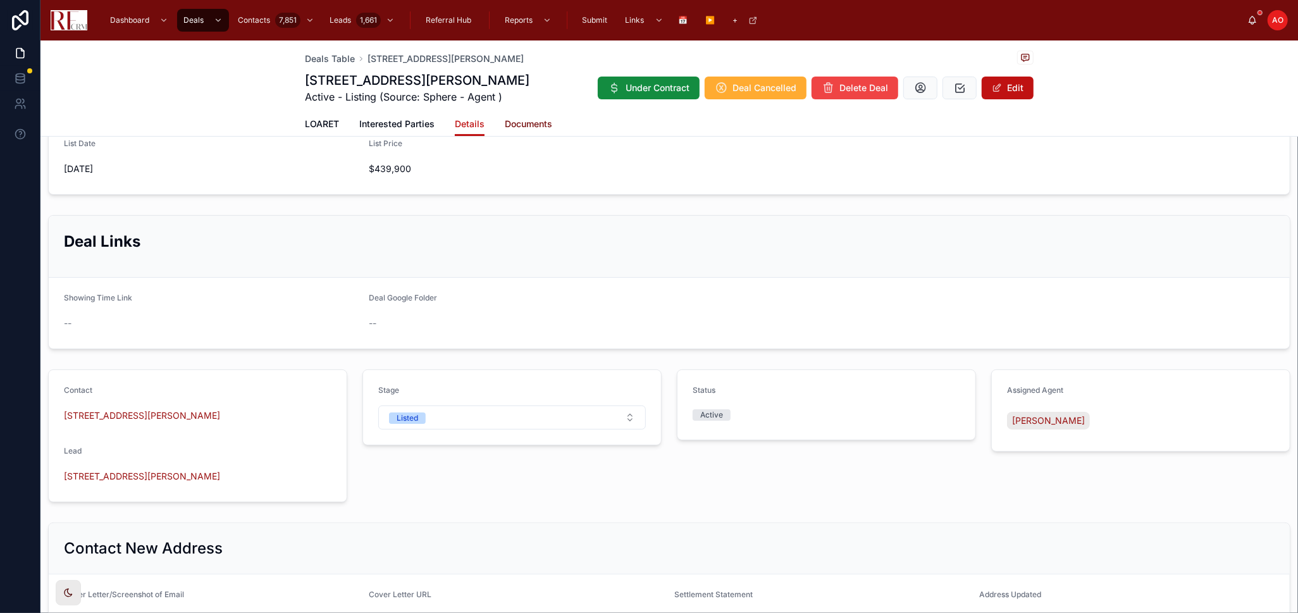
click at [519, 125] on span "Documents" at bounding box center [528, 124] width 47 height 13
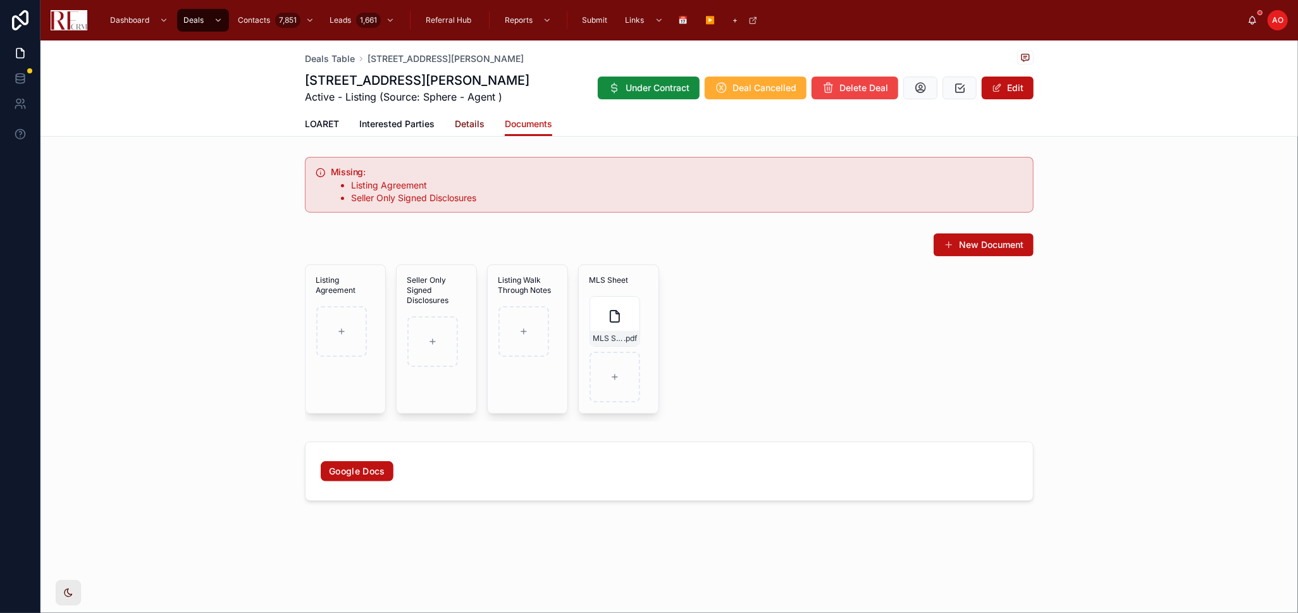
click at [462, 126] on span "Details" at bounding box center [470, 124] width 30 height 13
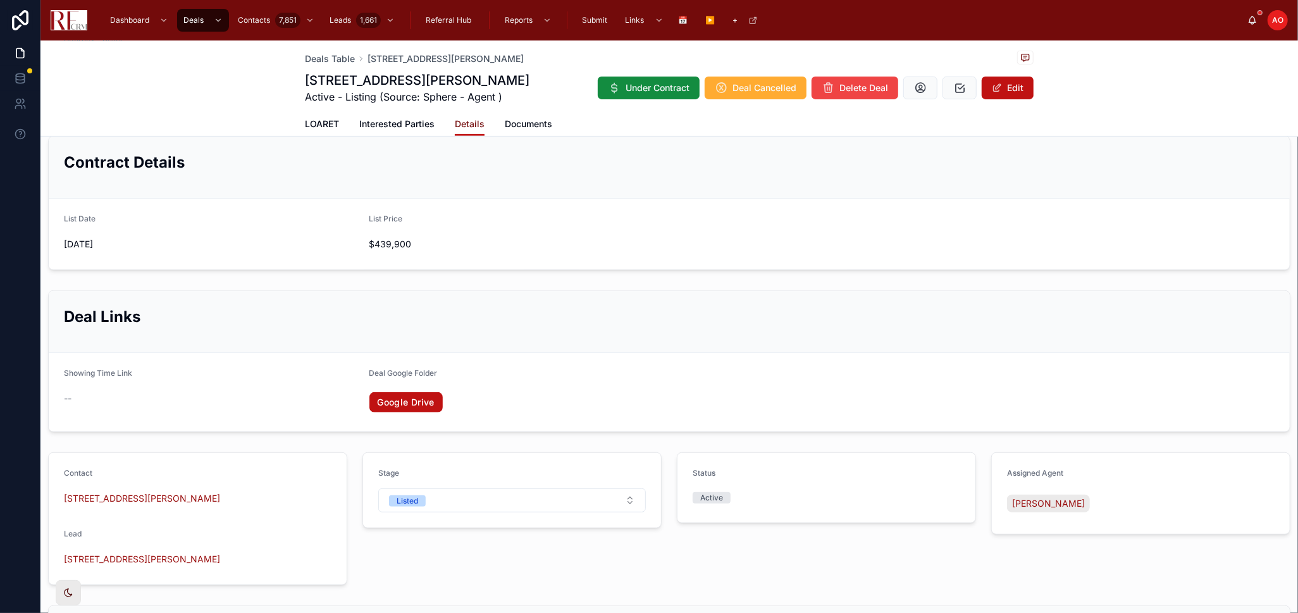
scroll to position [491, 0]
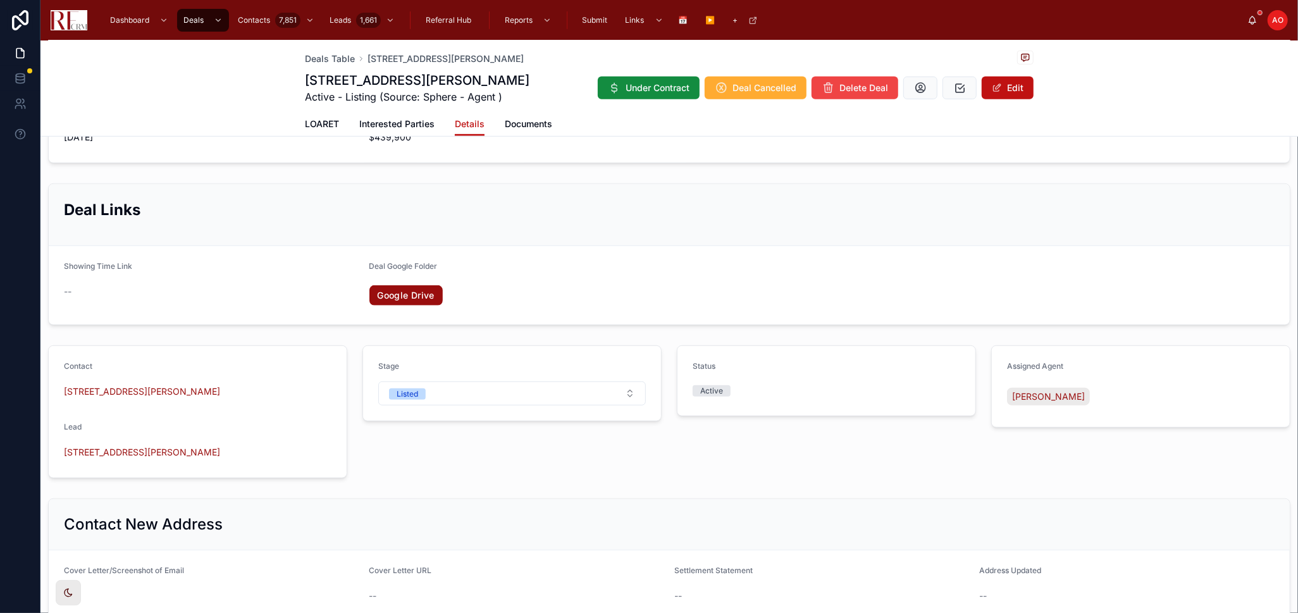
click at [420, 292] on link "Google Drive" at bounding box center [405, 295] width 73 height 20
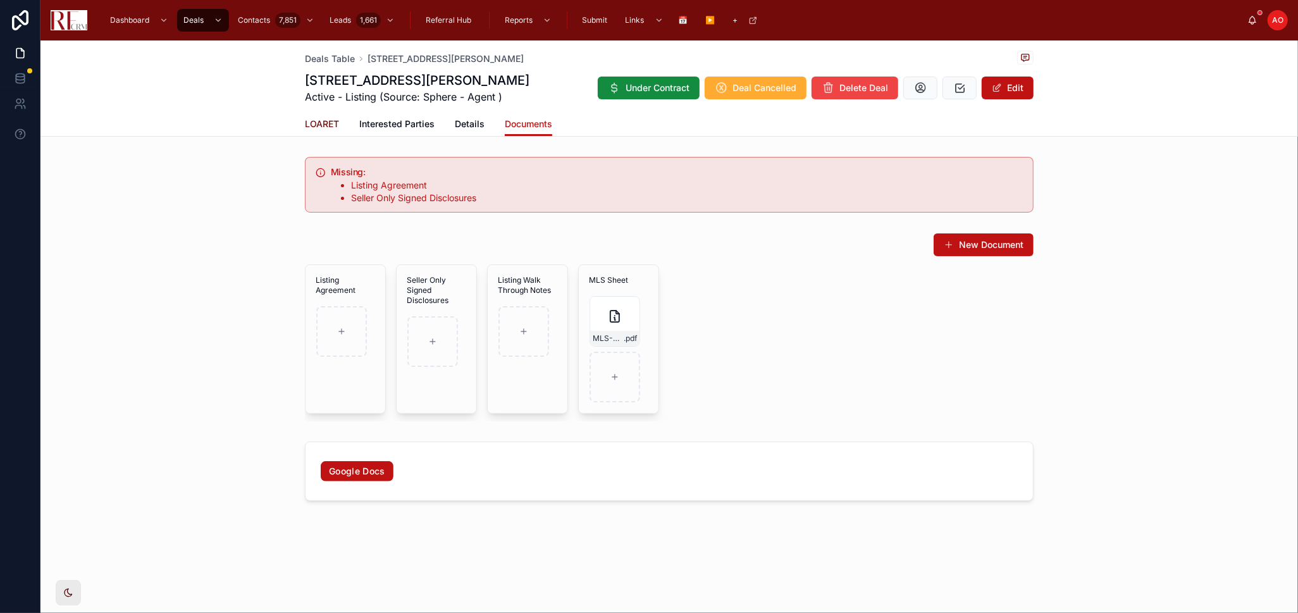
click at [311, 129] on span "LOARET" at bounding box center [322, 124] width 34 height 13
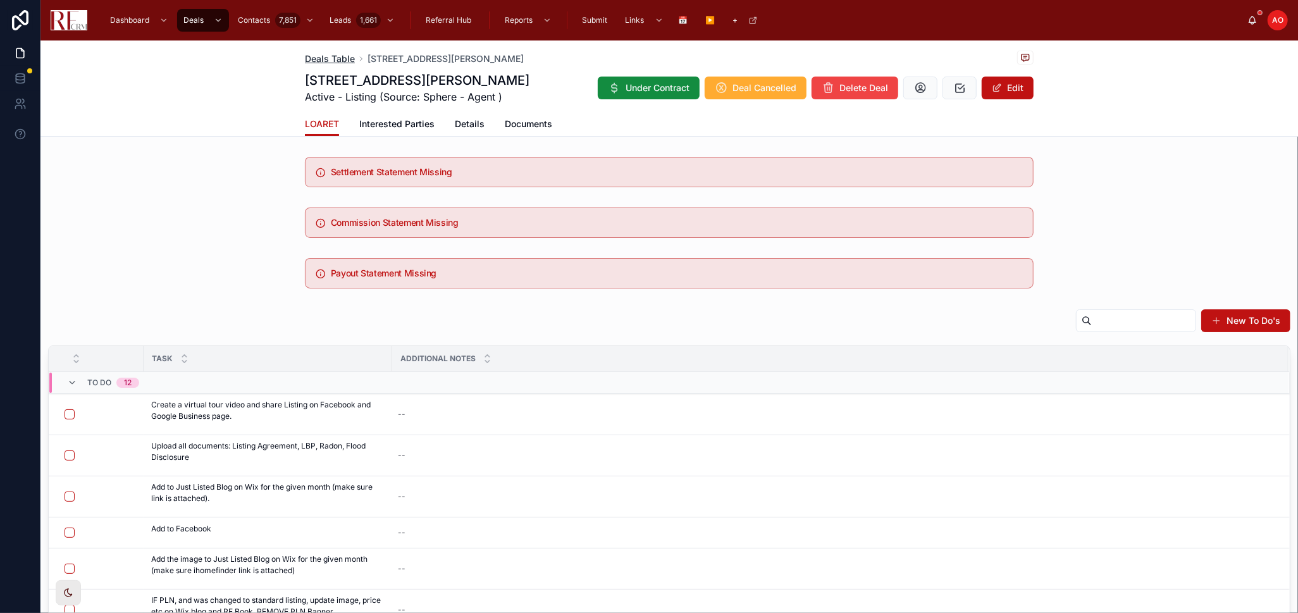
click at [340, 56] on span "Deals Table" at bounding box center [330, 58] width 50 height 13
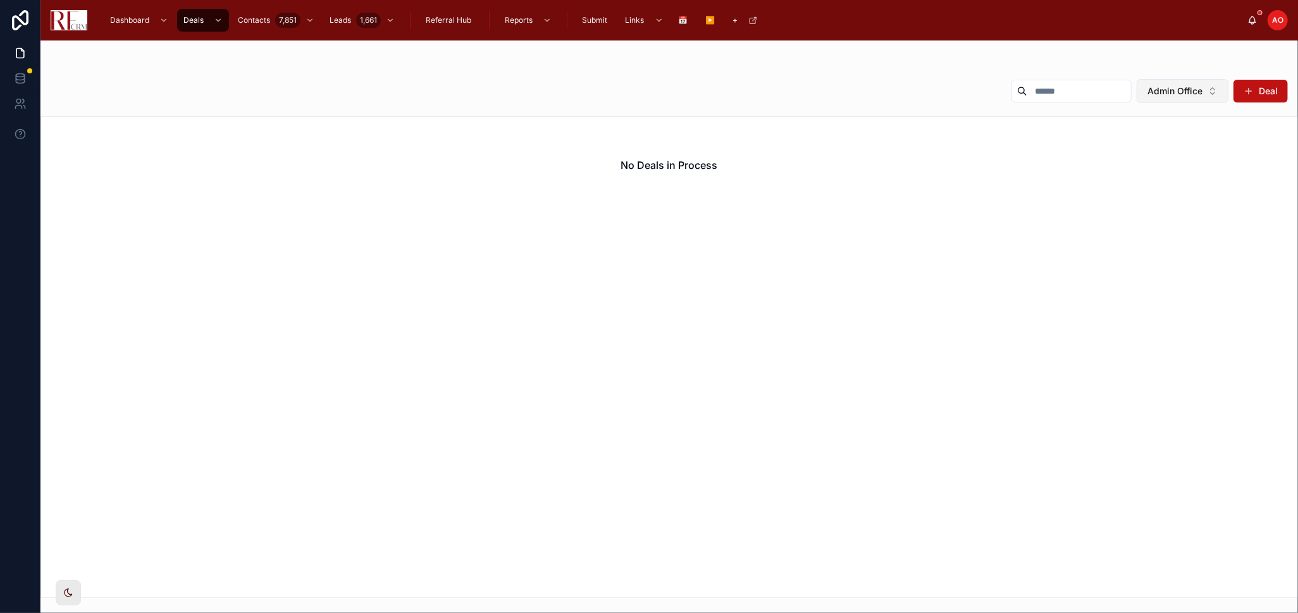
click at [1159, 91] on span "Admin Office" at bounding box center [1174, 91] width 55 height 13
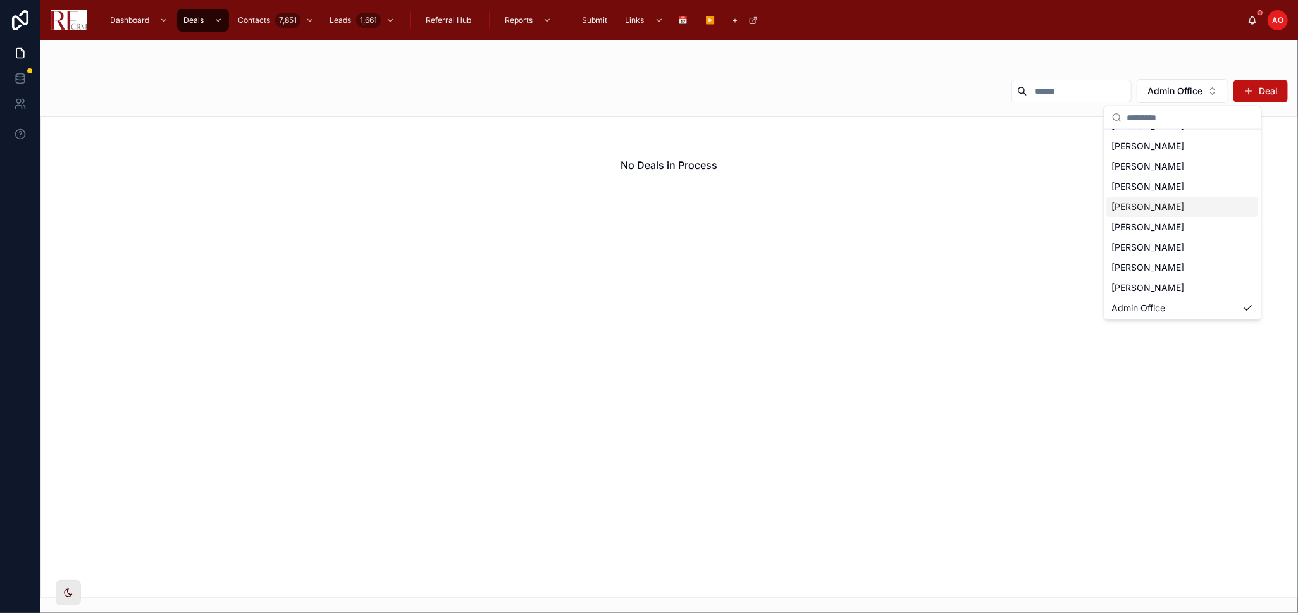
scroll to position [78, 0]
click at [1162, 237] on div "[PERSON_NAME]" at bounding box center [1183, 247] width 152 height 20
